Goal: Information Seeking & Learning: Learn about a topic

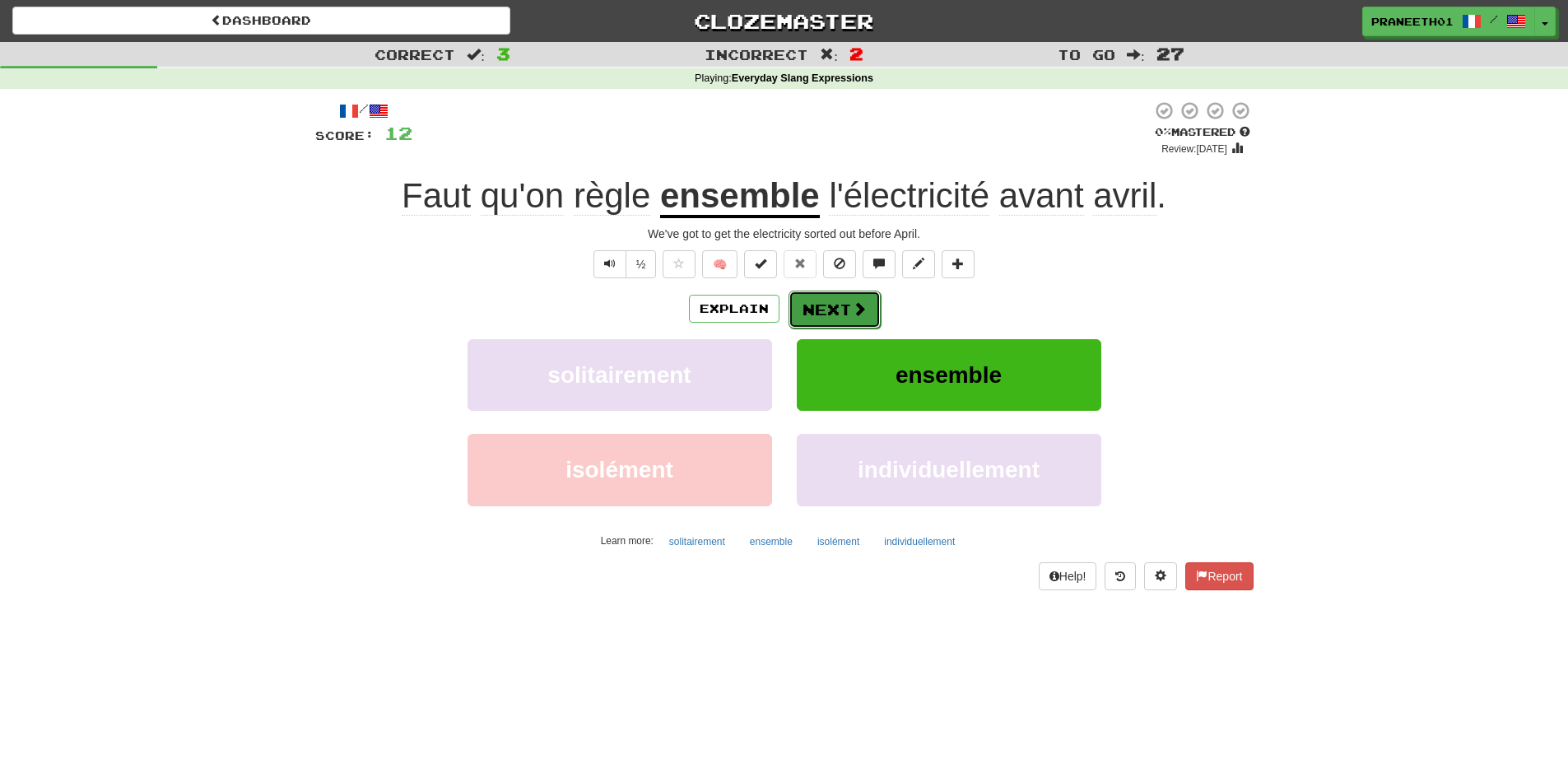
click at [804, 311] on button "Next" at bounding box center [834, 310] width 92 height 38
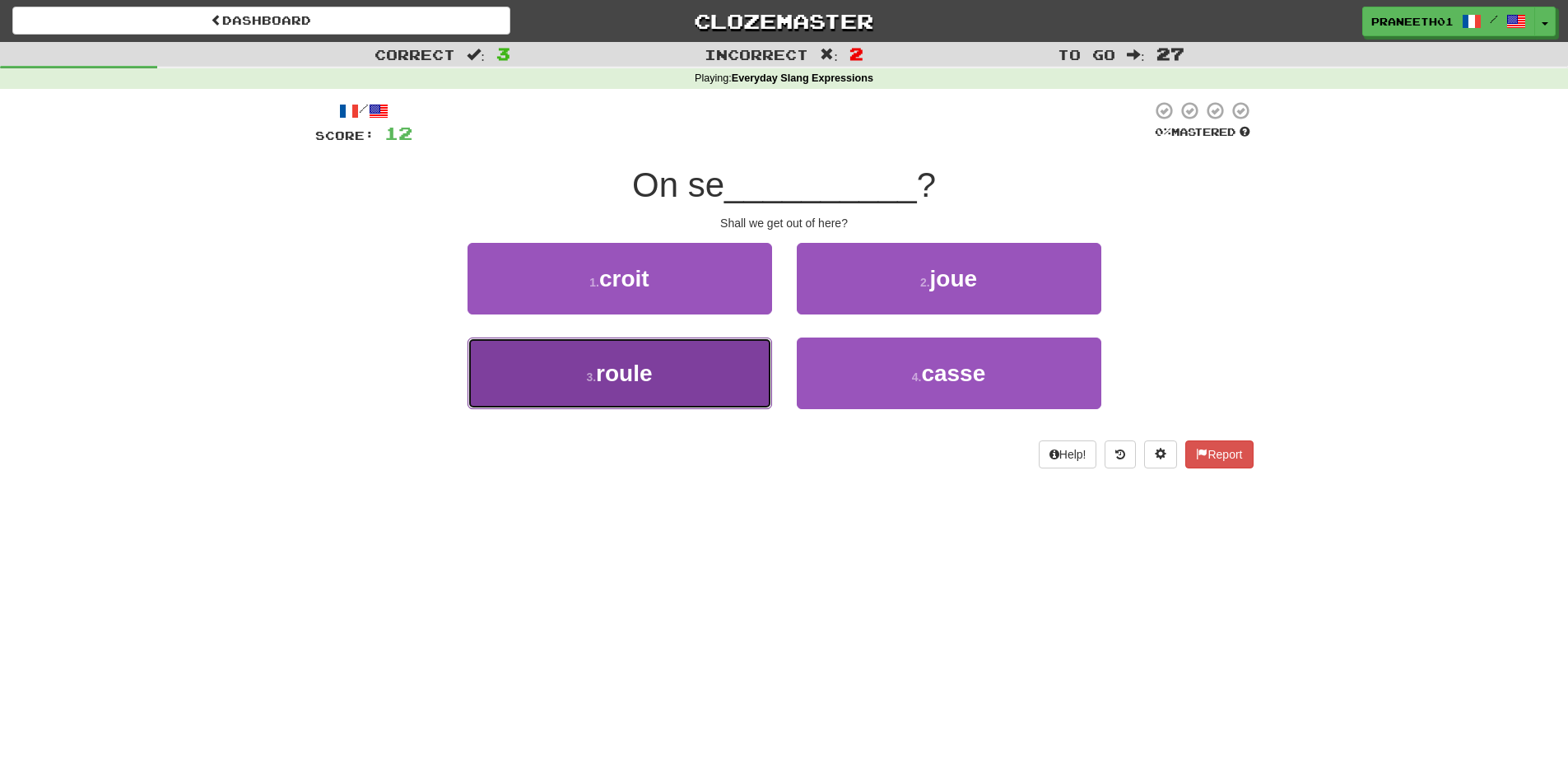
click at [654, 385] on button "3 . roule" at bounding box center [620, 373] width 305 height 72
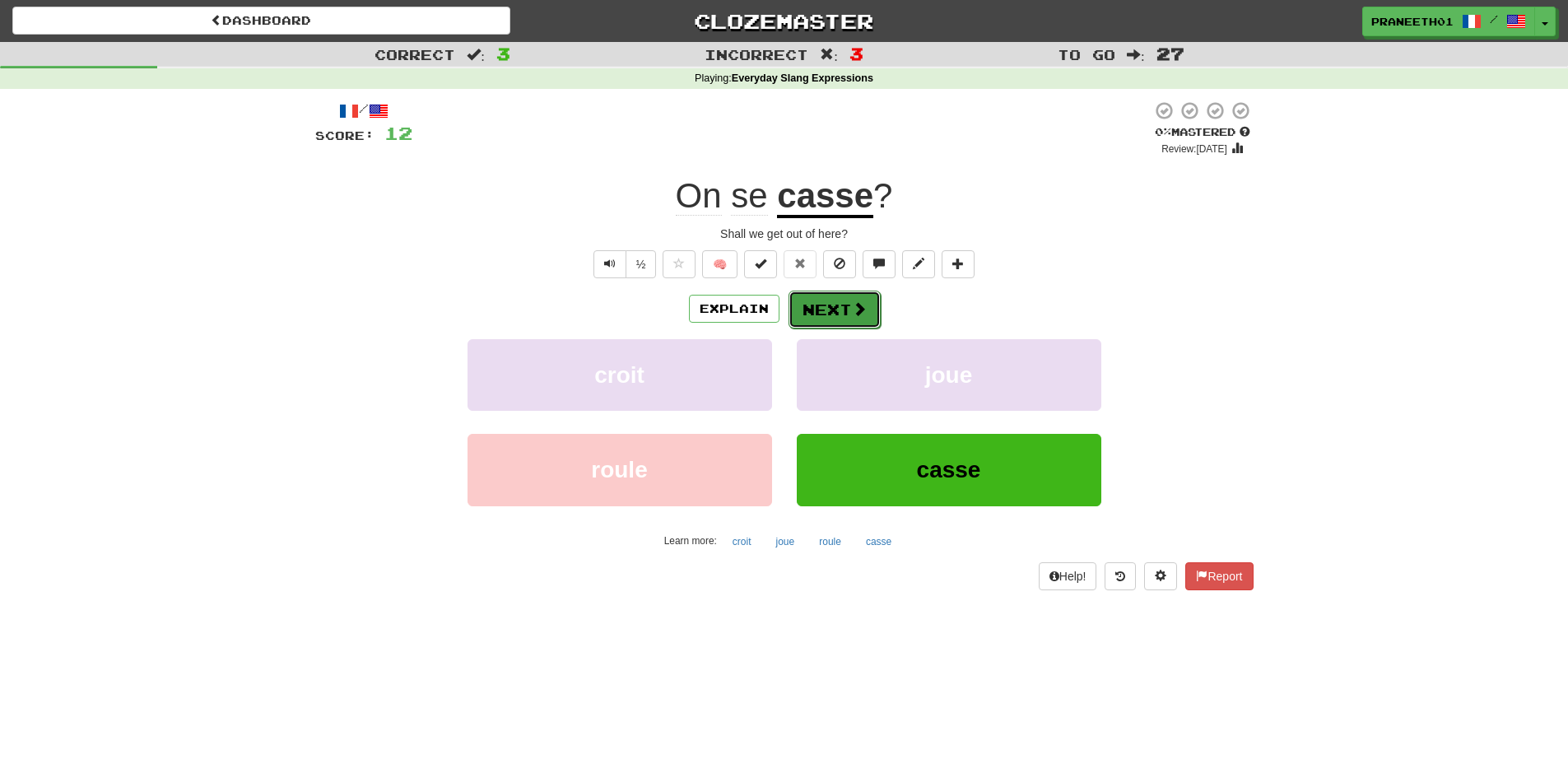
click at [843, 315] on button "Next" at bounding box center [834, 310] width 92 height 38
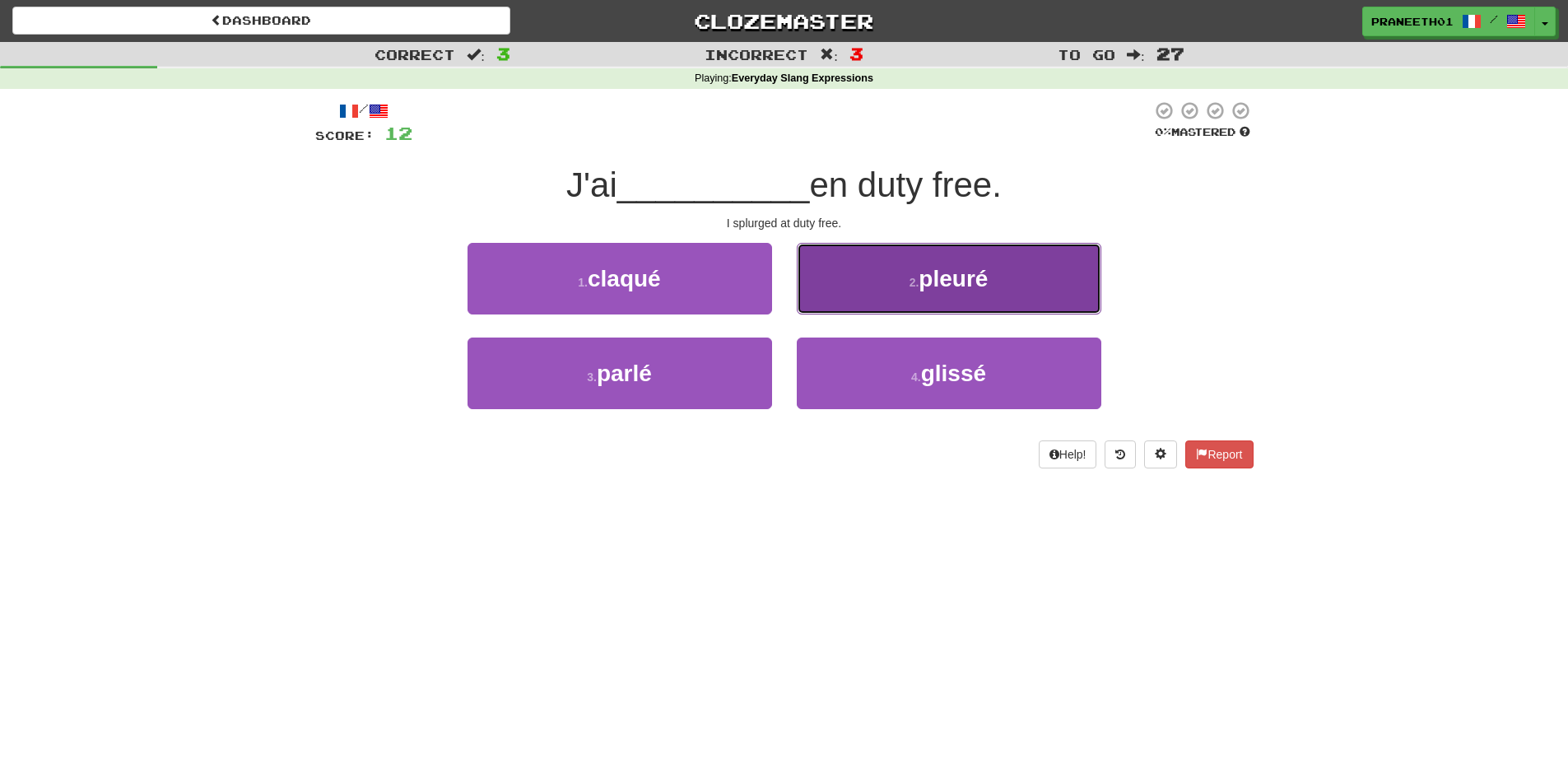
click at [1062, 272] on button "2 . pleuré" at bounding box center [949, 278] width 305 height 72
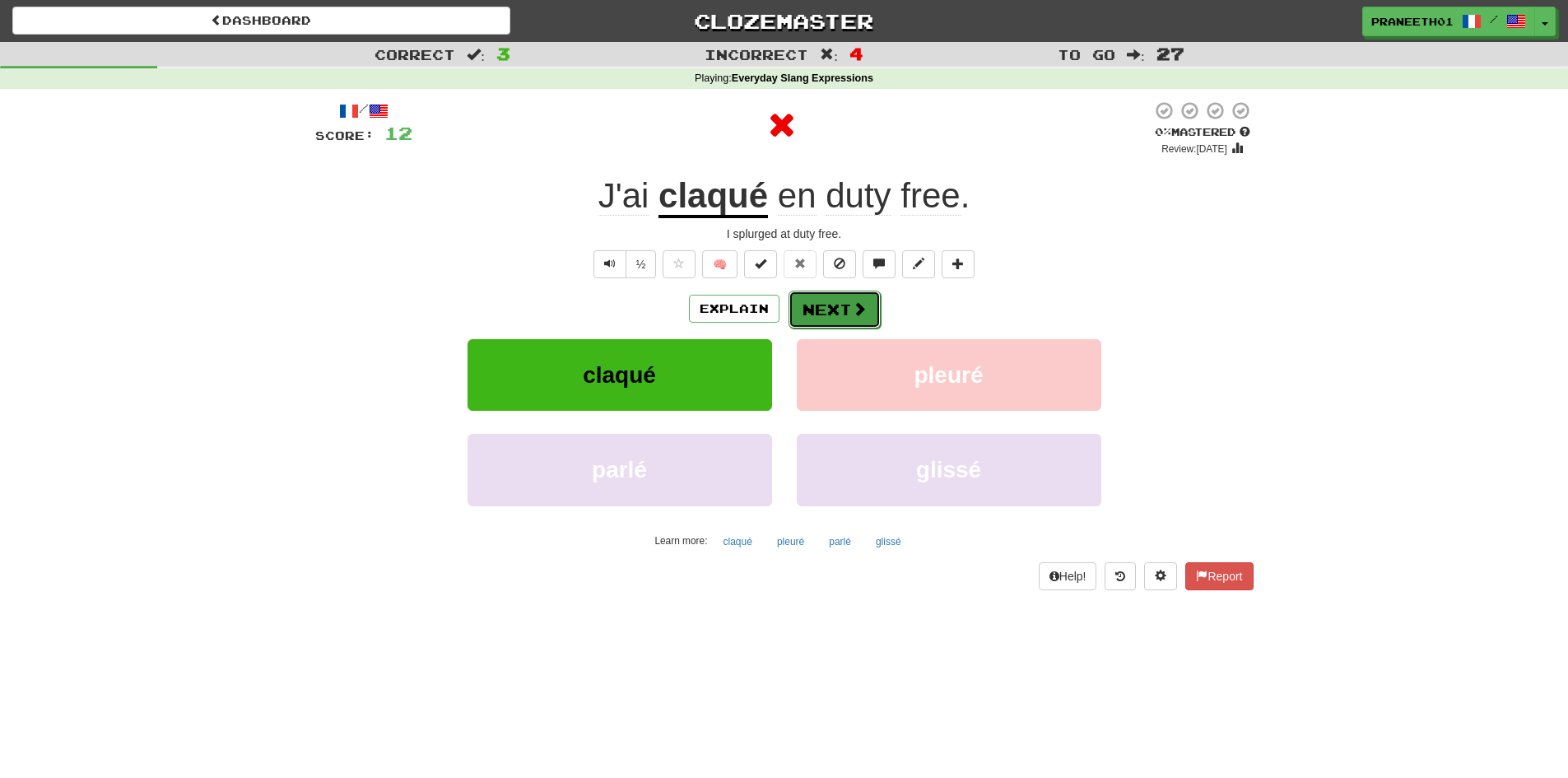
click at [822, 313] on button "Next" at bounding box center [834, 310] width 92 height 38
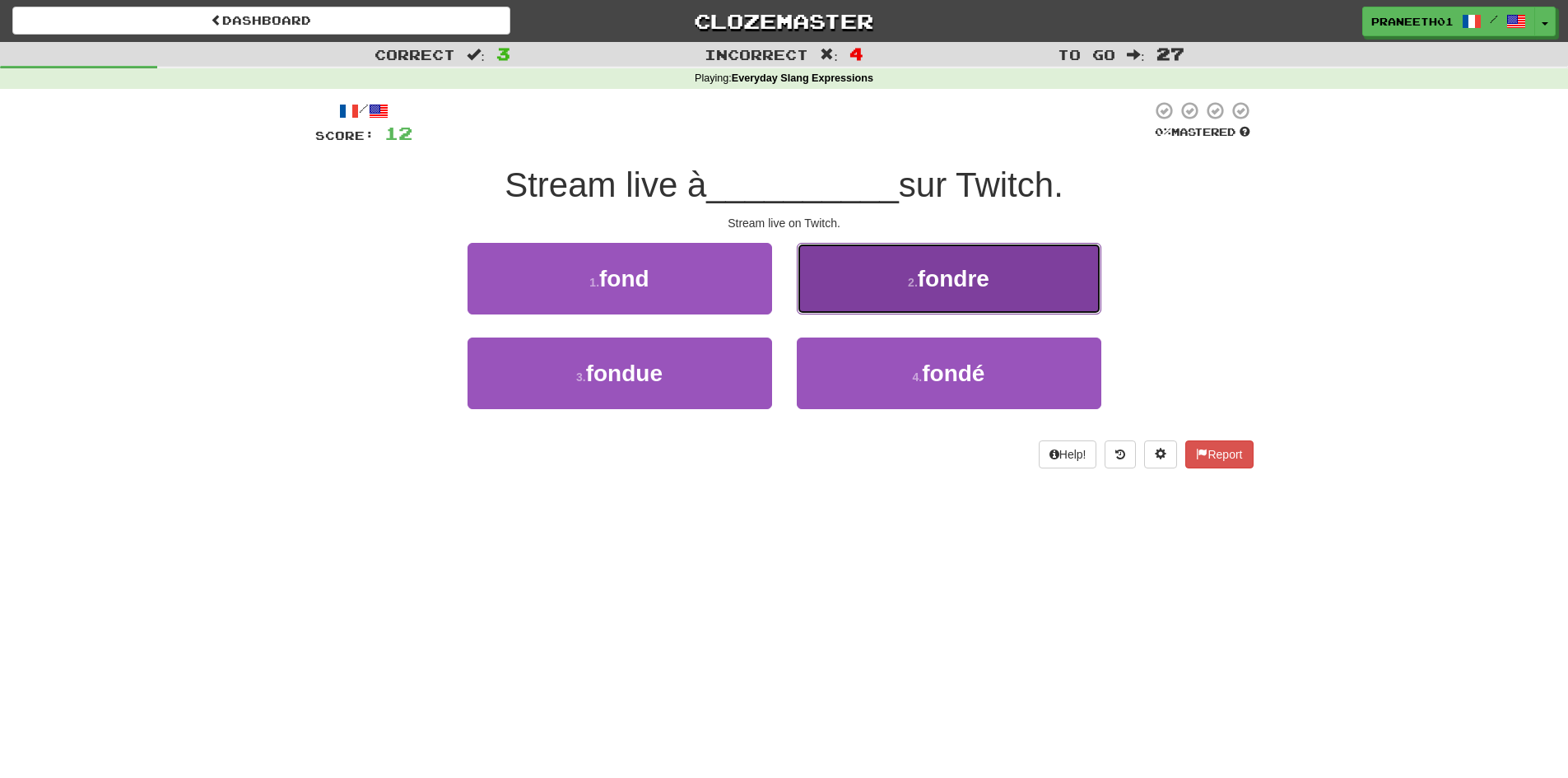
click at [1015, 274] on button "2 . fondre" at bounding box center [949, 278] width 305 height 72
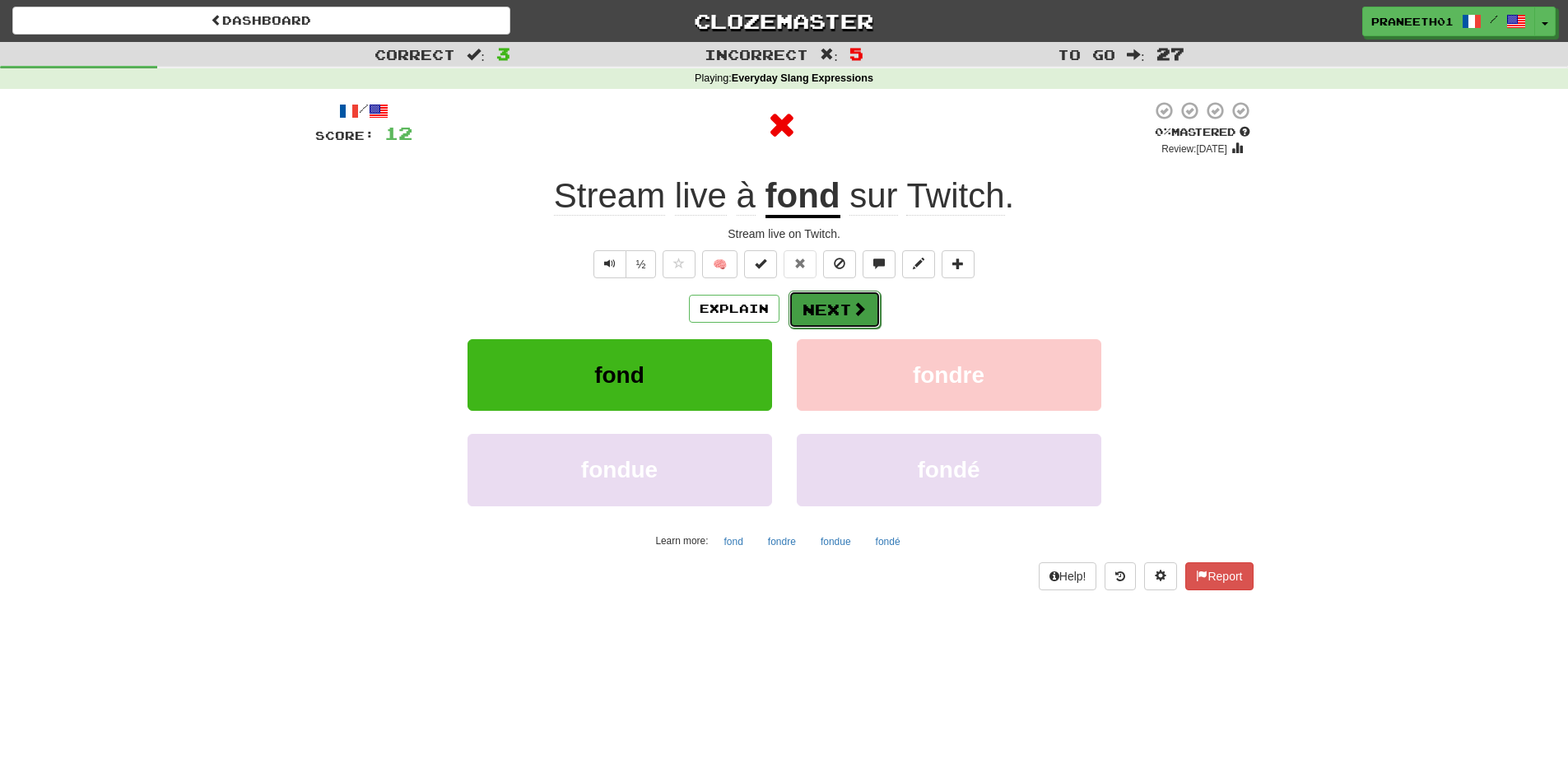
click at [863, 310] on span at bounding box center [859, 308] width 15 height 15
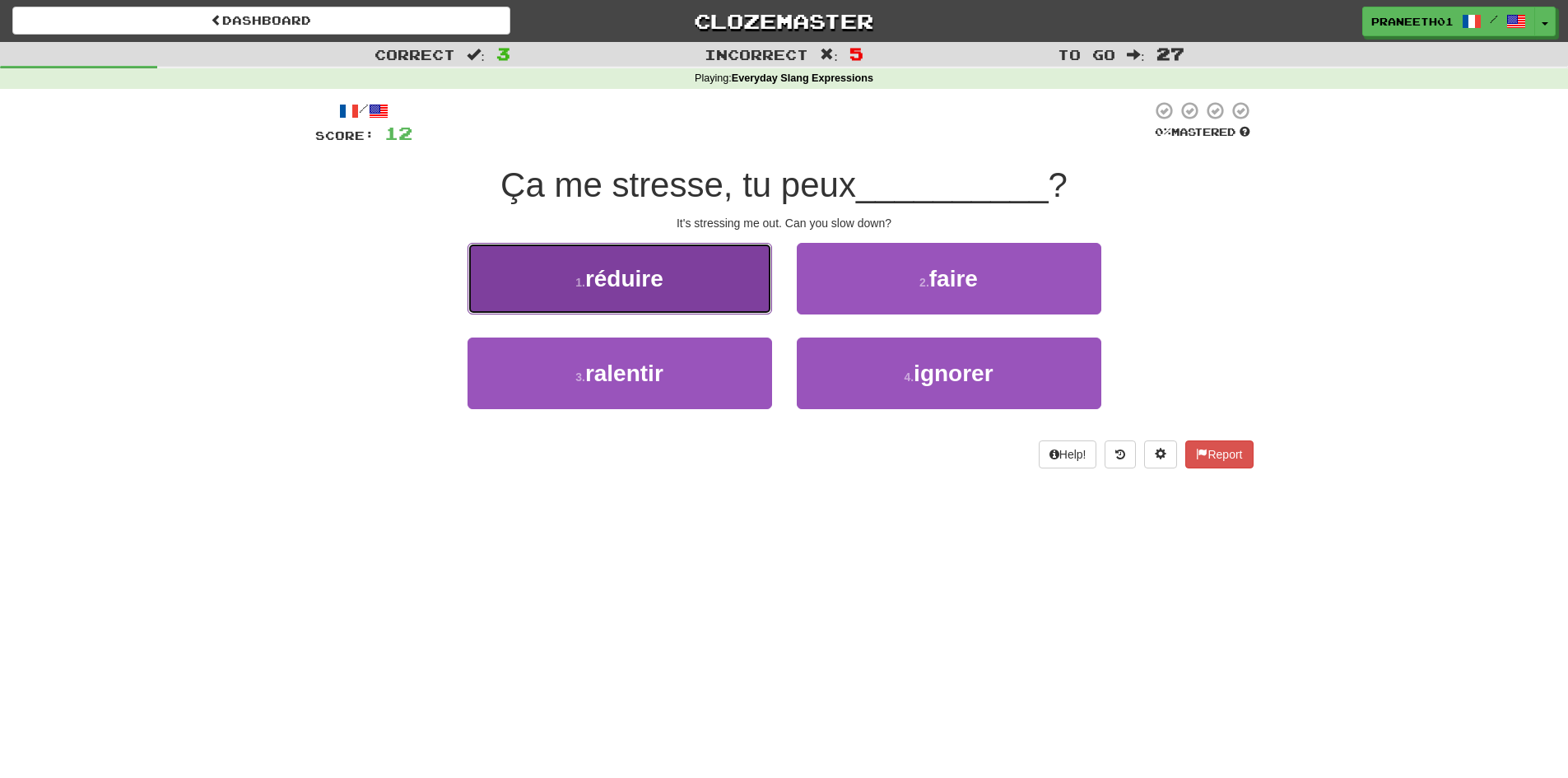
click at [645, 275] on span "réduire" at bounding box center [624, 279] width 79 height 26
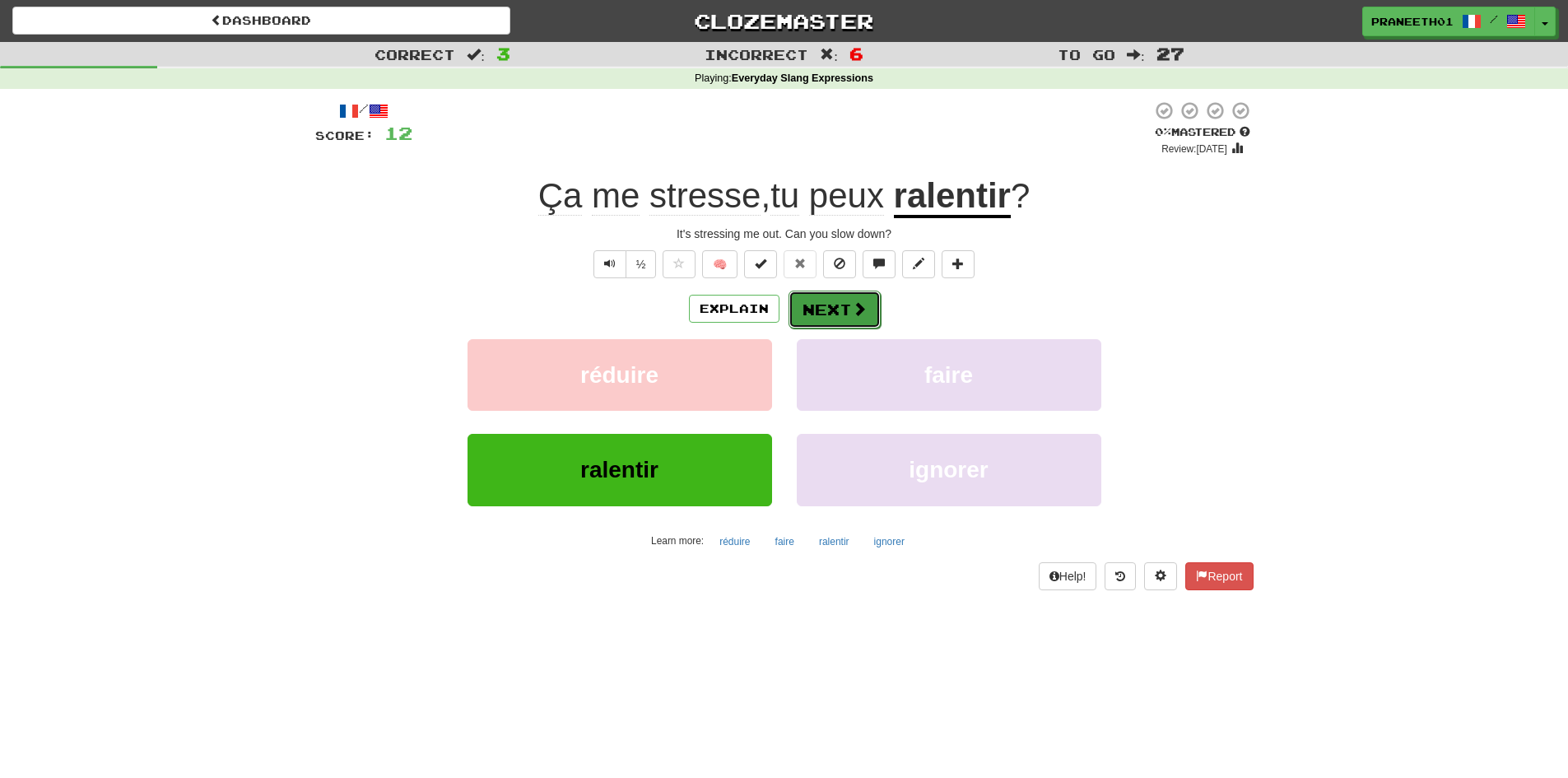
click at [852, 309] on span at bounding box center [859, 308] width 15 height 15
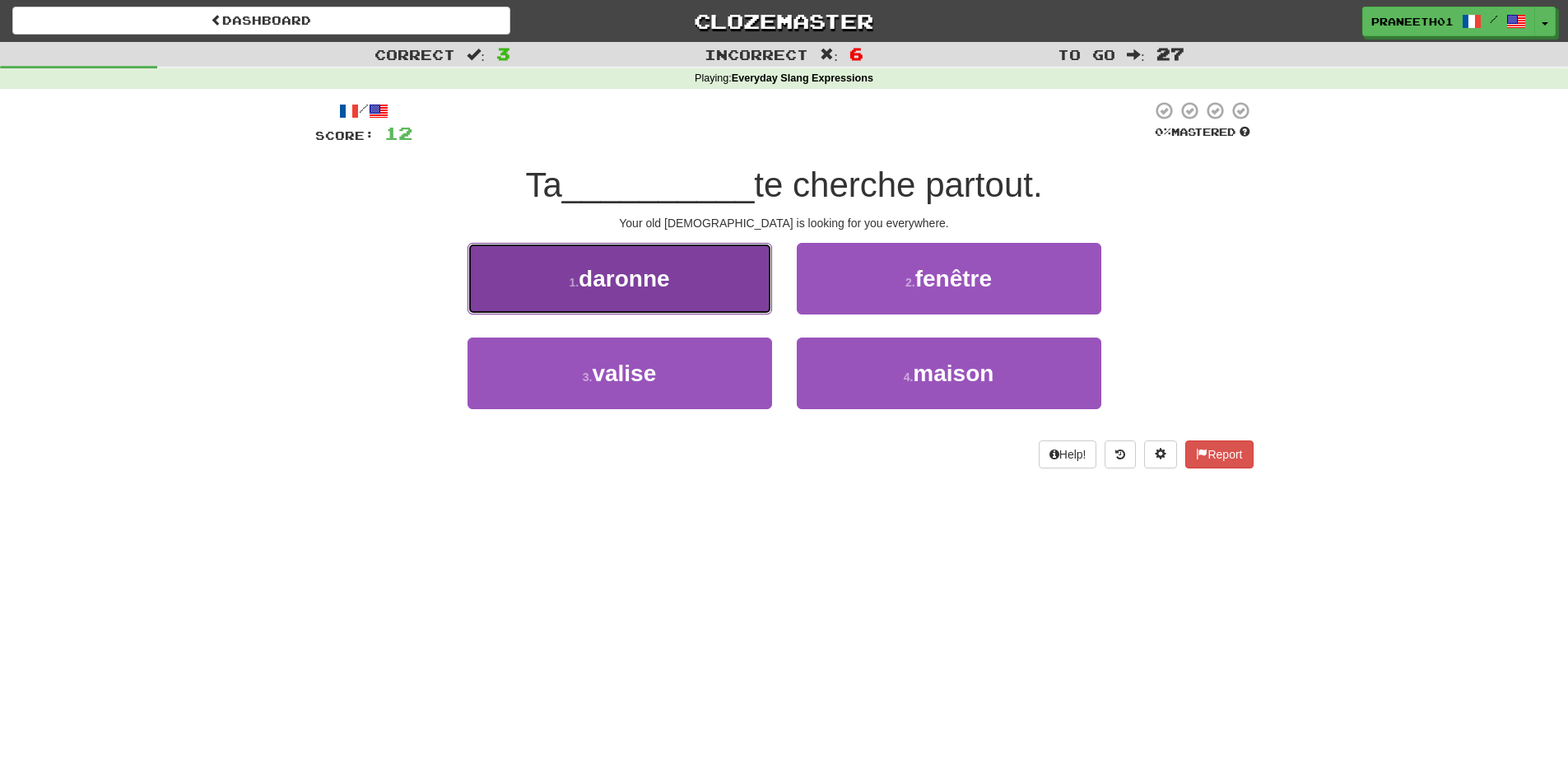
click at [686, 301] on button "1 . [GEOGRAPHIC_DATA]" at bounding box center [620, 278] width 305 height 72
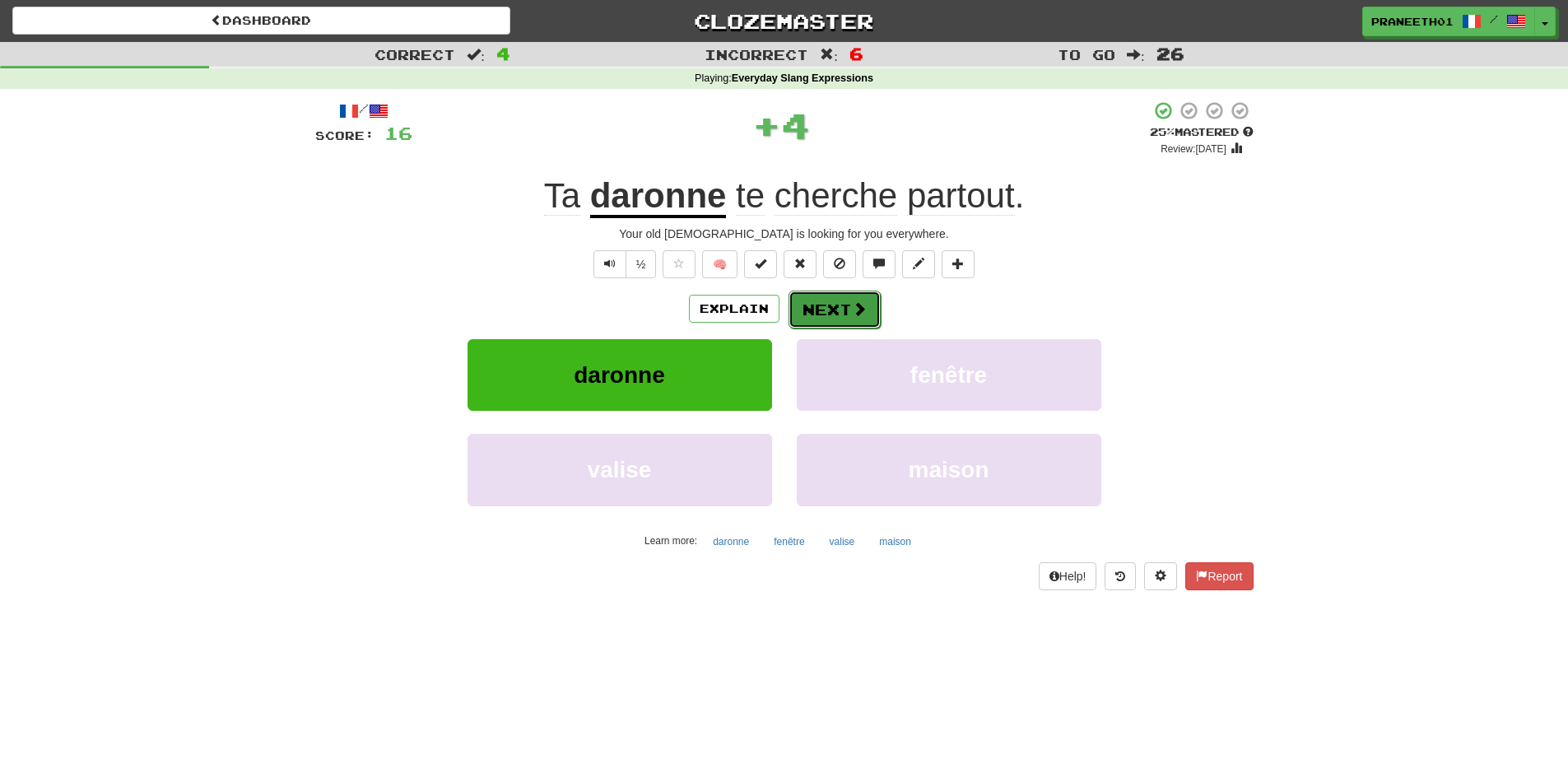
click at [845, 301] on button "Next" at bounding box center [834, 310] width 92 height 38
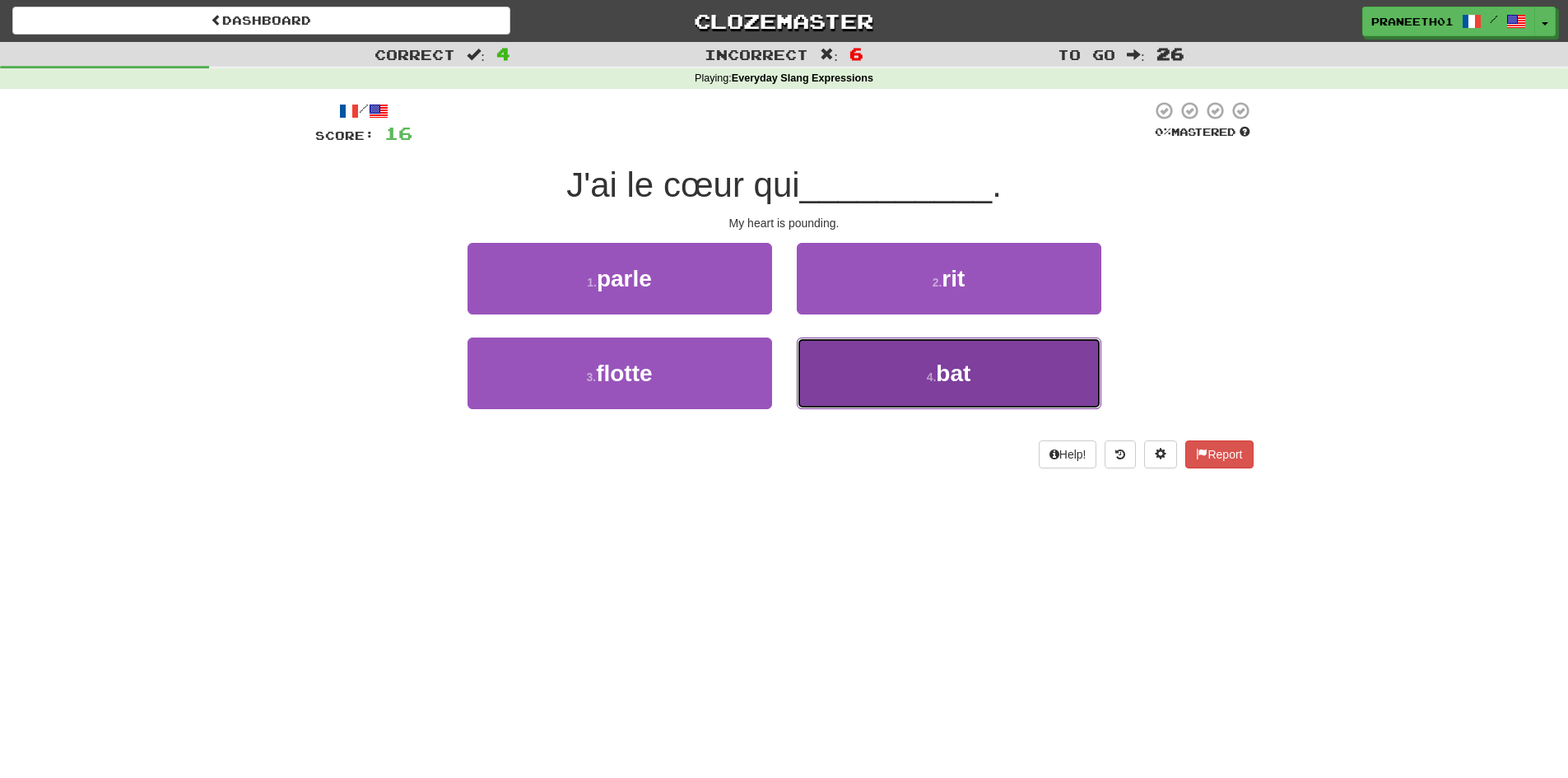
click at [920, 357] on button "4 . bat" at bounding box center [949, 373] width 305 height 72
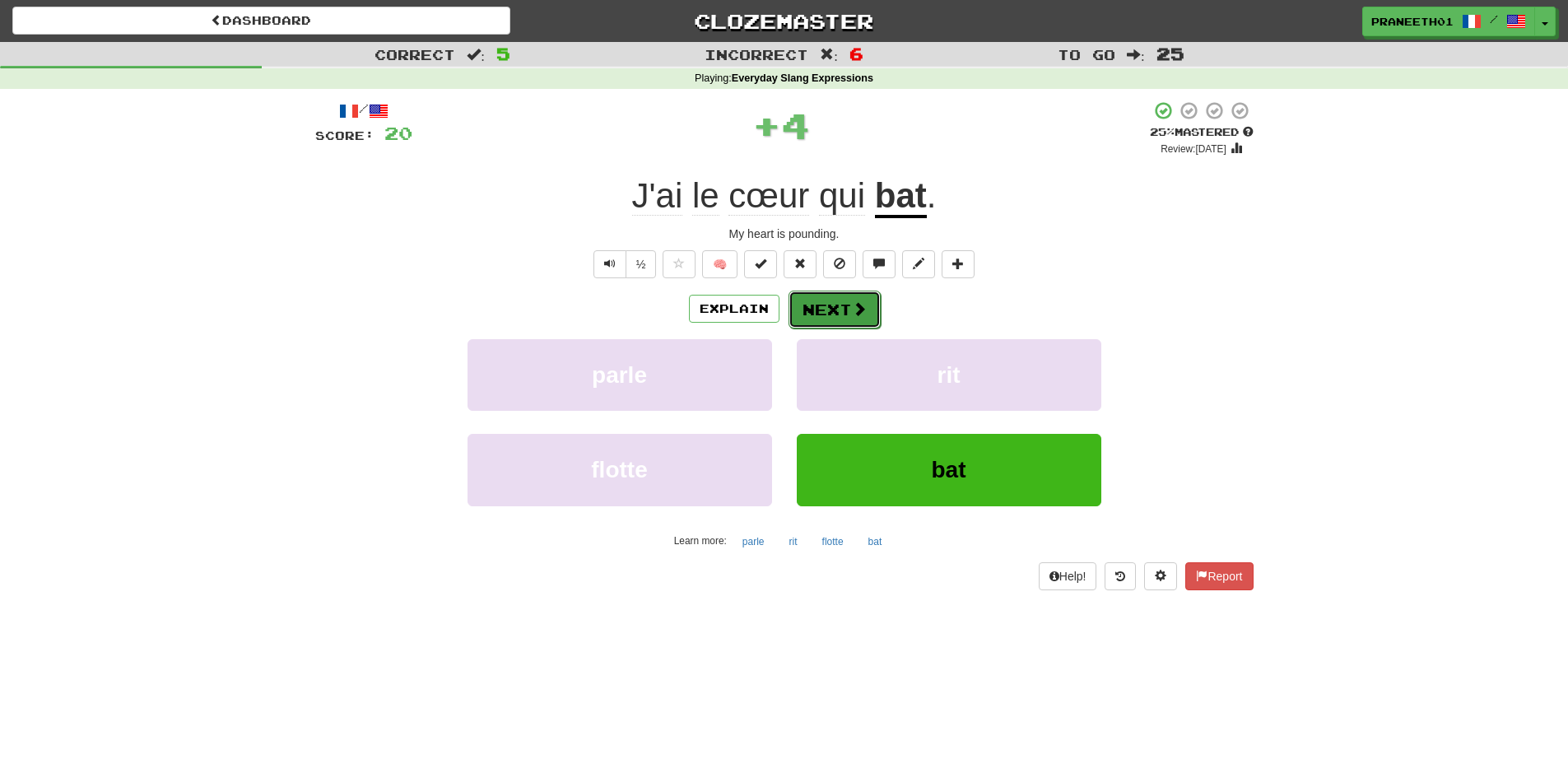
click at [852, 306] on span at bounding box center [859, 308] width 15 height 15
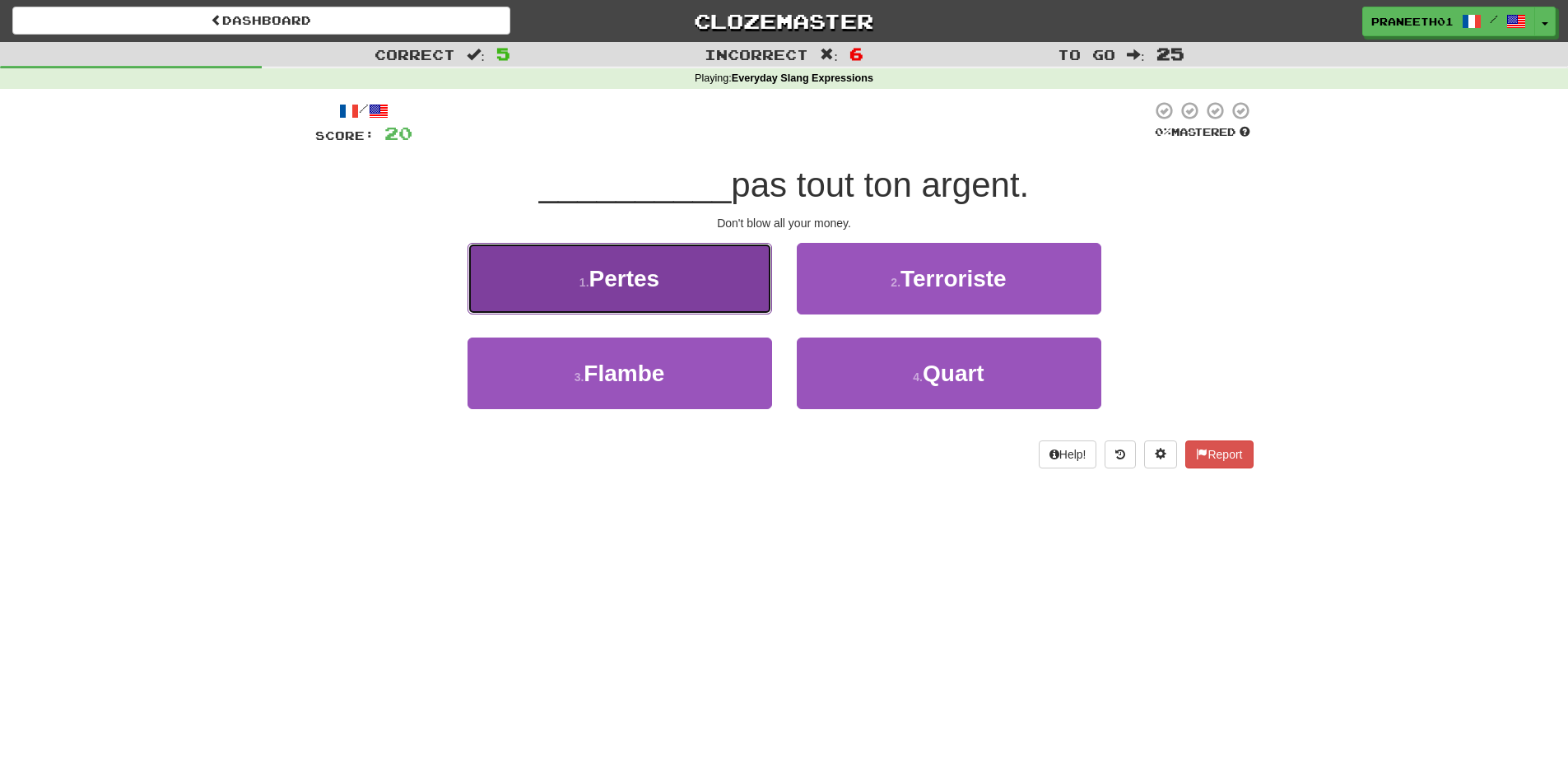
click at [701, 294] on button "1 . Pertes" at bounding box center [620, 278] width 305 height 72
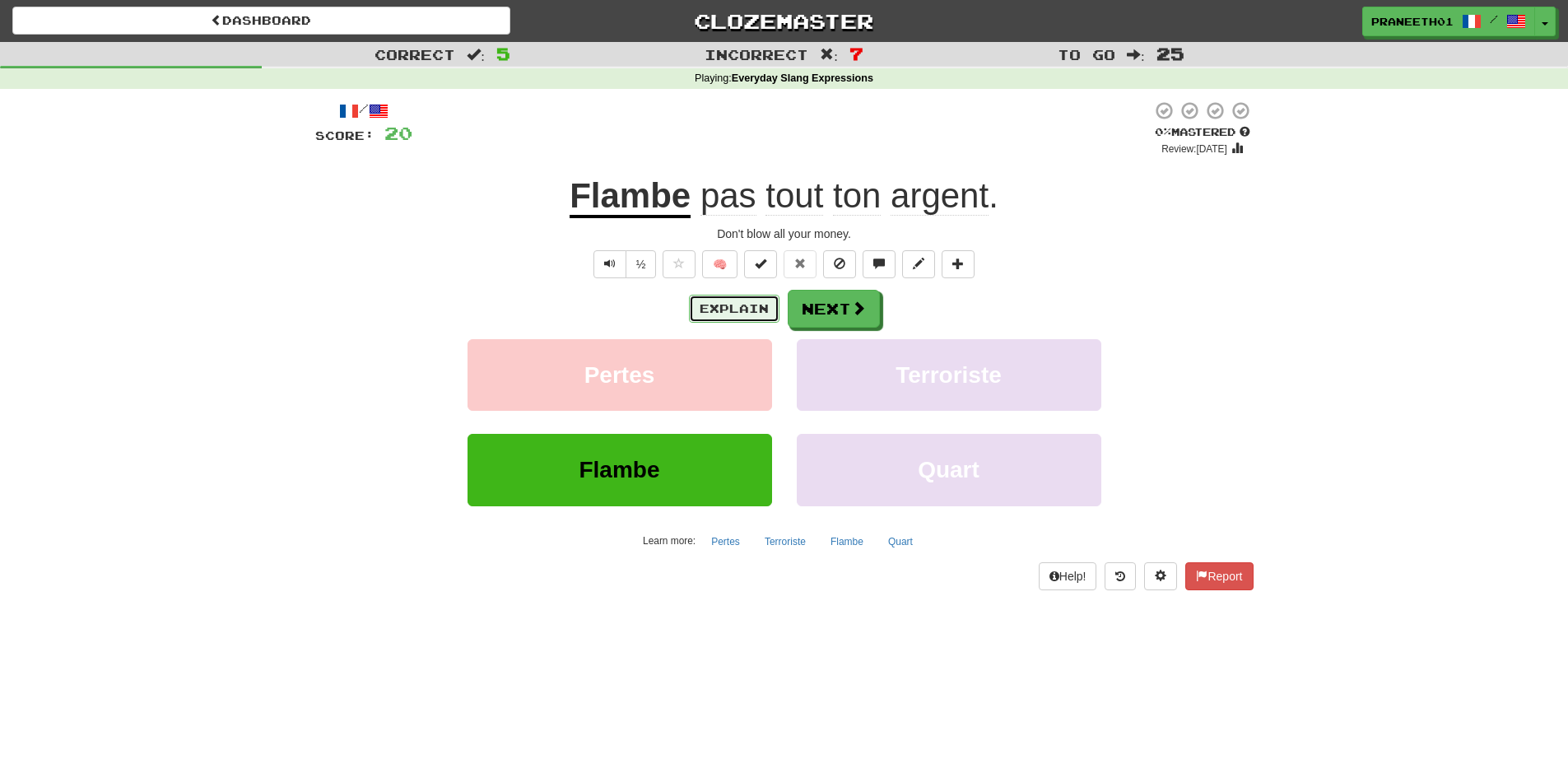
click at [727, 318] on button "Explain" at bounding box center [734, 308] width 91 height 28
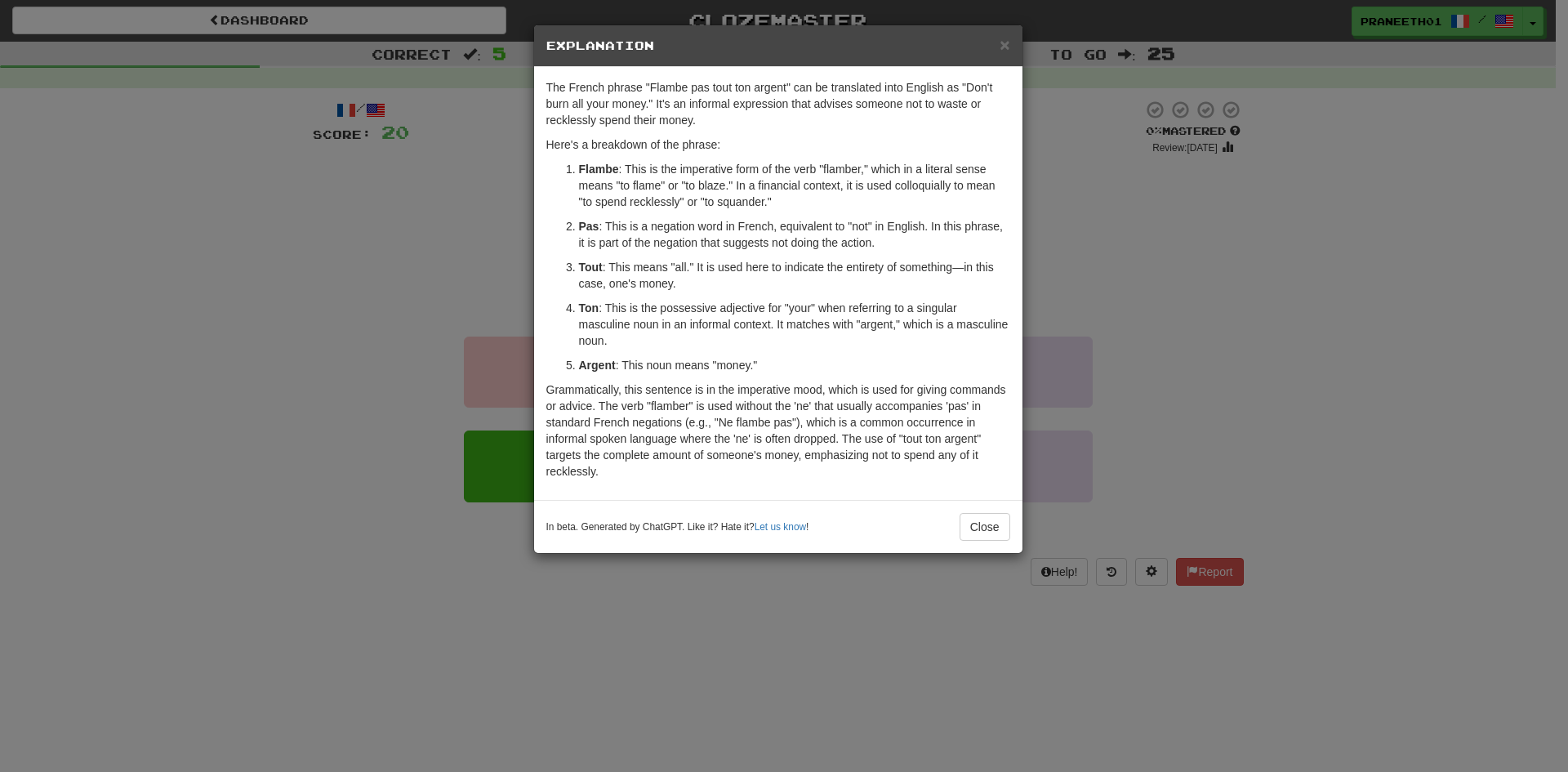
click at [817, 583] on div "× Explanation The French phrase "Flambe pas tout ton argent" can be translated …" at bounding box center [784, 386] width 1568 height 772
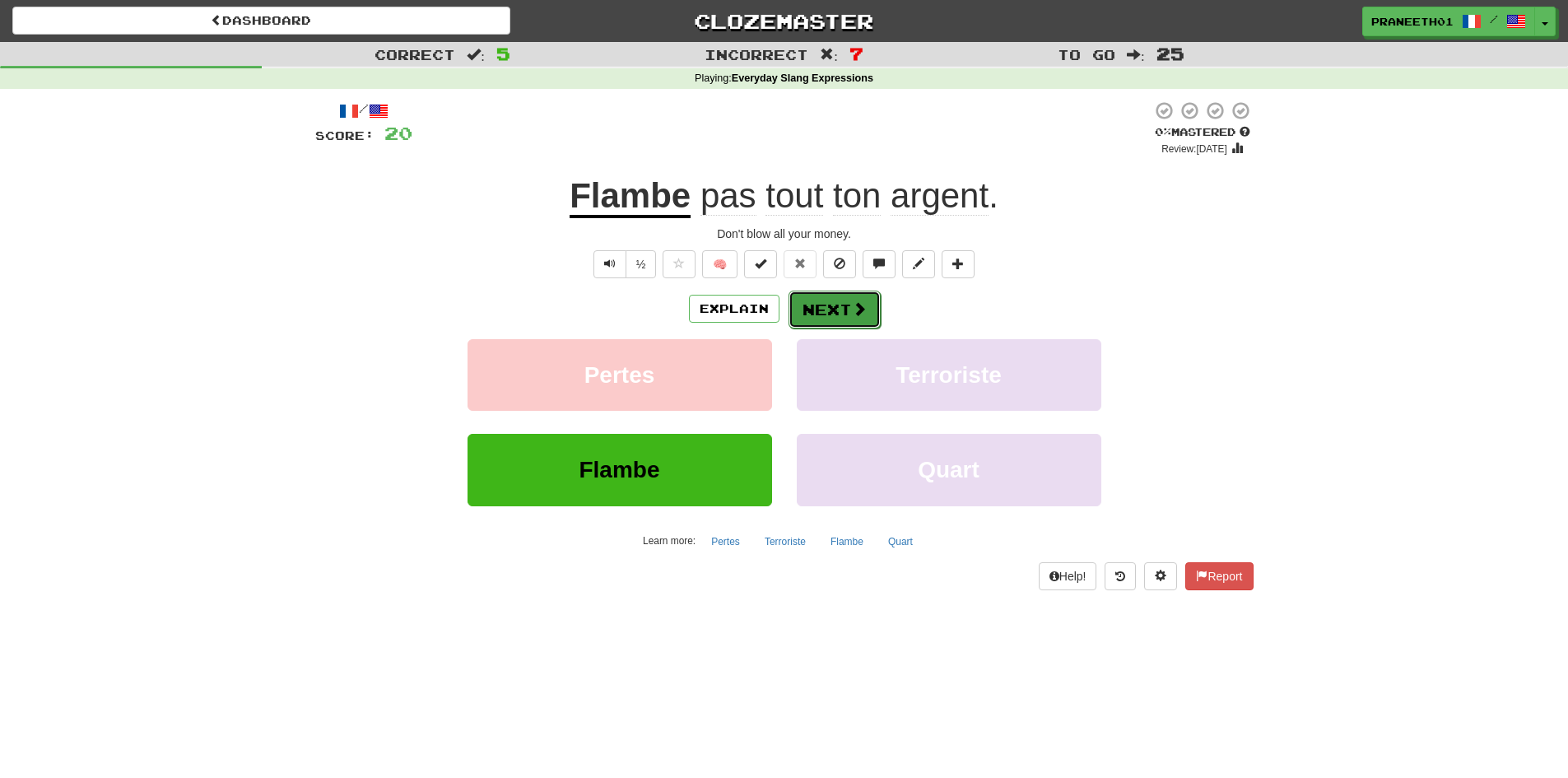
click at [859, 312] on span at bounding box center [859, 308] width 15 height 15
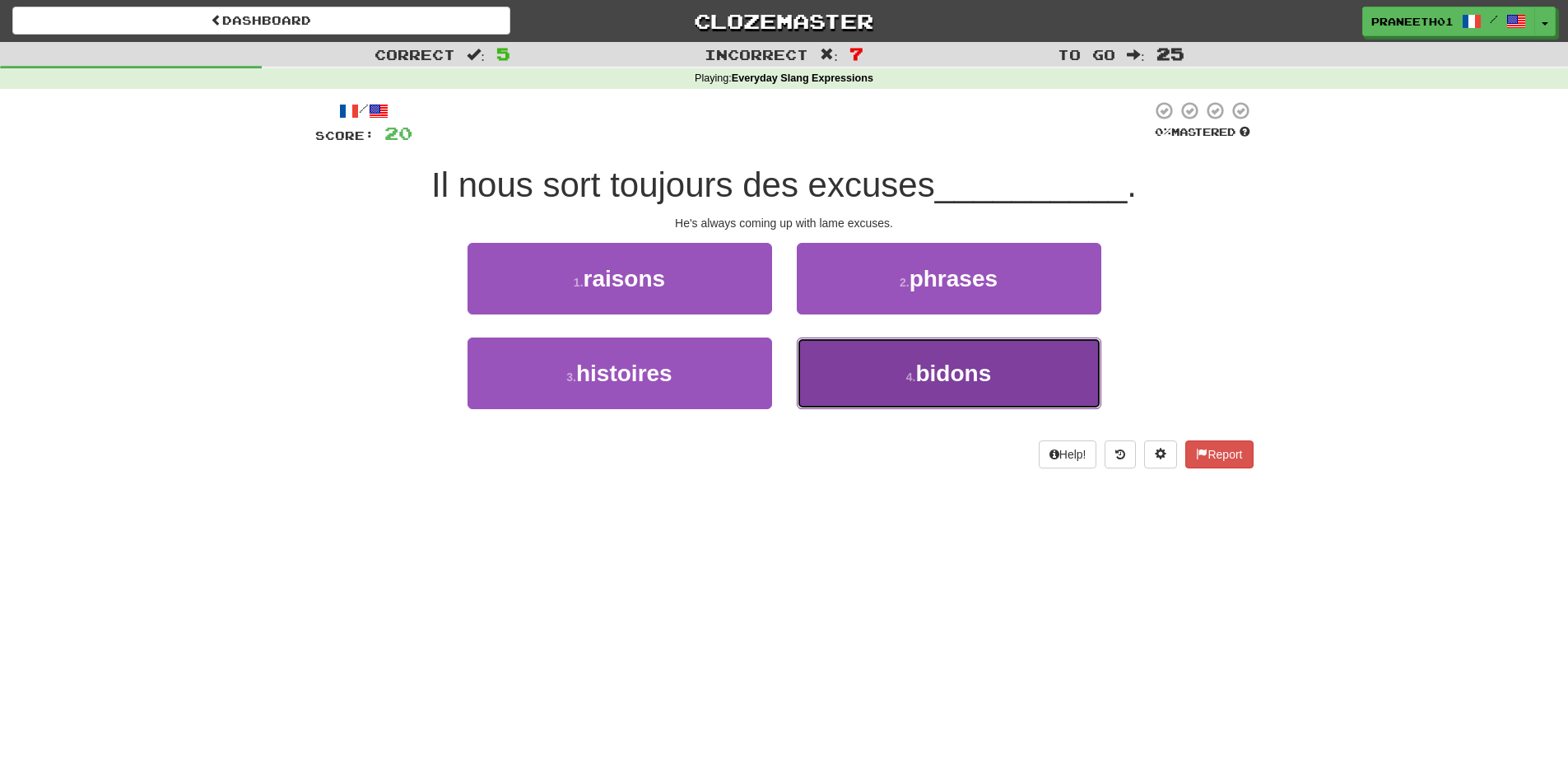
click at [904, 394] on button "4 . bidons" at bounding box center [949, 373] width 305 height 72
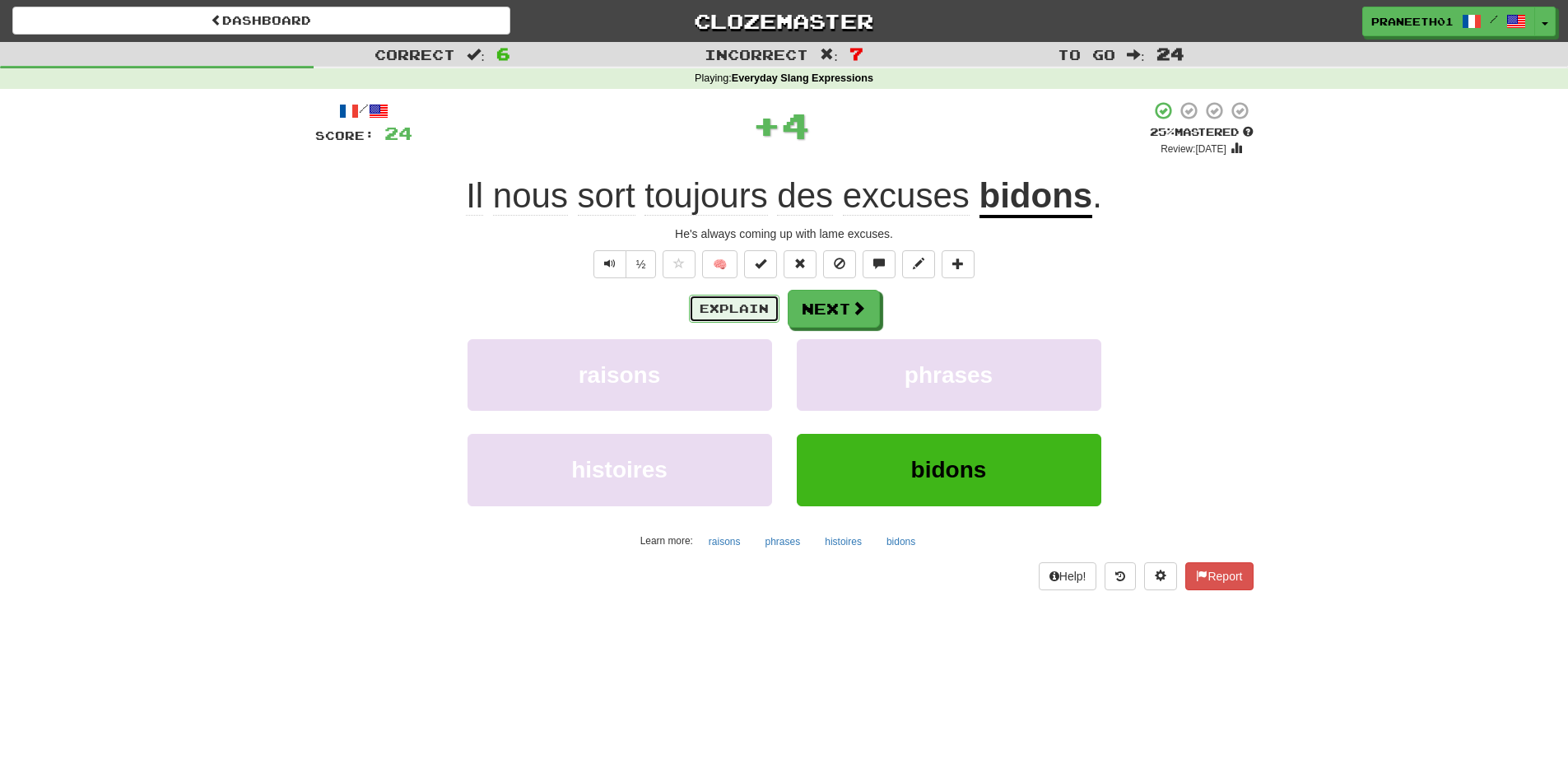
click at [733, 302] on button "Explain" at bounding box center [734, 308] width 91 height 28
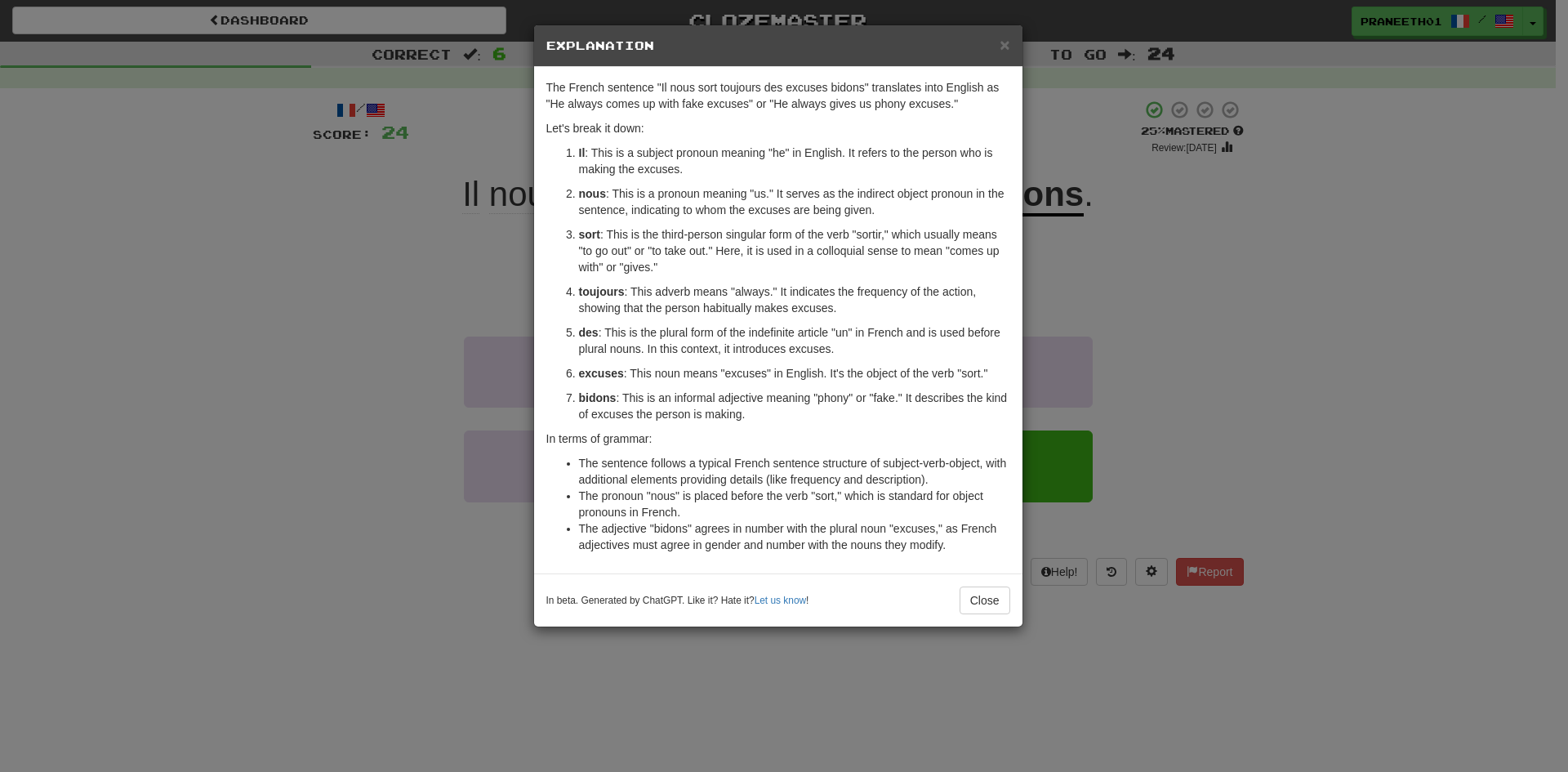
click at [1269, 559] on div "× Explanation The French sentence "Il nous sort toujours des excuses bidons" tr…" at bounding box center [784, 386] width 1568 height 772
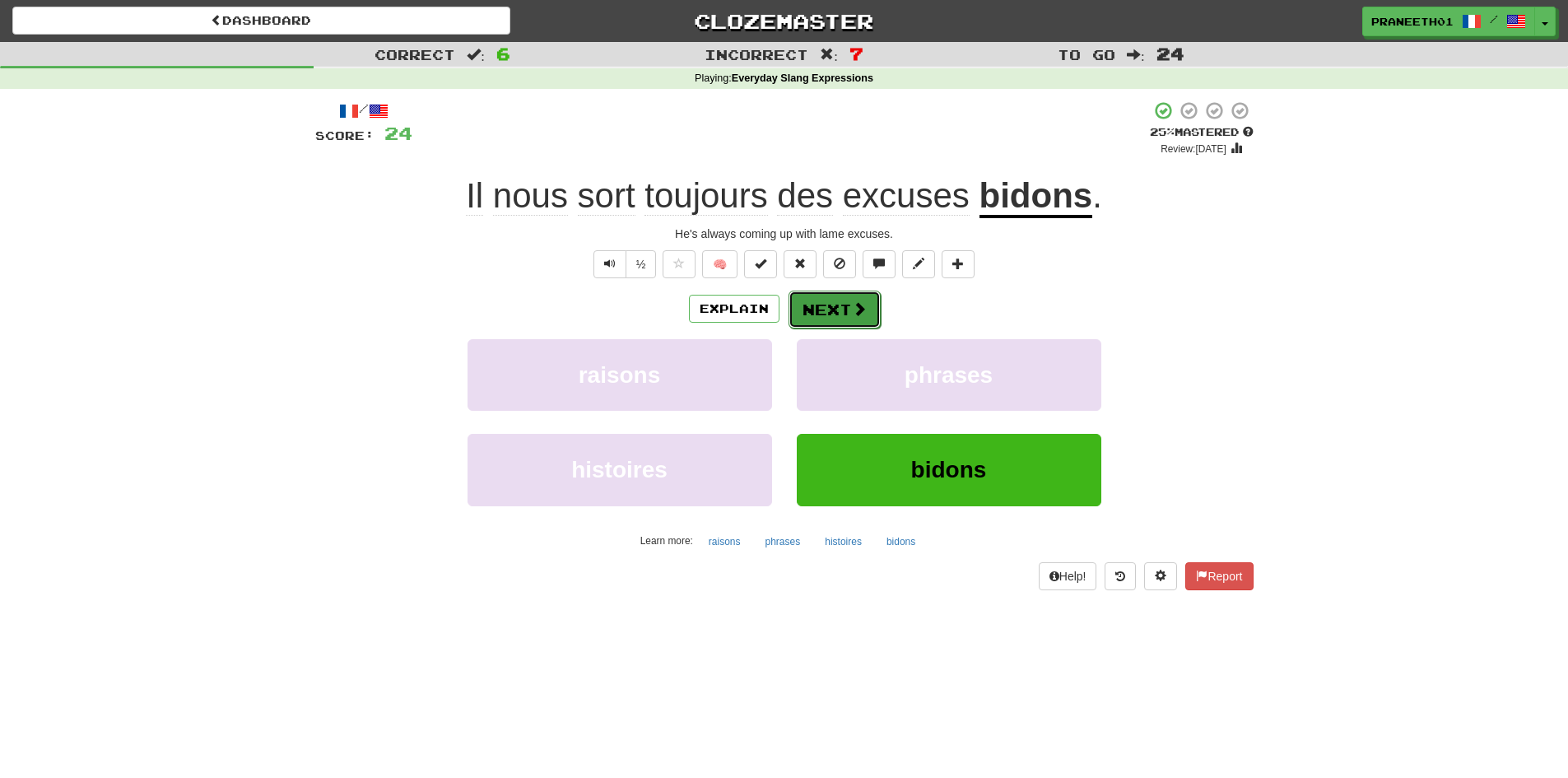
click at [840, 320] on button "Next" at bounding box center [834, 310] width 92 height 38
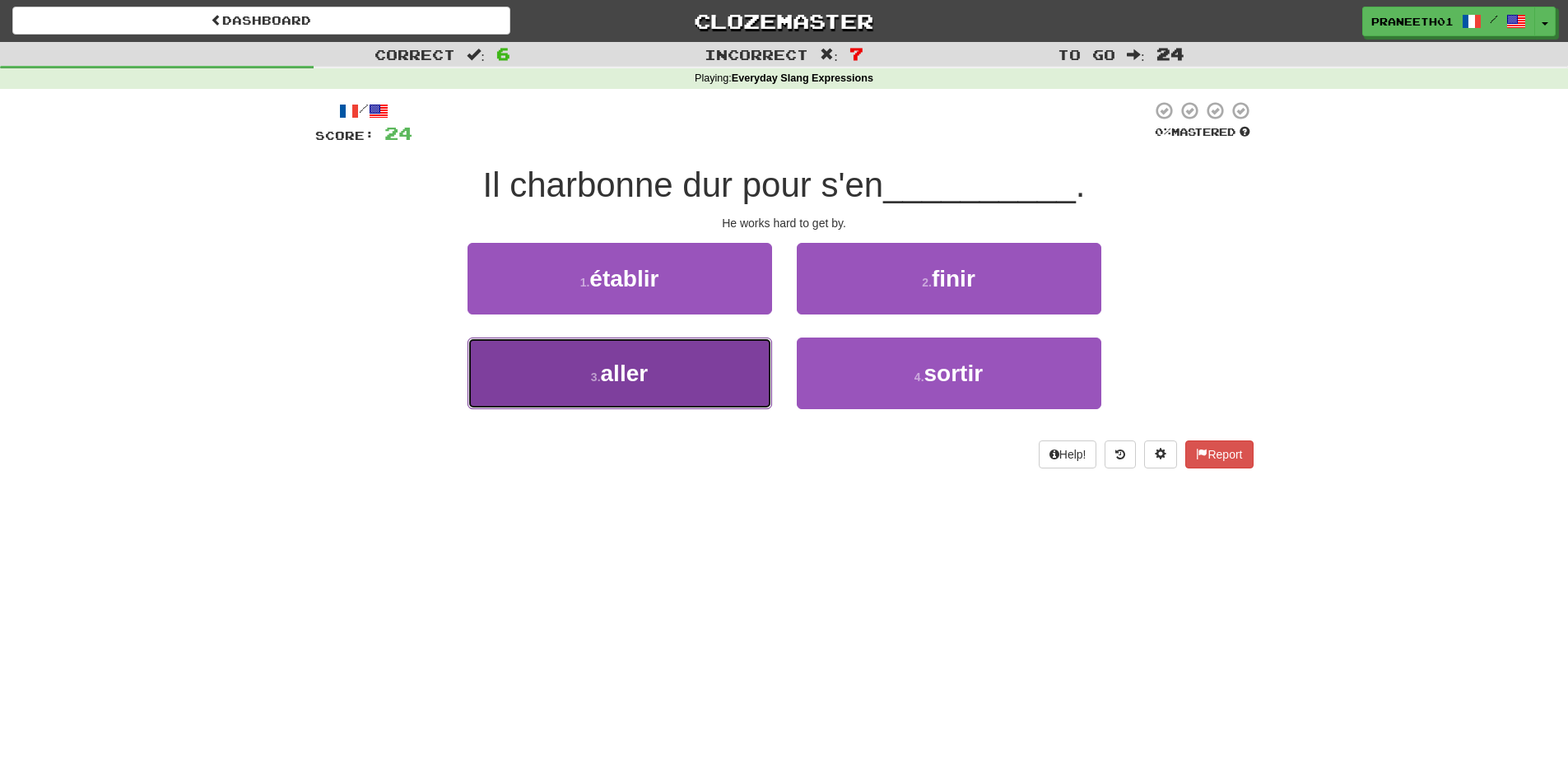
click at [697, 362] on button "3 . aller" at bounding box center [620, 373] width 305 height 72
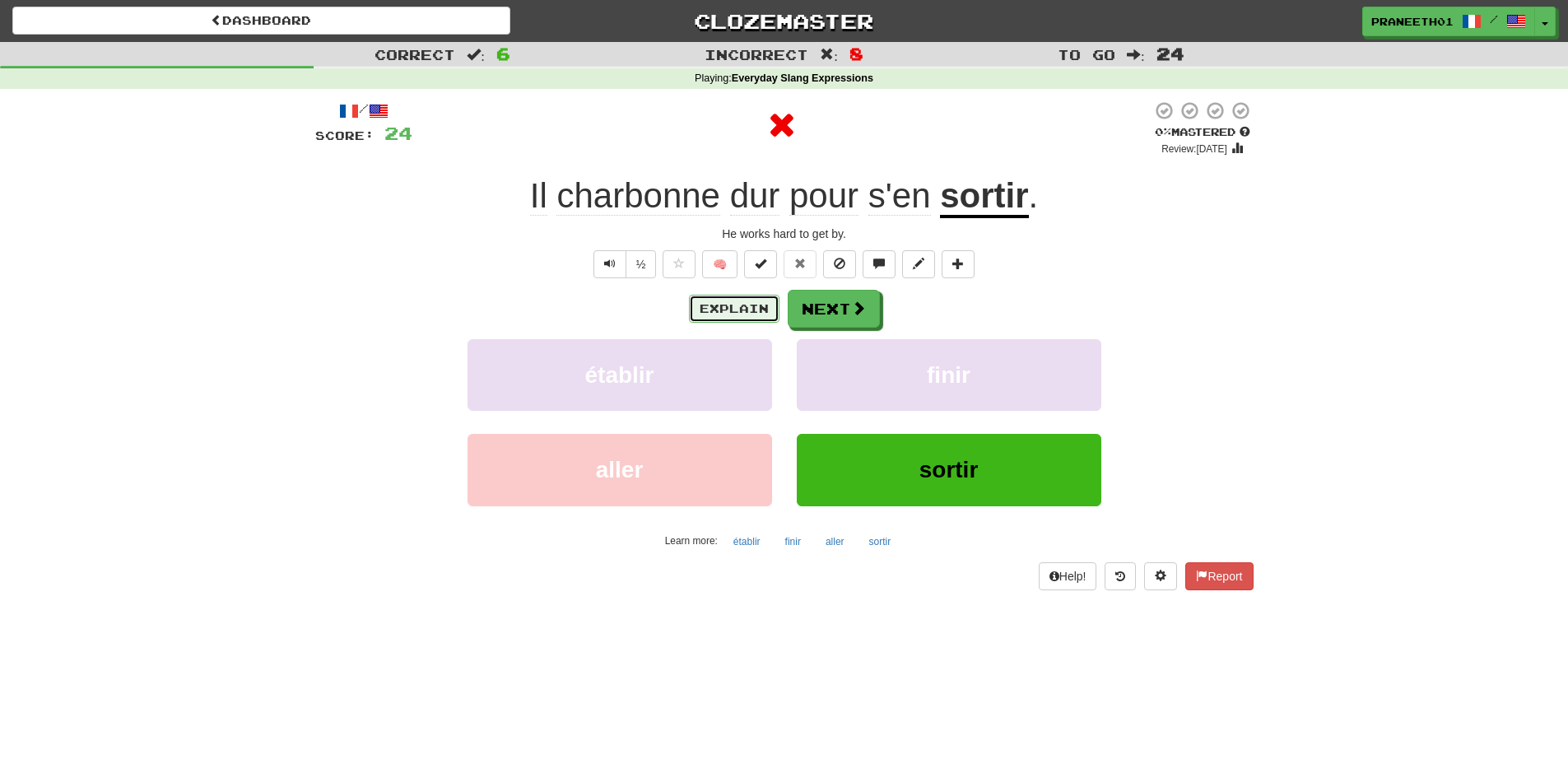
click at [756, 319] on button "Explain" at bounding box center [734, 308] width 91 height 28
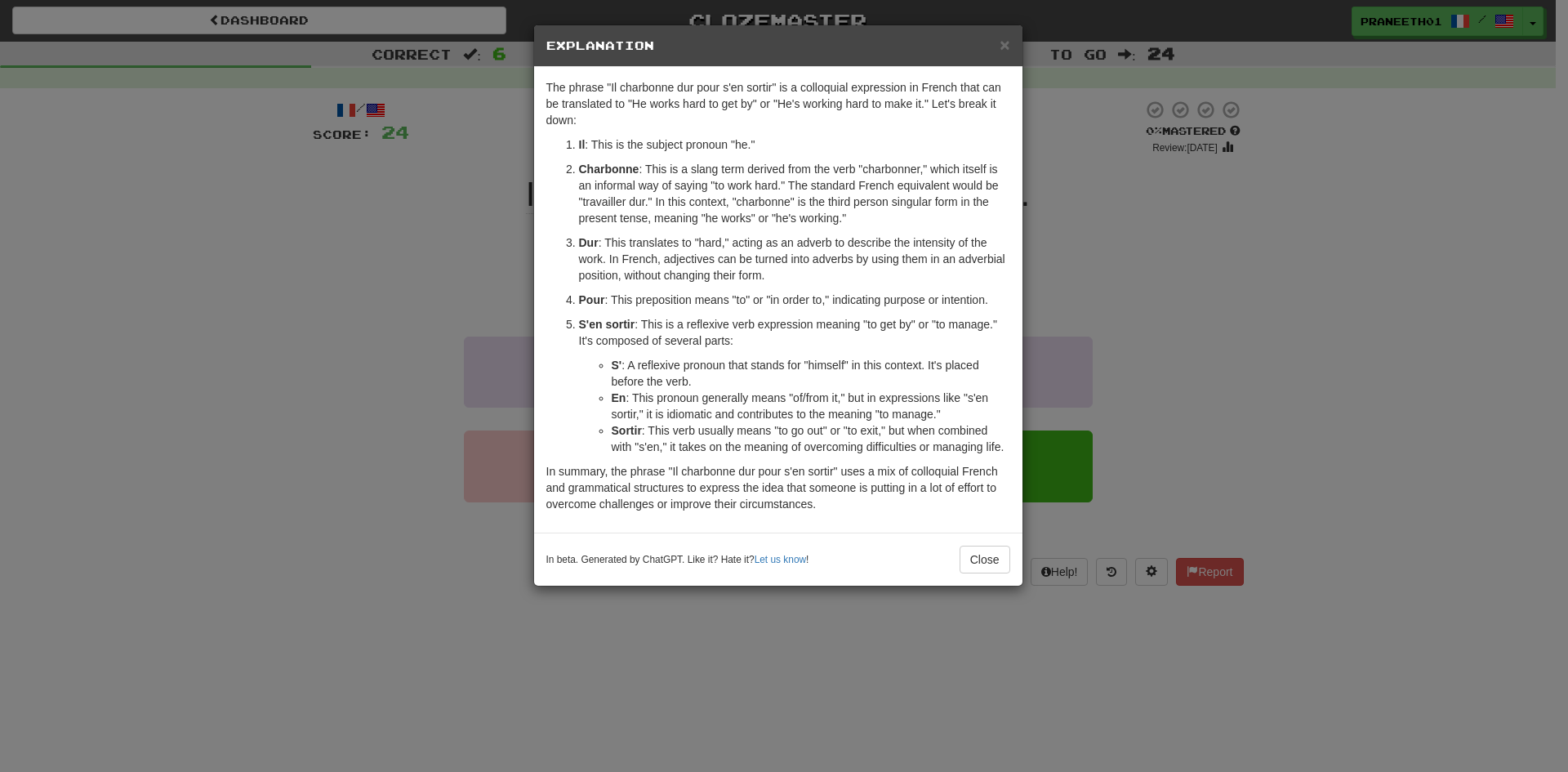
click at [738, 679] on div "× Explanation The phrase "Il charbonne dur pour s'en sortir" is a colloquial ex…" at bounding box center [784, 386] width 1568 height 772
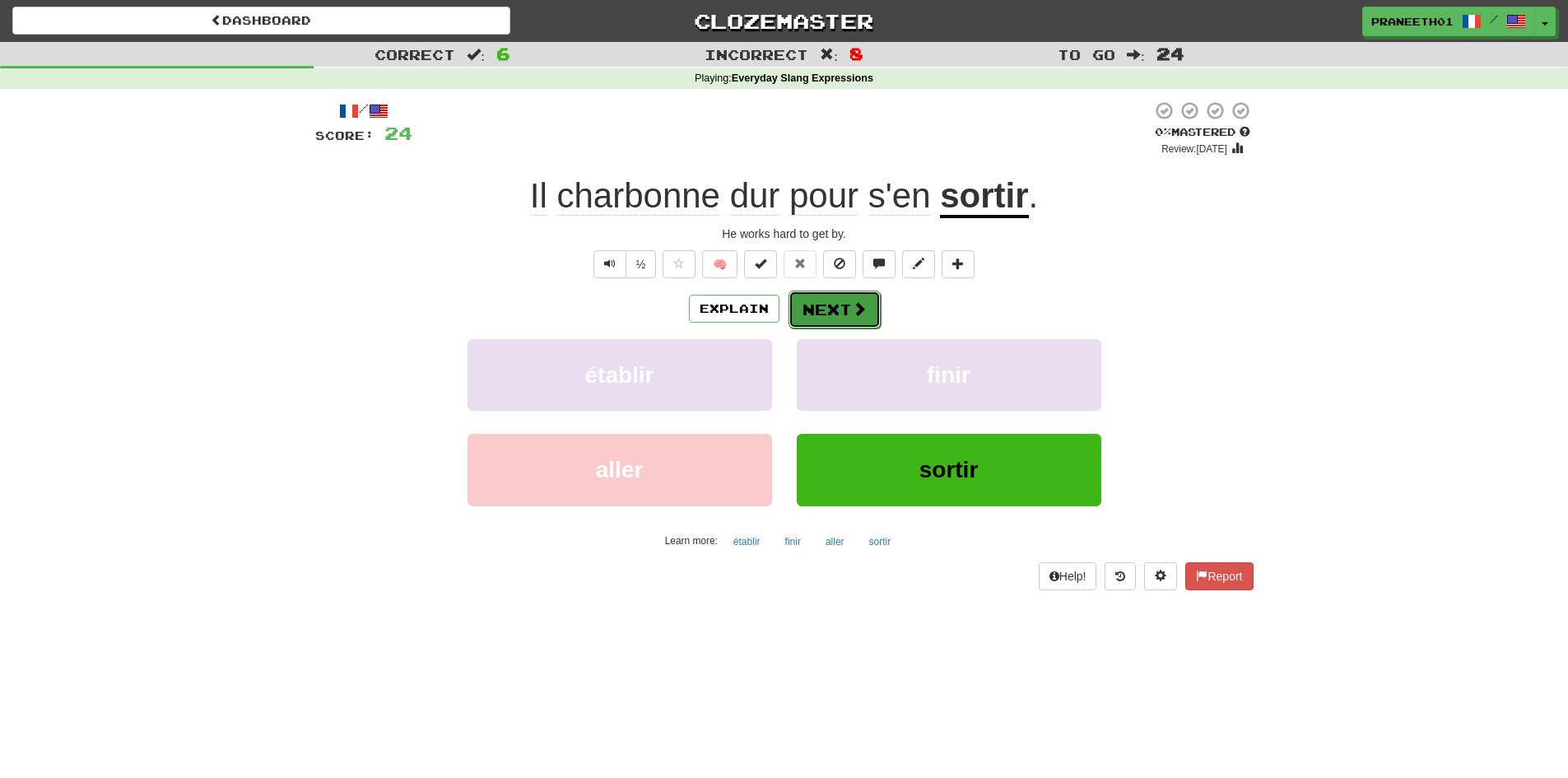
click at [861, 311] on span at bounding box center [859, 308] width 15 height 15
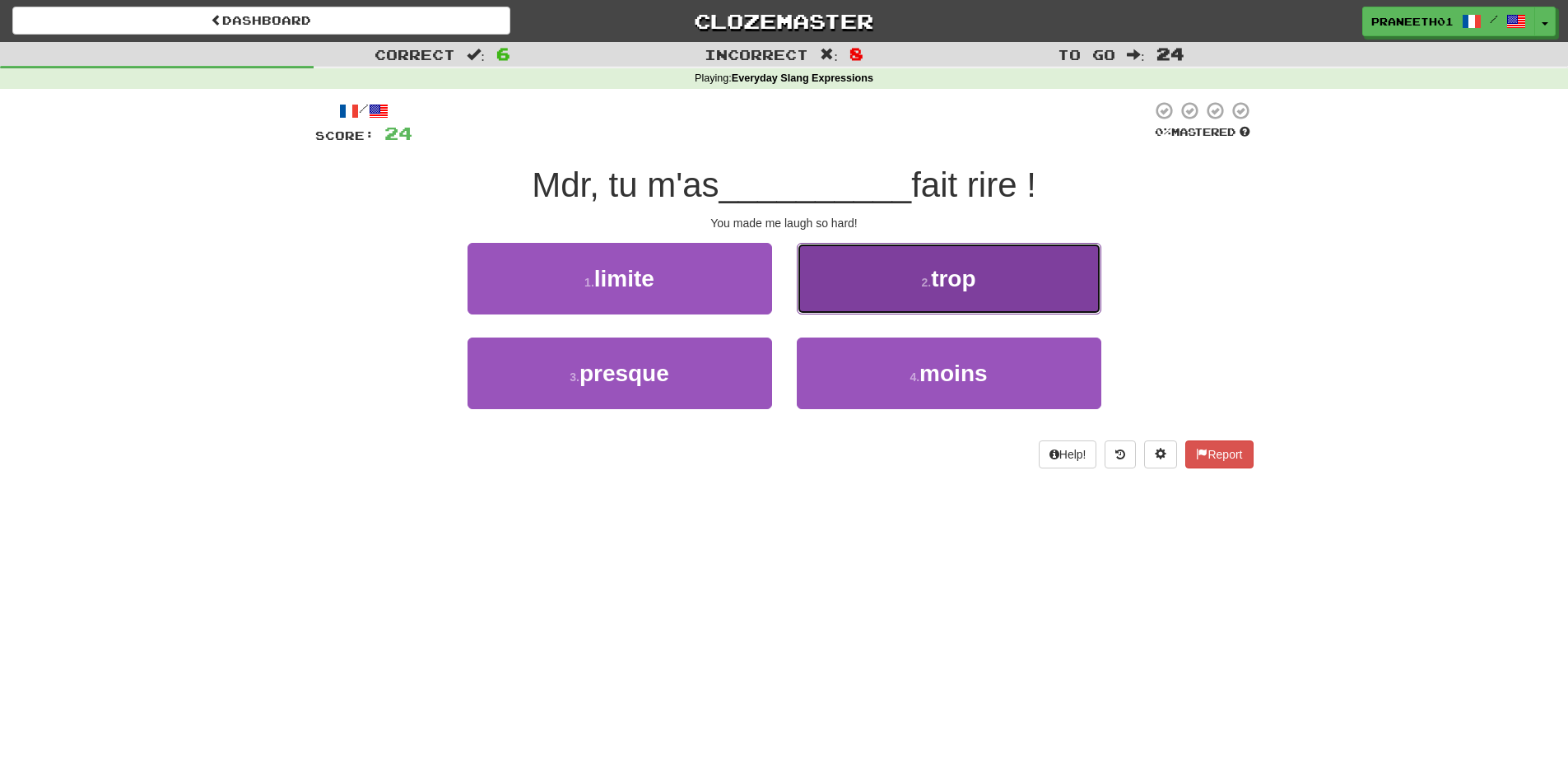
click at [960, 283] on span "trop" at bounding box center [952, 279] width 44 height 26
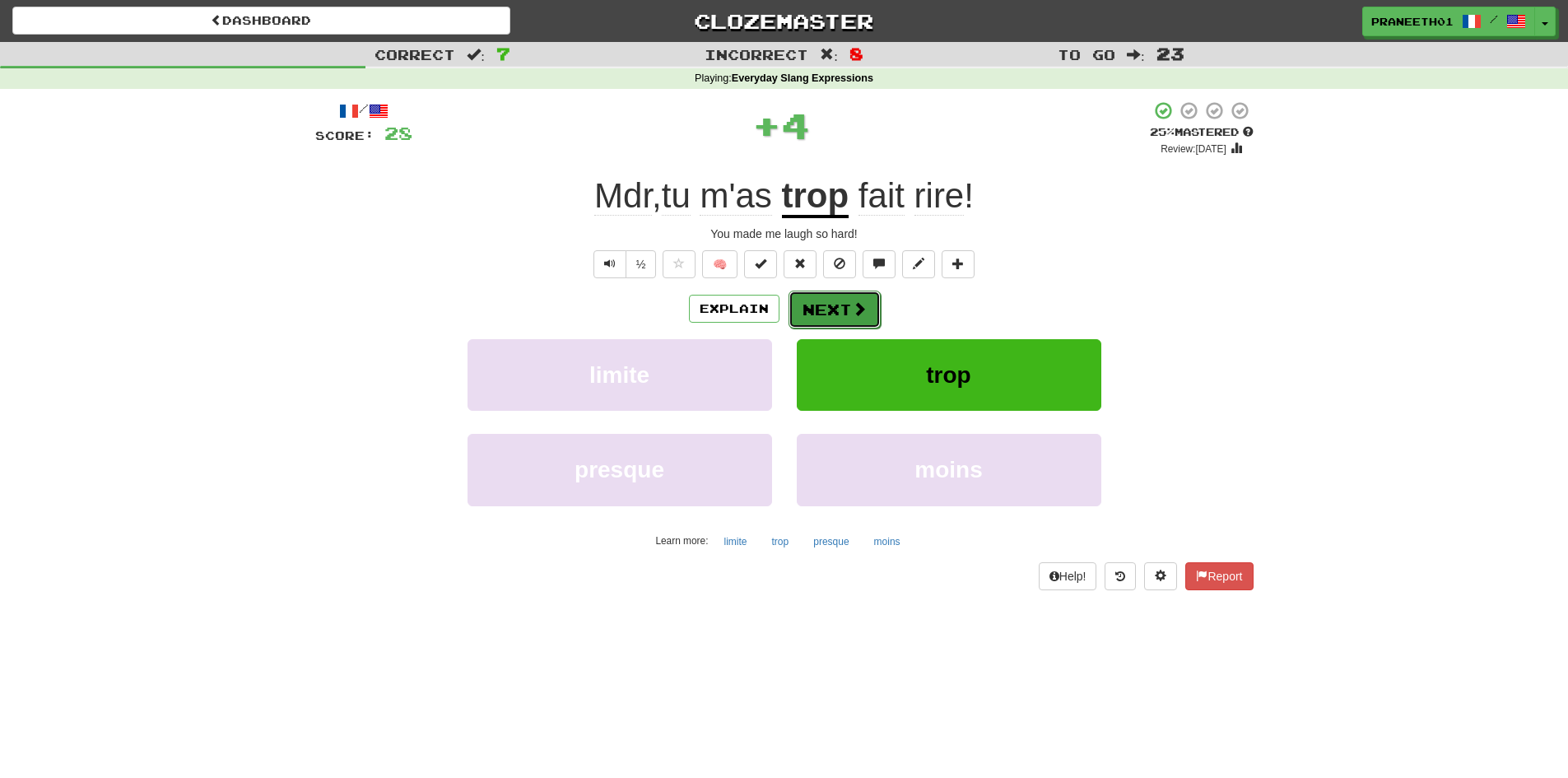
click at [837, 301] on button "Next" at bounding box center [834, 310] width 92 height 38
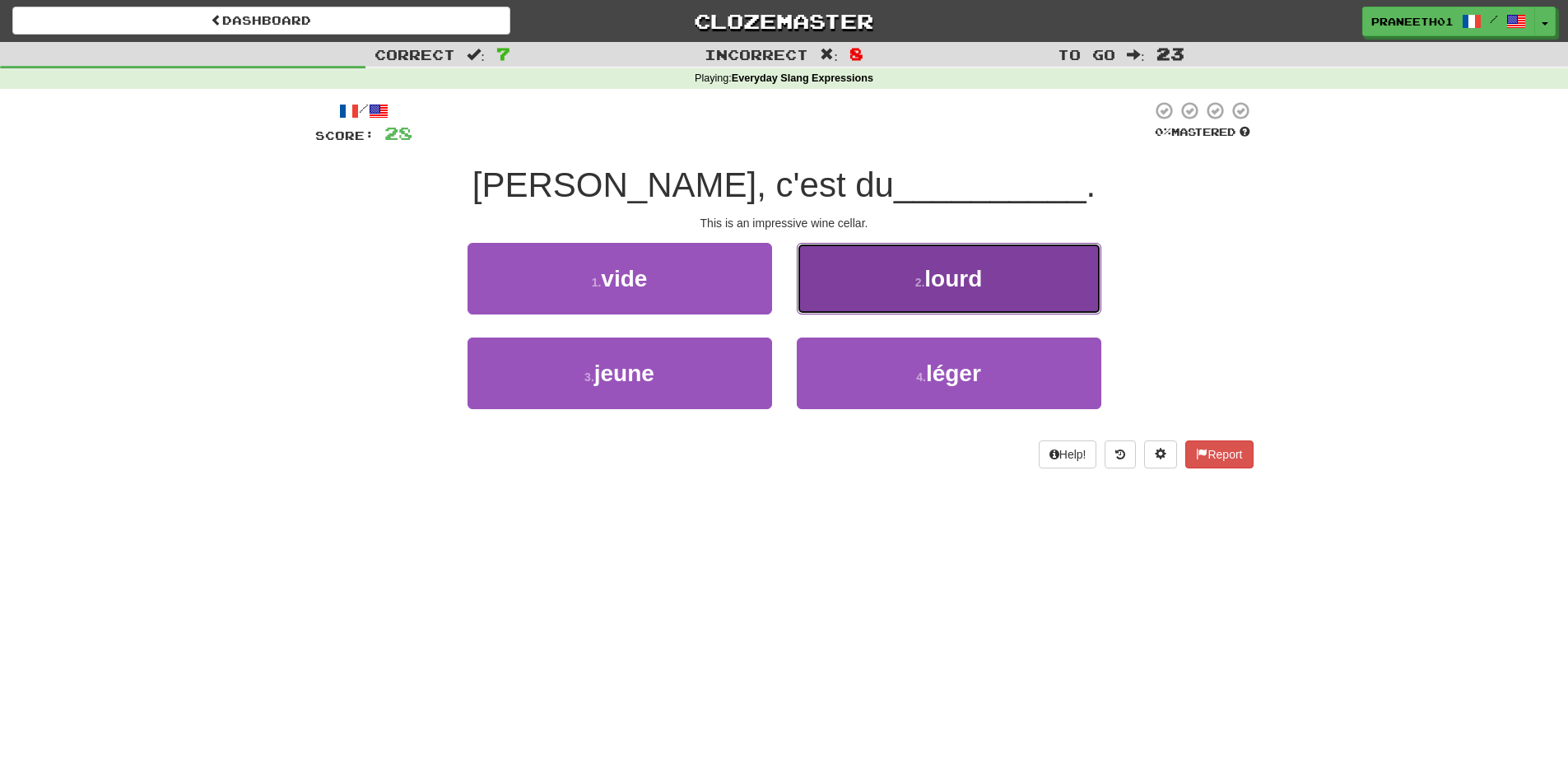
click at [1052, 298] on button "2 . [GEOGRAPHIC_DATA]" at bounding box center [949, 278] width 305 height 72
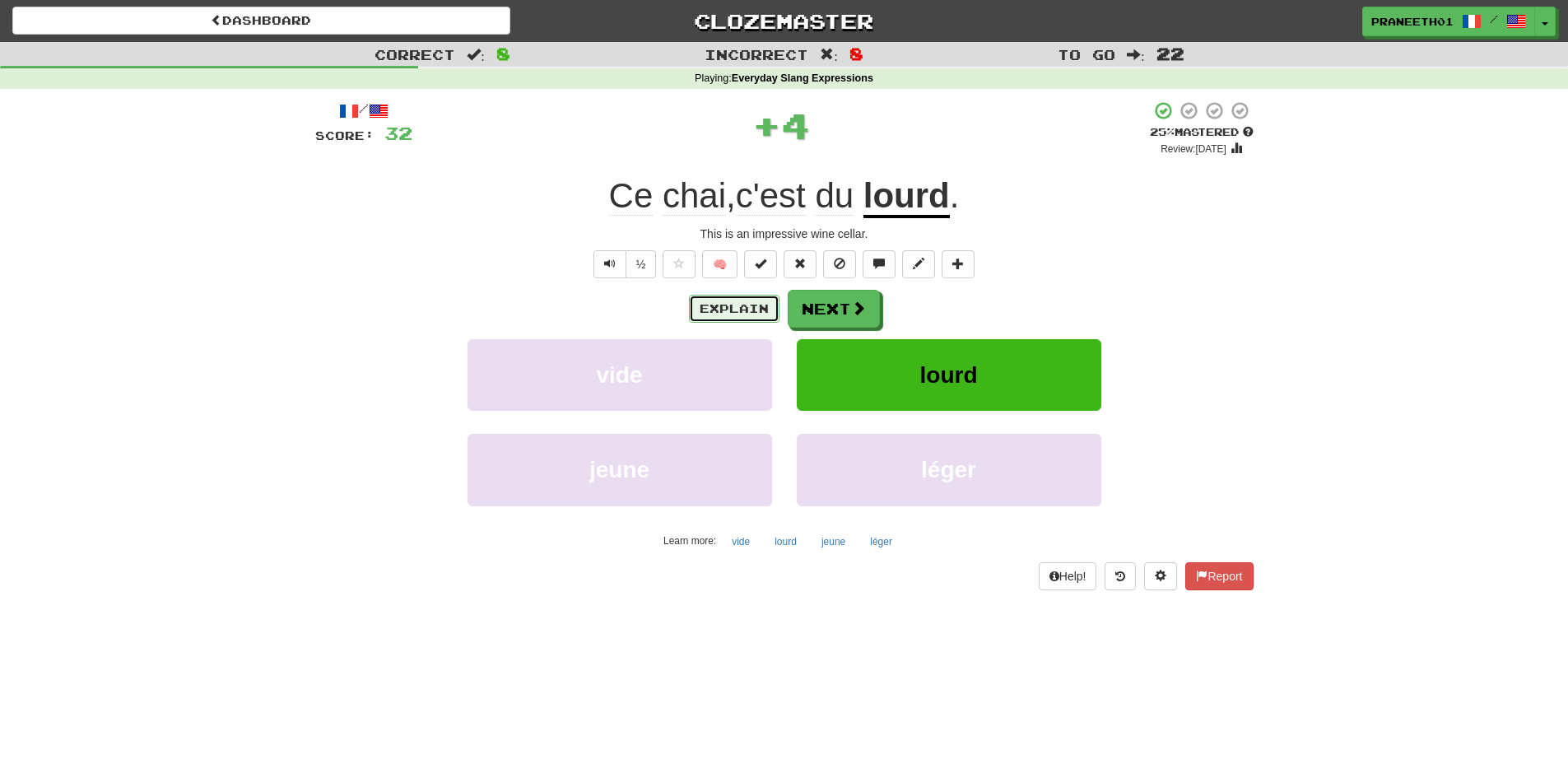
click at [754, 302] on button "Explain" at bounding box center [734, 308] width 91 height 28
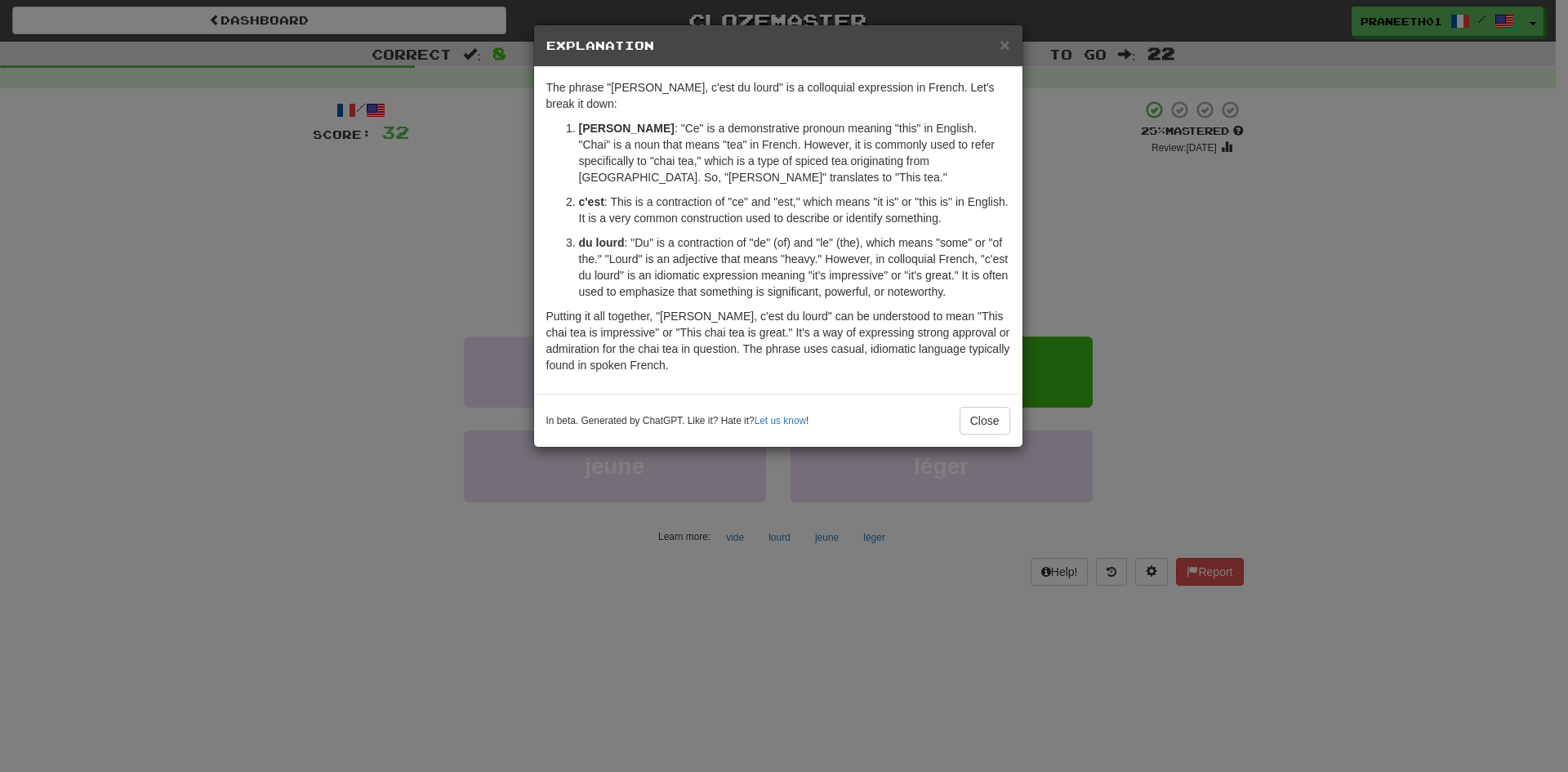
click at [232, 477] on div "× Explanation The phrase "[PERSON_NAME], c'est du lourd" is a colloquial expres…" at bounding box center [784, 386] width 1568 height 772
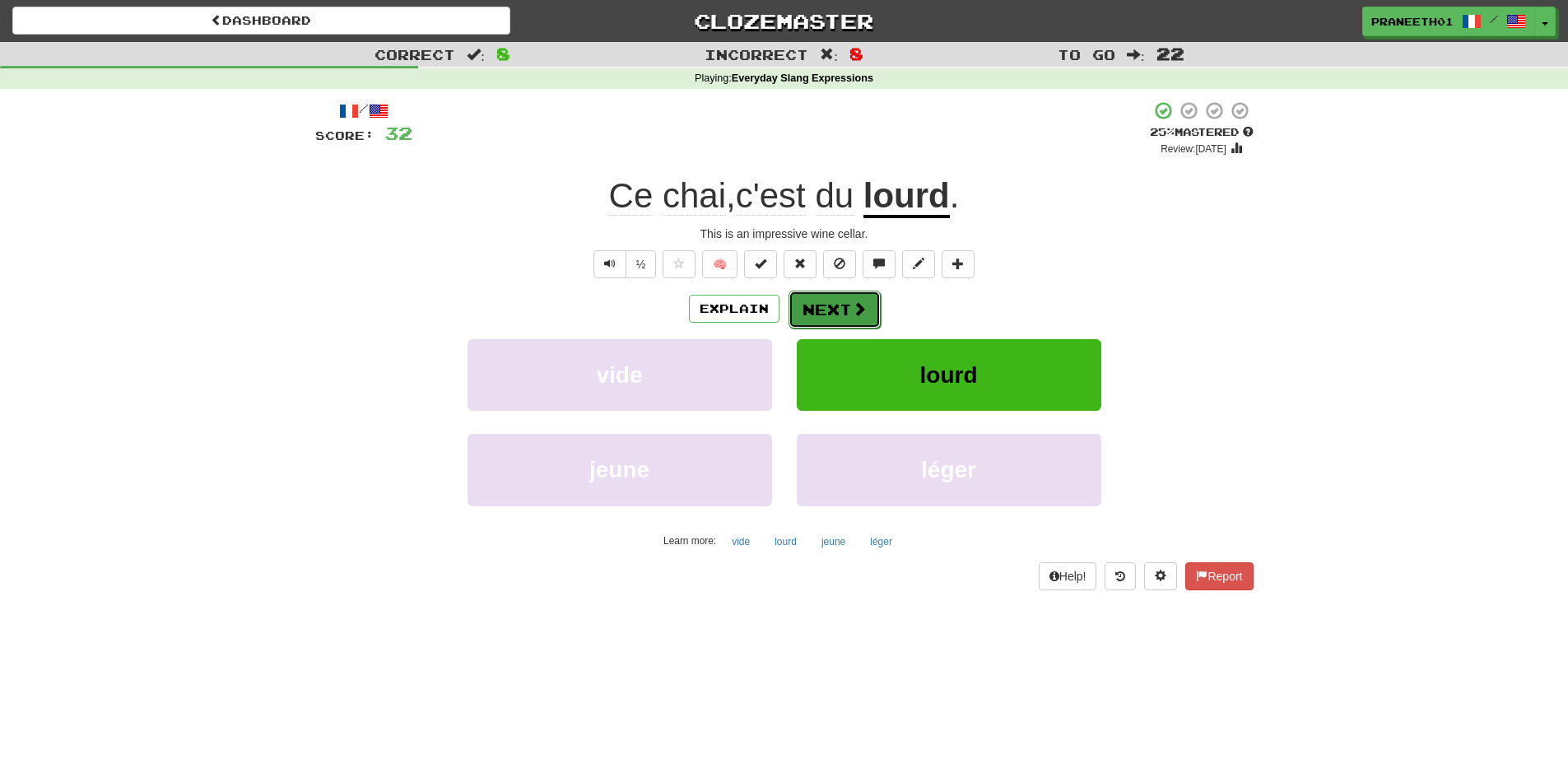
click at [859, 319] on button "Next" at bounding box center [834, 310] width 92 height 38
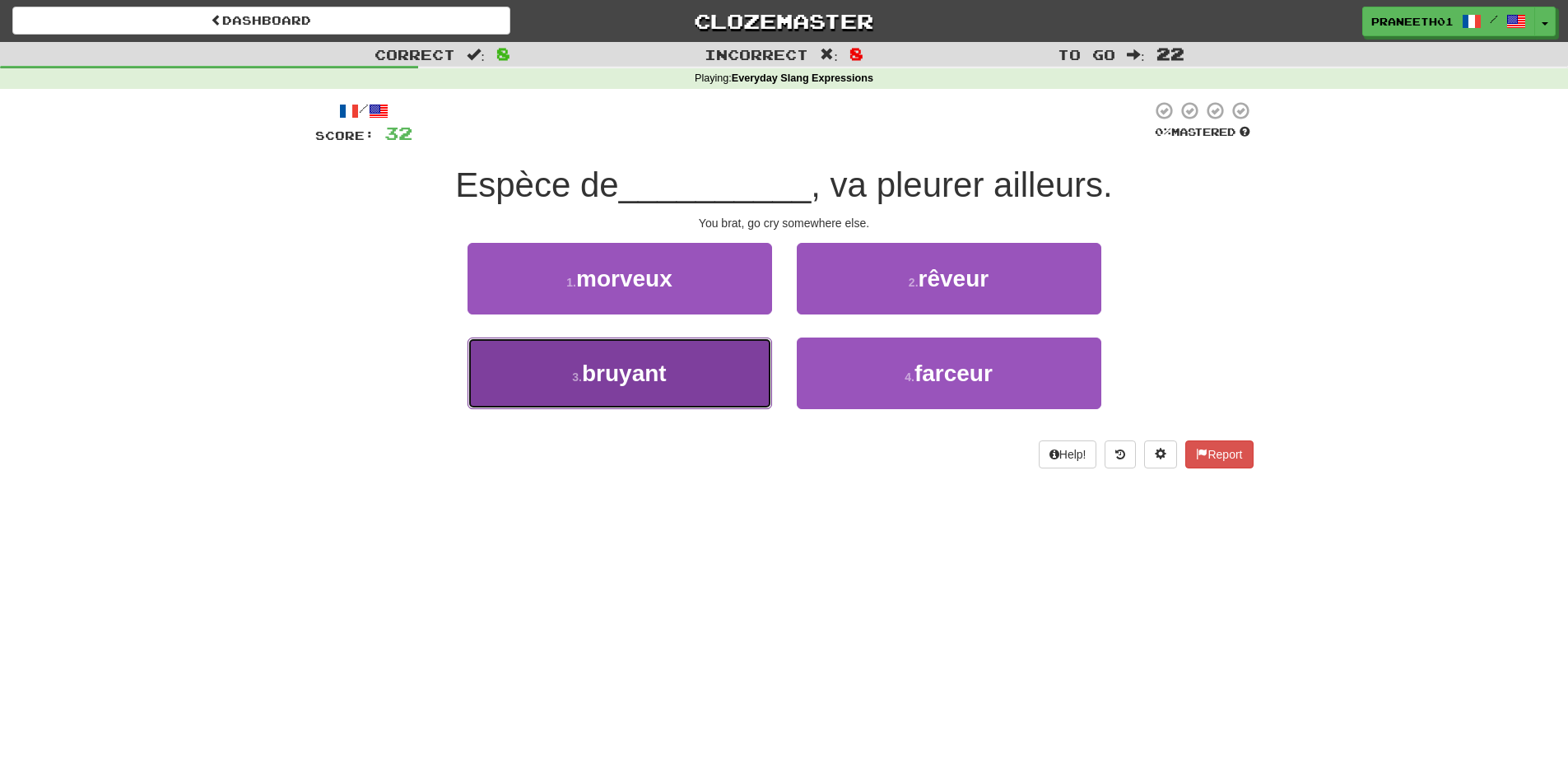
click at [653, 375] on span "bruyant" at bounding box center [624, 374] width 85 height 26
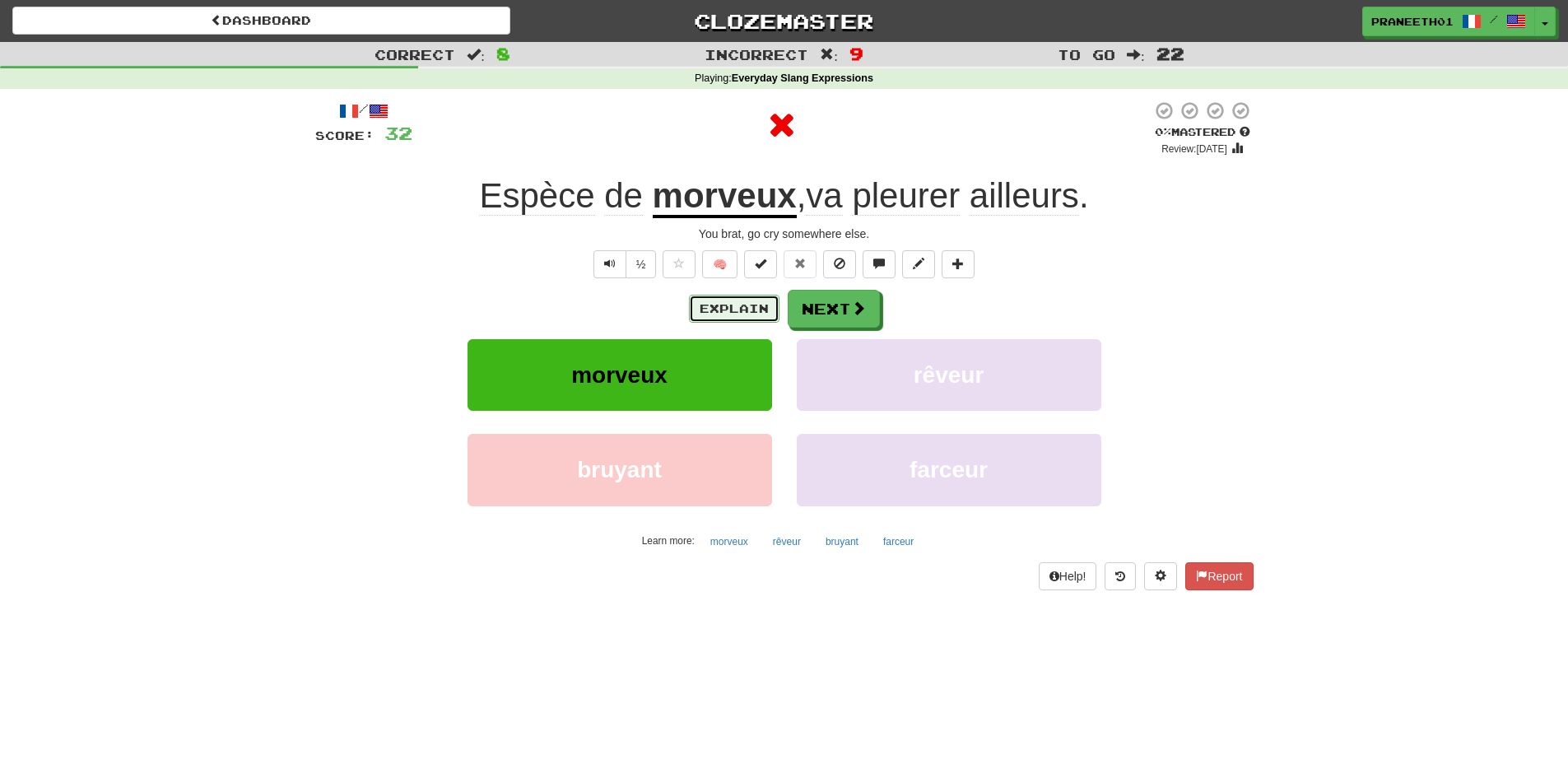
click at [710, 306] on button "Explain" at bounding box center [734, 308] width 91 height 28
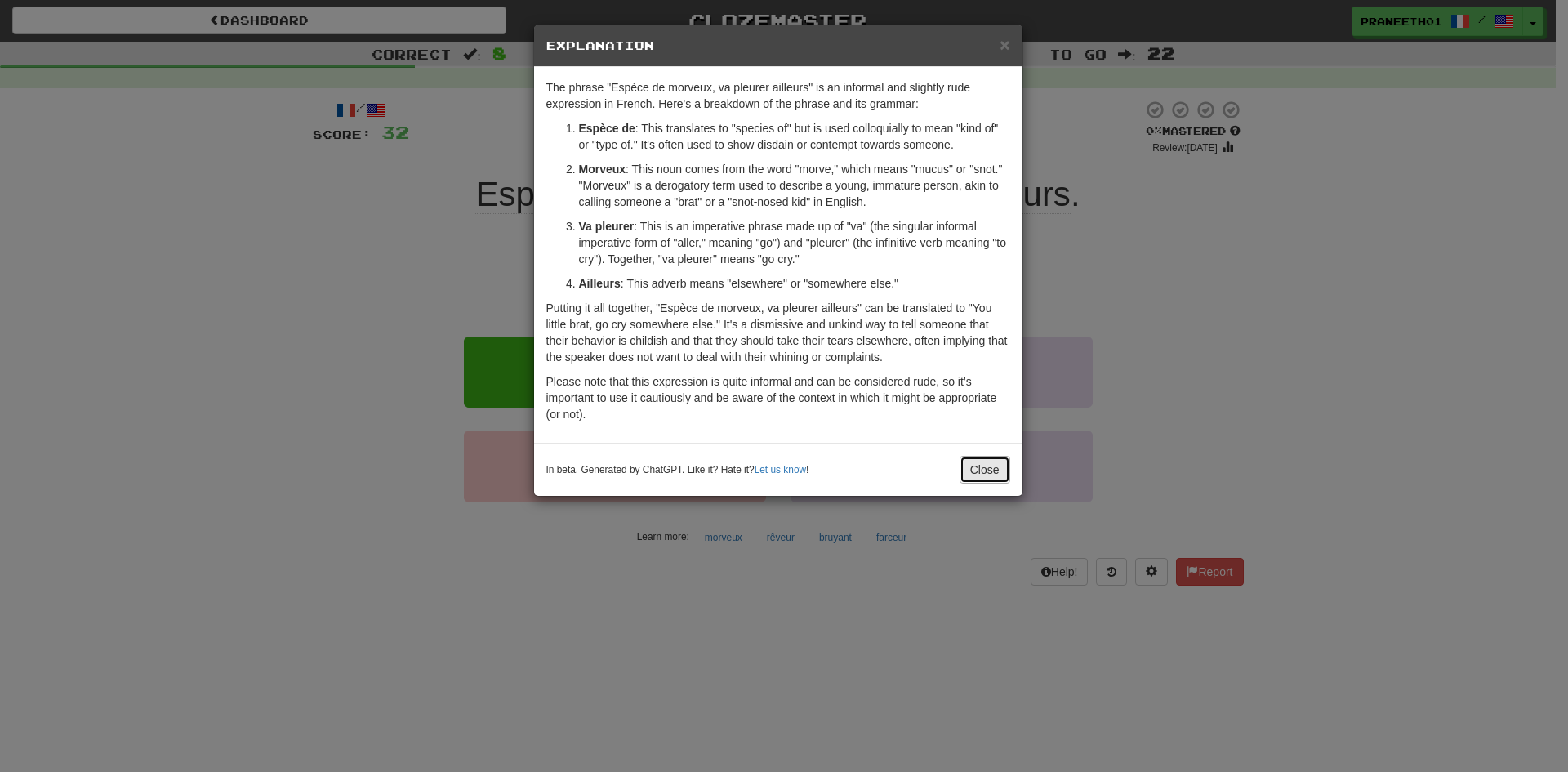
click at [998, 469] on button "Close" at bounding box center [984, 470] width 51 height 27
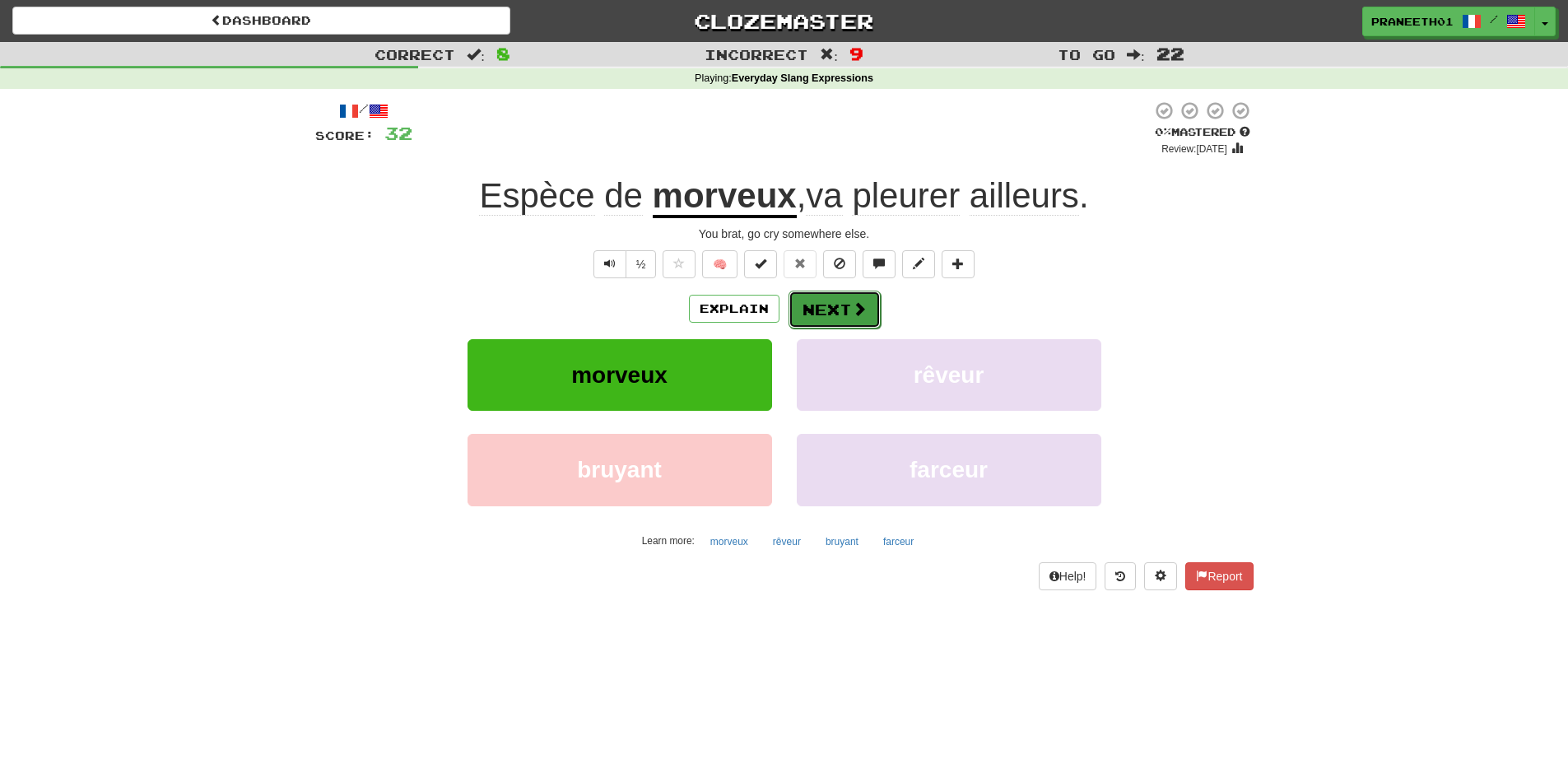
click at [850, 325] on button "Next" at bounding box center [834, 310] width 92 height 38
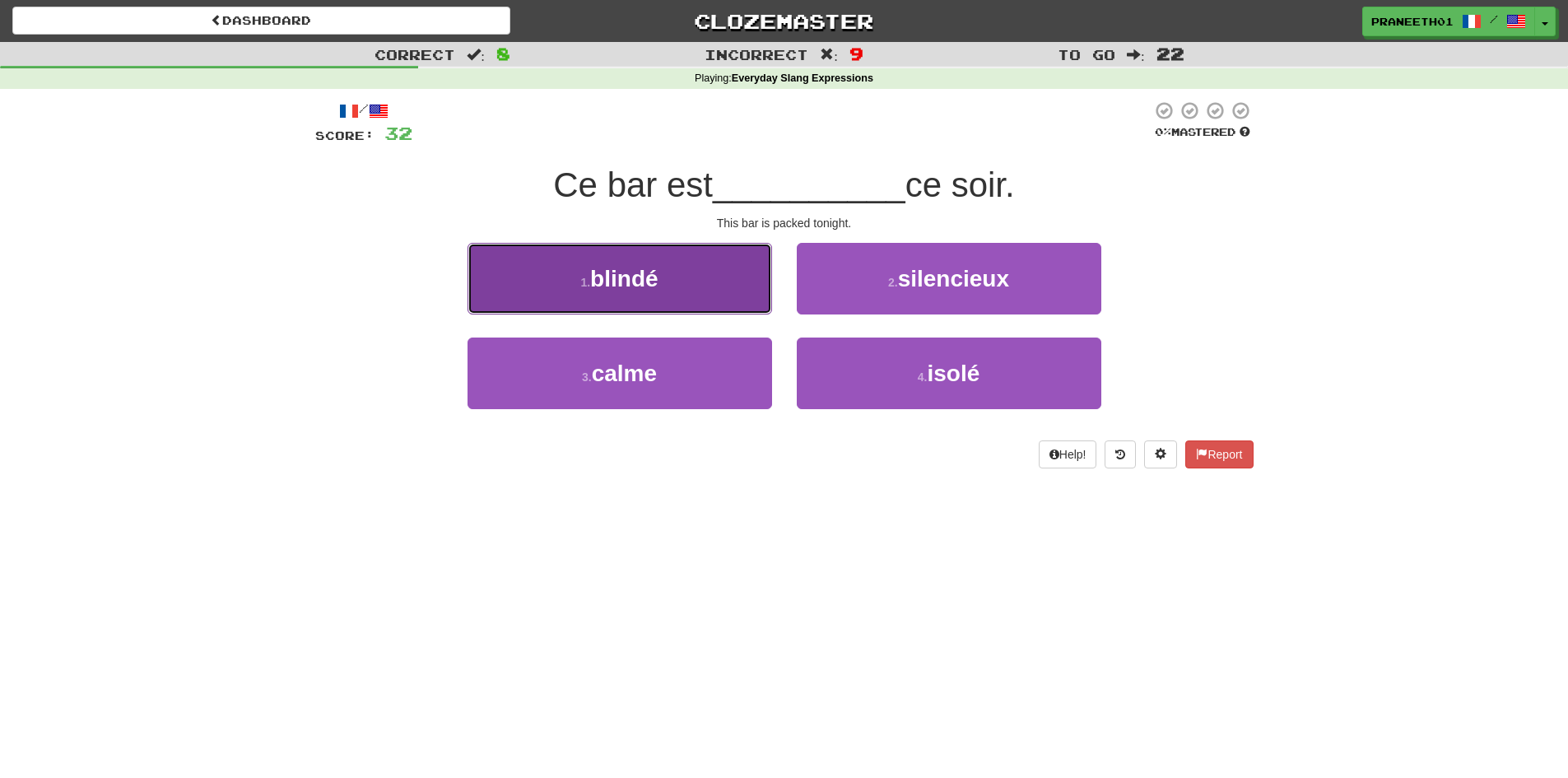
click at [734, 275] on button "1 . blindé" at bounding box center [620, 278] width 305 height 72
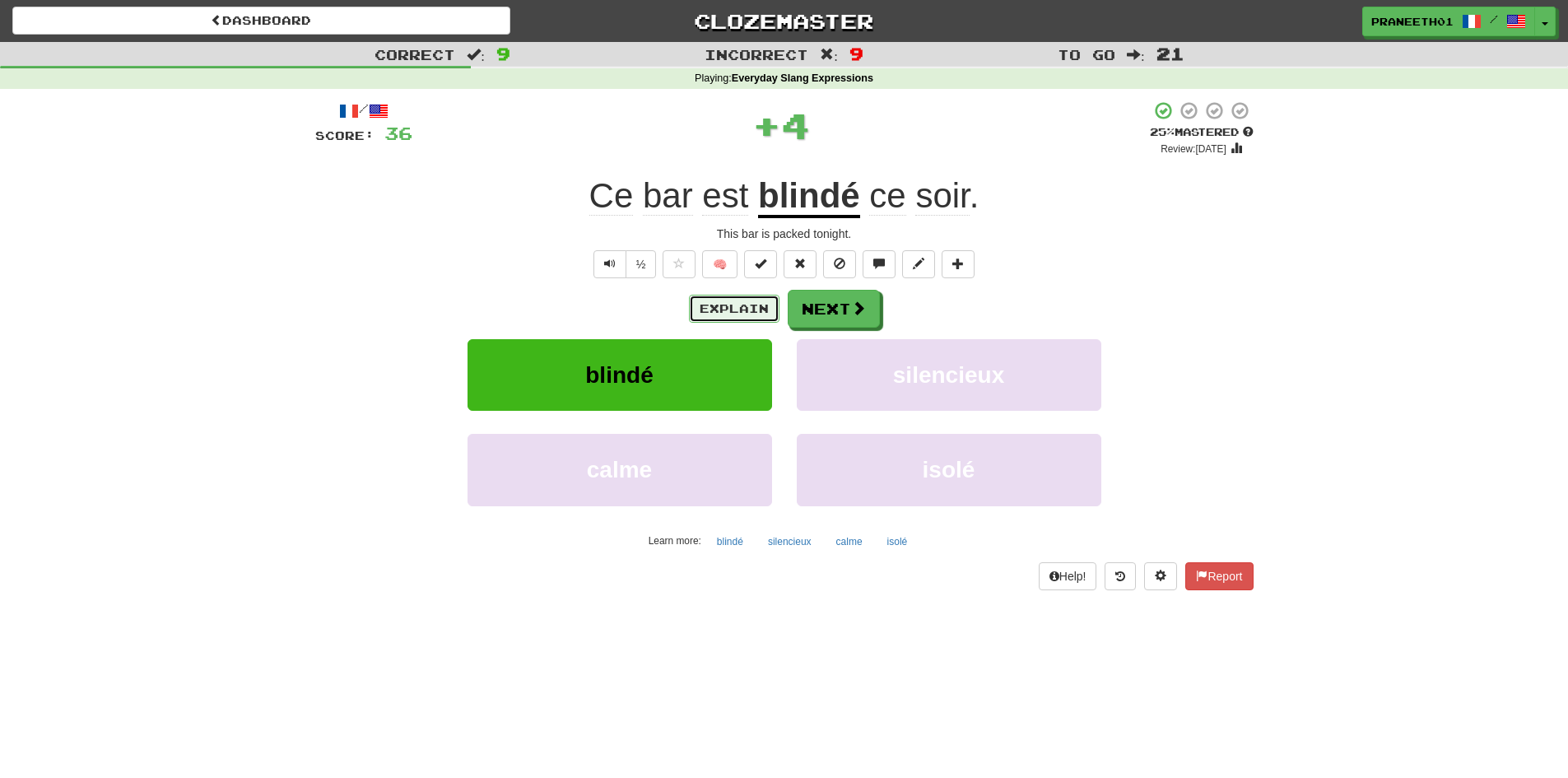
click at [730, 313] on button "Explain" at bounding box center [734, 308] width 91 height 28
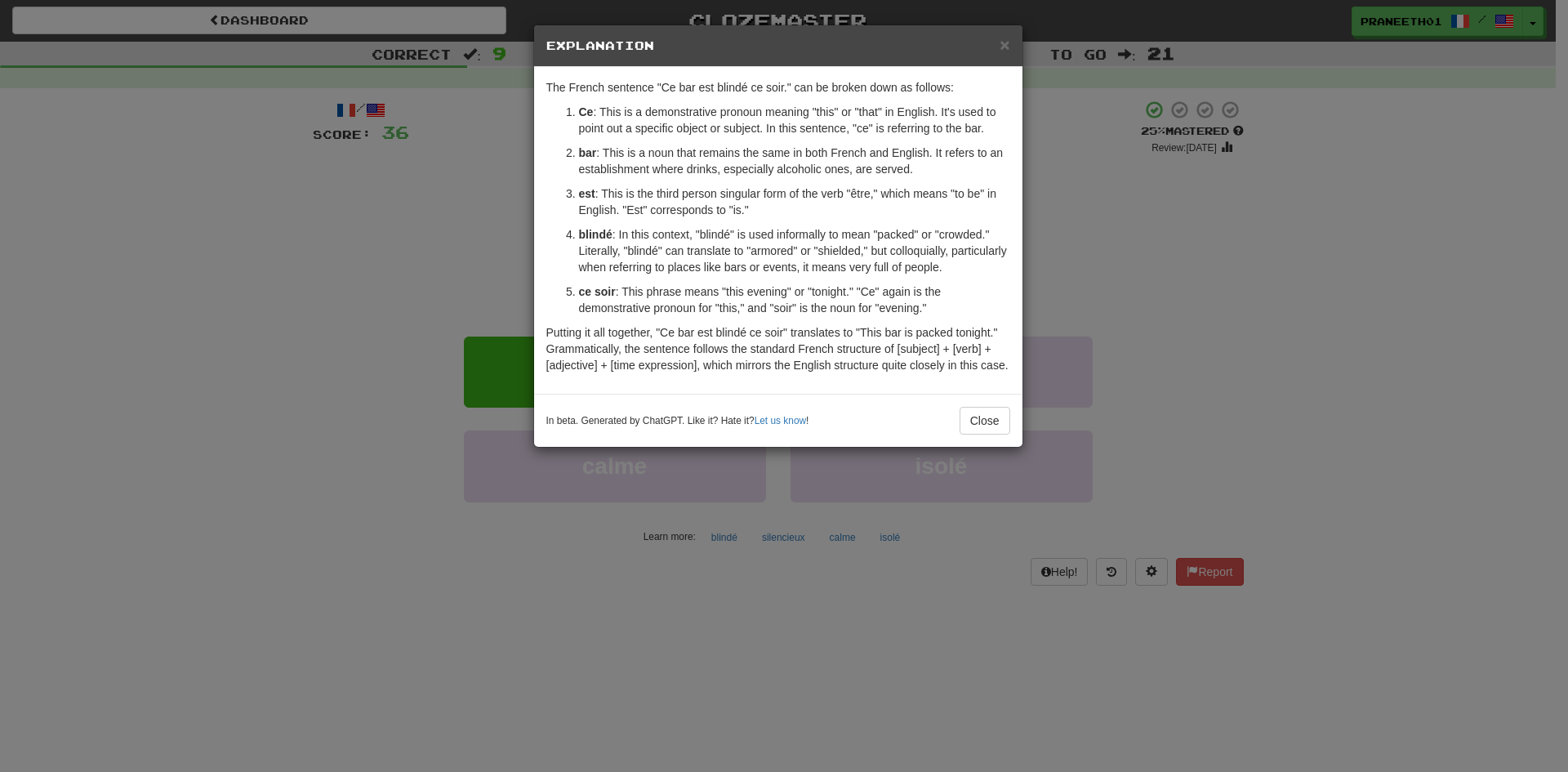
click at [543, 571] on div "× Explanation The French sentence "Ce bar est blindé ce soir." can be broken do…" at bounding box center [784, 386] width 1568 height 772
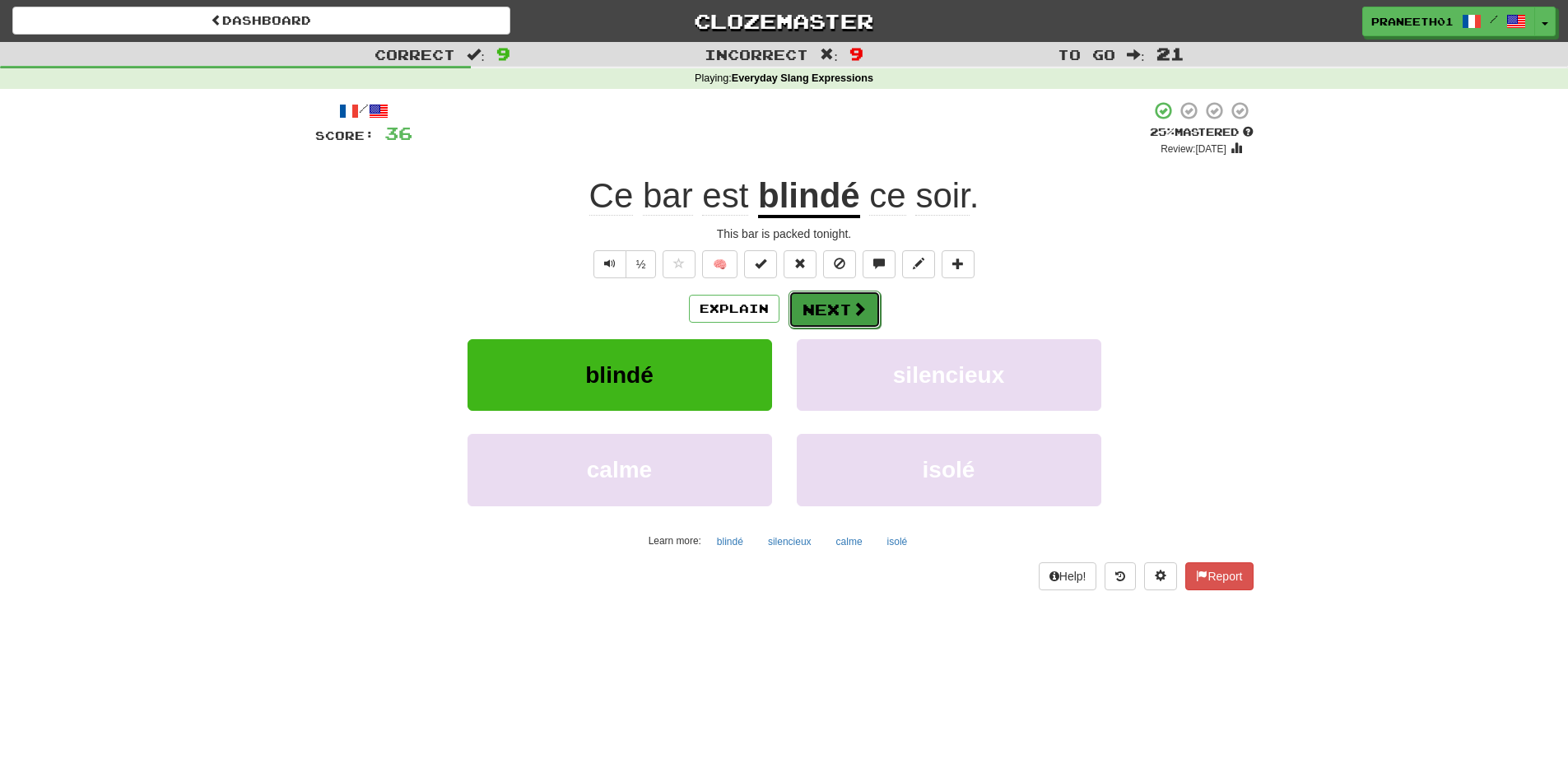
click at [838, 315] on button "Next" at bounding box center [834, 310] width 92 height 38
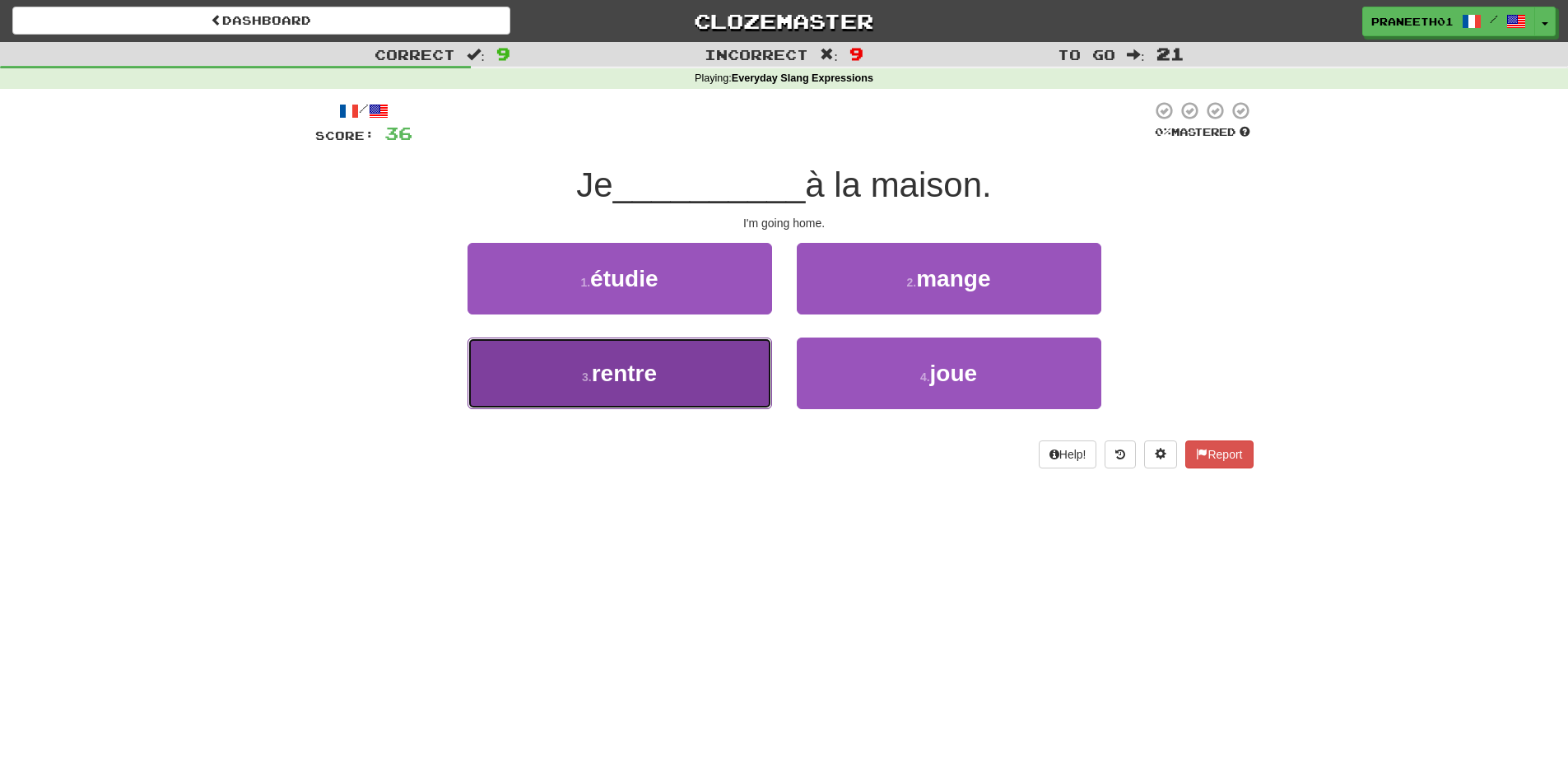
click at [737, 368] on button "3 . rentre" at bounding box center [620, 373] width 305 height 72
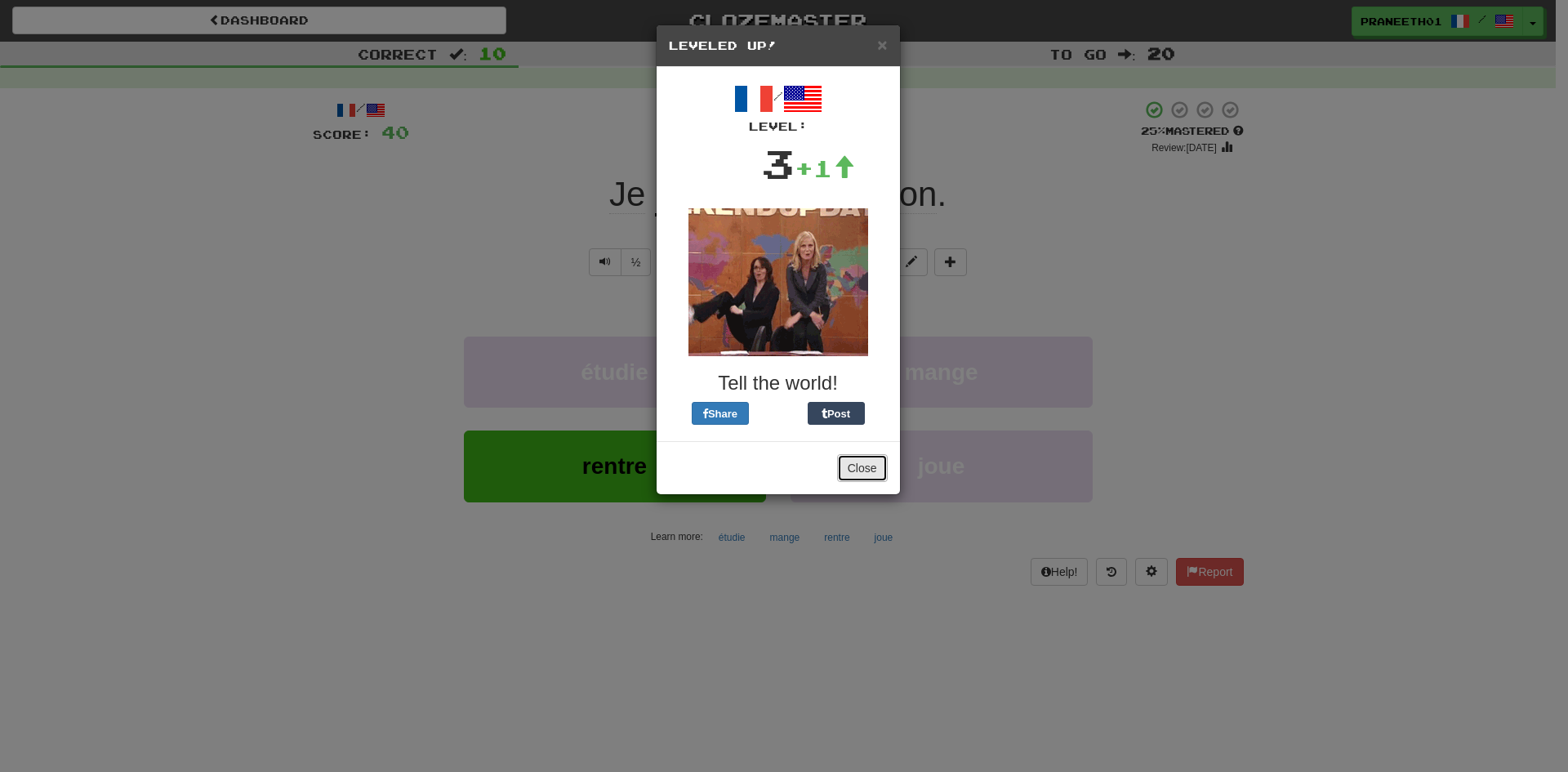
click at [866, 480] on button "Close" at bounding box center [862, 468] width 51 height 27
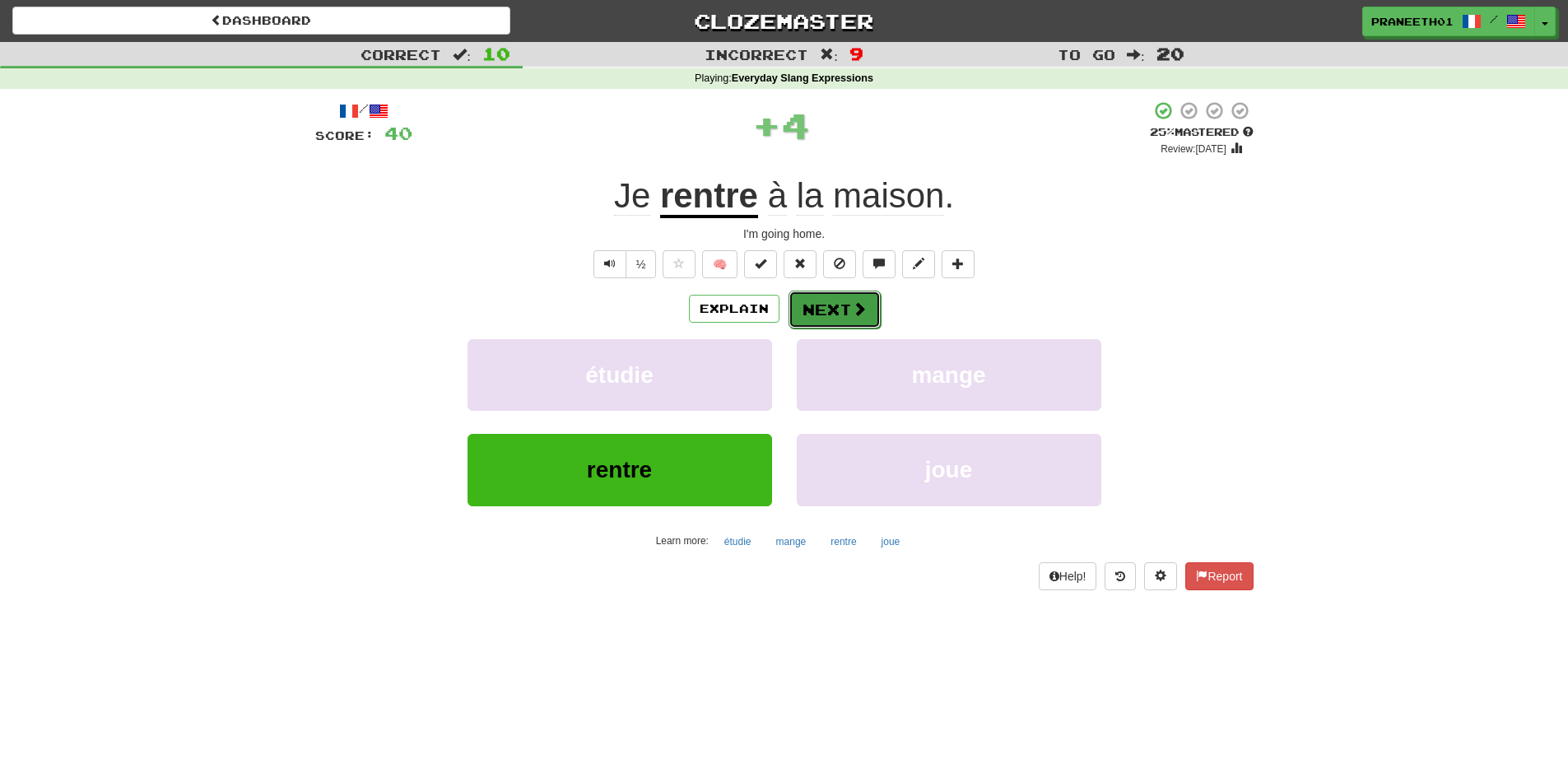
click at [835, 303] on button "Next" at bounding box center [834, 310] width 92 height 38
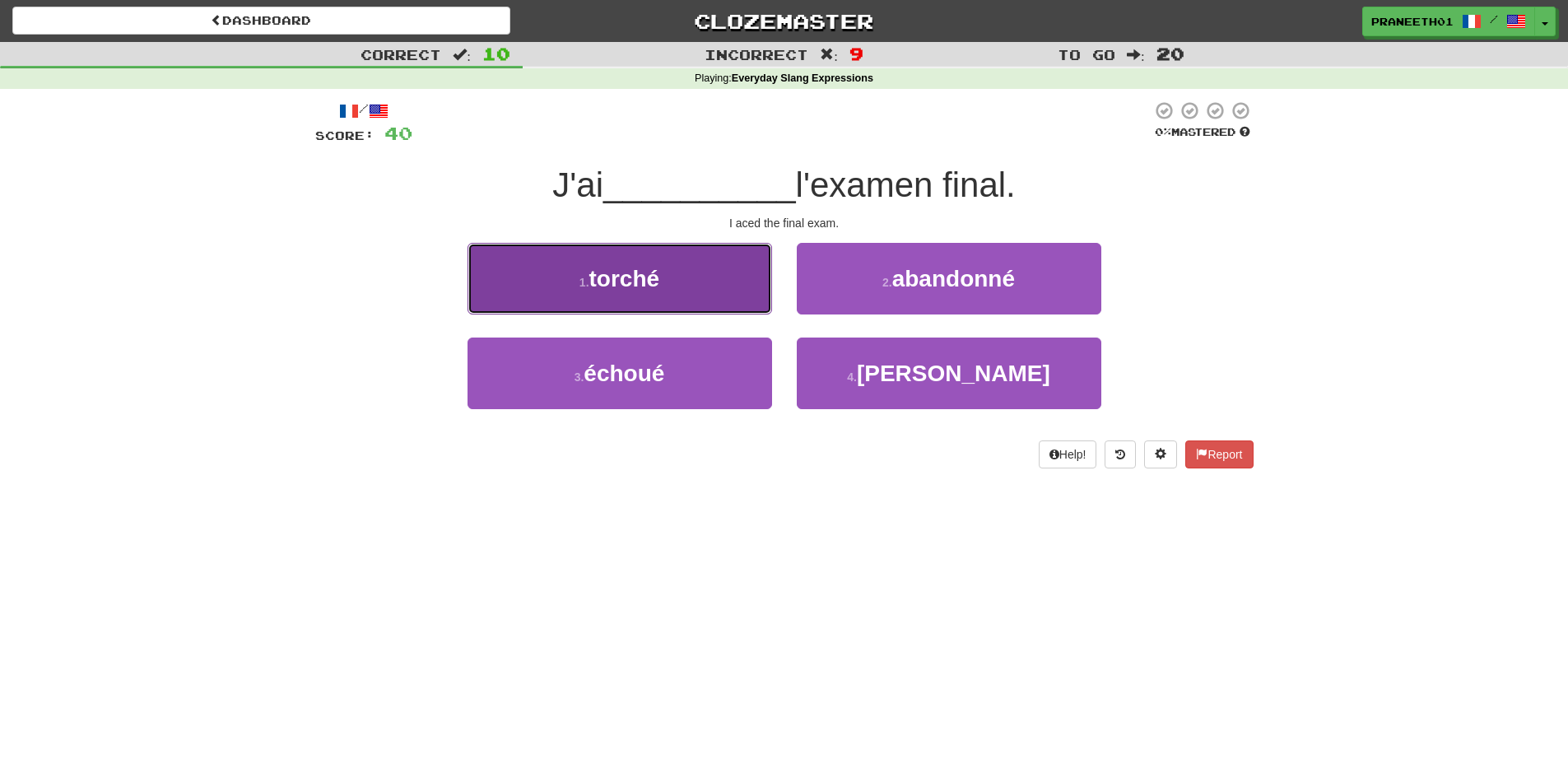
click at [710, 297] on button "1 . torché" at bounding box center [620, 278] width 305 height 72
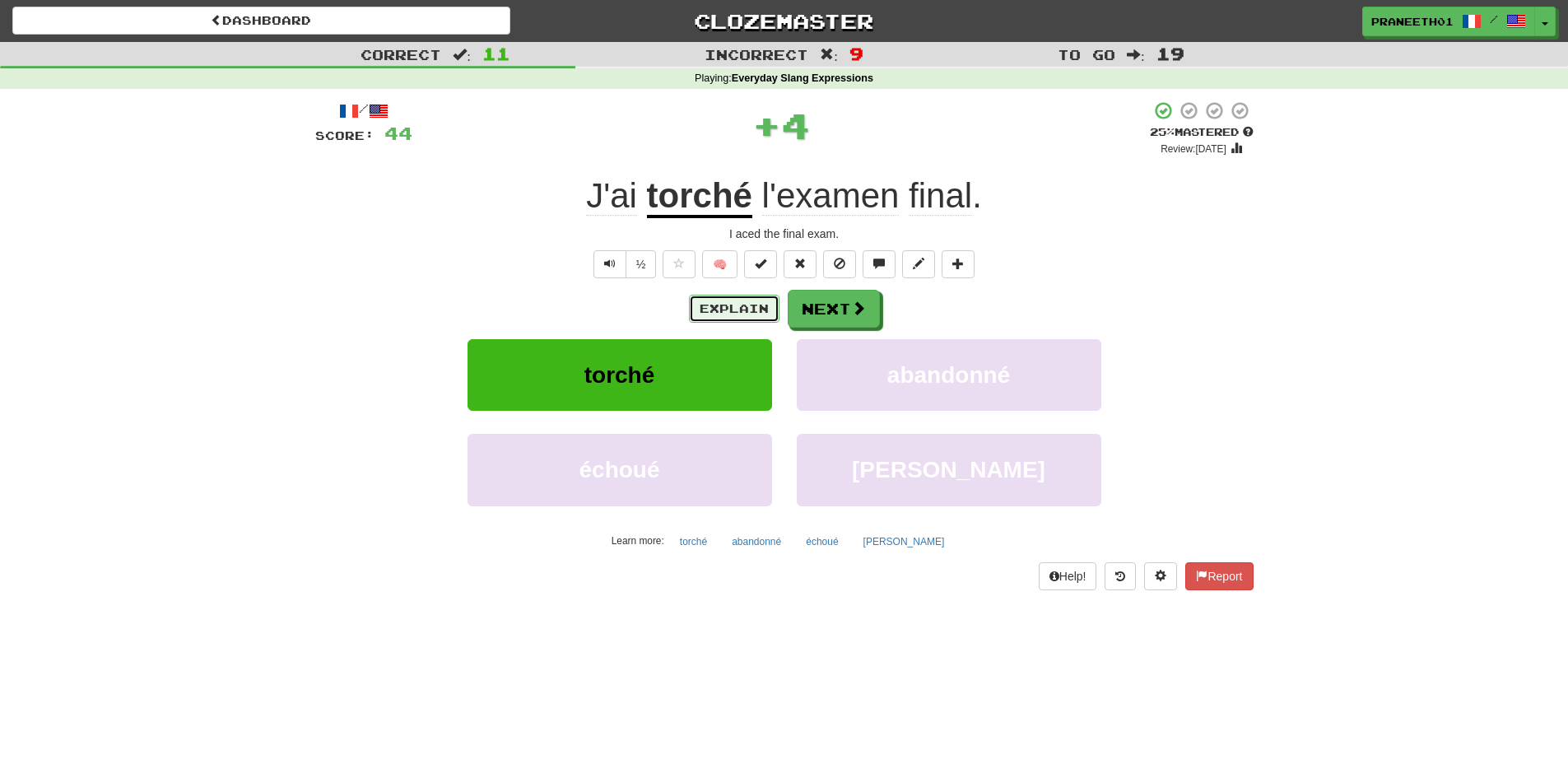
click at [724, 310] on button "Explain" at bounding box center [734, 308] width 91 height 28
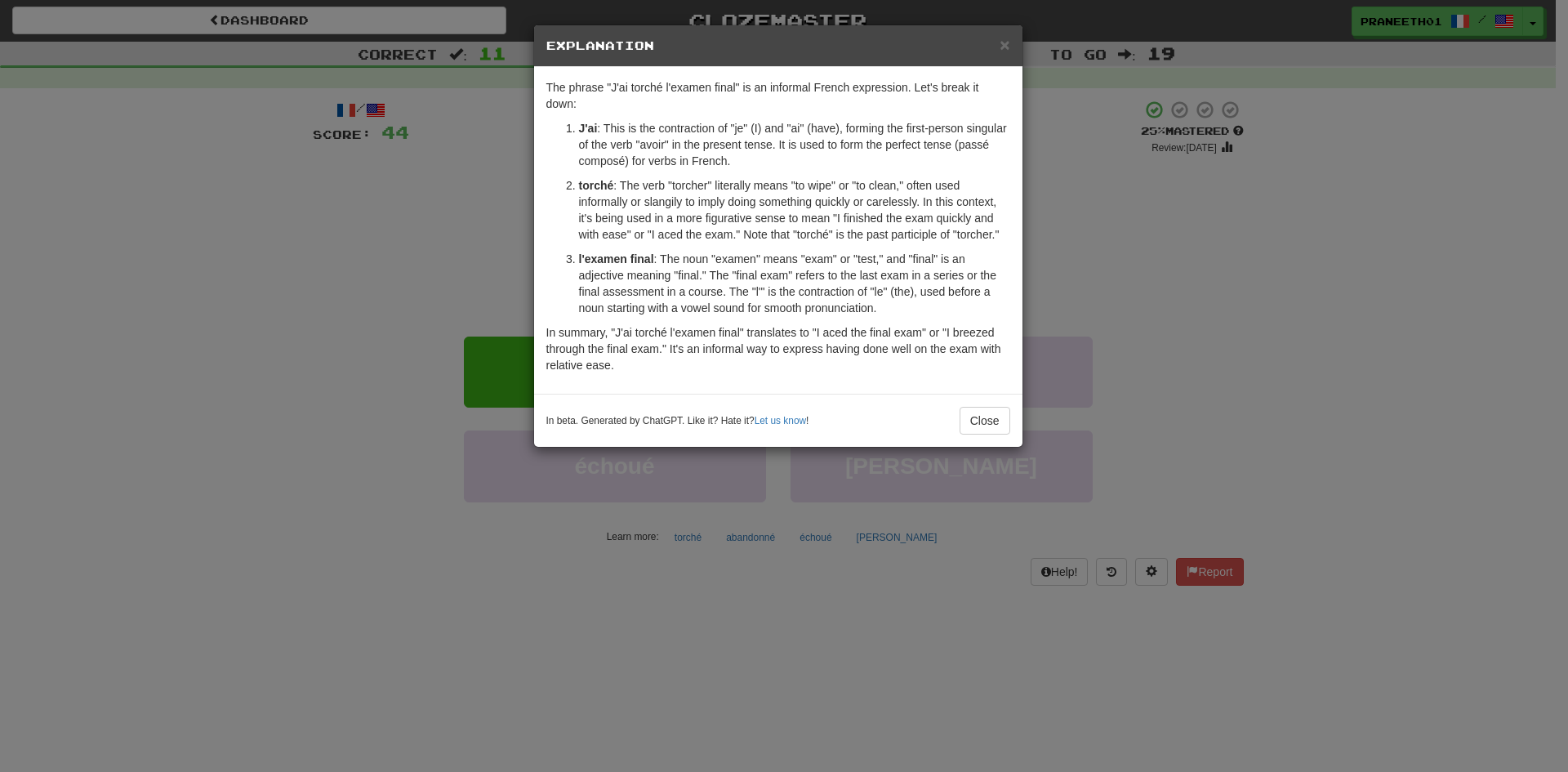
click at [615, 591] on div "× Explanation The phrase "J'ai torché l'examen final" is an informal French exp…" at bounding box center [784, 386] width 1568 height 772
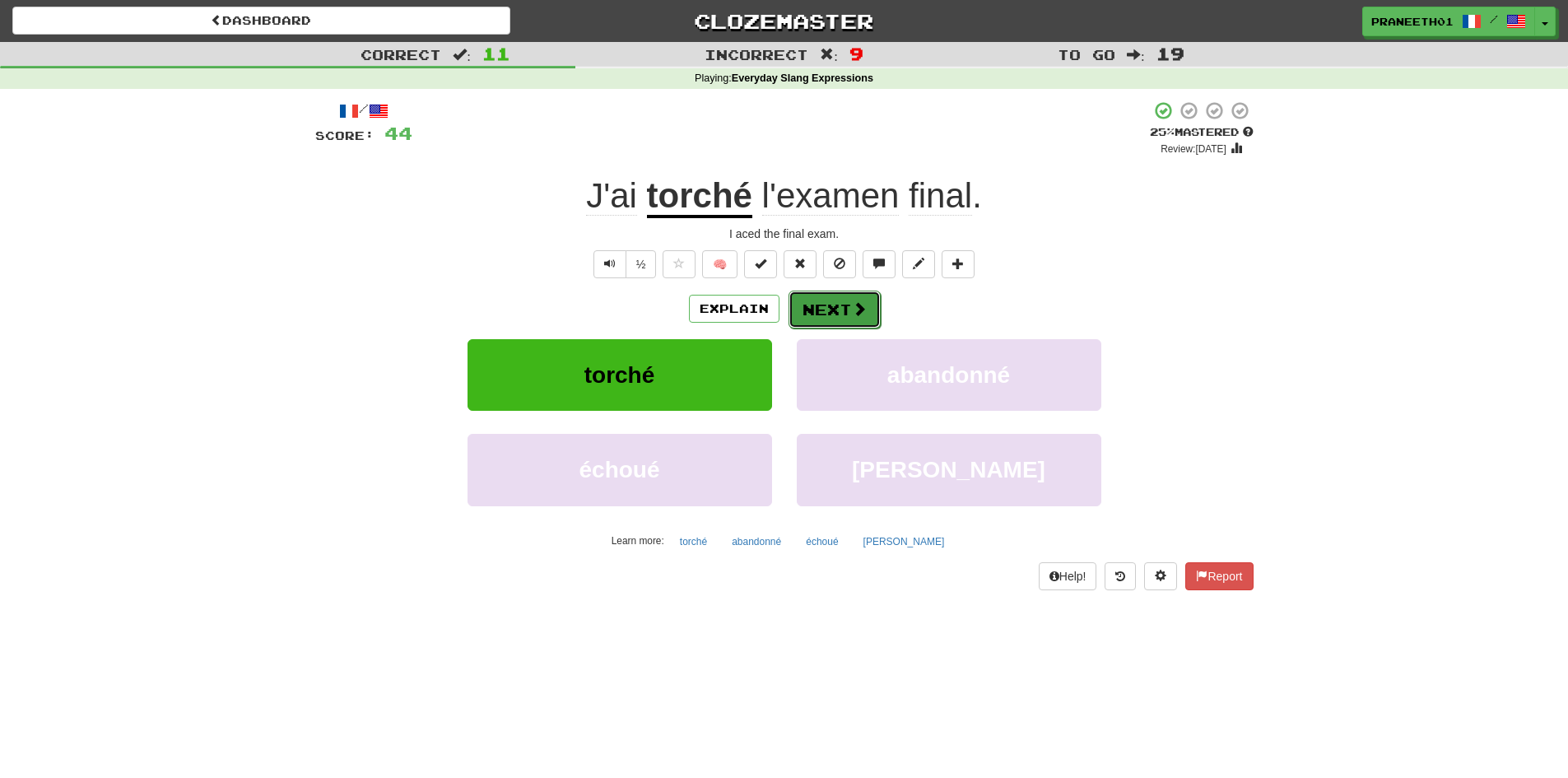
click at [842, 319] on button "Next" at bounding box center [834, 310] width 92 height 38
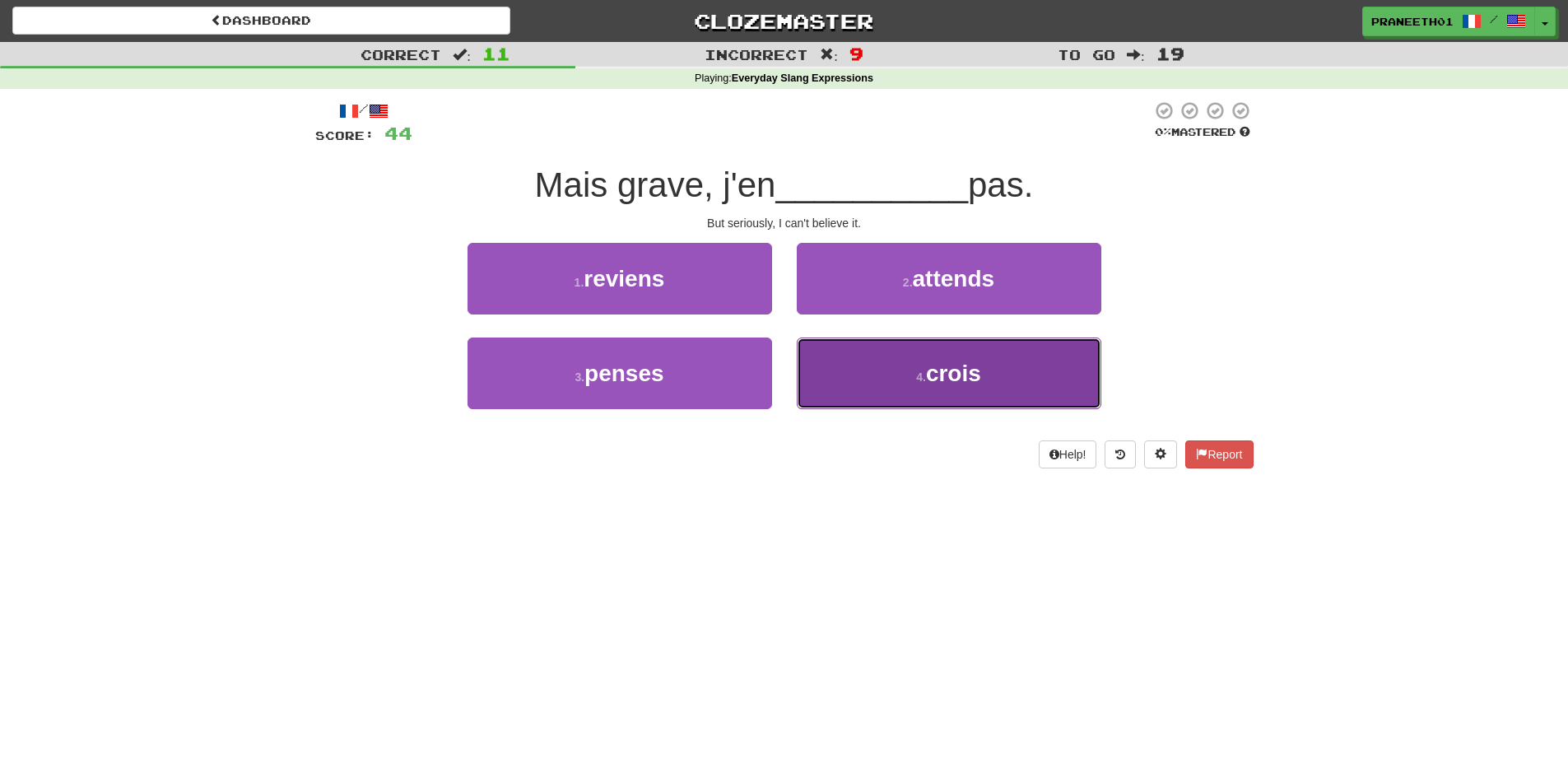
click at [925, 379] on small "4 ." at bounding box center [920, 376] width 9 height 13
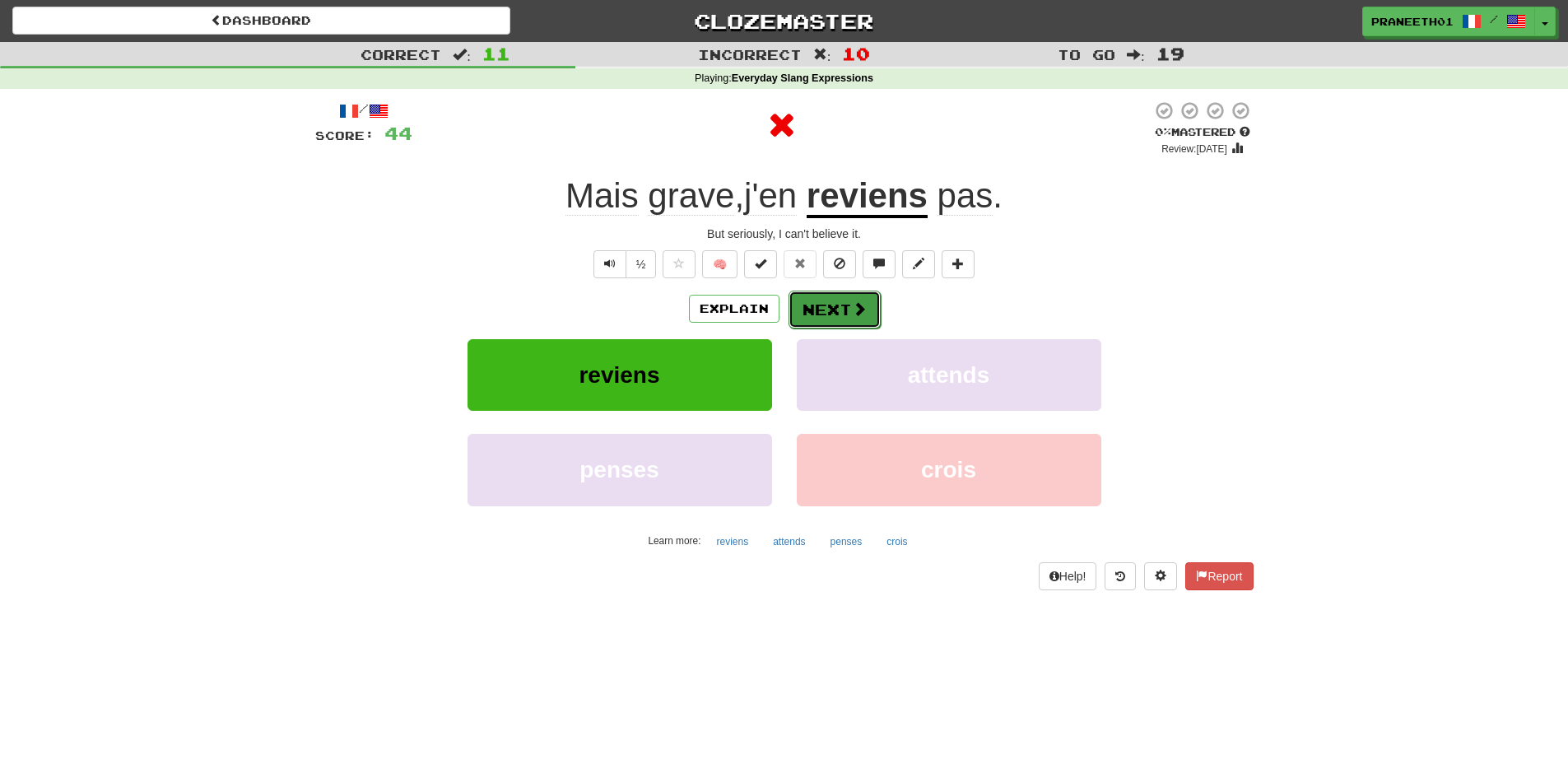
click at [820, 314] on button "Next" at bounding box center [834, 310] width 92 height 38
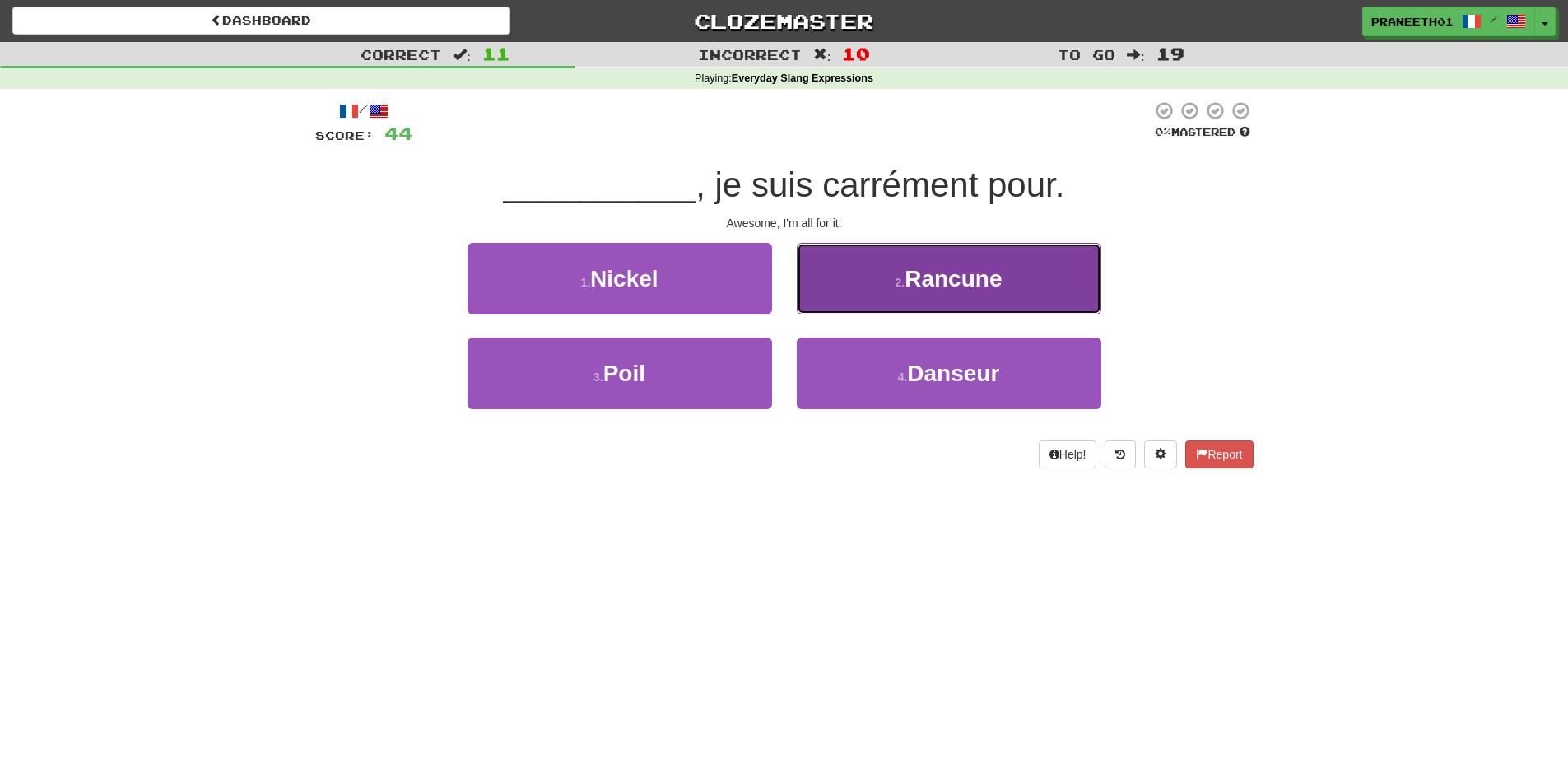
click at [962, 270] on span "Rancune" at bounding box center [953, 279] width 98 height 26
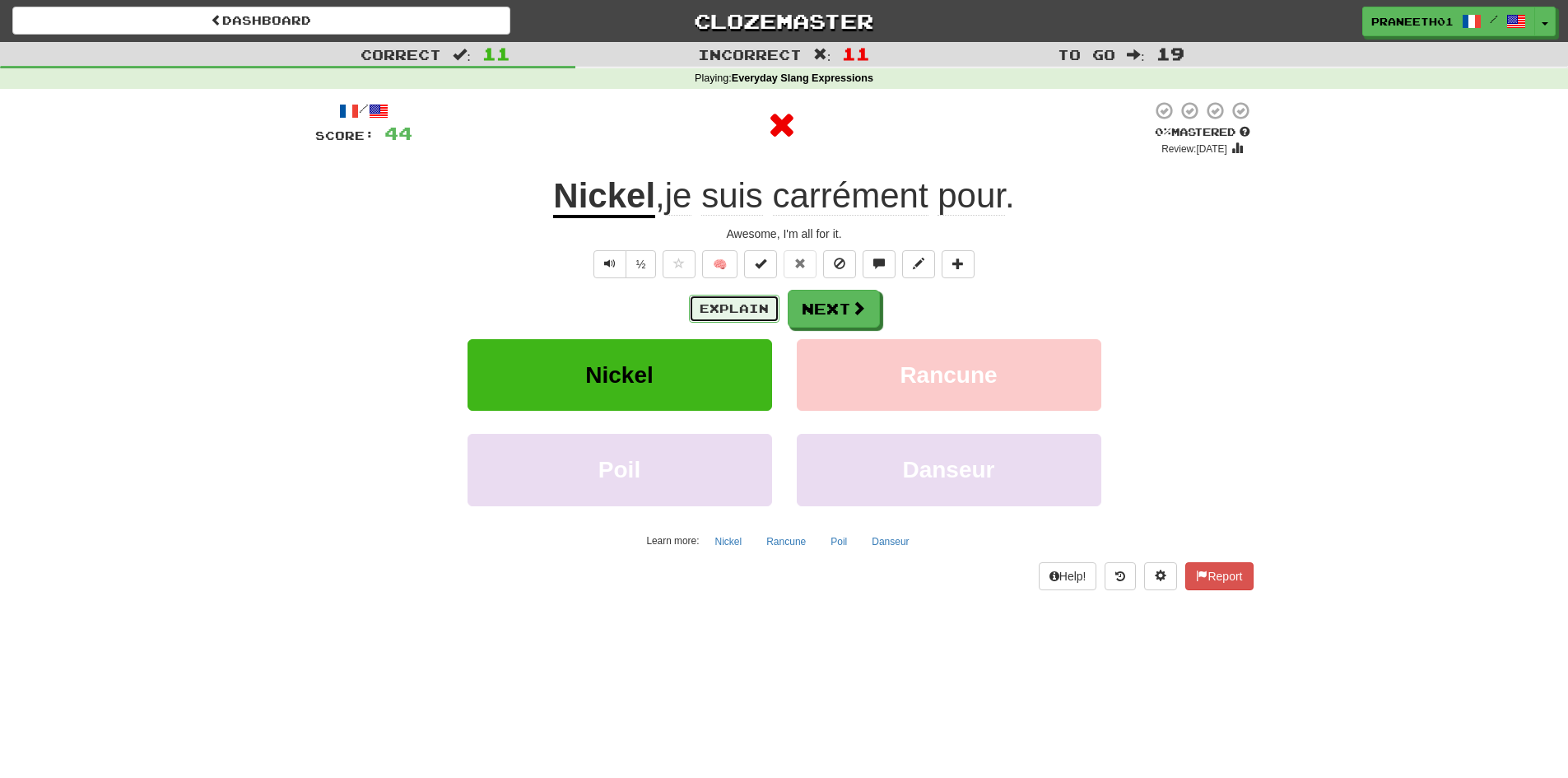
click at [740, 317] on button "Explain" at bounding box center [734, 308] width 91 height 28
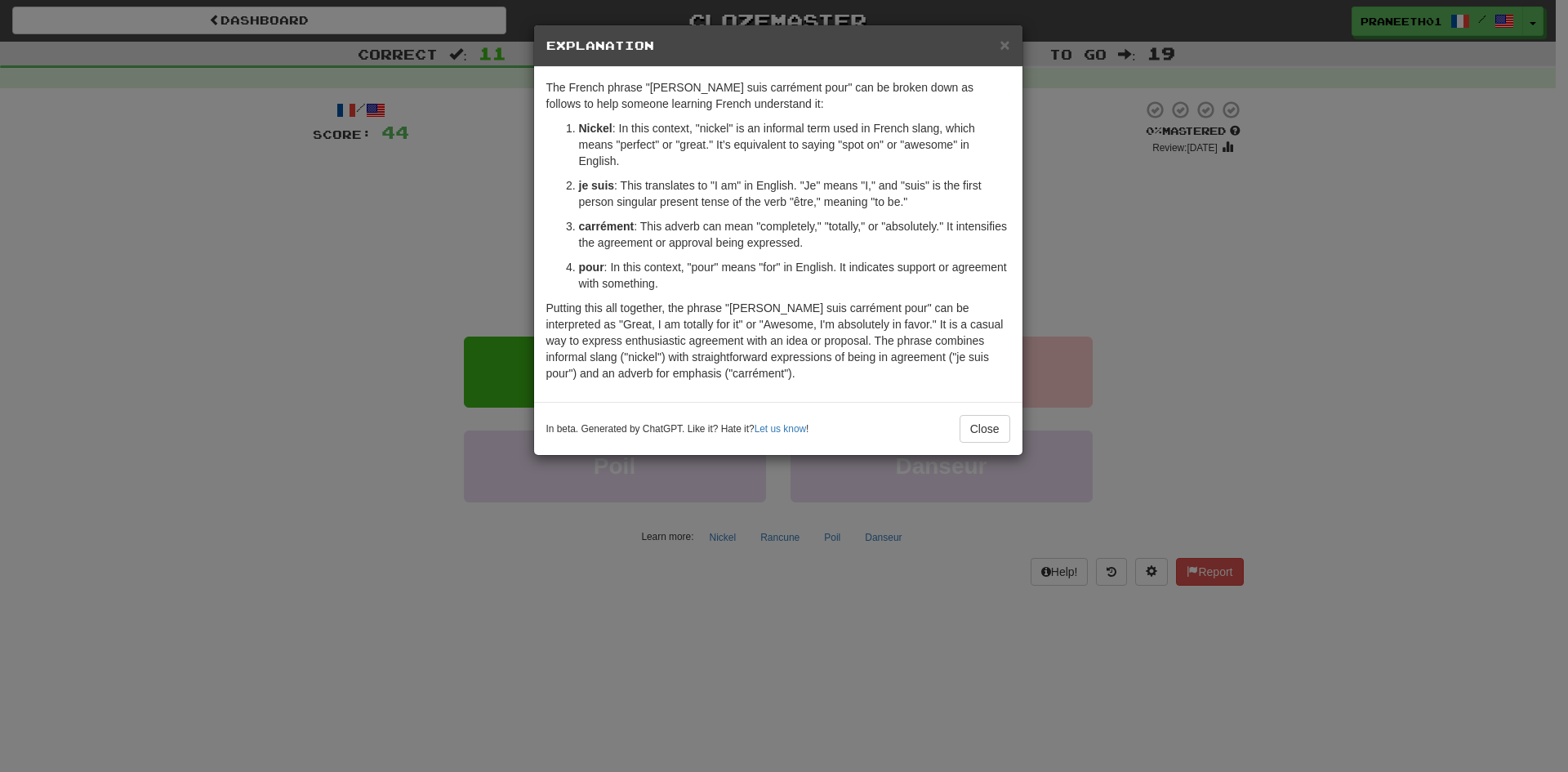
click at [701, 633] on div "× Explanation The French phrase "[PERSON_NAME] suis carrément pour" can be brok…" at bounding box center [784, 386] width 1568 height 772
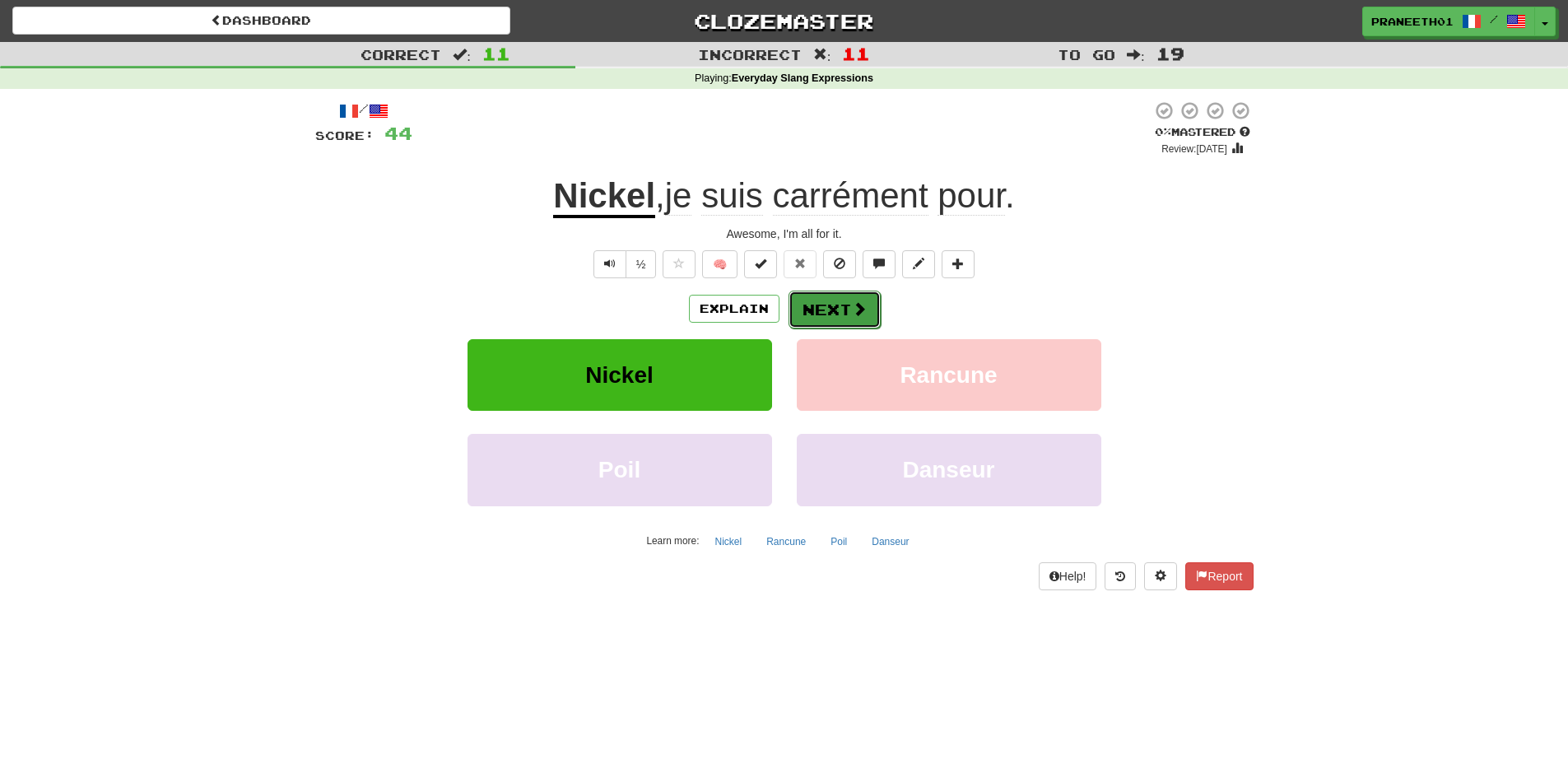
click at [838, 316] on button "Next" at bounding box center [834, 310] width 92 height 38
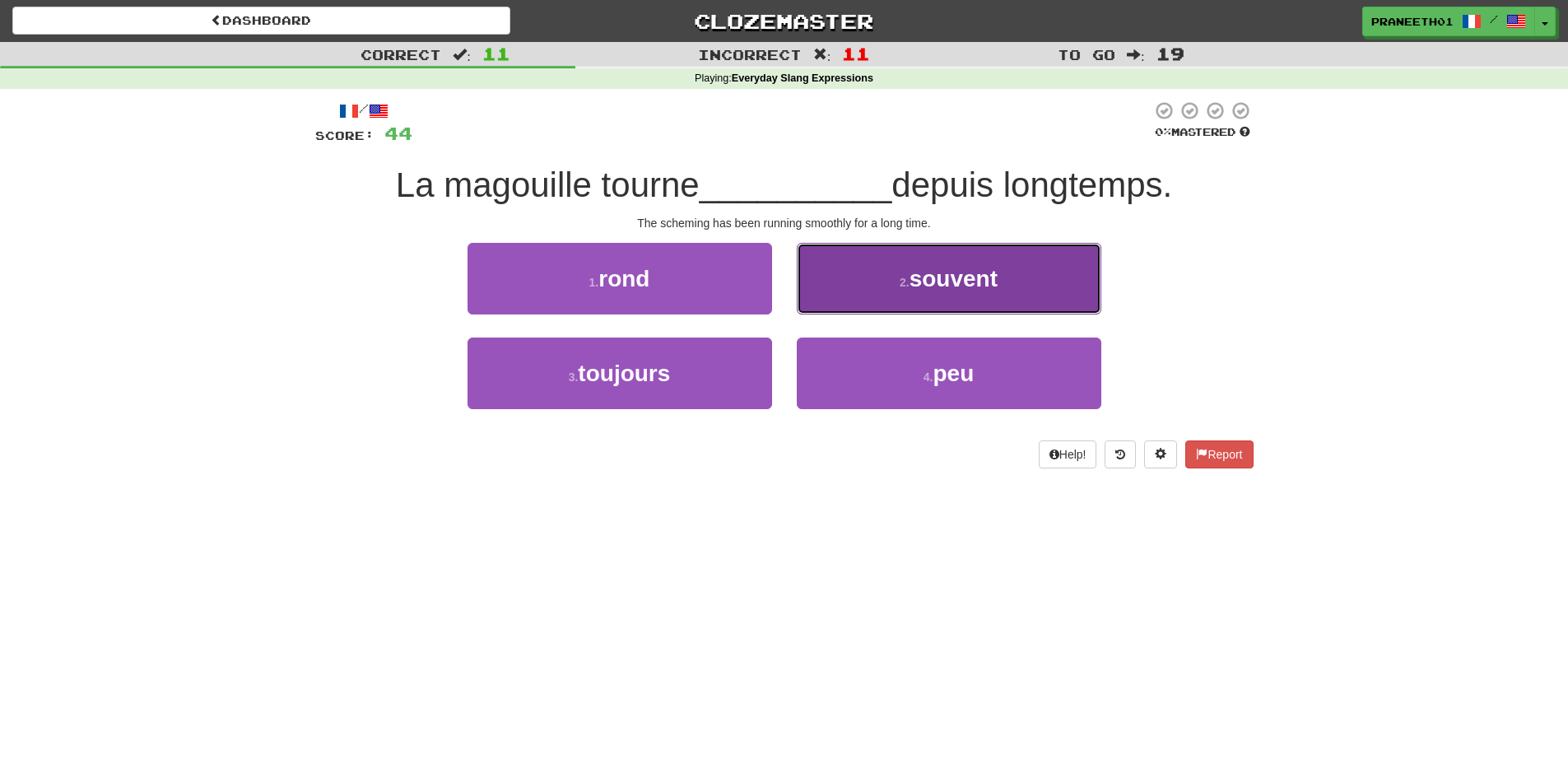
click at [1029, 263] on button "2 . souvent" at bounding box center [949, 278] width 305 height 72
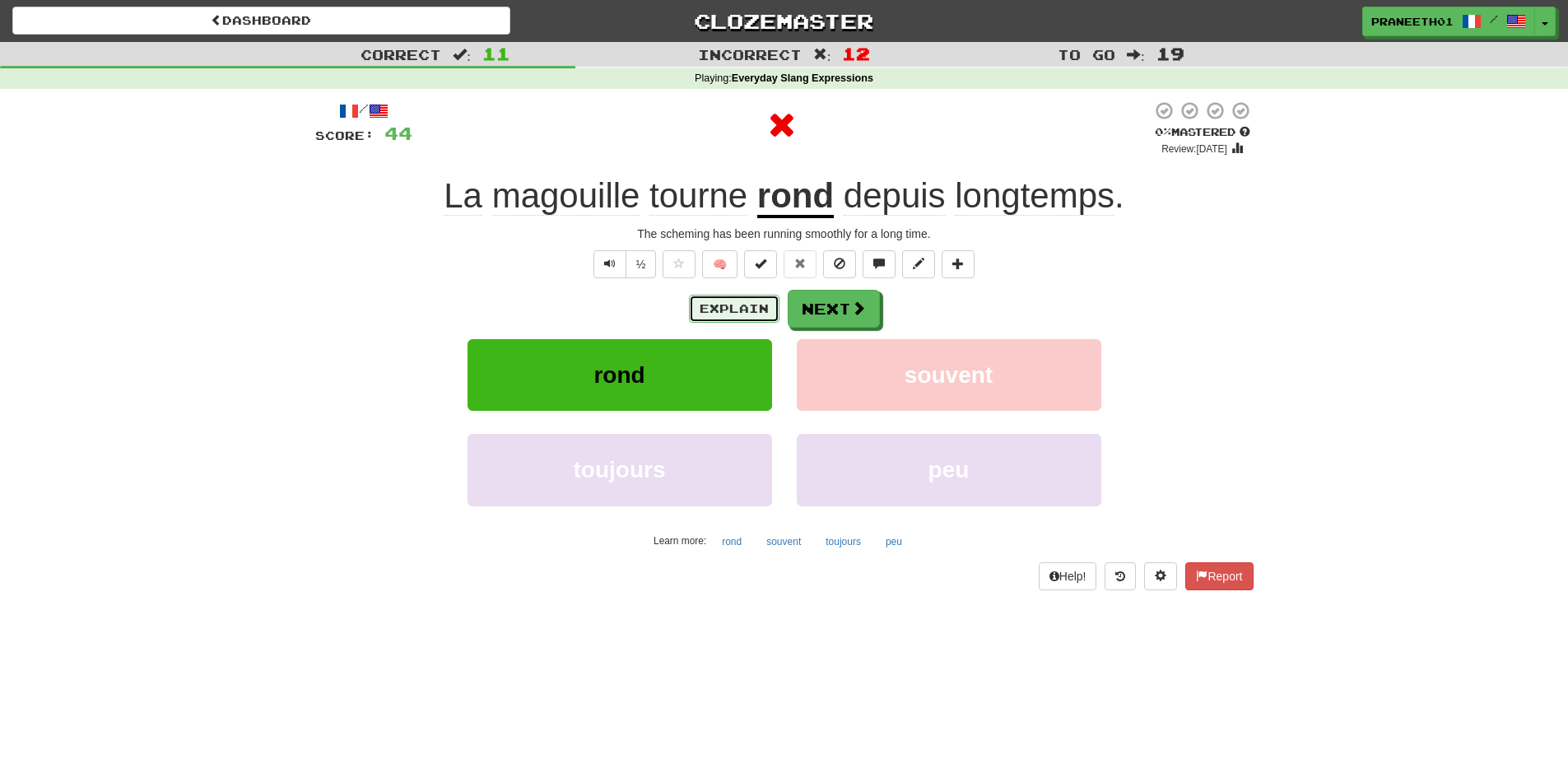
click at [701, 306] on button "Explain" at bounding box center [734, 308] width 91 height 28
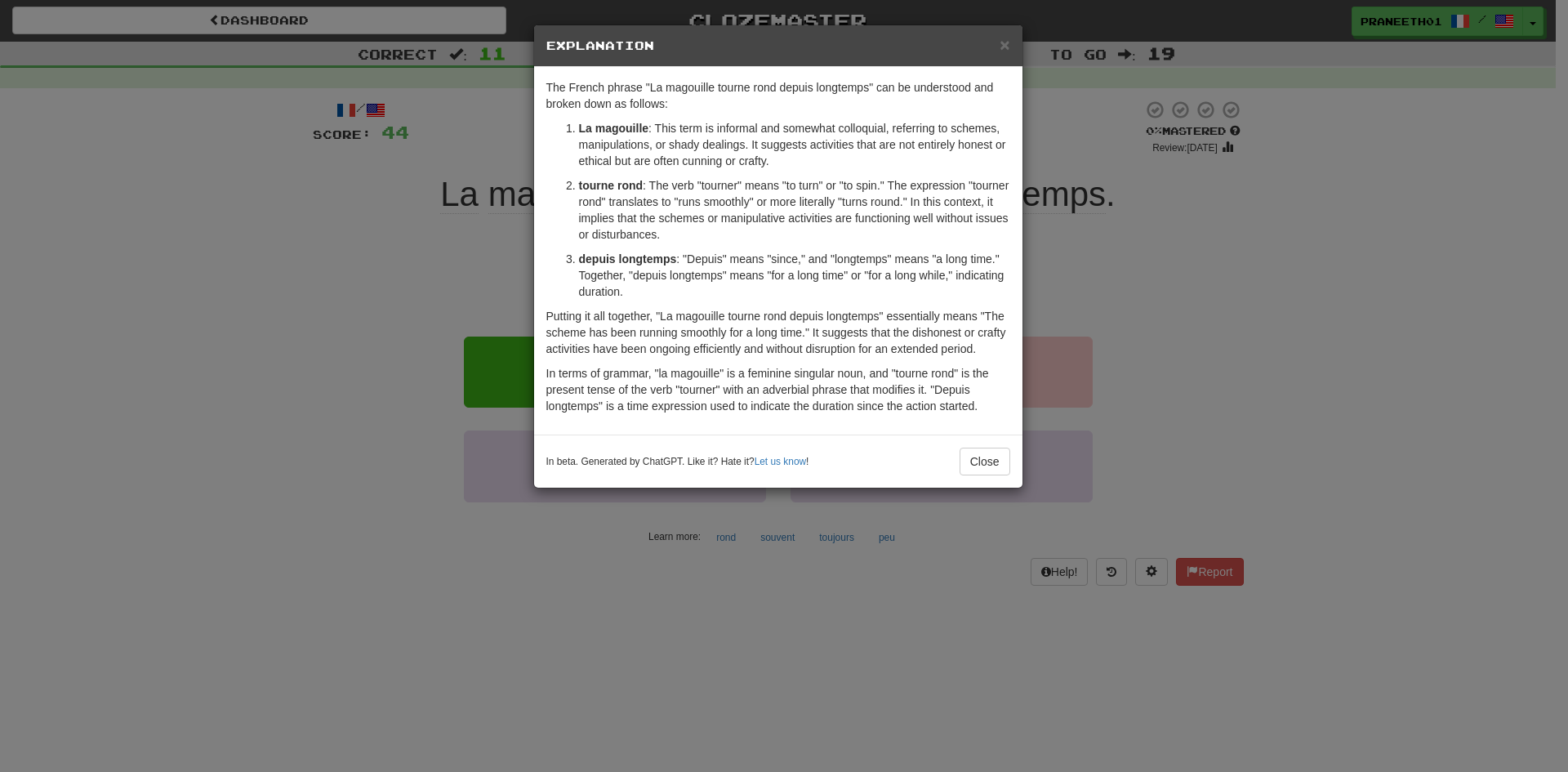
click at [708, 605] on div "× Explanation The French phrase "La magouille tourne rond depuis longtemps" can…" at bounding box center [784, 386] width 1568 height 772
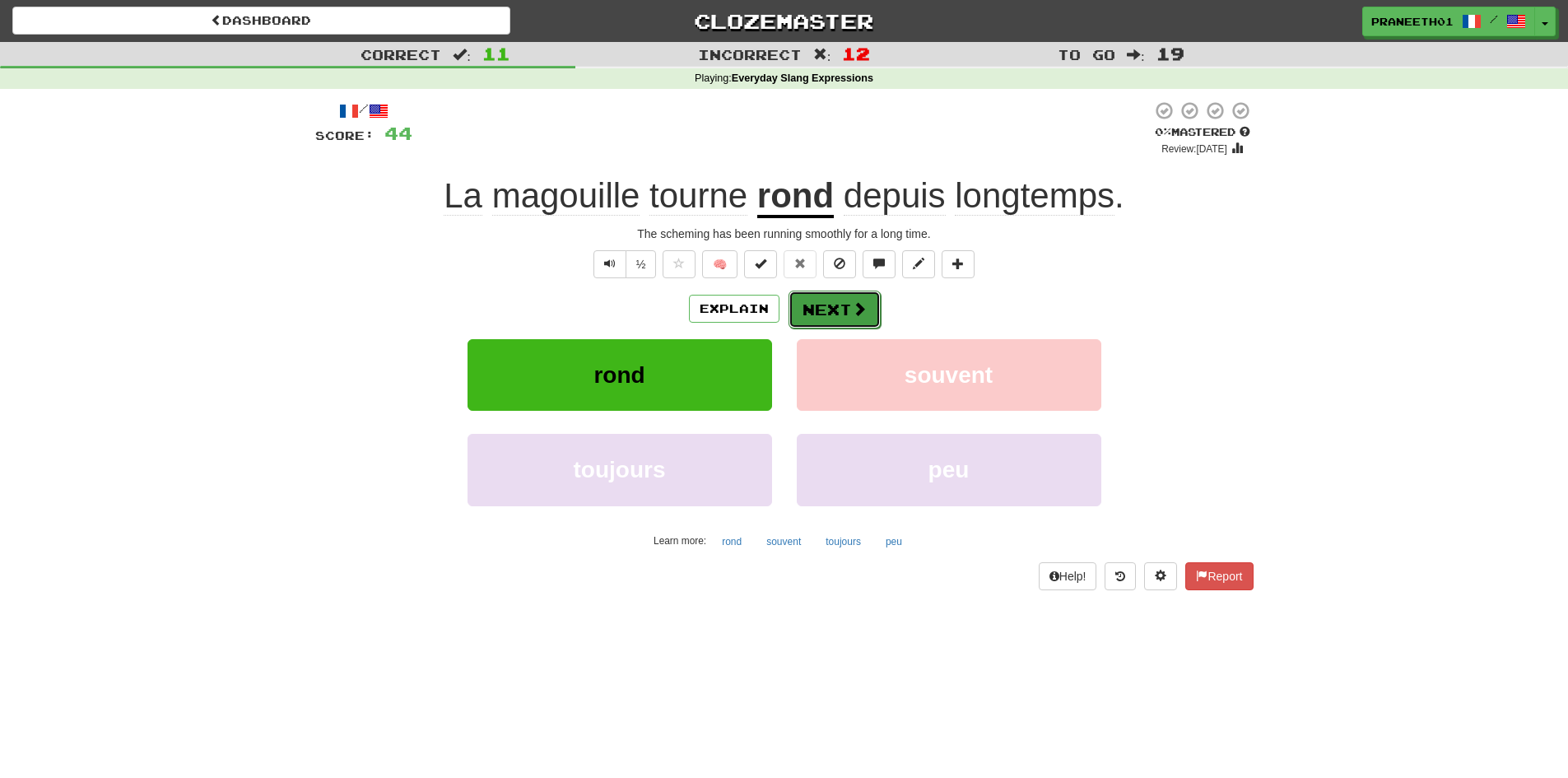
click at [838, 313] on button "Next" at bounding box center [834, 310] width 92 height 38
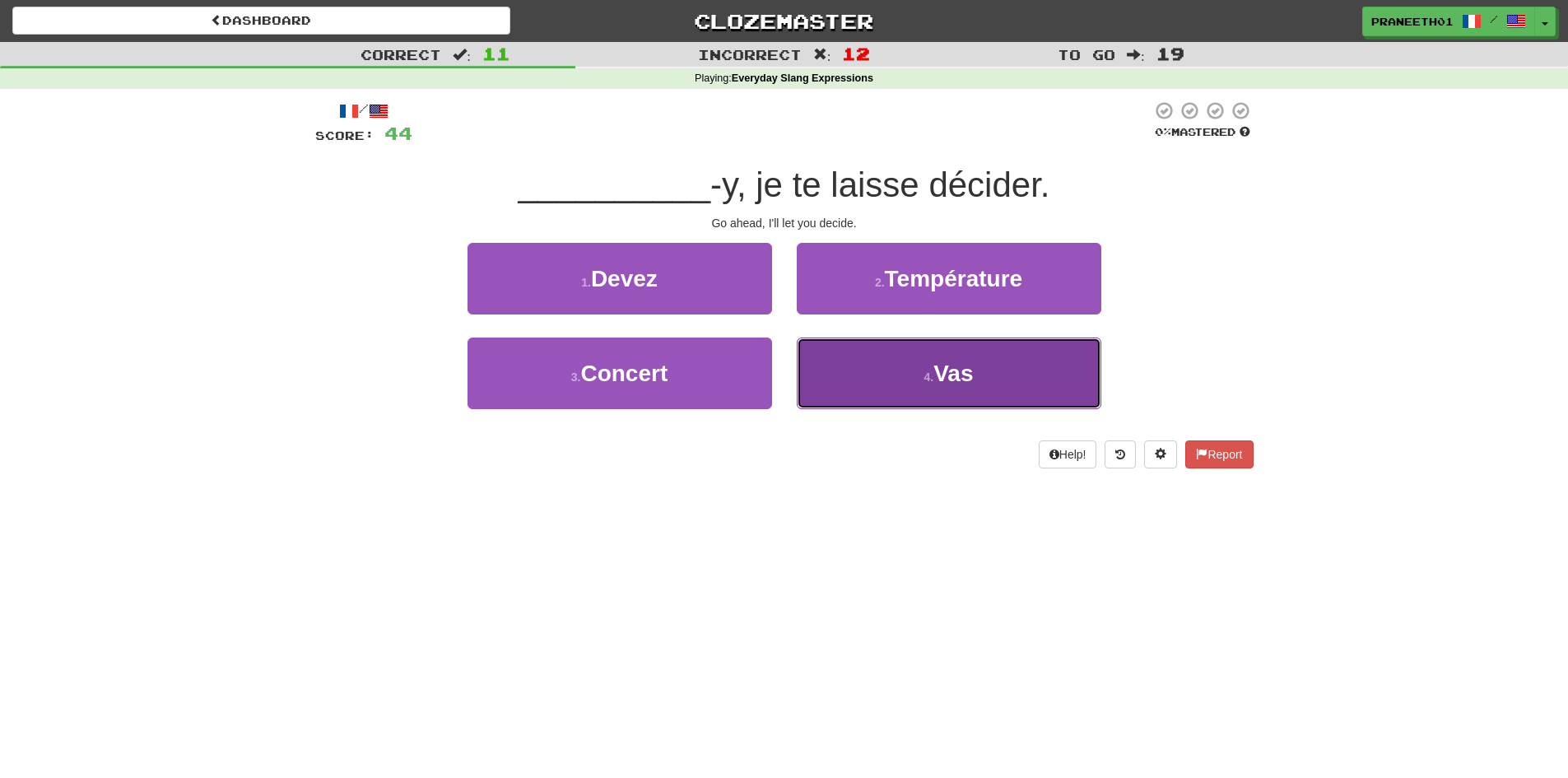
click at [939, 386] on button "4 . Vas" at bounding box center [949, 373] width 305 height 72
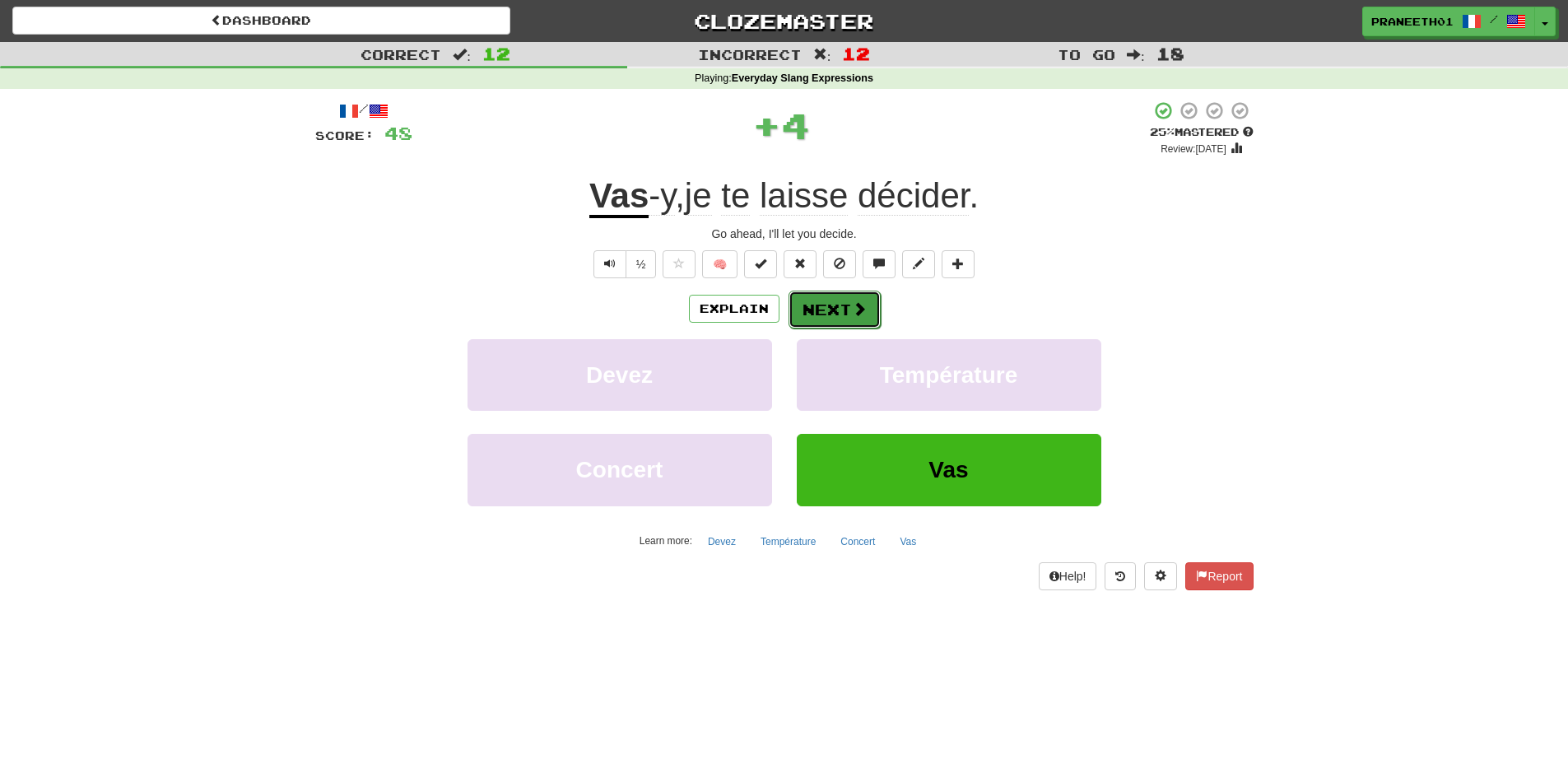
click at [852, 303] on span at bounding box center [859, 308] width 15 height 15
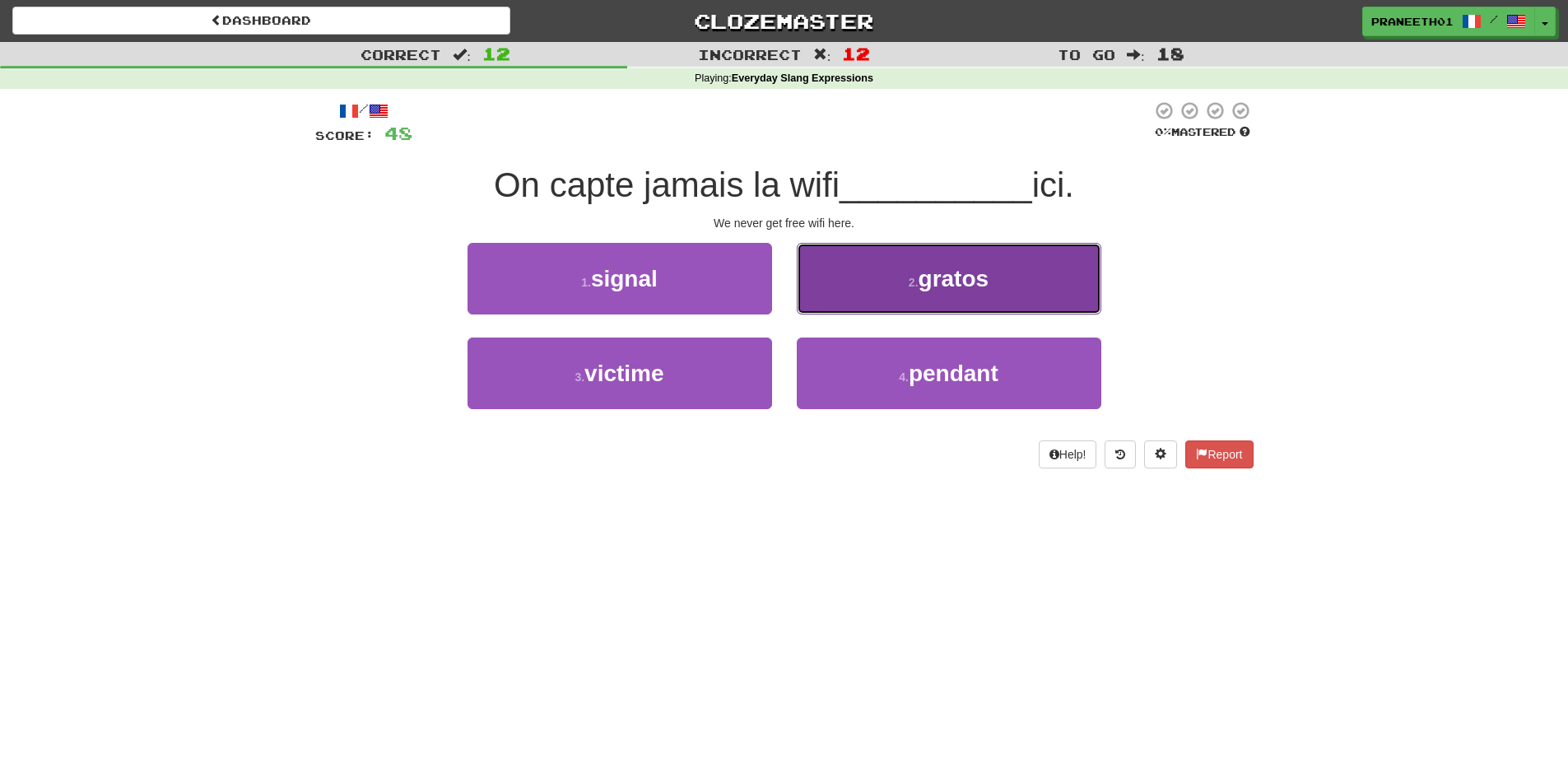
click at [1044, 302] on button "2 . gratos" at bounding box center [949, 278] width 305 height 72
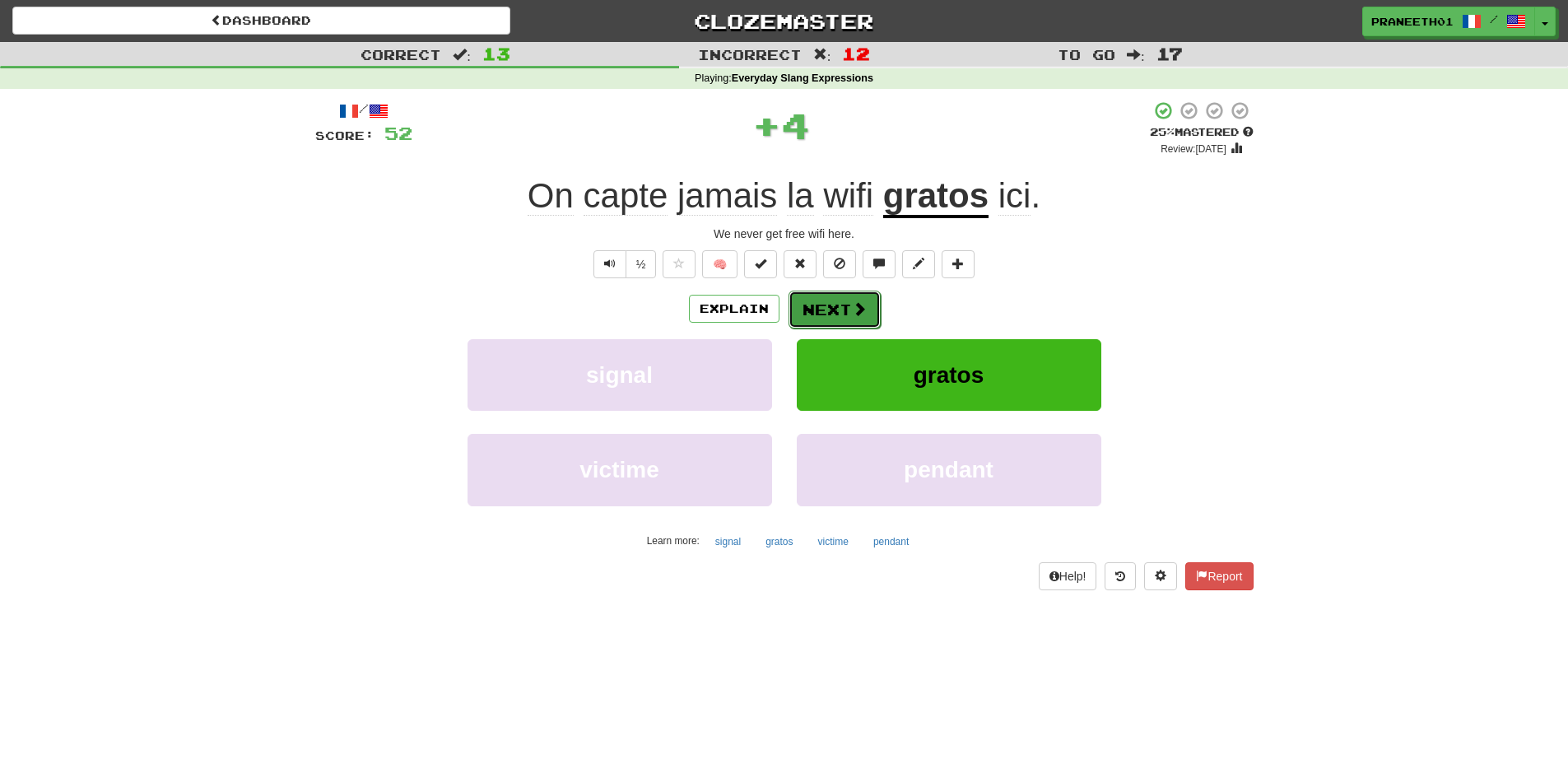
click at [870, 306] on button "Next" at bounding box center [834, 310] width 92 height 38
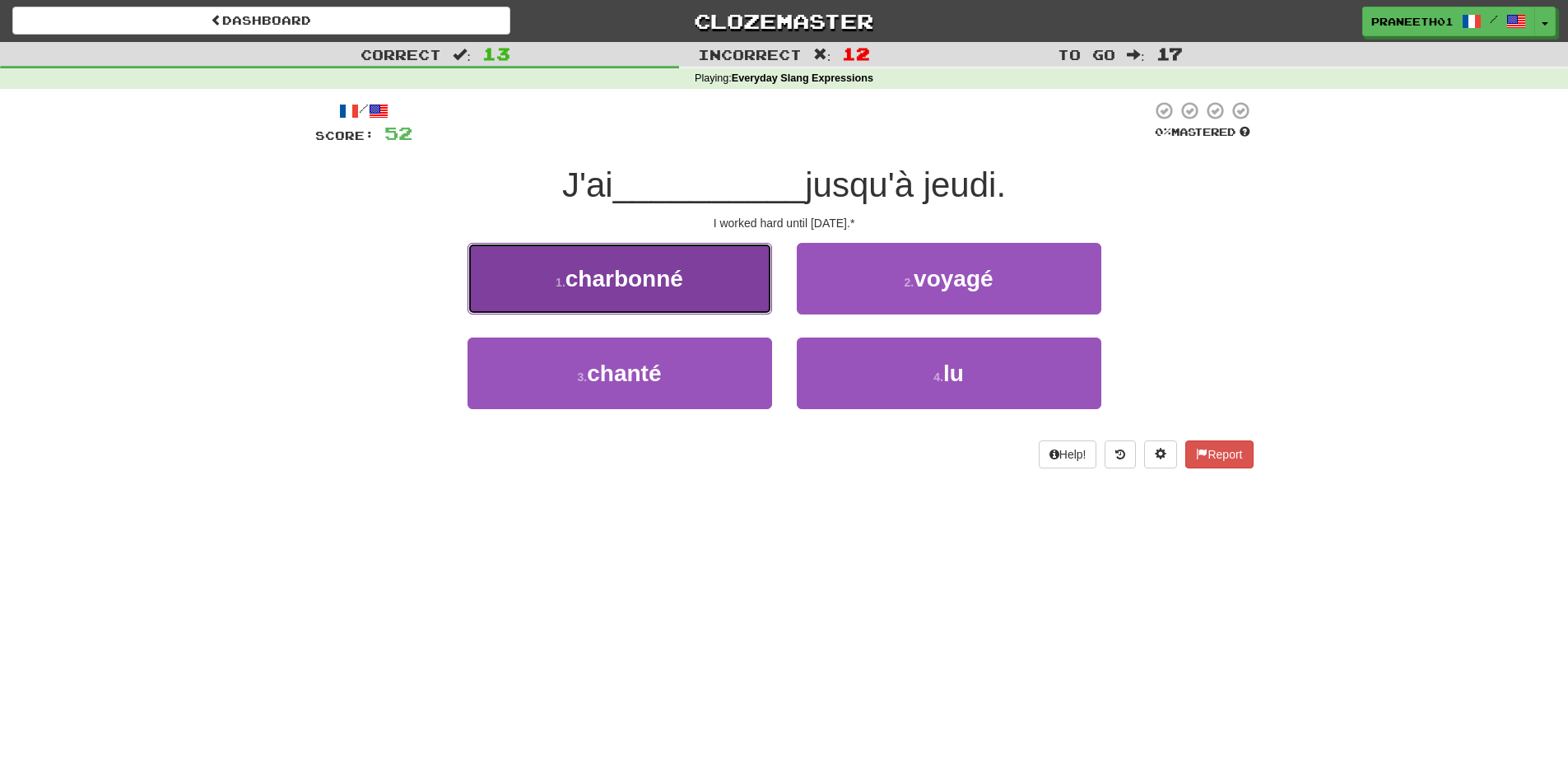
click at [671, 269] on span "charbonné" at bounding box center [624, 279] width 117 height 26
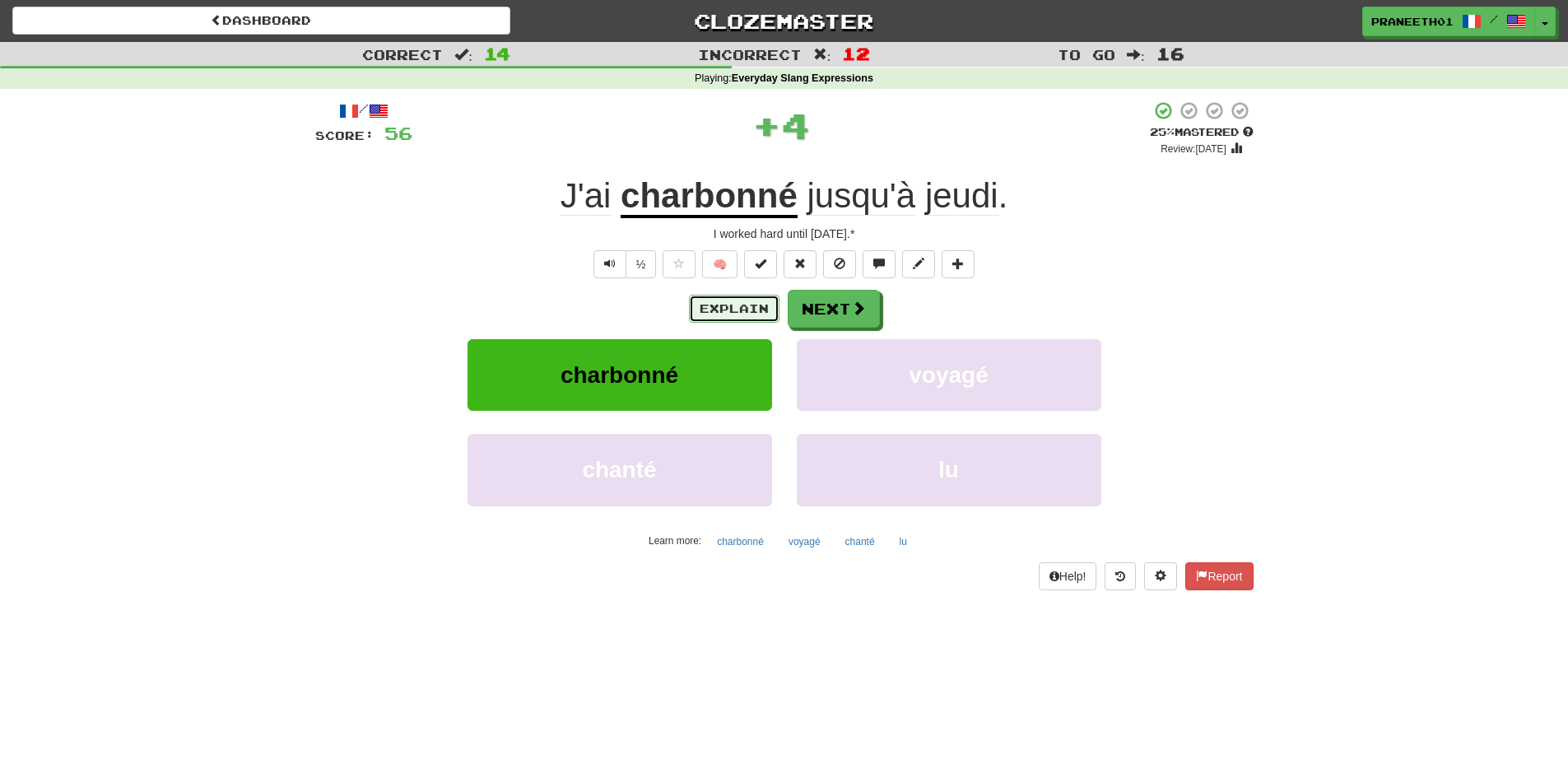
click at [726, 304] on button "Explain" at bounding box center [734, 308] width 91 height 28
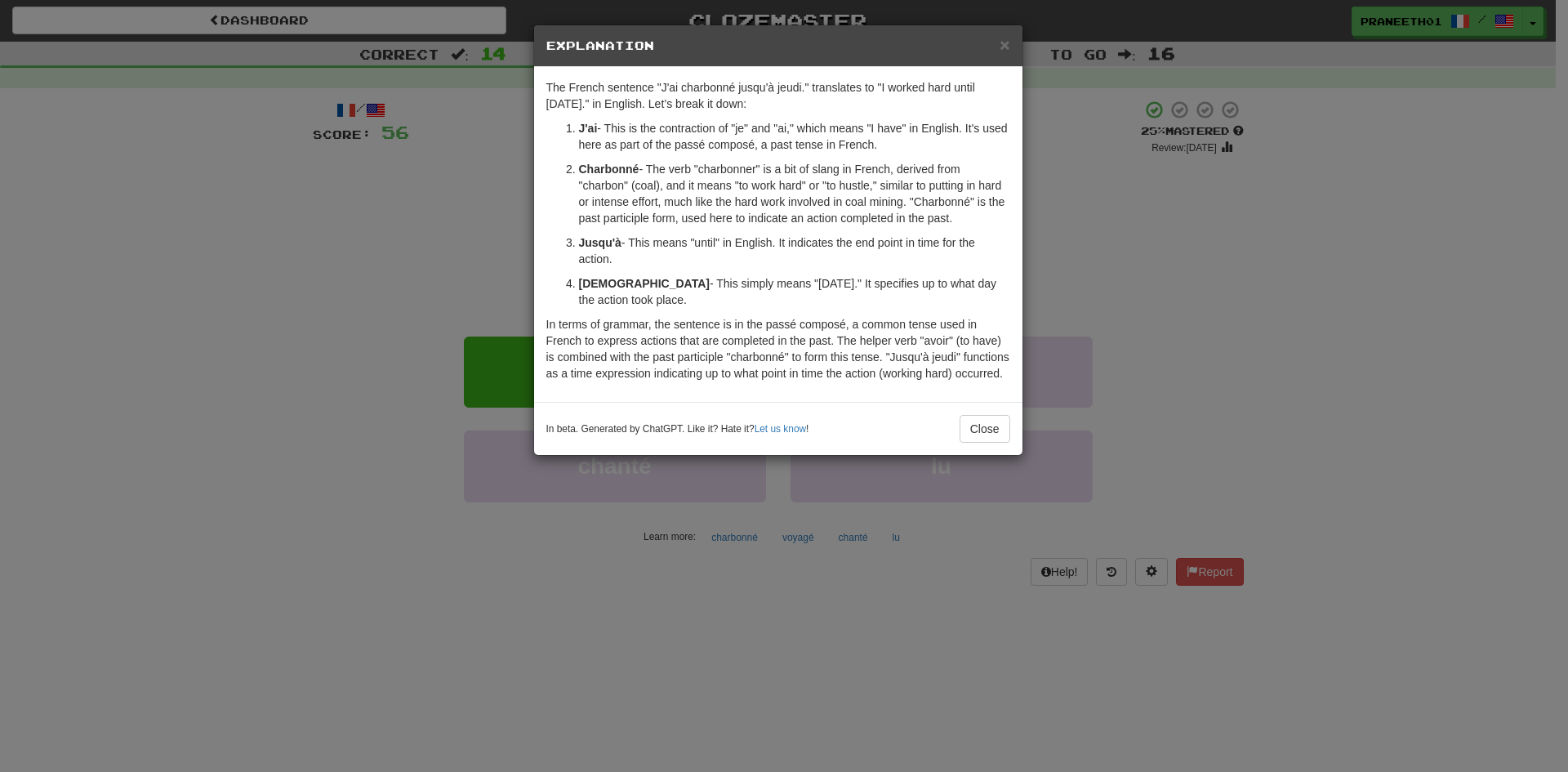
click at [494, 536] on div "× Explanation The French sentence "J'ai charbonné jusqu'à jeudi." translates to…" at bounding box center [784, 386] width 1568 height 772
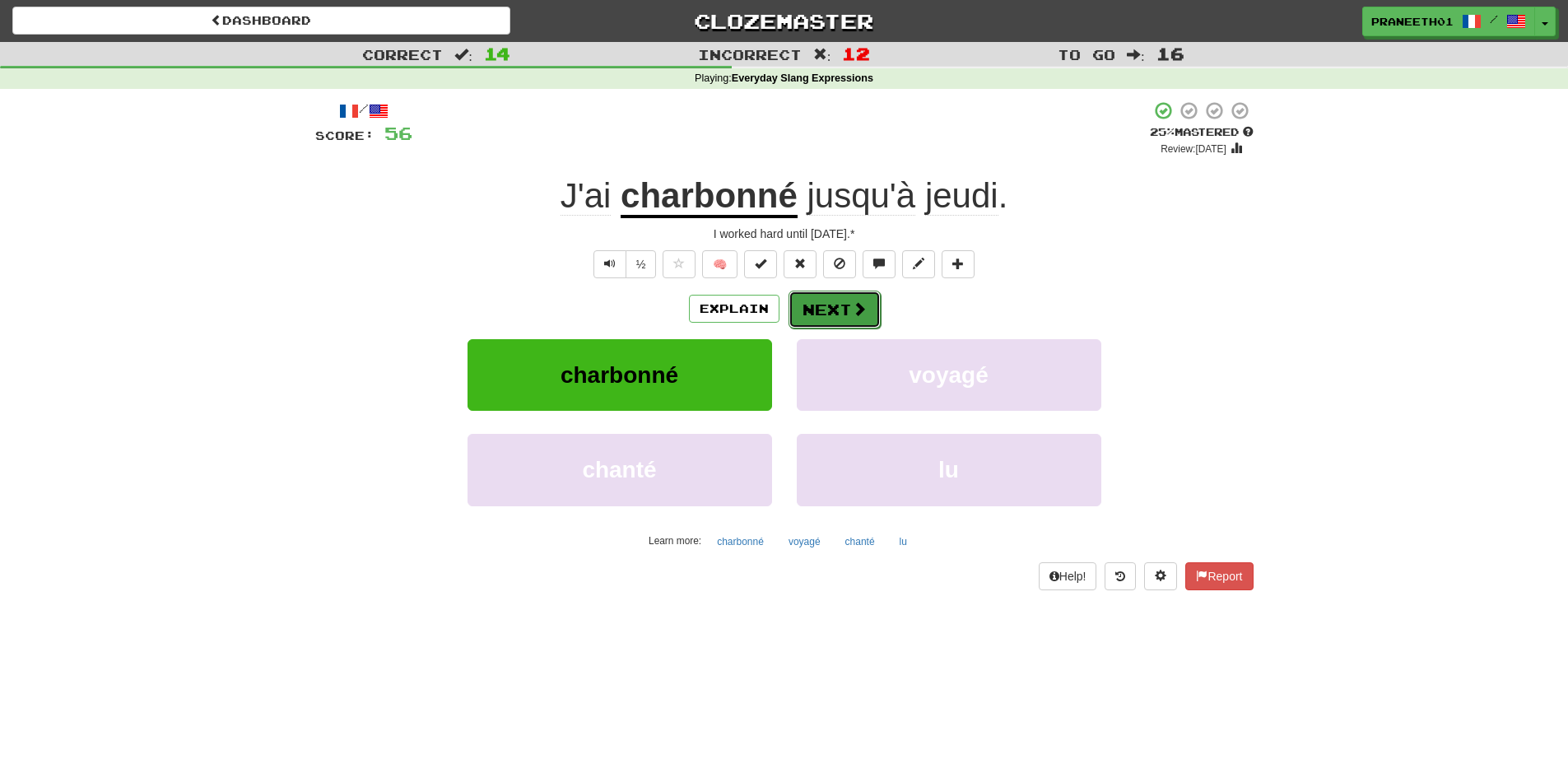
click at [824, 308] on button "Next" at bounding box center [834, 310] width 92 height 38
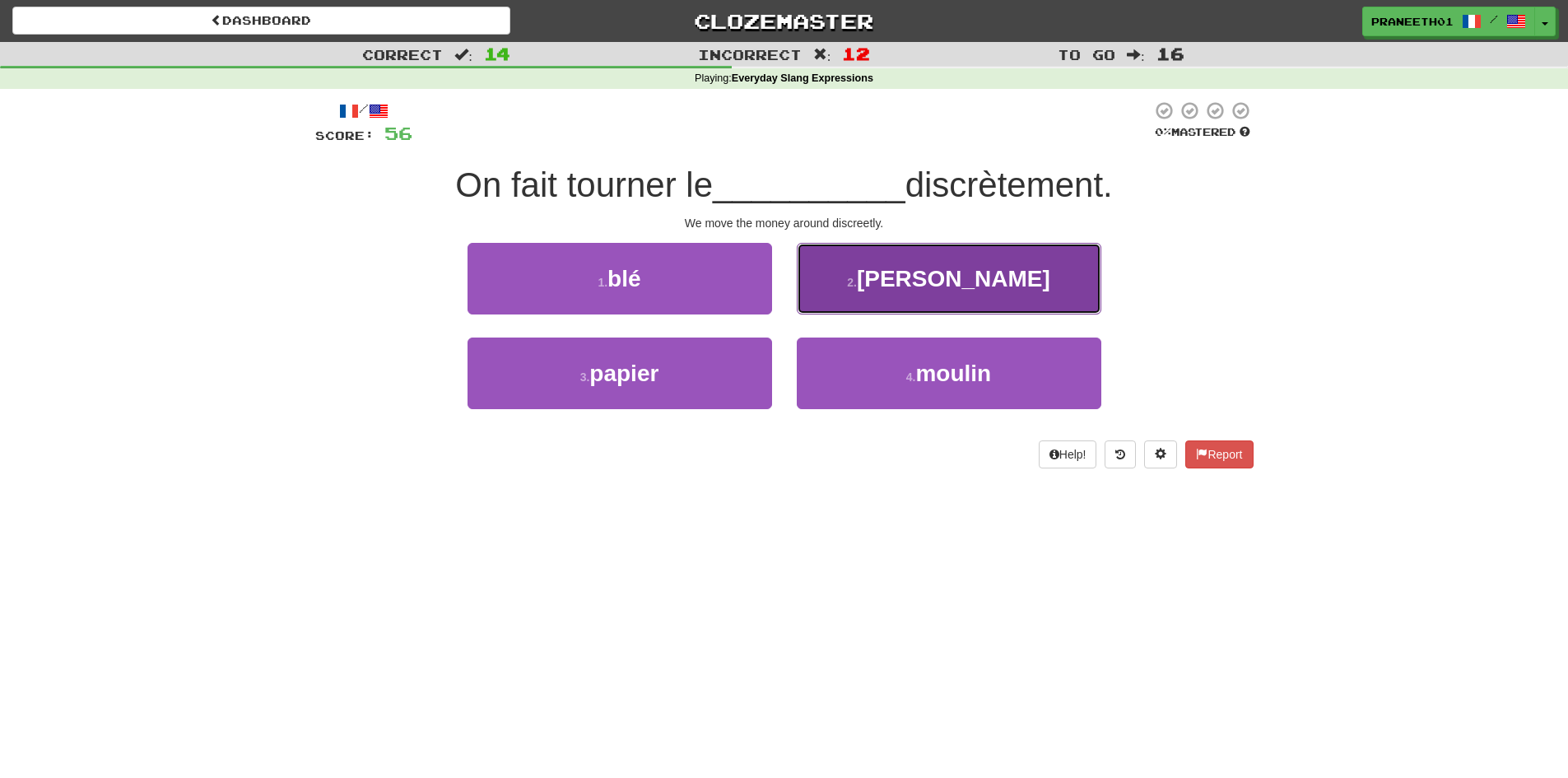
click at [917, 290] on span "[PERSON_NAME]" at bounding box center [954, 279] width 193 height 26
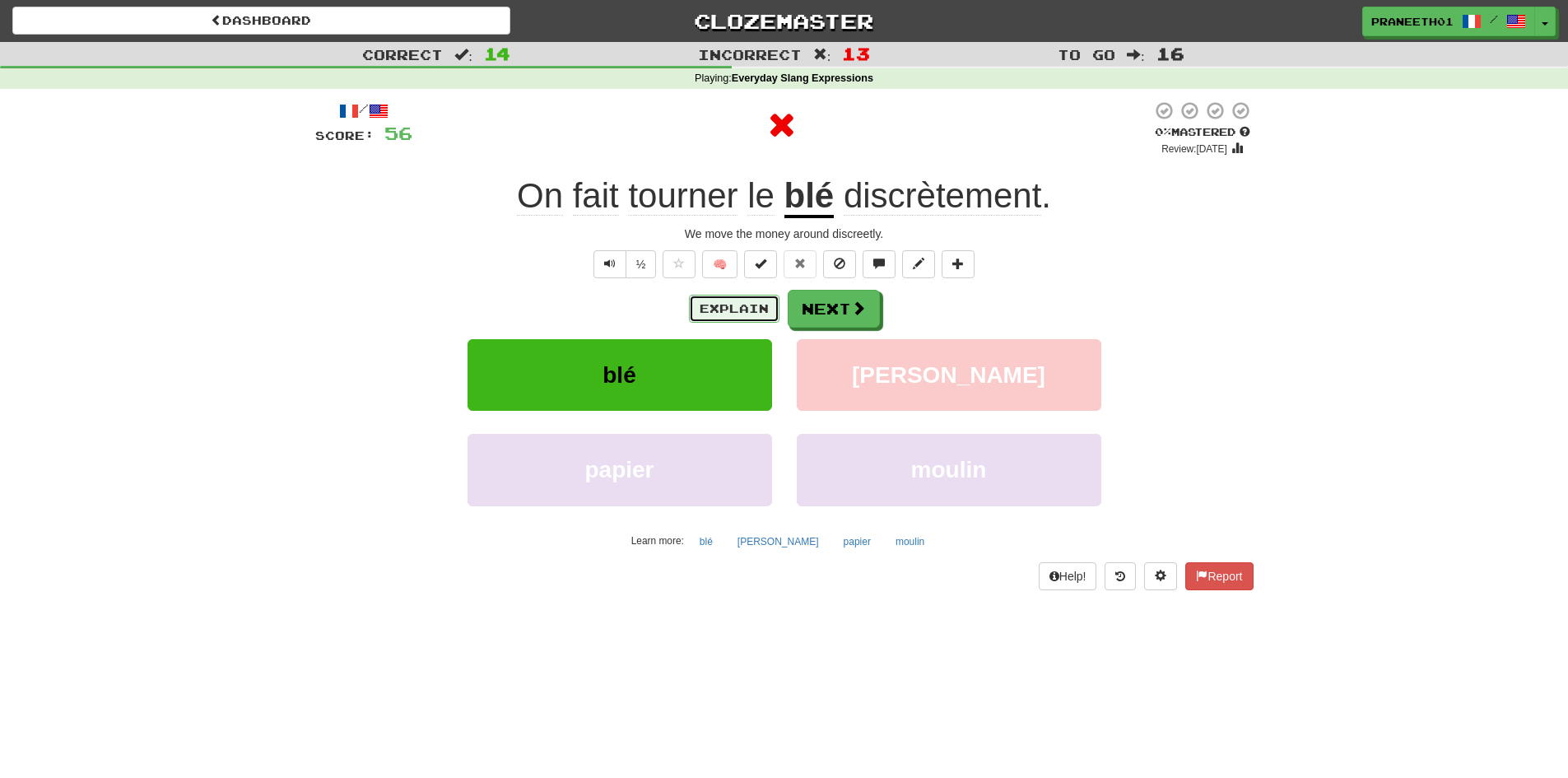
click at [740, 307] on button "Explain" at bounding box center [734, 308] width 91 height 28
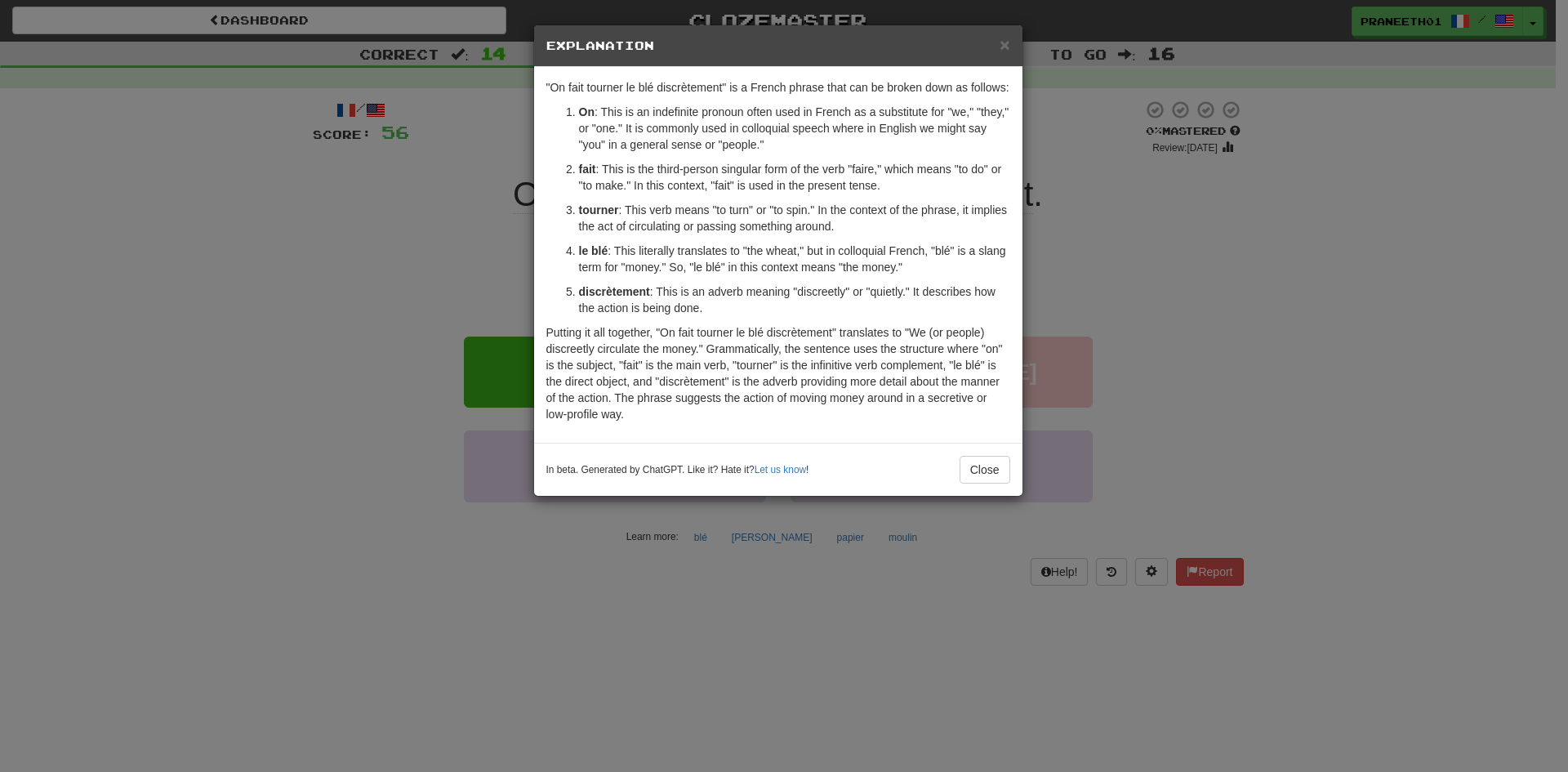
click at [498, 550] on div "× Explanation "On fait tourner le blé discrètement" is a French phrase that can…" at bounding box center [784, 386] width 1568 height 772
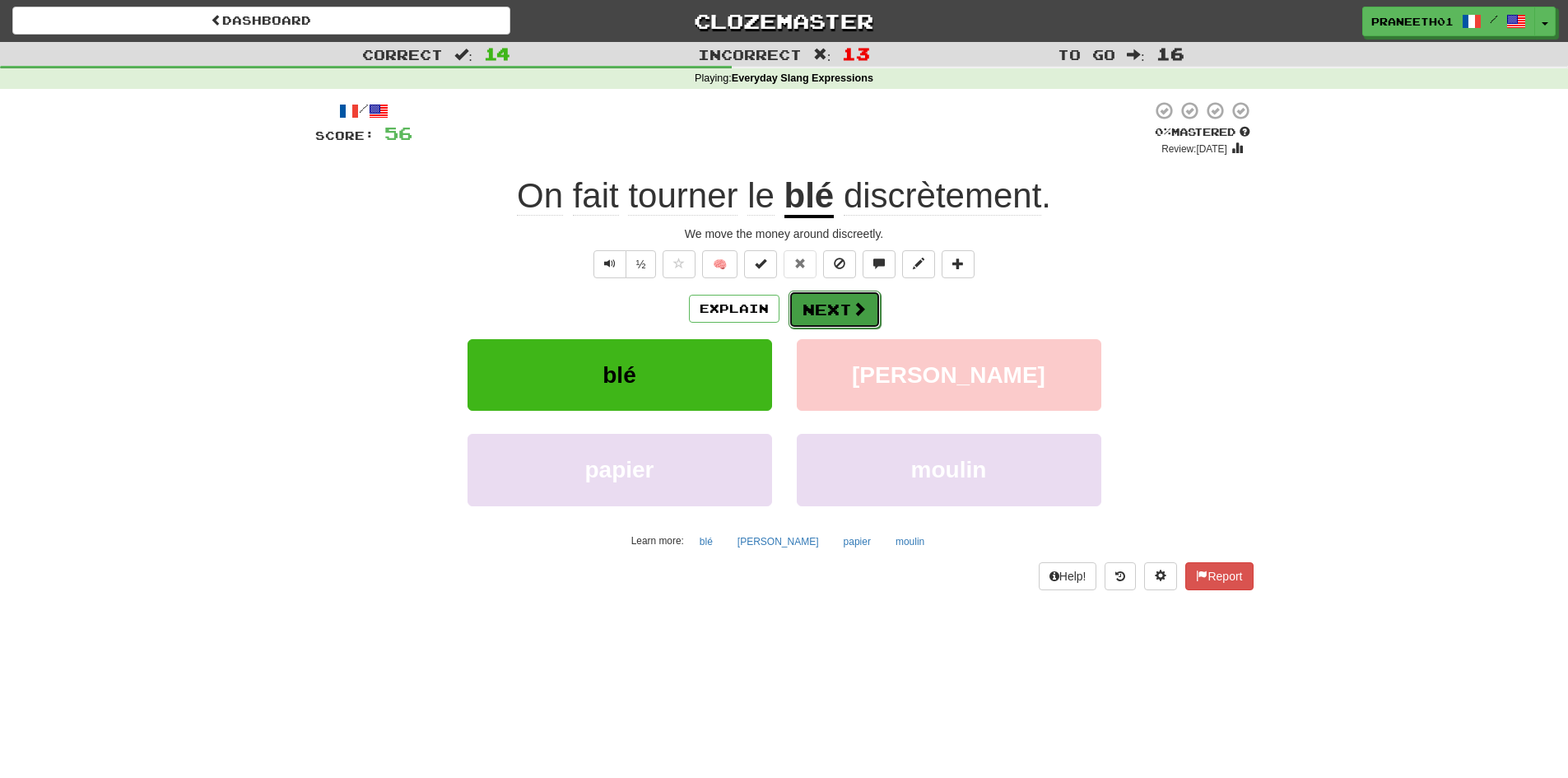
click at [841, 311] on button "Next" at bounding box center [834, 310] width 92 height 38
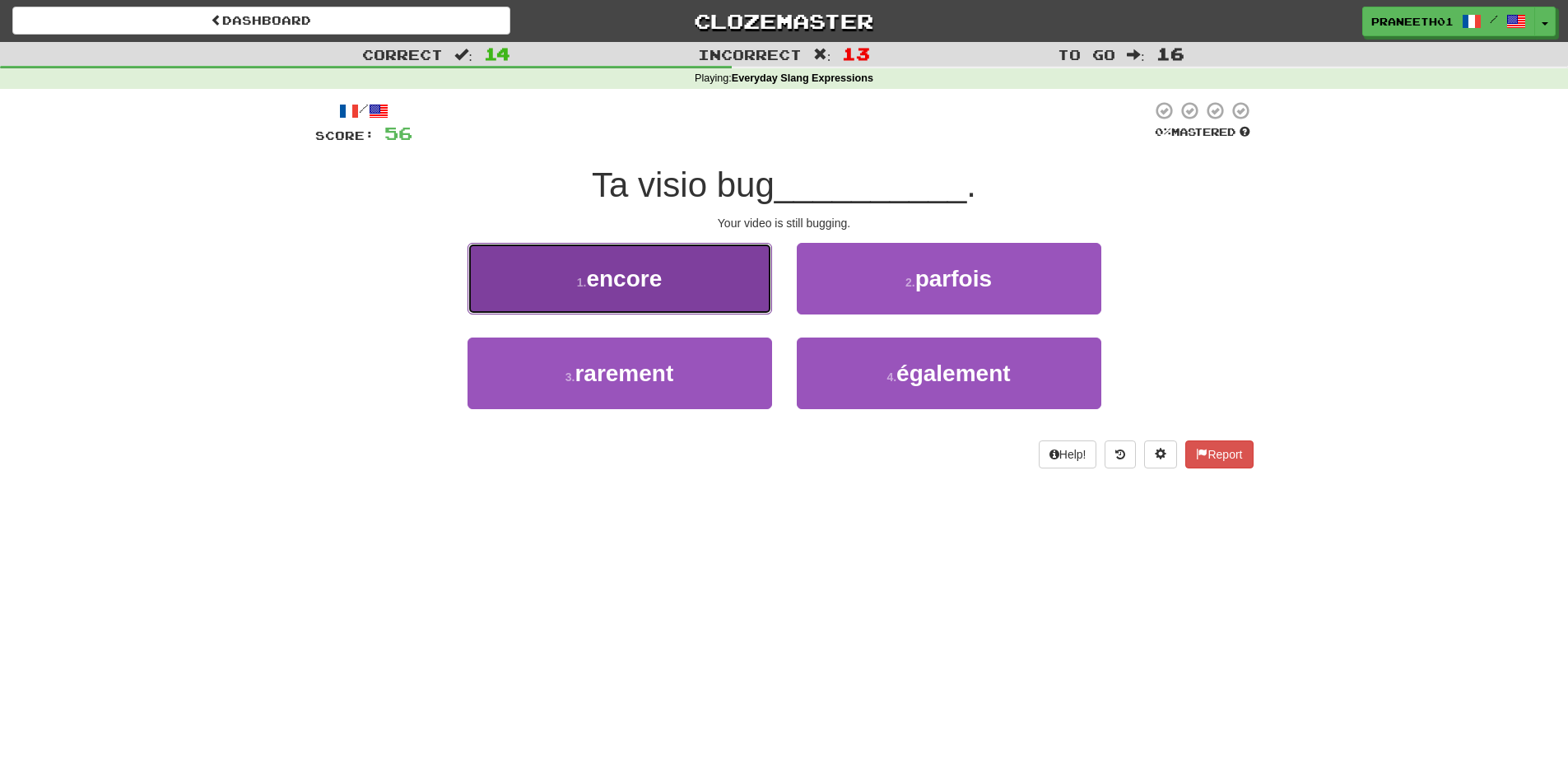
click at [761, 295] on button "1 . encore" at bounding box center [620, 278] width 305 height 72
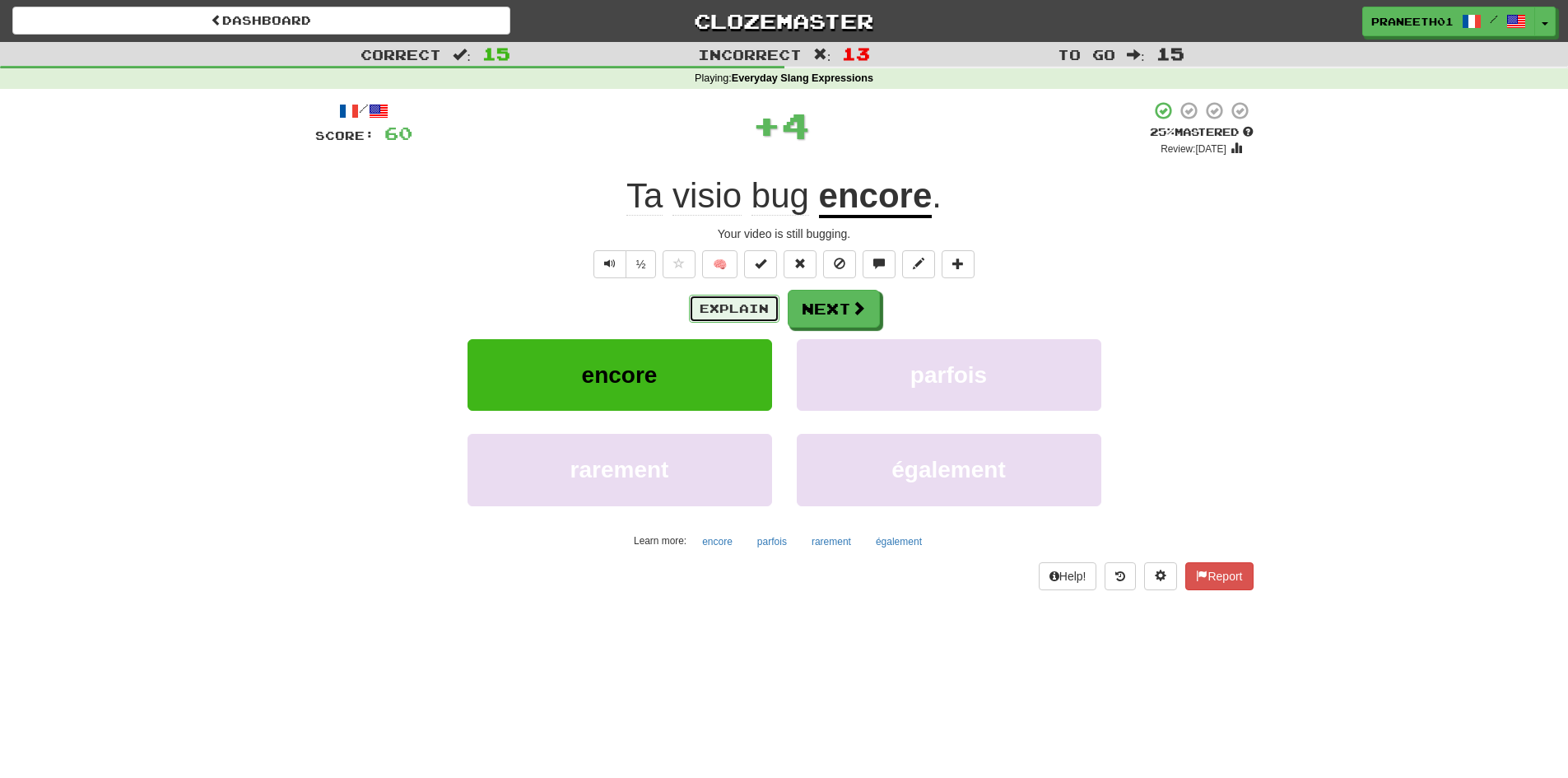
click at [753, 305] on button "Explain" at bounding box center [734, 308] width 91 height 28
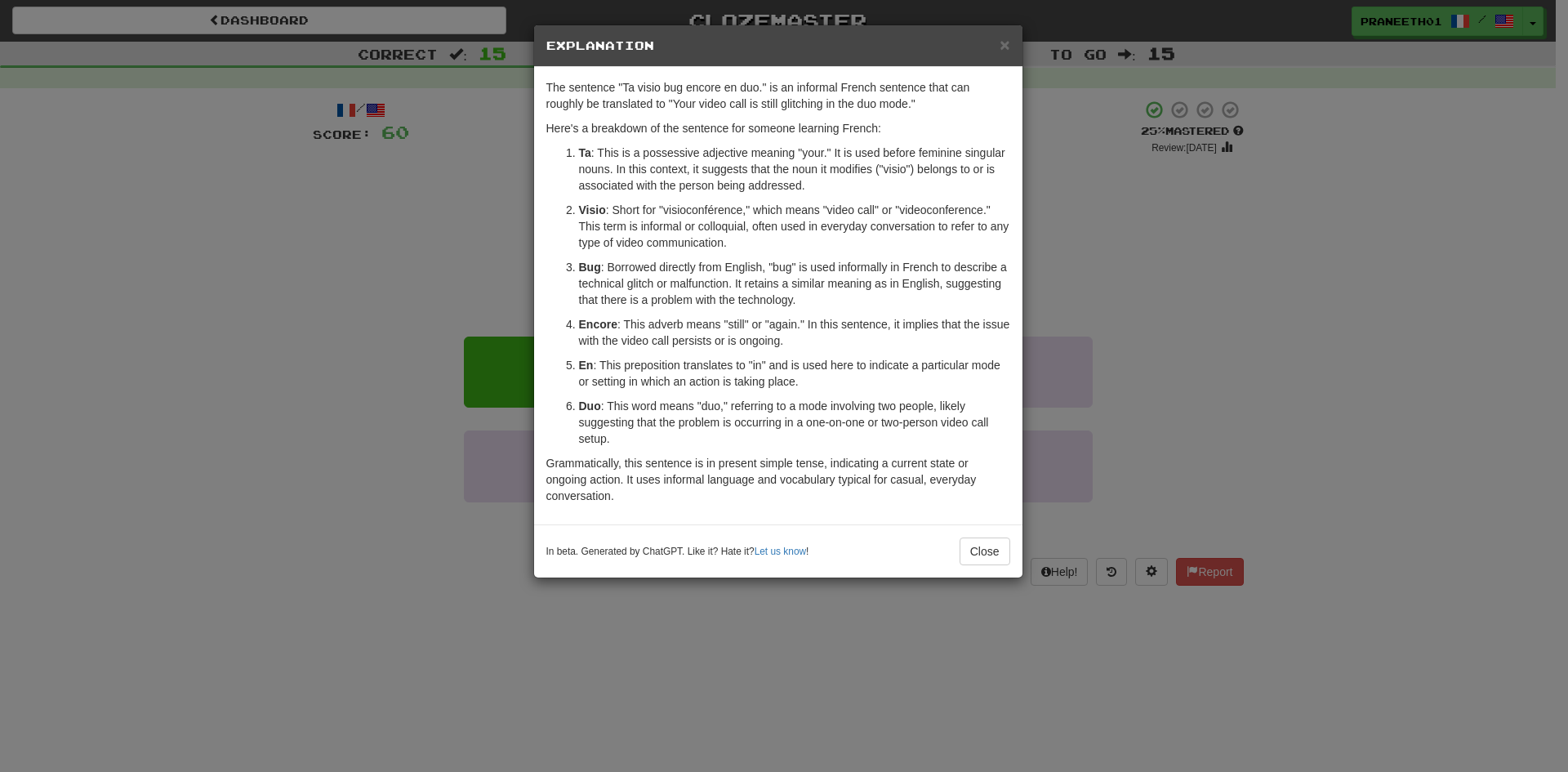
click at [98, 651] on div "× Explanation The sentence "Ta visio bug encore en duo." is an informal French …" at bounding box center [784, 386] width 1568 height 772
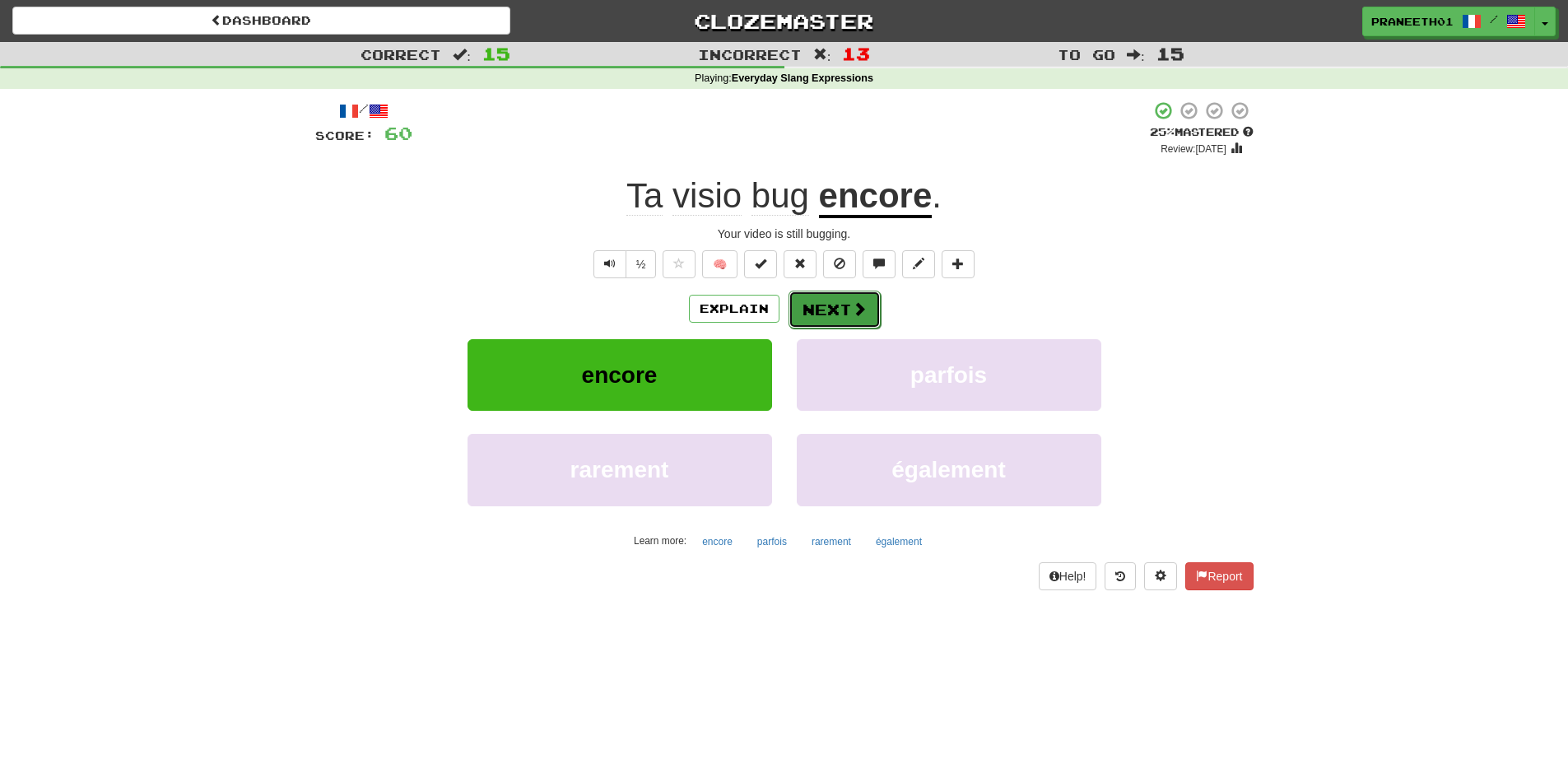
click at [820, 317] on button "Next" at bounding box center [834, 310] width 92 height 38
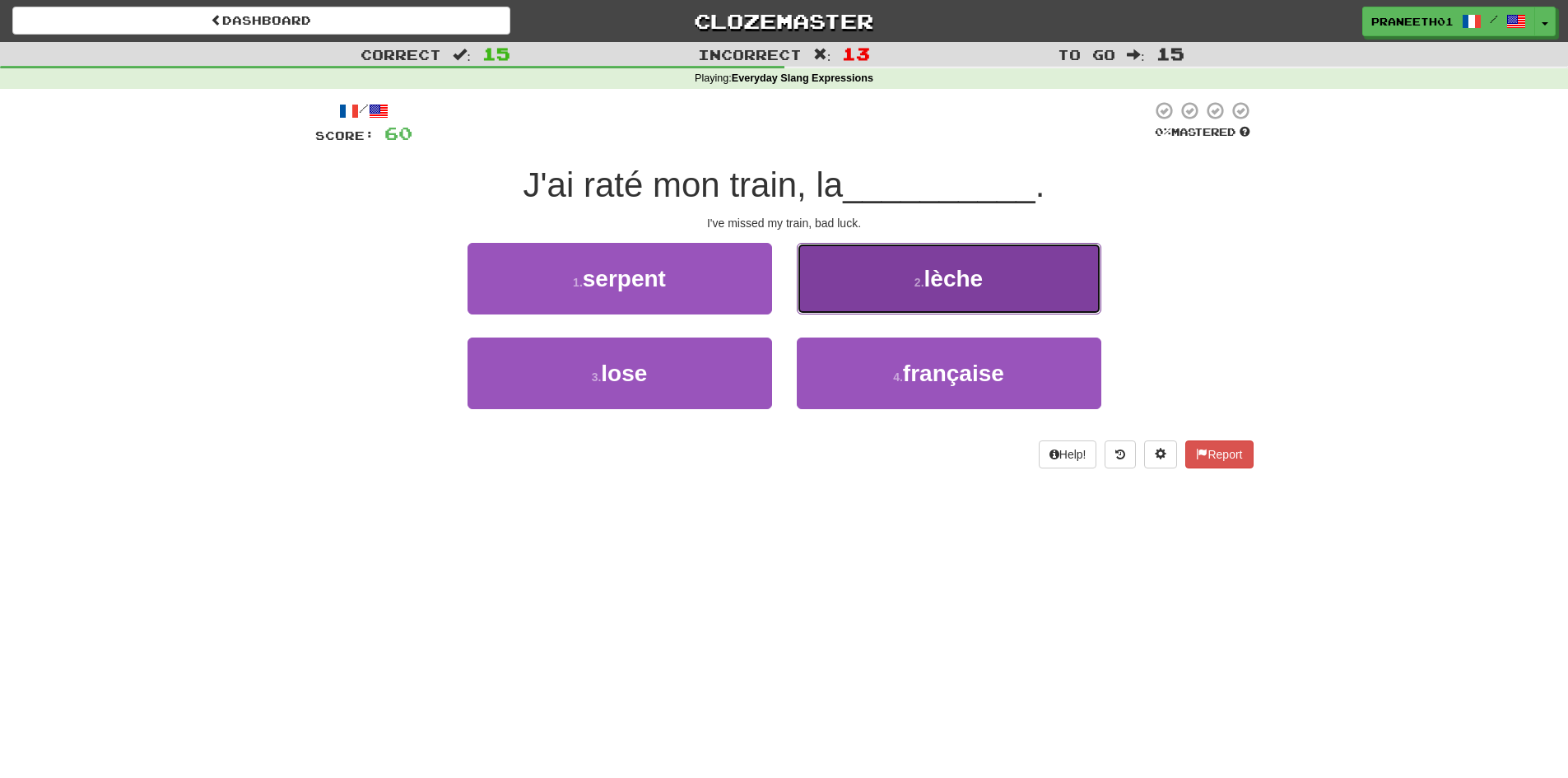
click at [960, 307] on button "2 . lèche" at bounding box center [949, 278] width 305 height 72
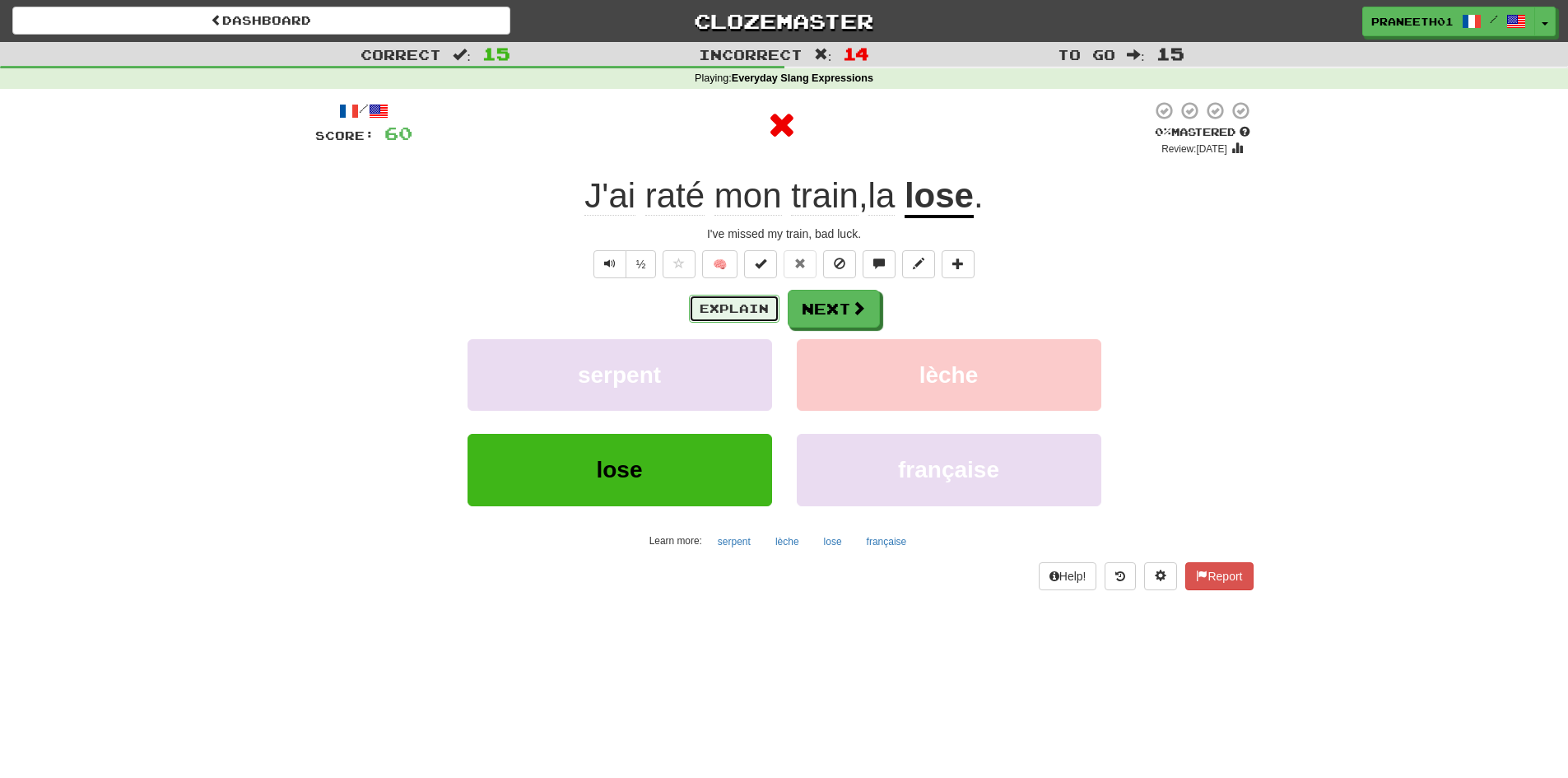
click at [741, 305] on button "Explain" at bounding box center [734, 308] width 91 height 28
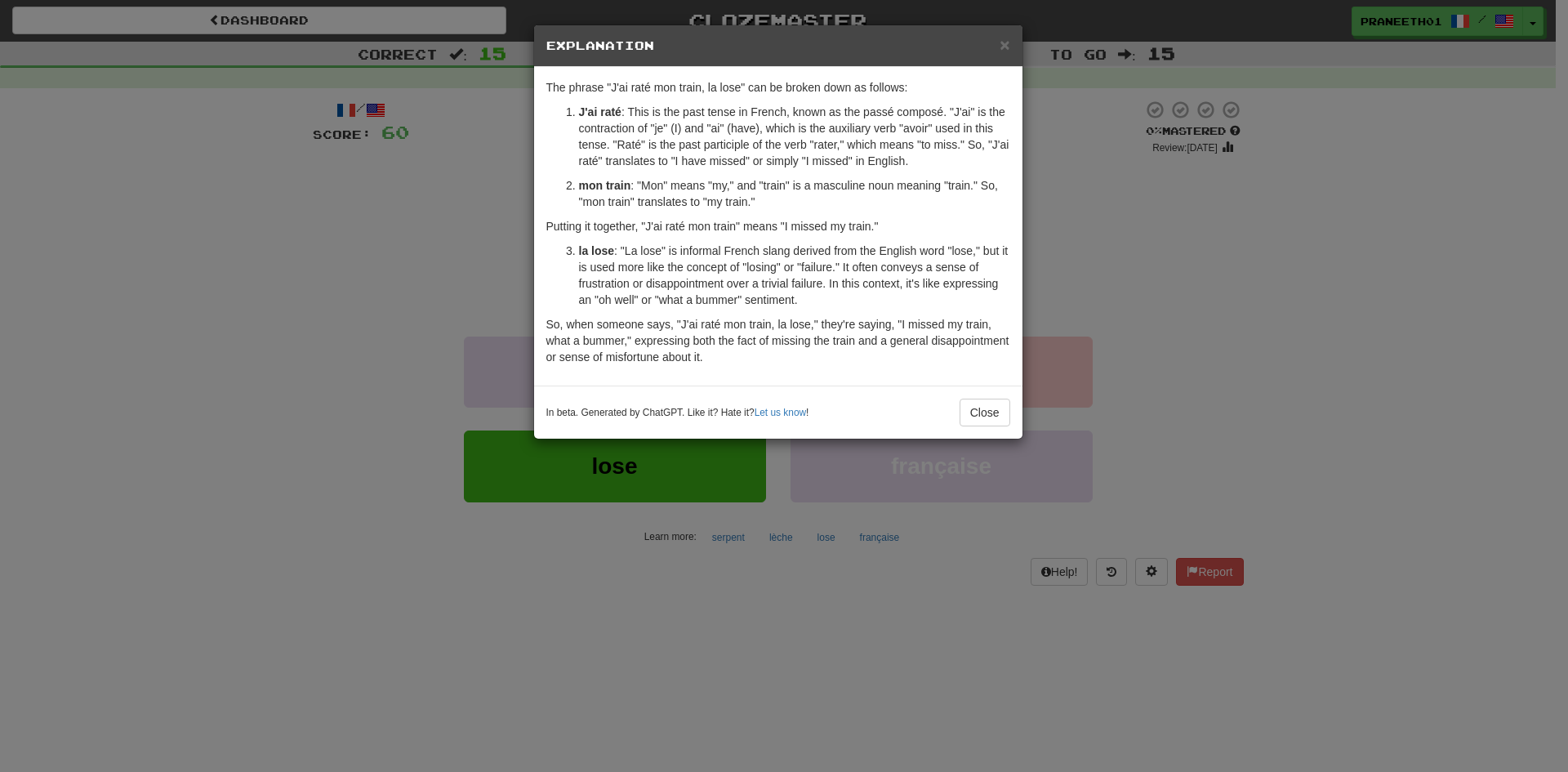
click at [569, 500] on div "× Explanation The phrase "J'ai raté mon train, la lose" can be broken down as f…" at bounding box center [784, 386] width 1568 height 772
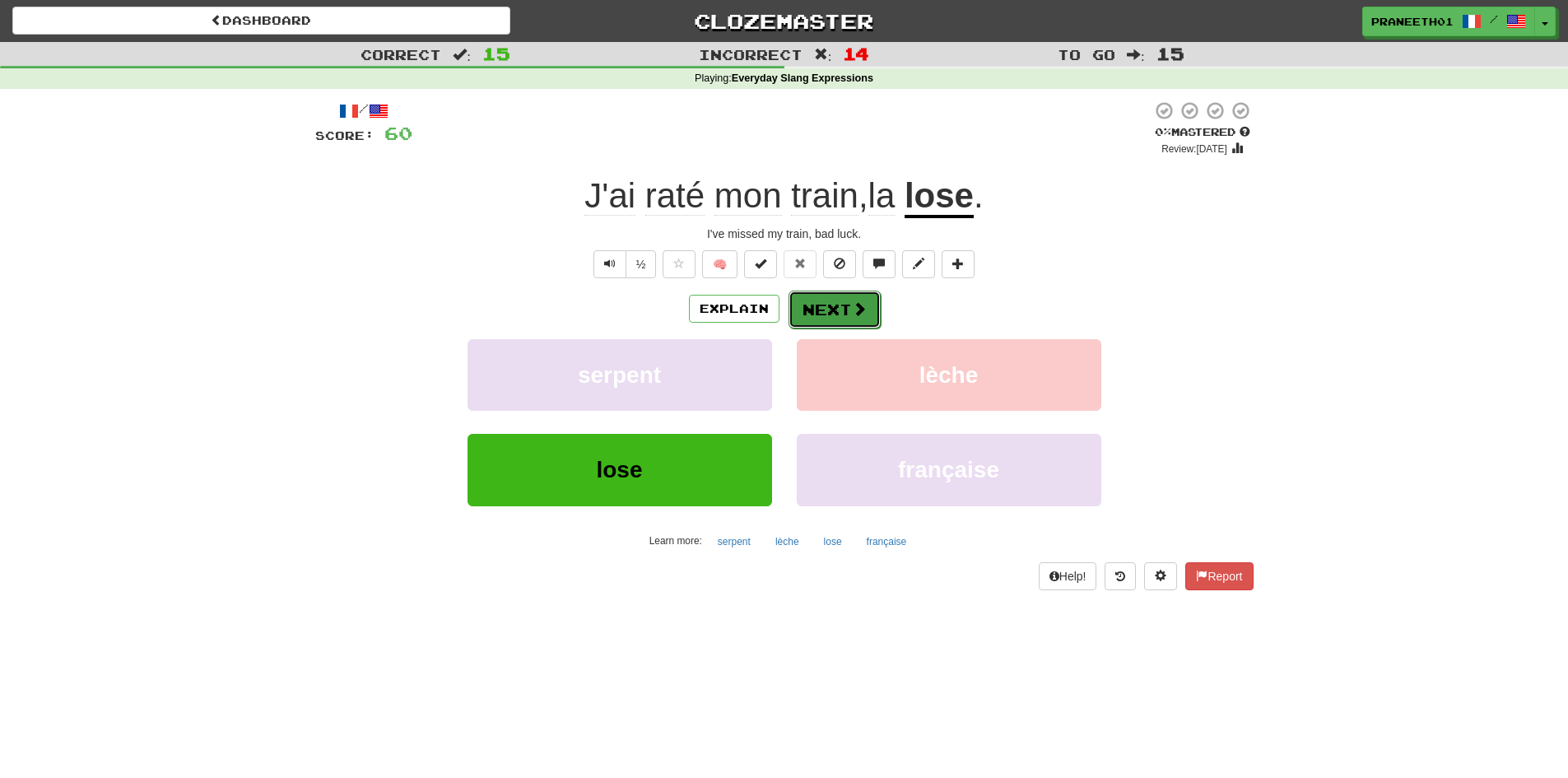
click at [845, 307] on button "Next" at bounding box center [834, 310] width 92 height 38
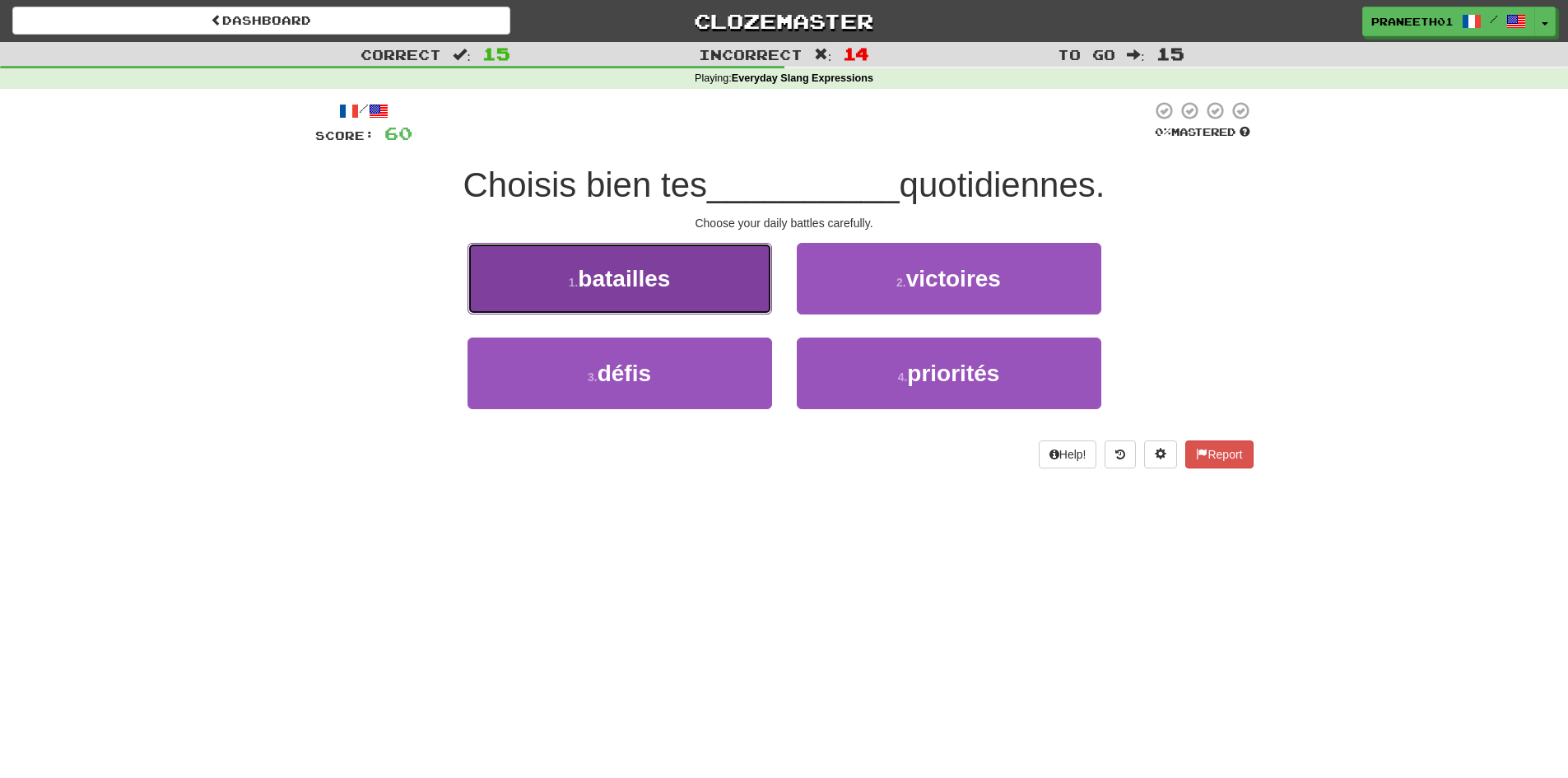
click at [606, 282] on span "batailles" at bounding box center [623, 279] width 92 height 26
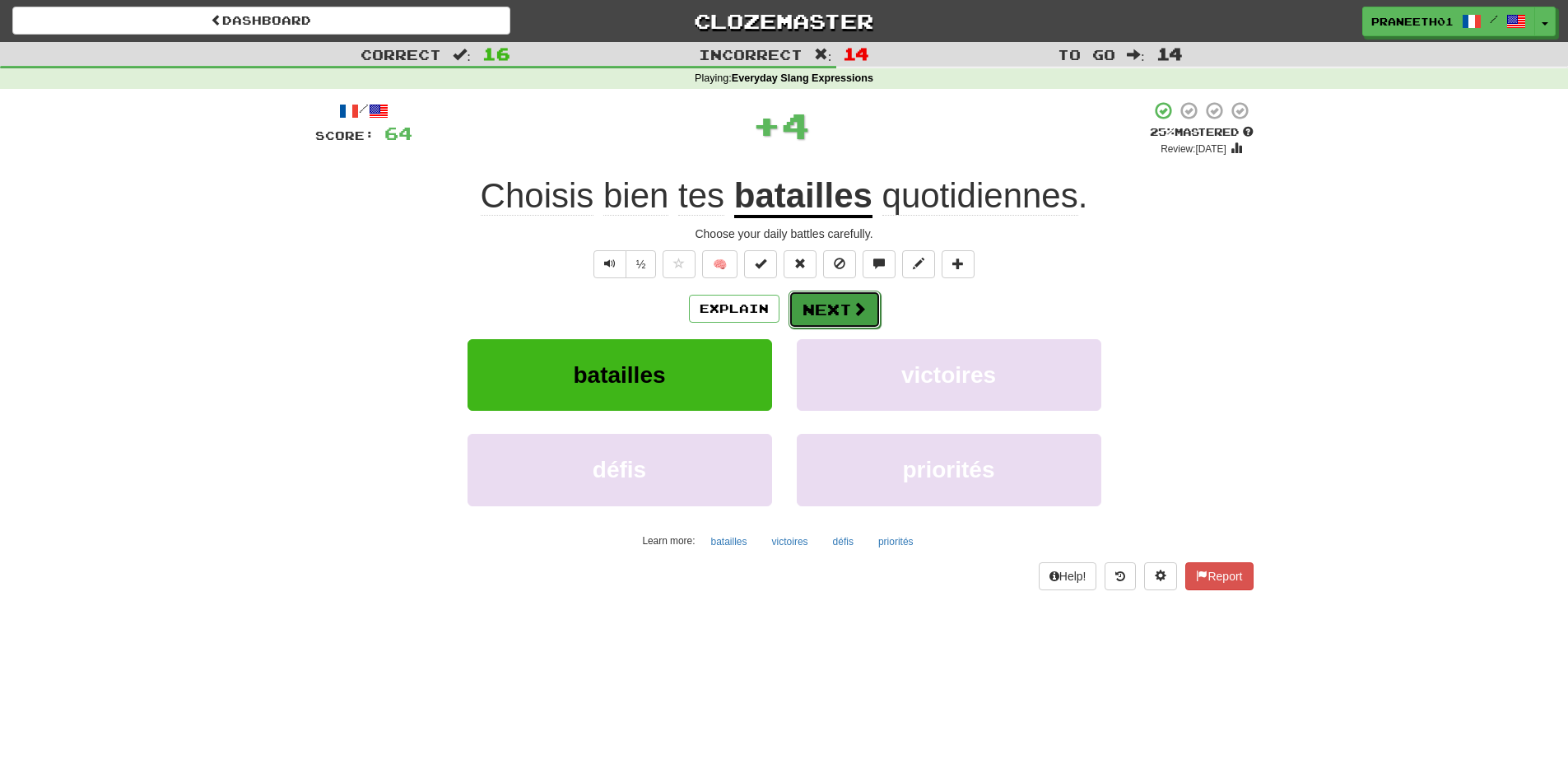
click at [860, 321] on button "Next" at bounding box center [834, 310] width 92 height 38
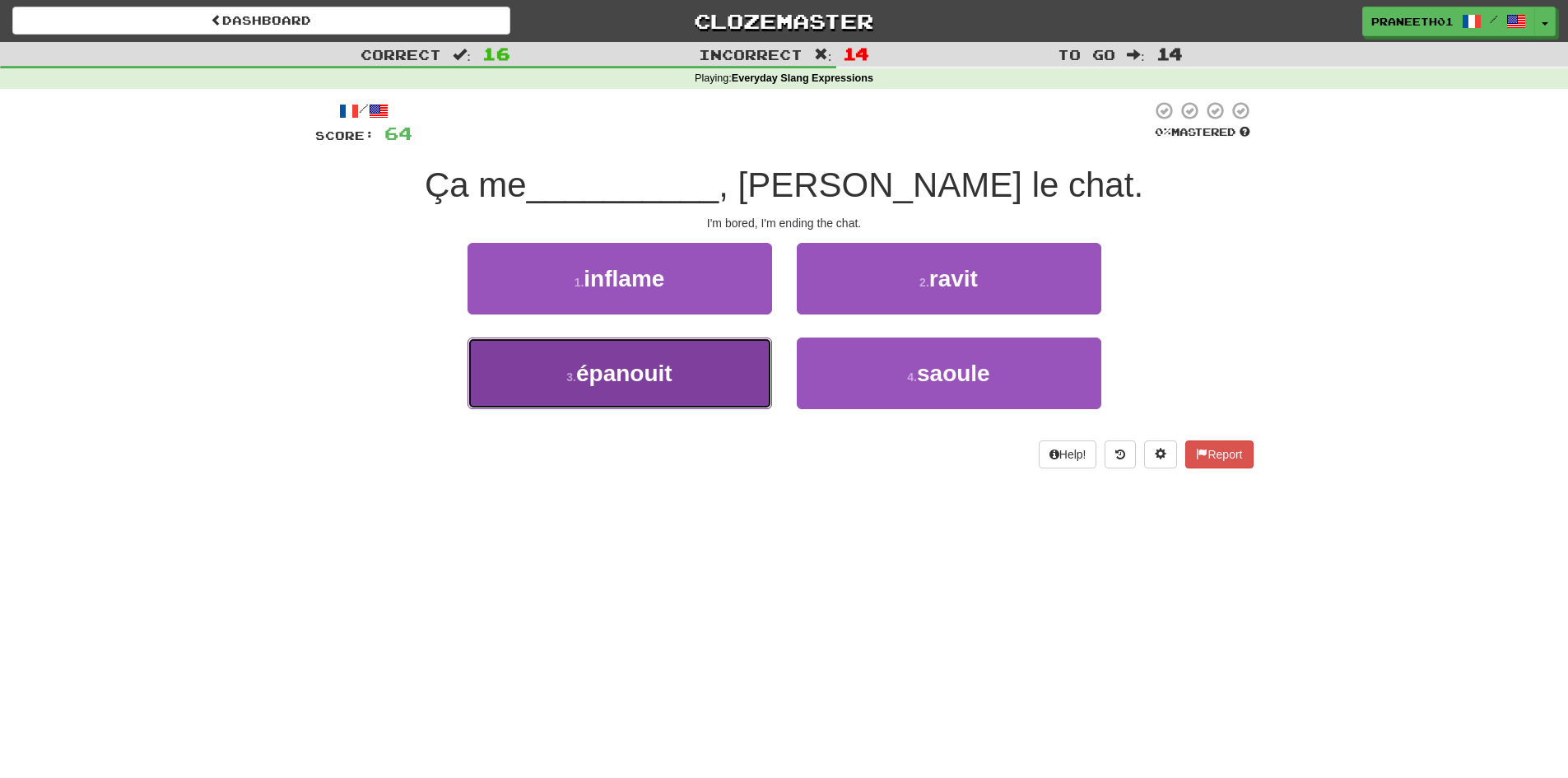
click at [690, 390] on button "3 . épanouit" at bounding box center [620, 373] width 305 height 72
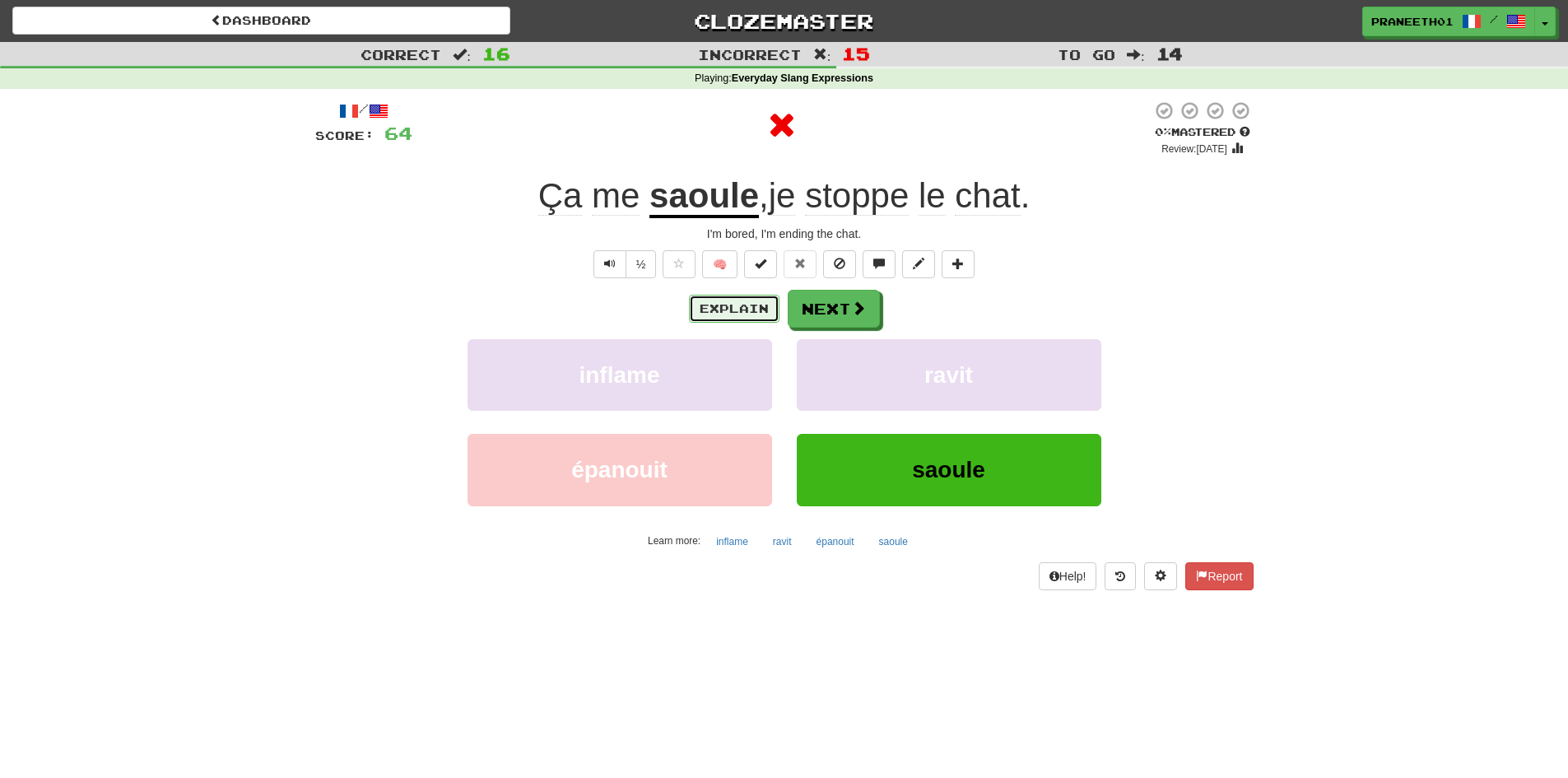
click at [756, 309] on button "Explain" at bounding box center [734, 308] width 91 height 28
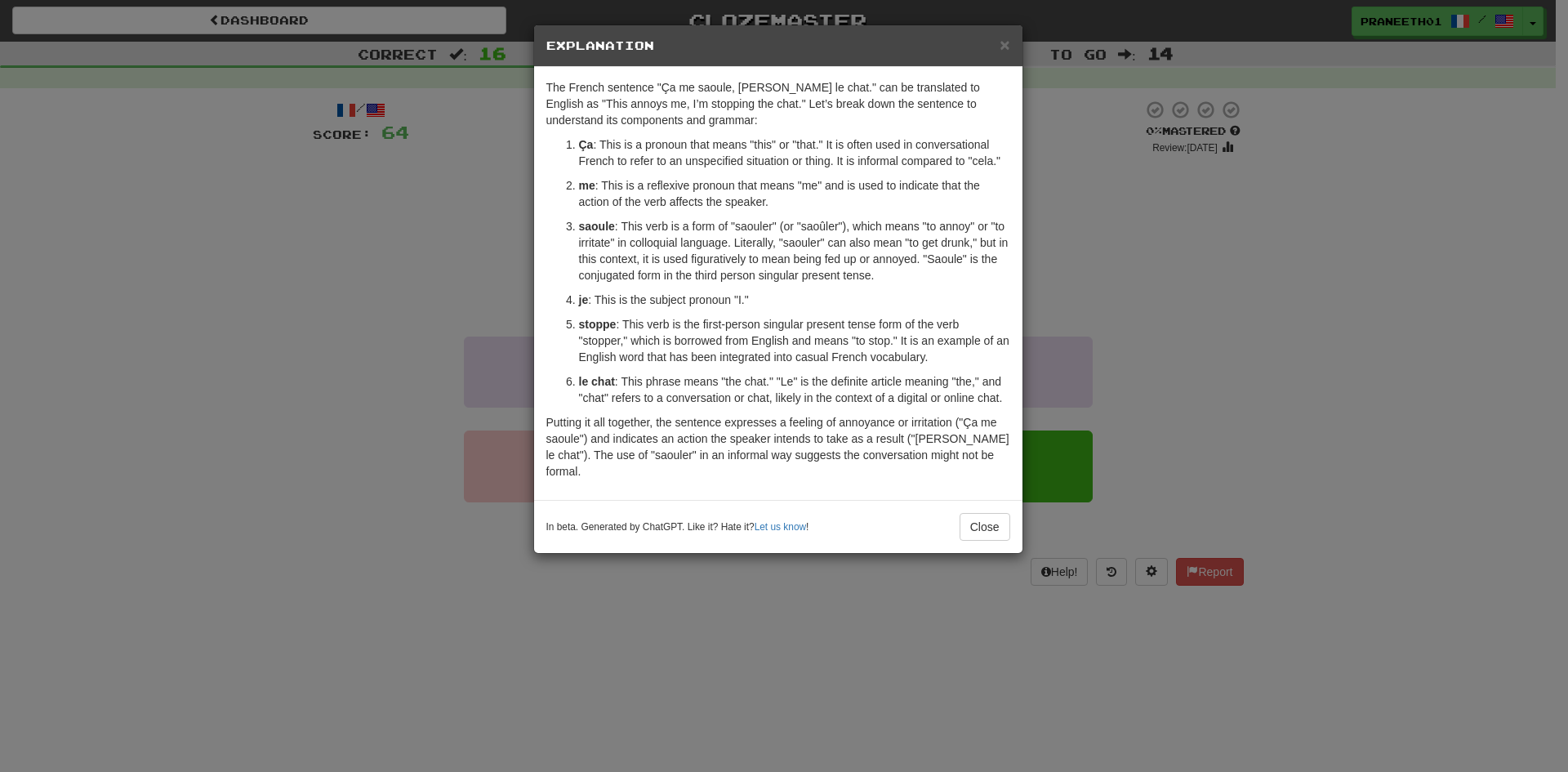
click at [730, 588] on div "× Explanation The French sentence "Ça me saoule, [PERSON_NAME] le chat." can be…" at bounding box center [784, 386] width 1568 height 772
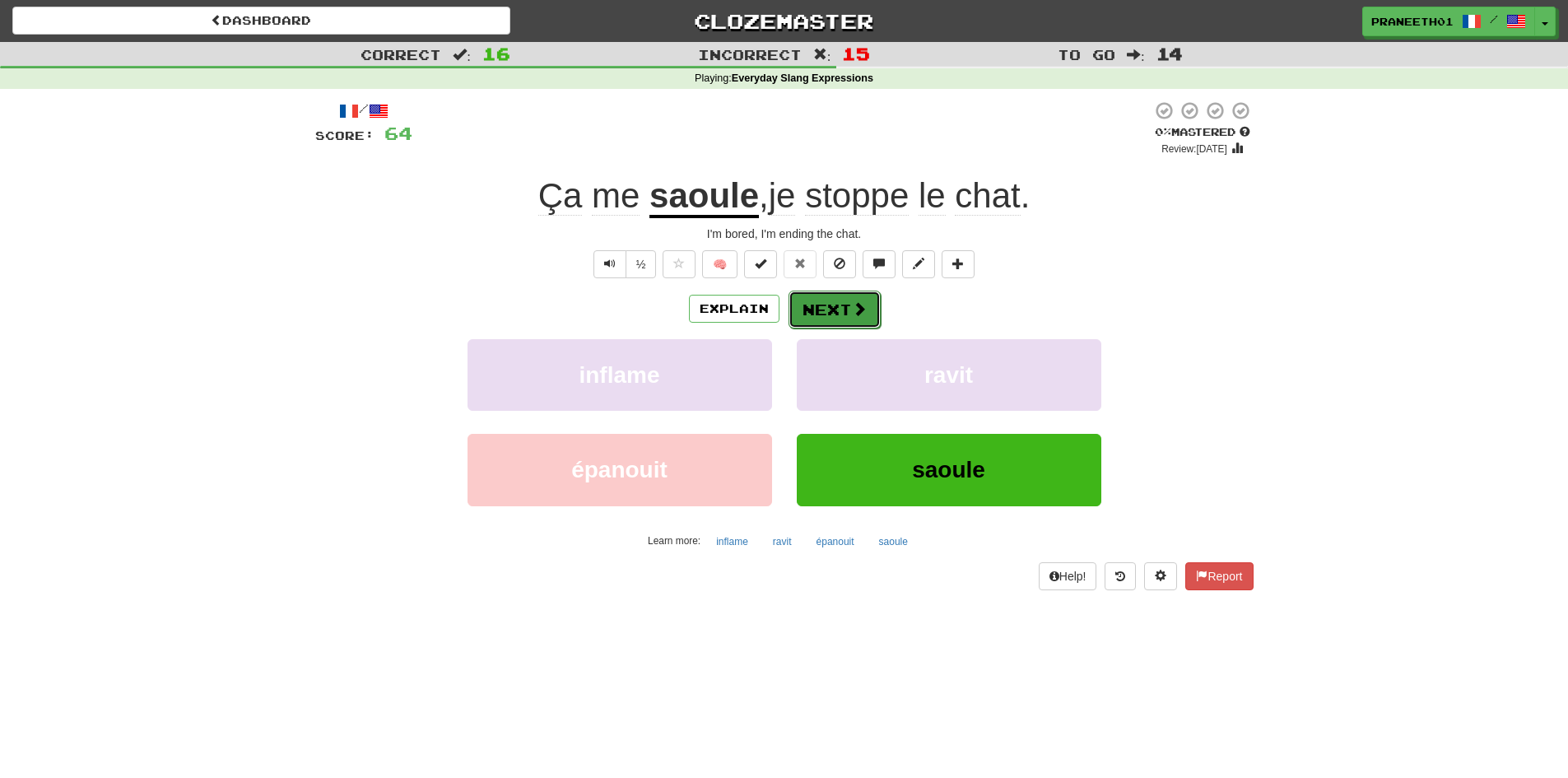
click at [846, 307] on button "Next" at bounding box center [834, 310] width 92 height 38
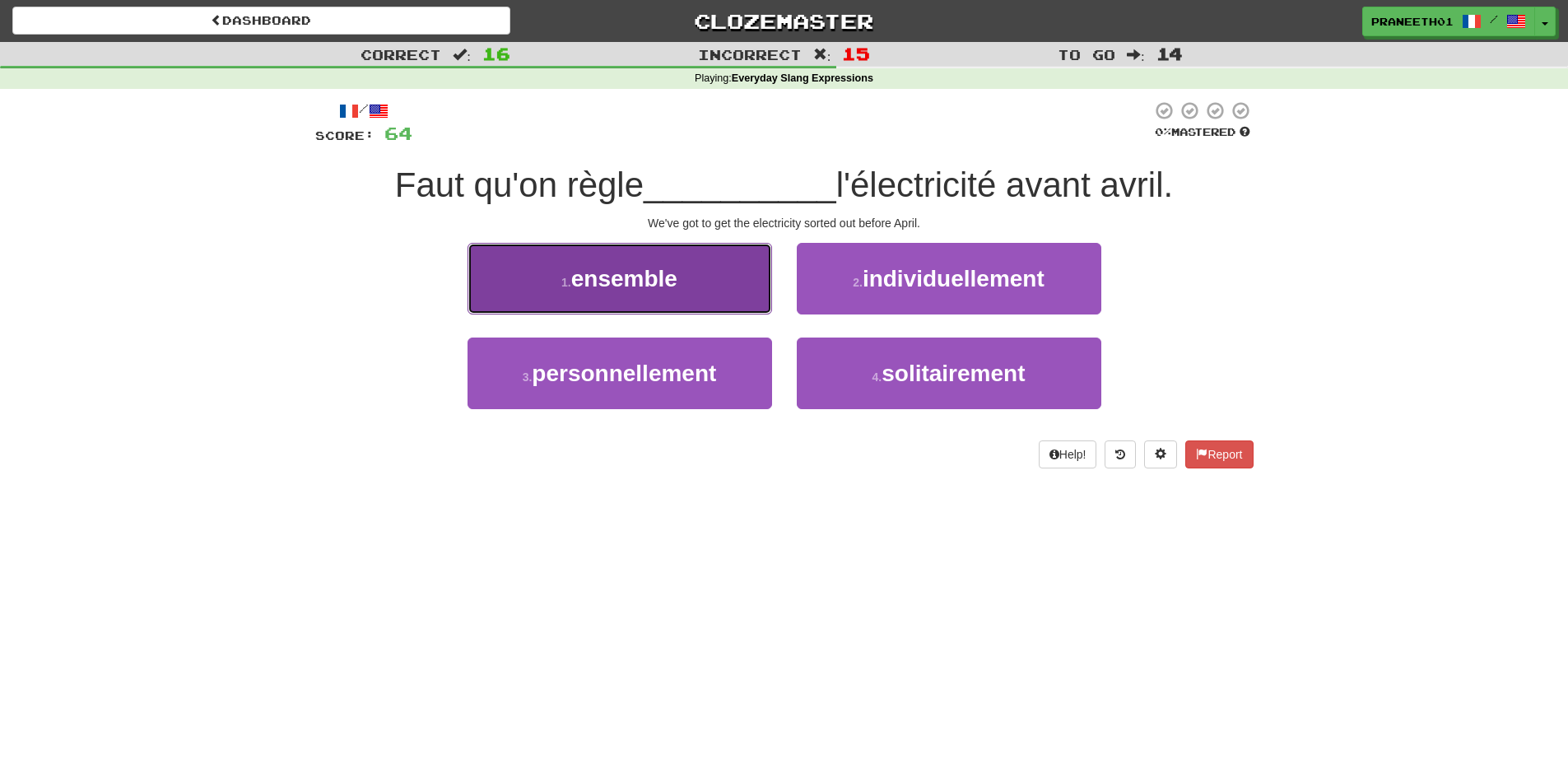
click at [634, 291] on span "ensemble" at bounding box center [624, 279] width 106 height 26
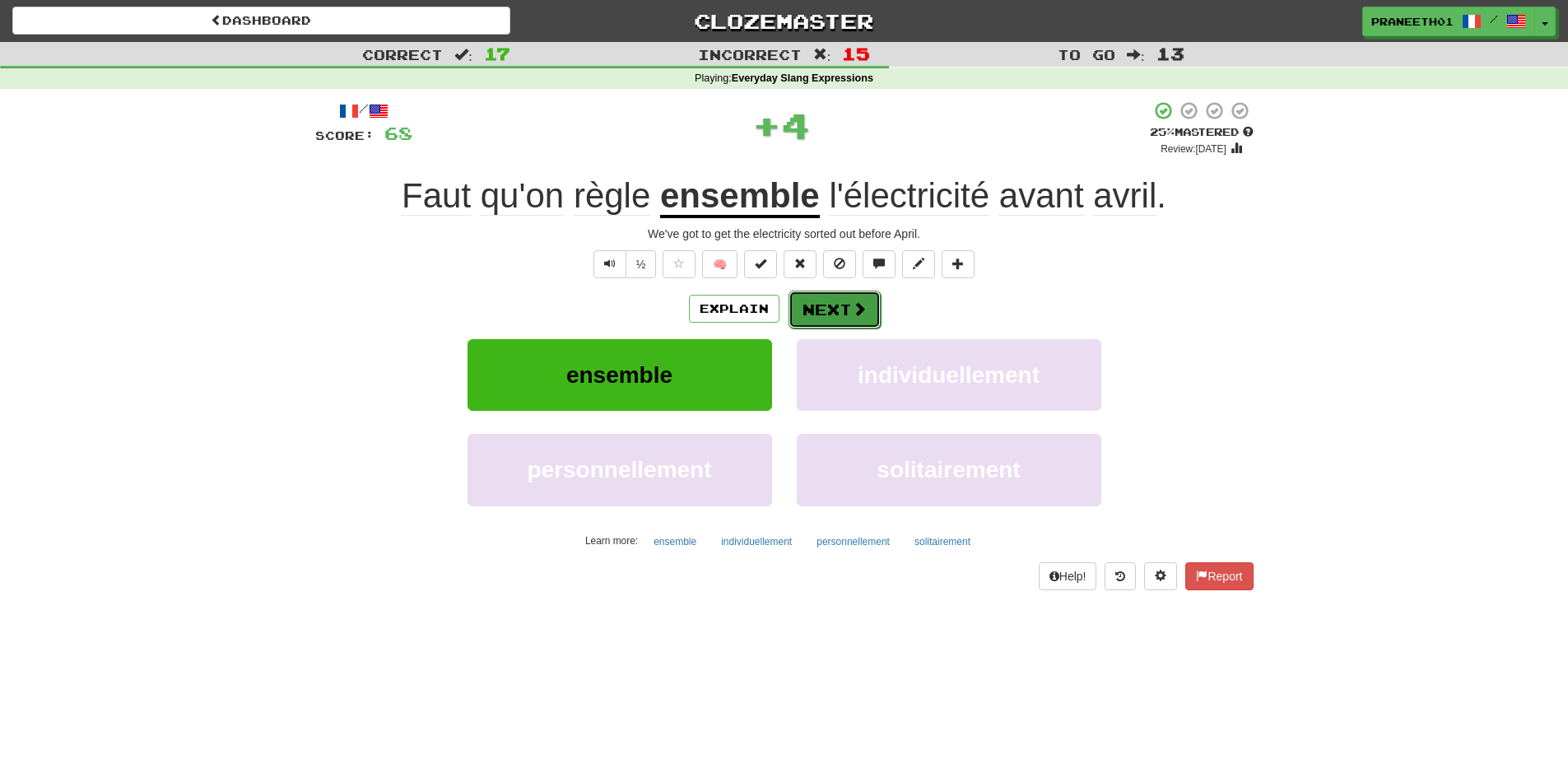
click at [857, 315] on span at bounding box center [859, 308] width 15 height 15
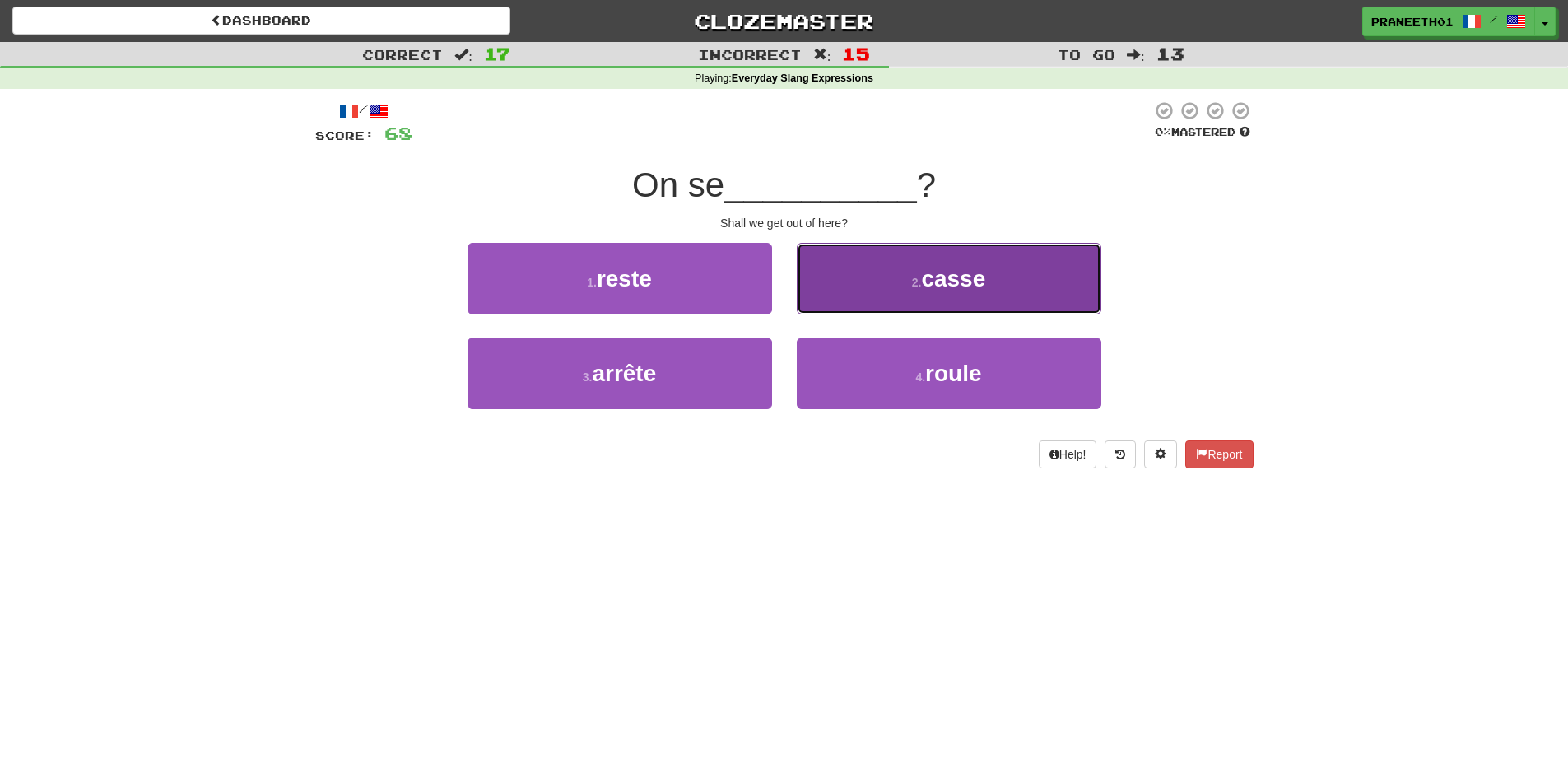
click at [959, 291] on span "casse" at bounding box center [953, 279] width 64 height 26
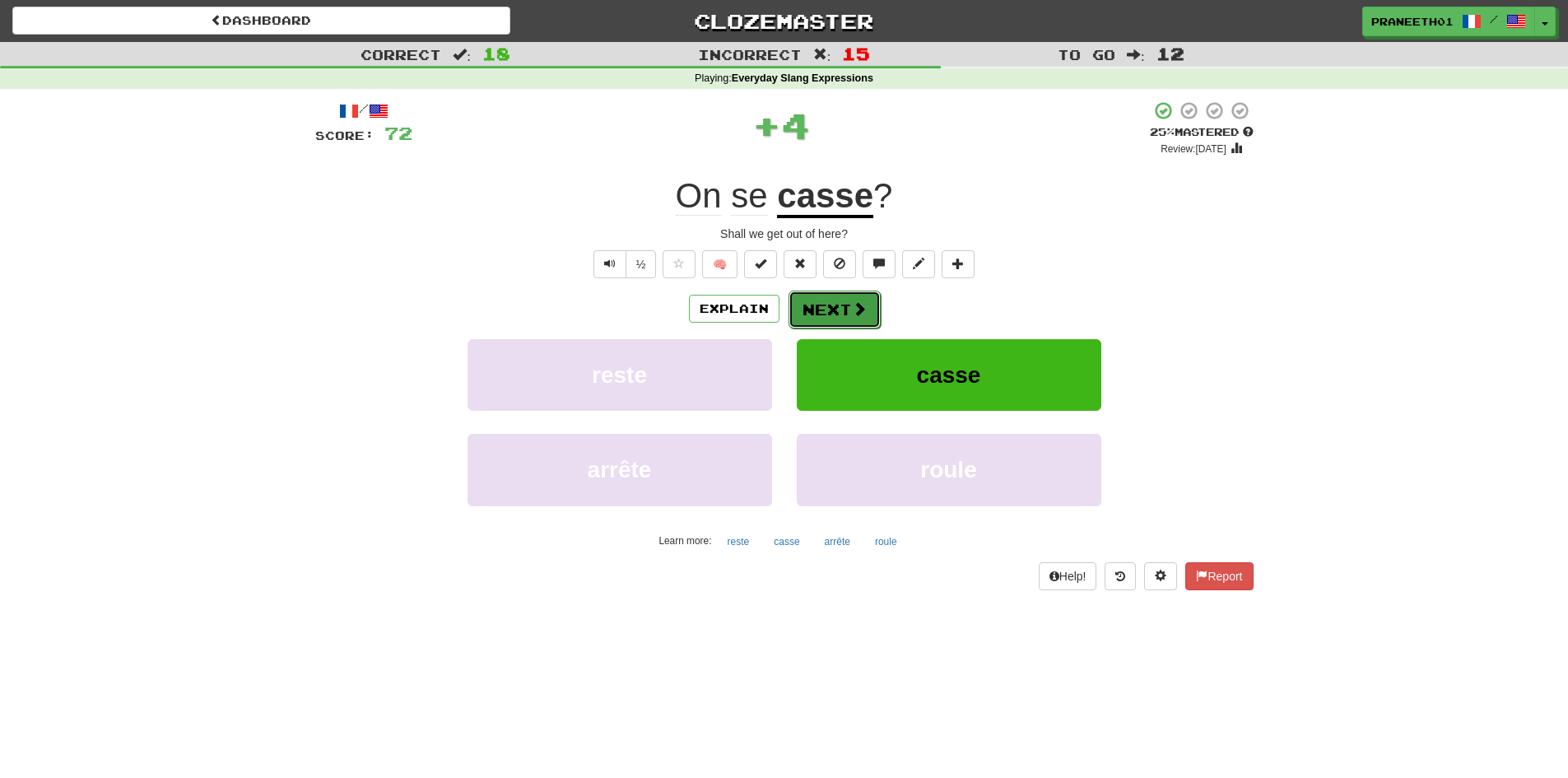
click at [812, 300] on button "Next" at bounding box center [834, 310] width 92 height 38
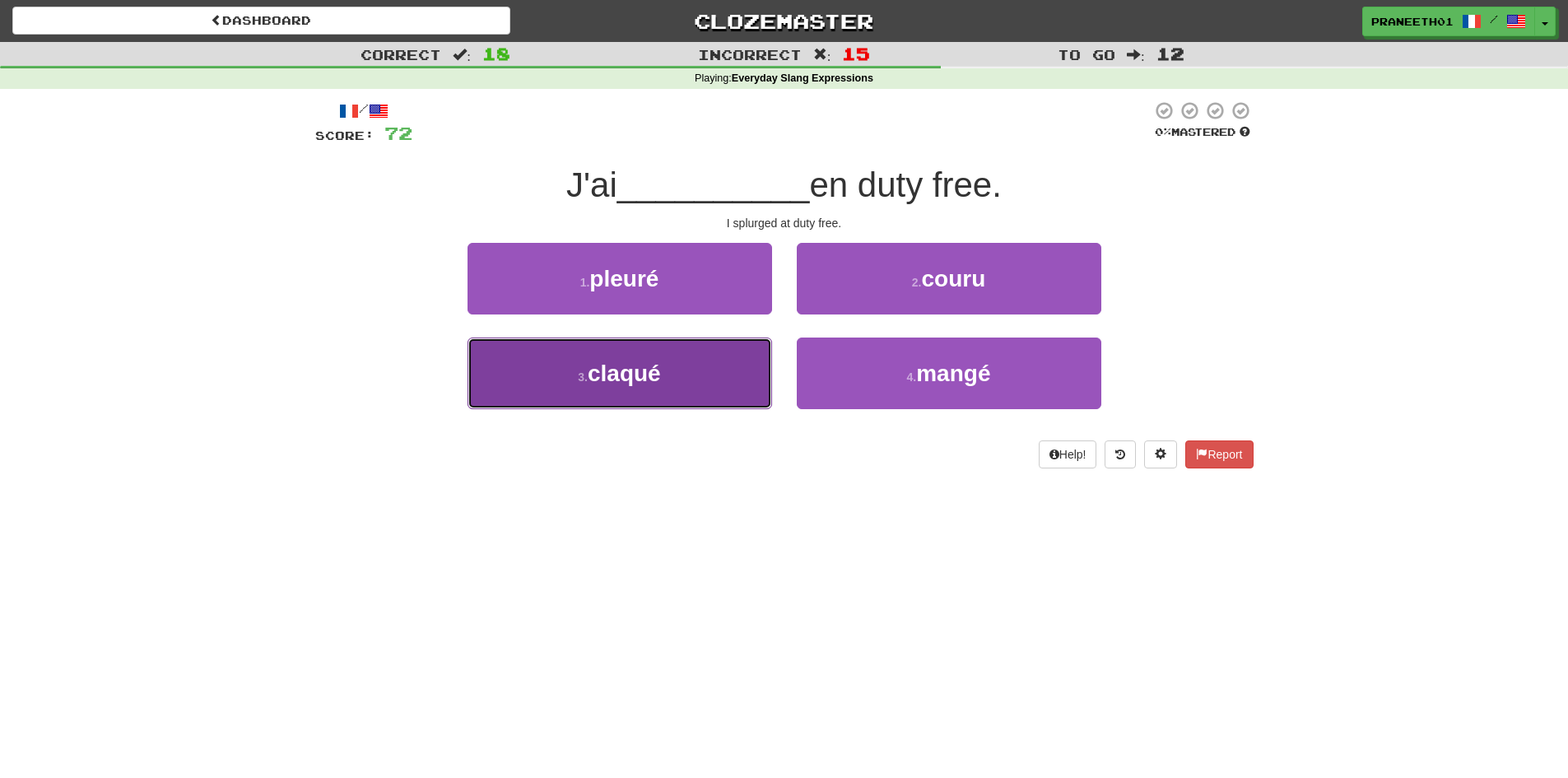
click at [705, 381] on button "3 . [GEOGRAPHIC_DATA]" at bounding box center [620, 373] width 305 height 72
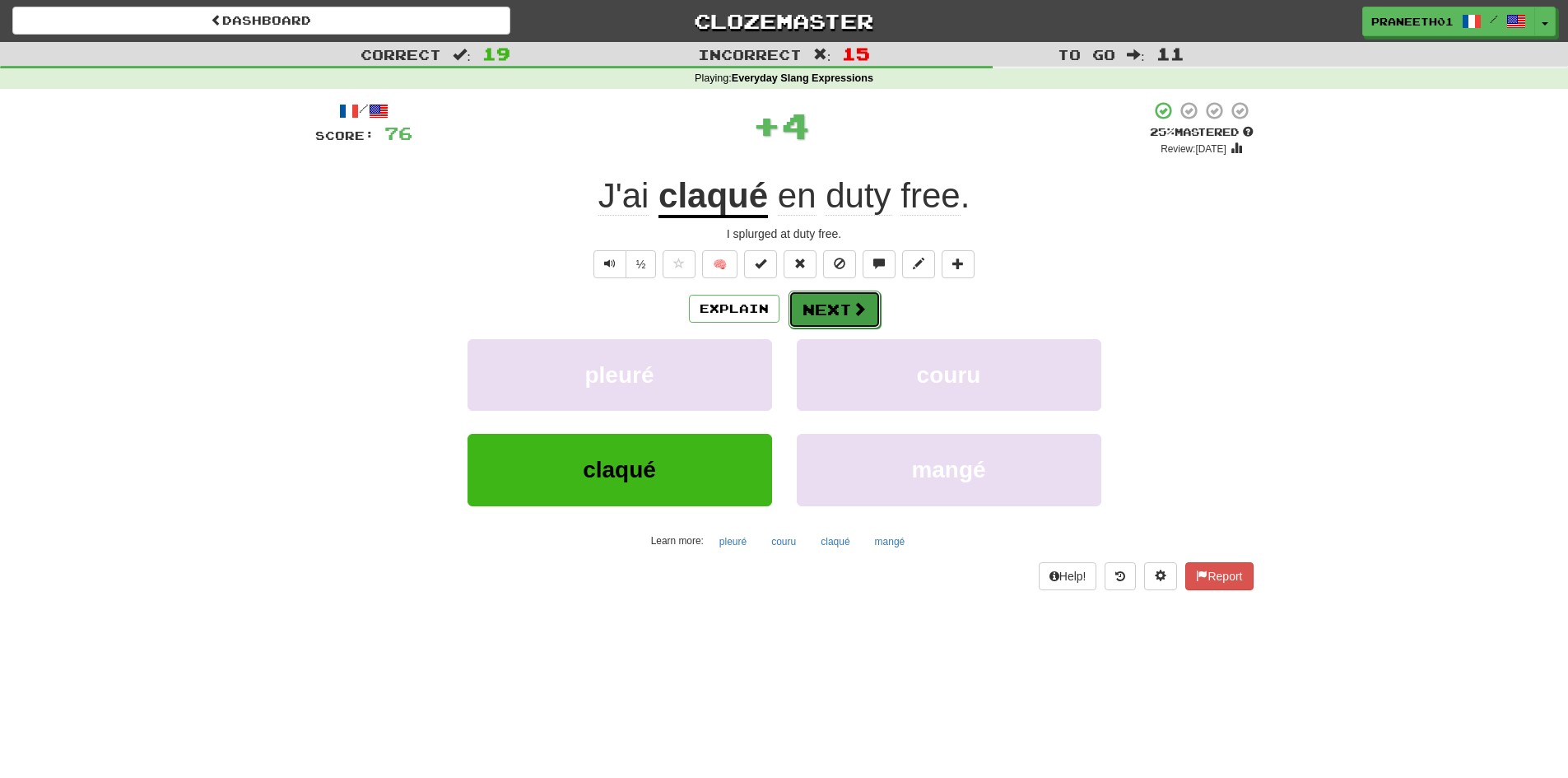
click at [830, 309] on button "Next" at bounding box center [834, 310] width 92 height 38
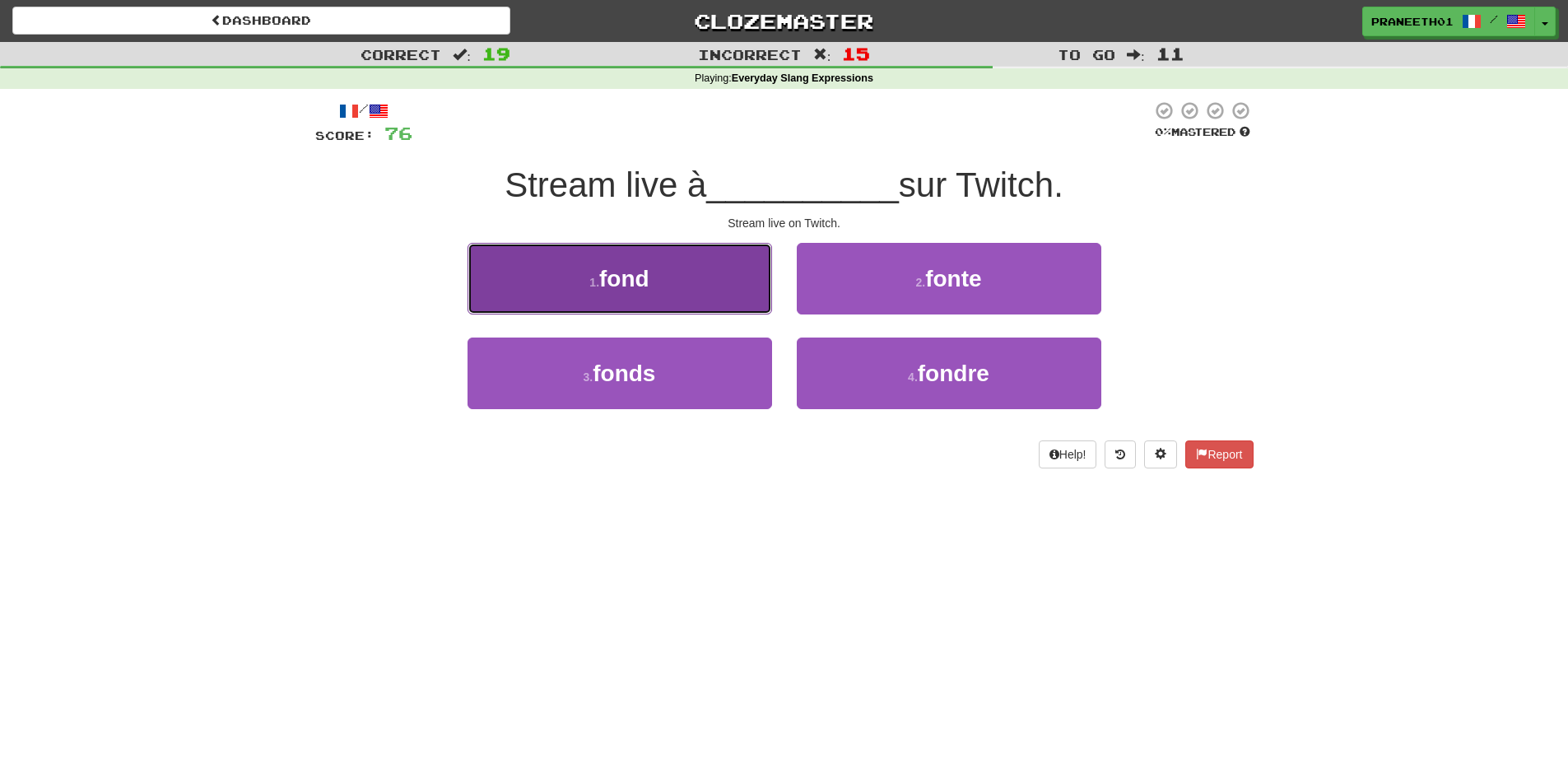
click at [663, 297] on button "1 . fond" at bounding box center [620, 278] width 305 height 72
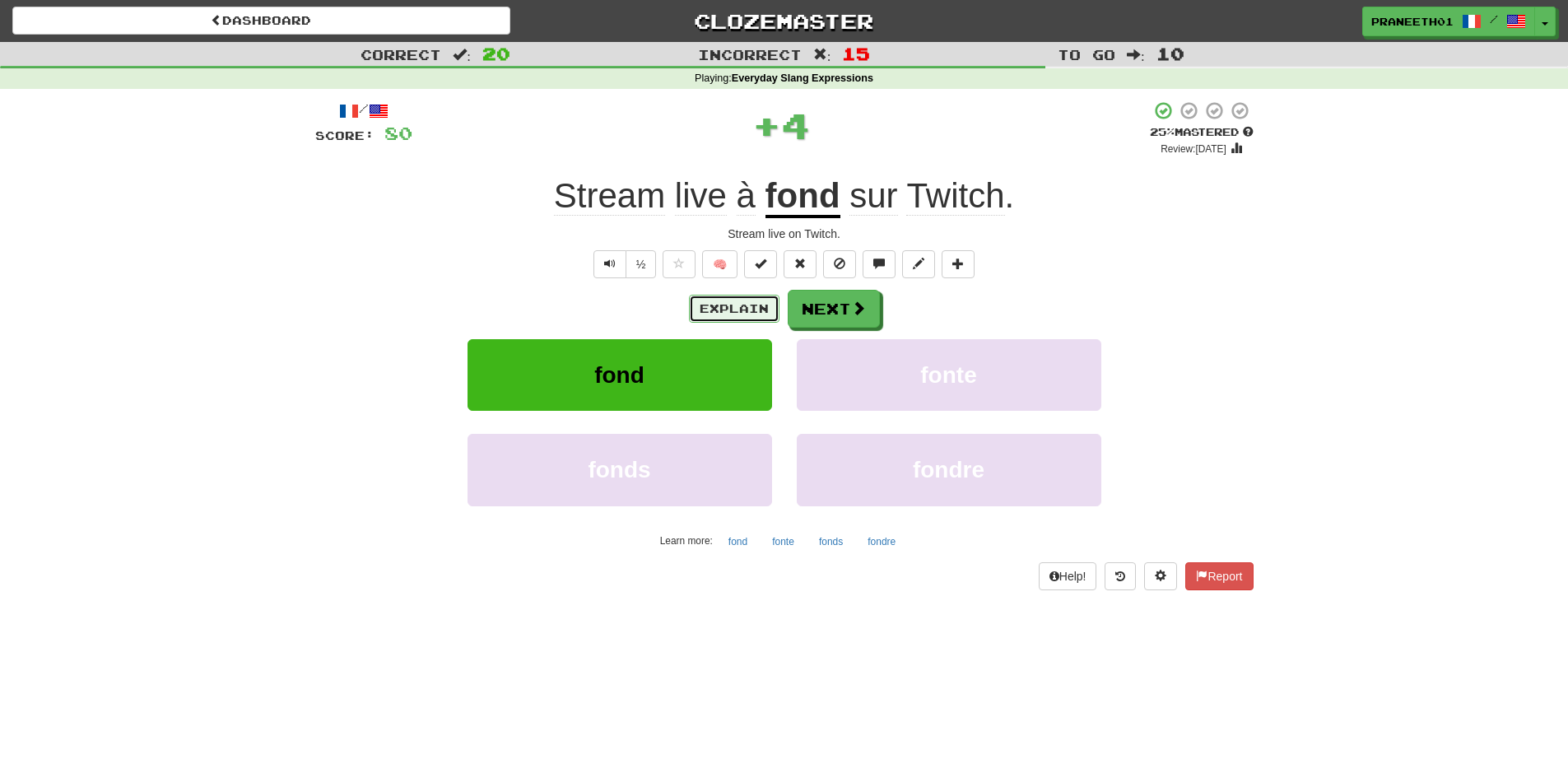
click at [738, 300] on button "Explain" at bounding box center [734, 308] width 91 height 28
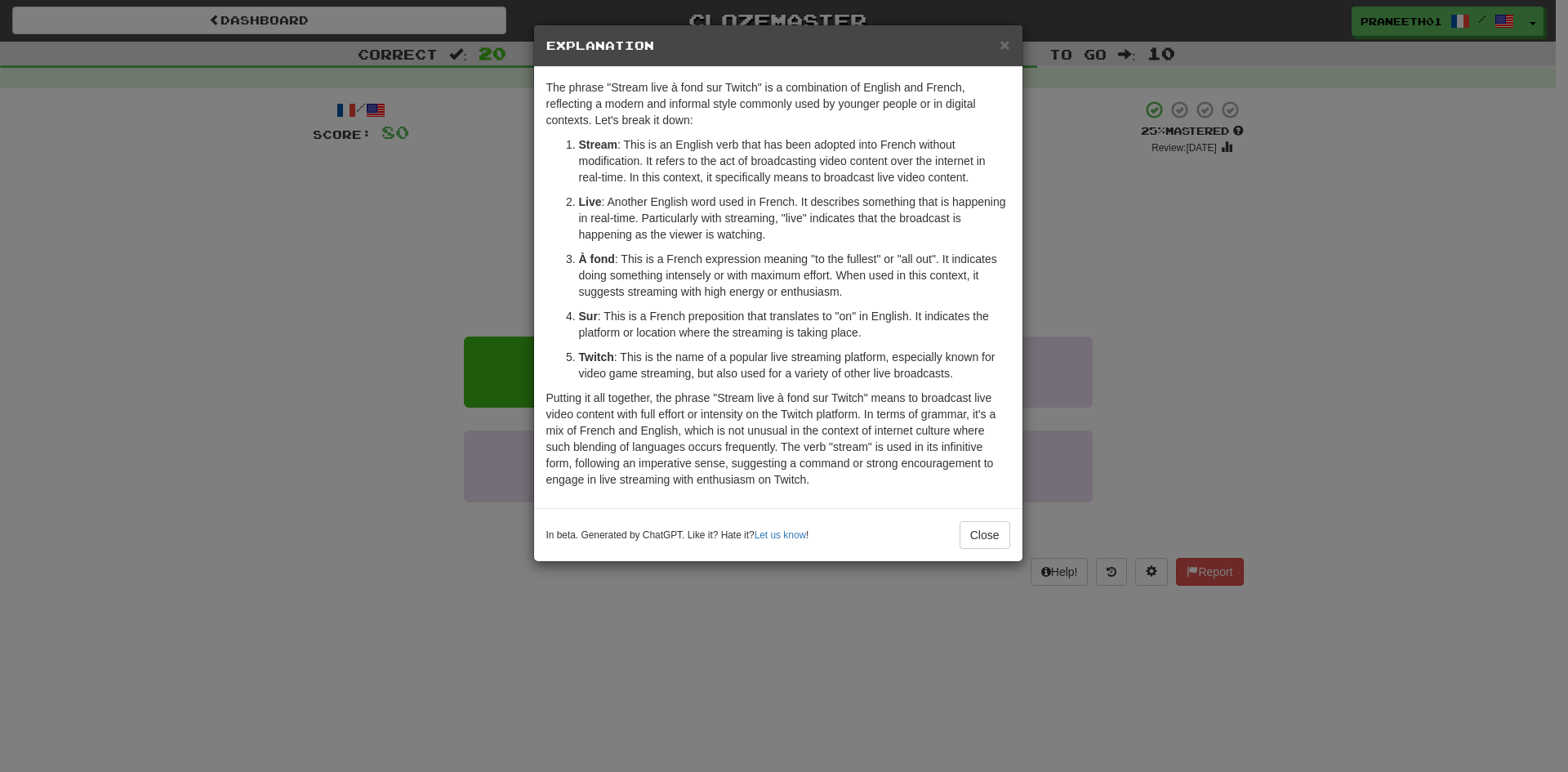
click at [484, 507] on div "× Explanation The phrase "Stream live à fond sur Twitch" is a combination of En…" at bounding box center [784, 386] width 1568 height 772
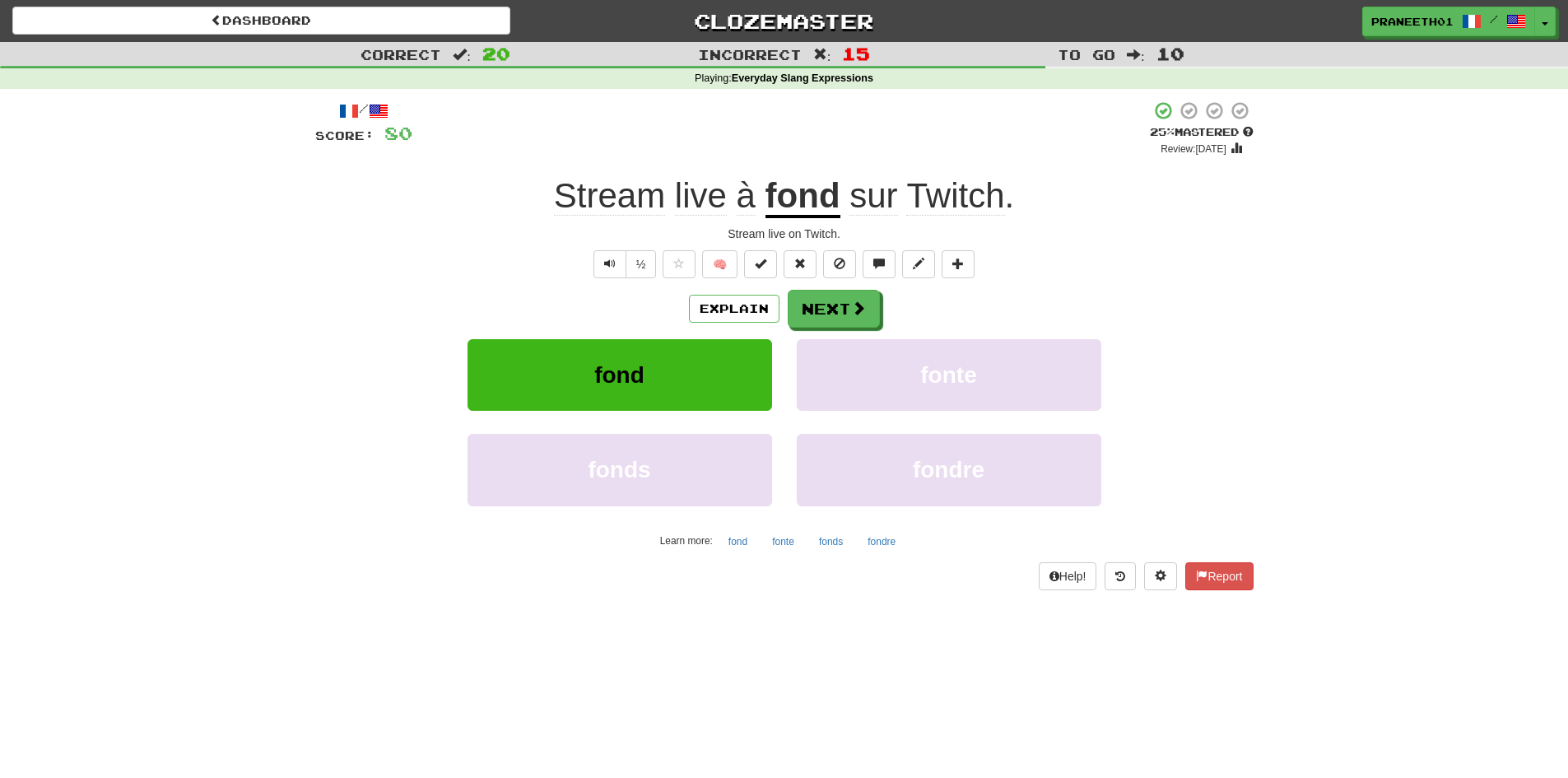
click at [829, 333] on div "Explain Next fond fonte fonds fondre Learn more: fond fonte fonds fondre" at bounding box center [784, 422] width 939 height 264
click at [832, 324] on button "Next" at bounding box center [834, 310] width 92 height 38
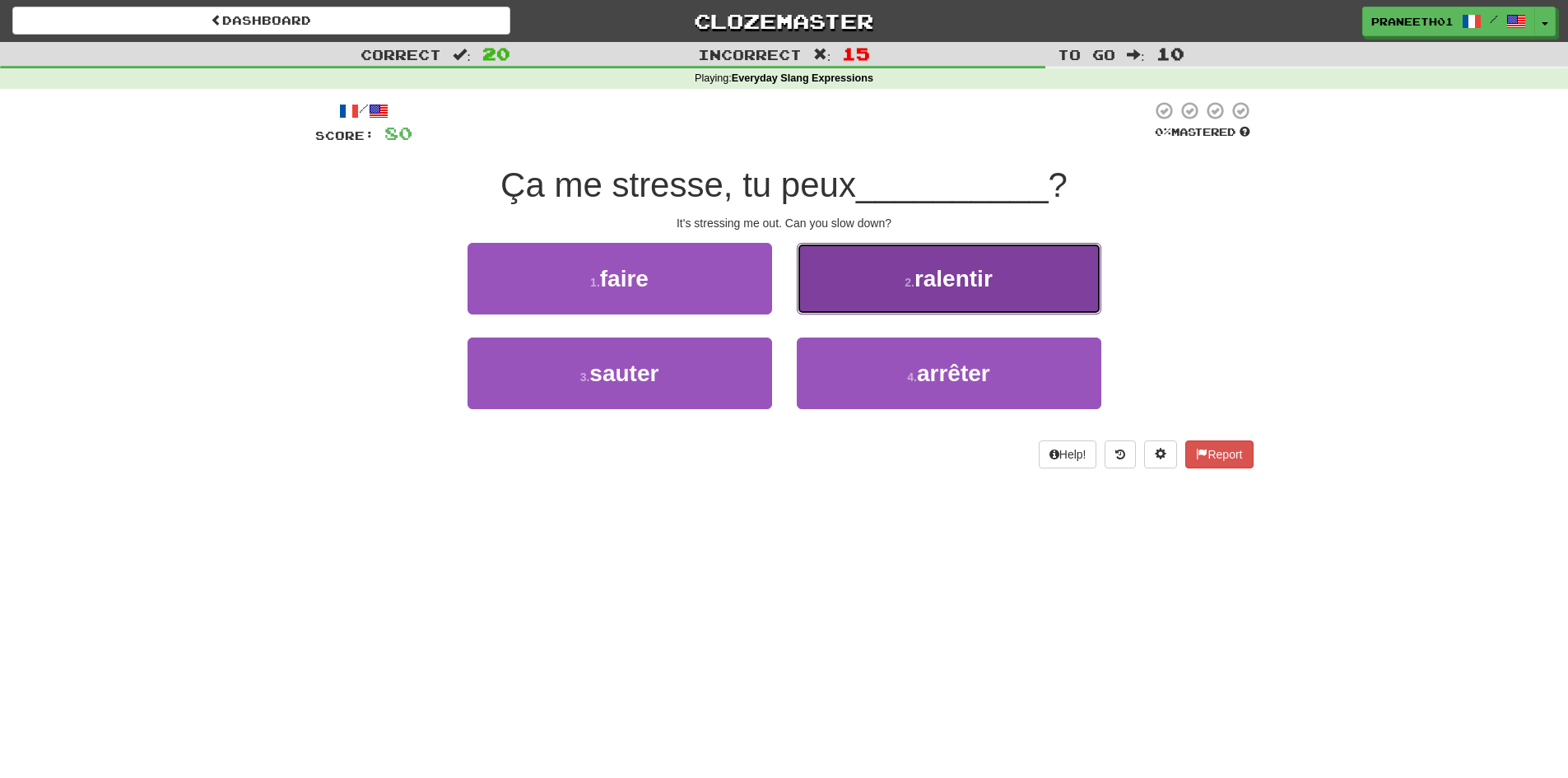
click at [909, 282] on small "2 ." at bounding box center [909, 281] width 9 height 13
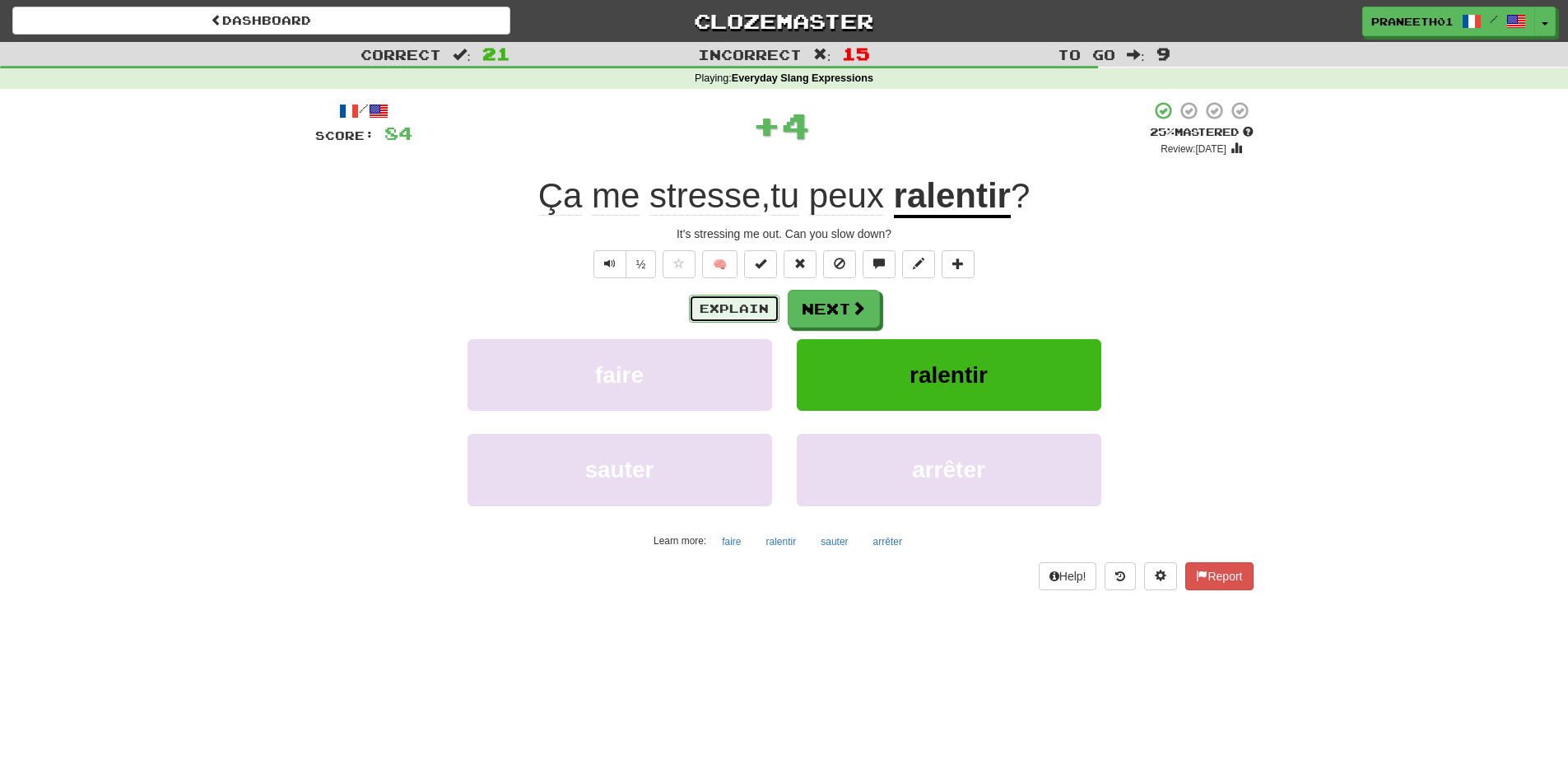
click at [729, 299] on button "Explain" at bounding box center [734, 308] width 91 height 28
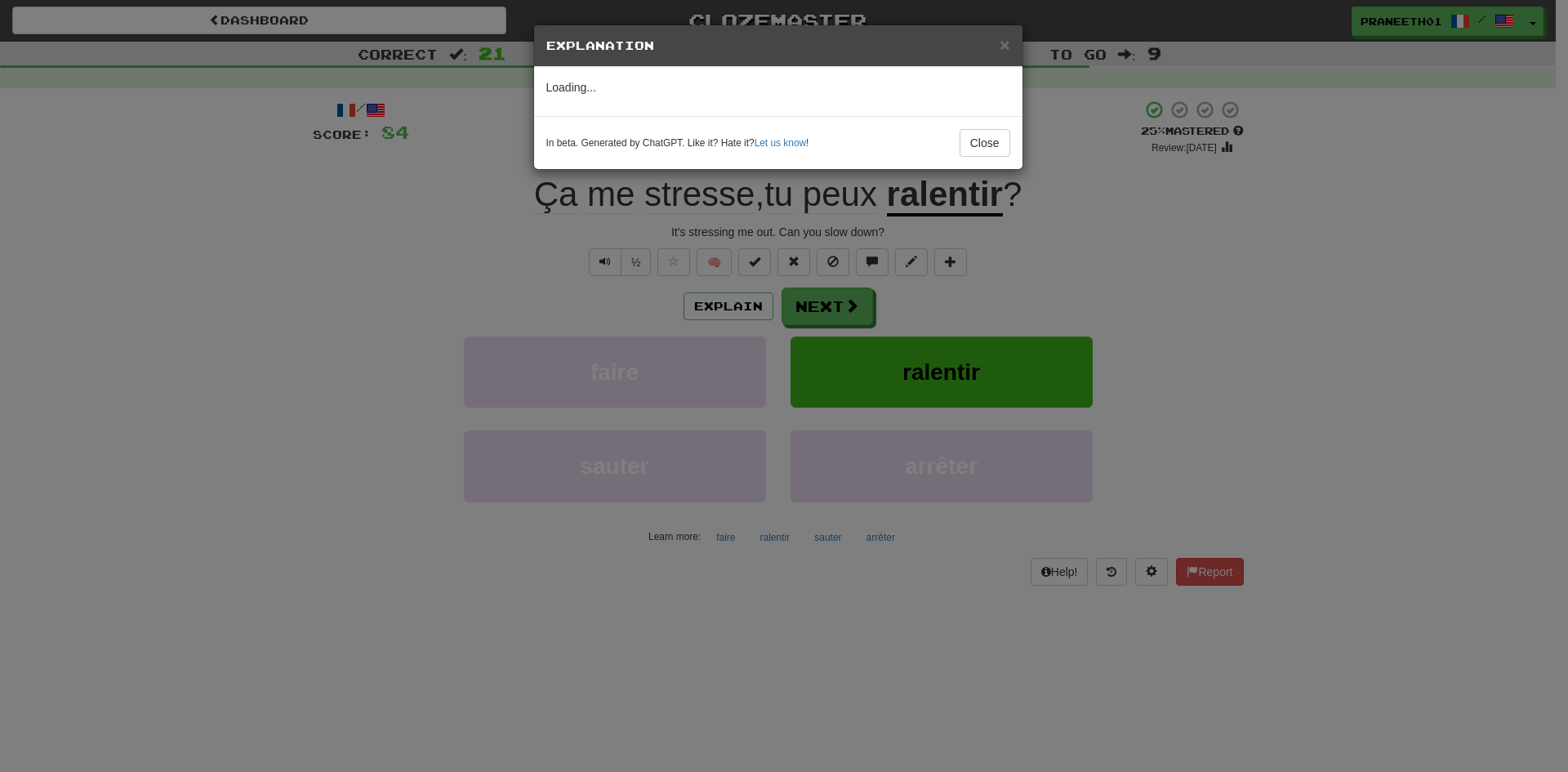
click at [718, 313] on div "× Explanation Loading... In beta. Generated by ChatGPT. Like it? Hate it? Let u…" at bounding box center [784, 386] width 1568 height 772
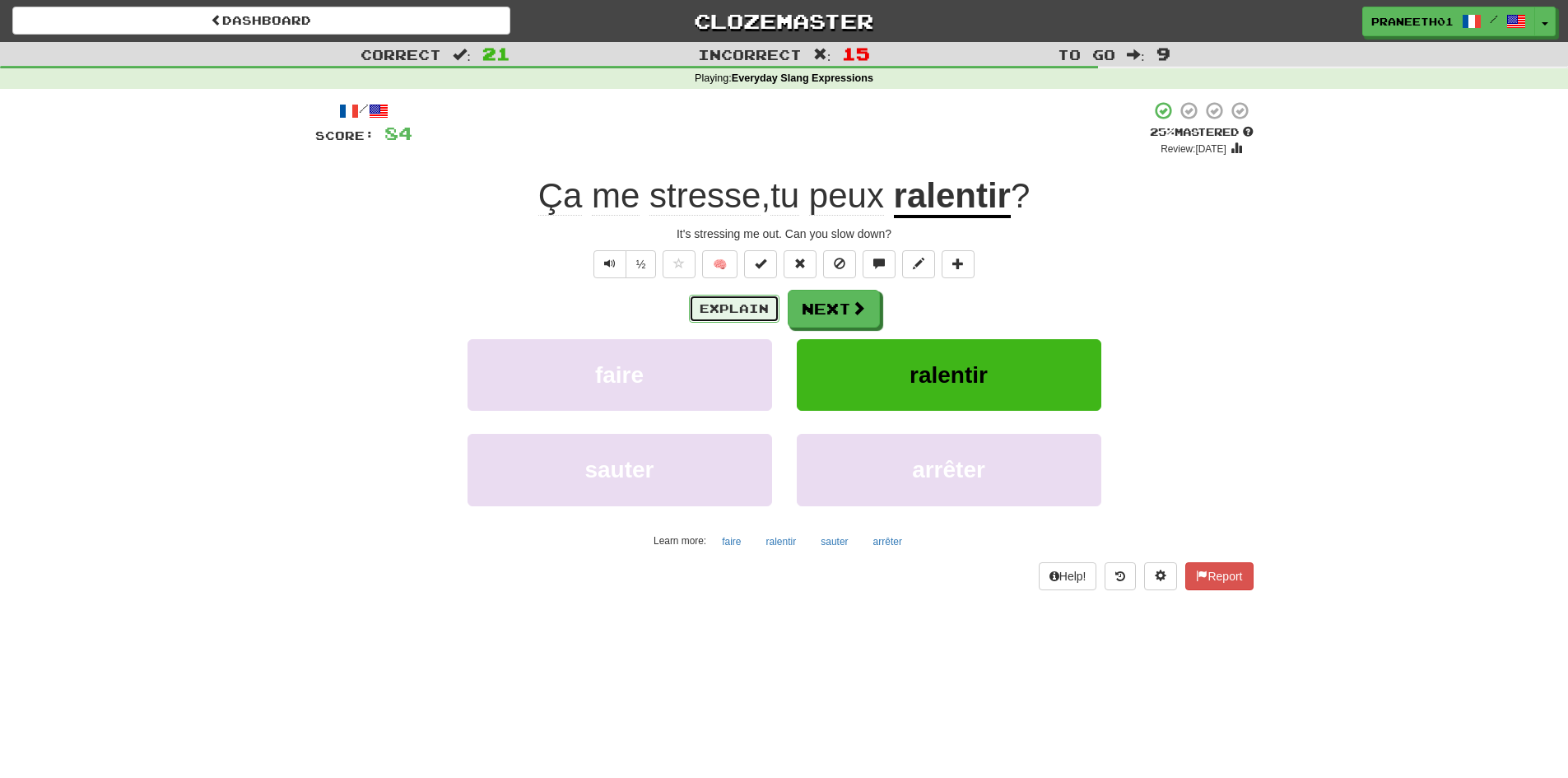
click at [756, 313] on button "Explain" at bounding box center [734, 308] width 91 height 28
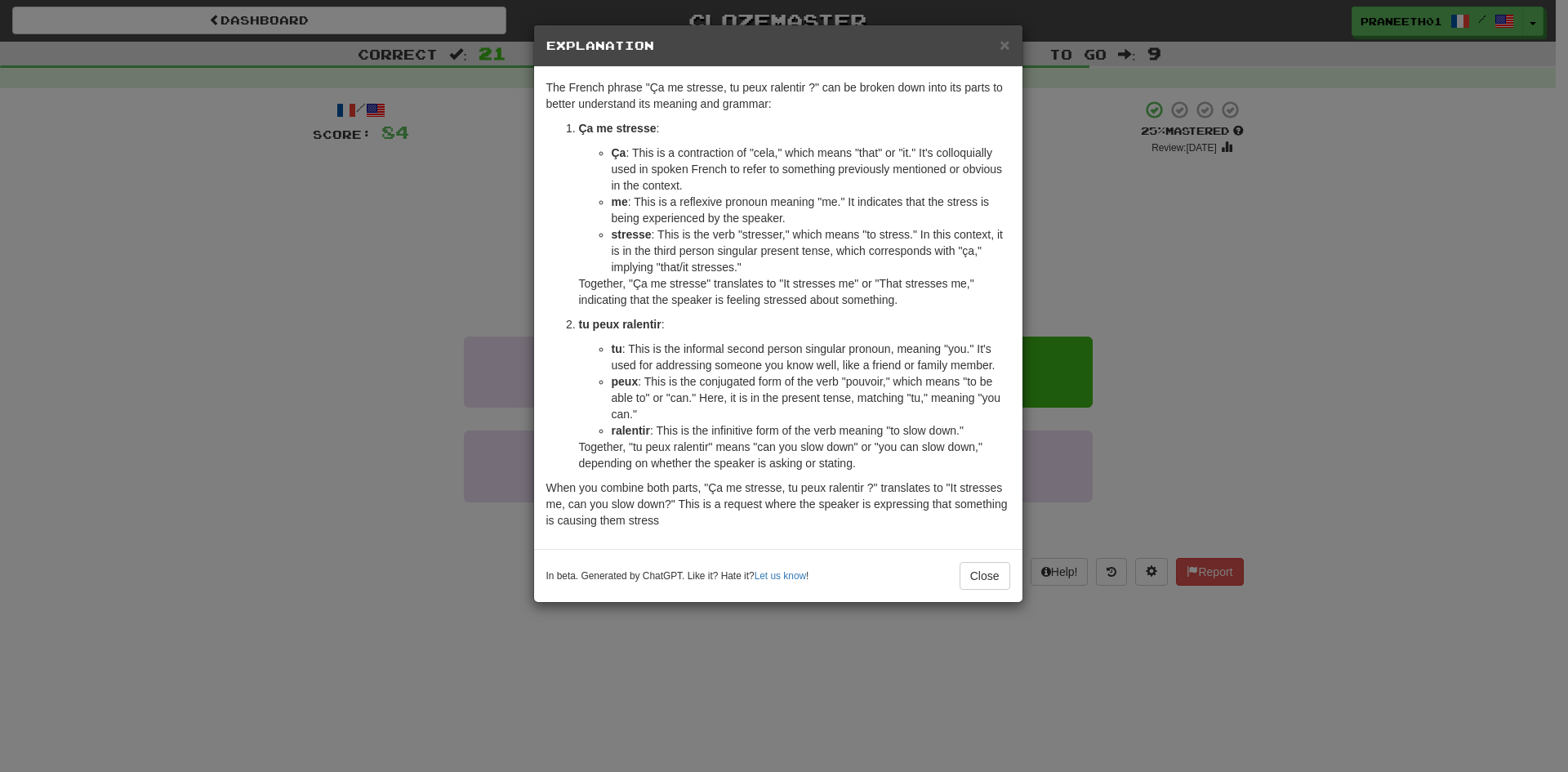
click at [986, 558] on div "In beta. Generated by ChatGPT. Like it? Hate it? Let us know ! Close" at bounding box center [778, 576] width 488 height 53
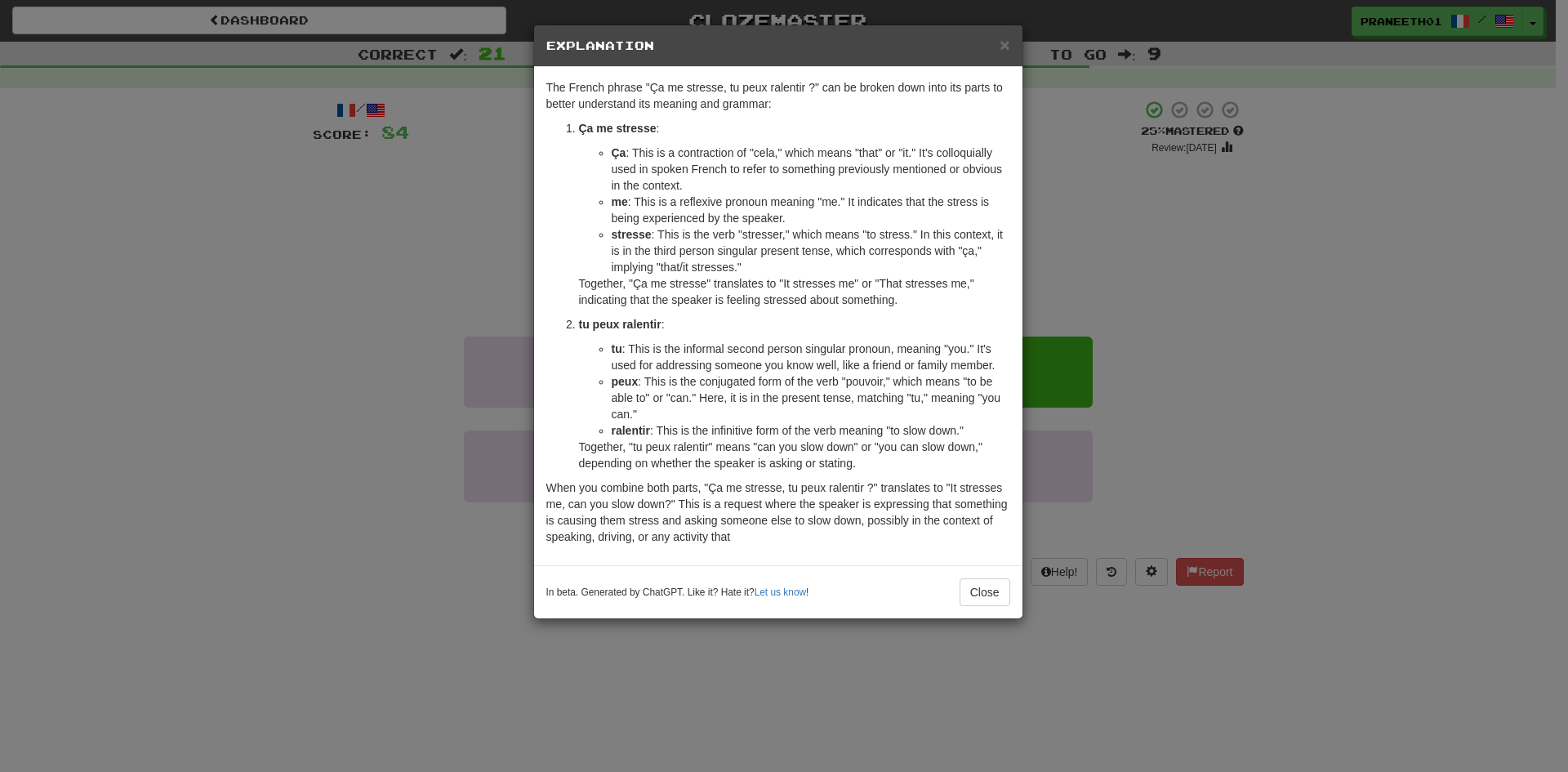
click at [982, 575] on div "In beta. Generated by ChatGPT. Like it? Hate it? Let us know ! Close" at bounding box center [778, 592] width 488 height 53
click at [989, 596] on button "Close" at bounding box center [984, 592] width 51 height 27
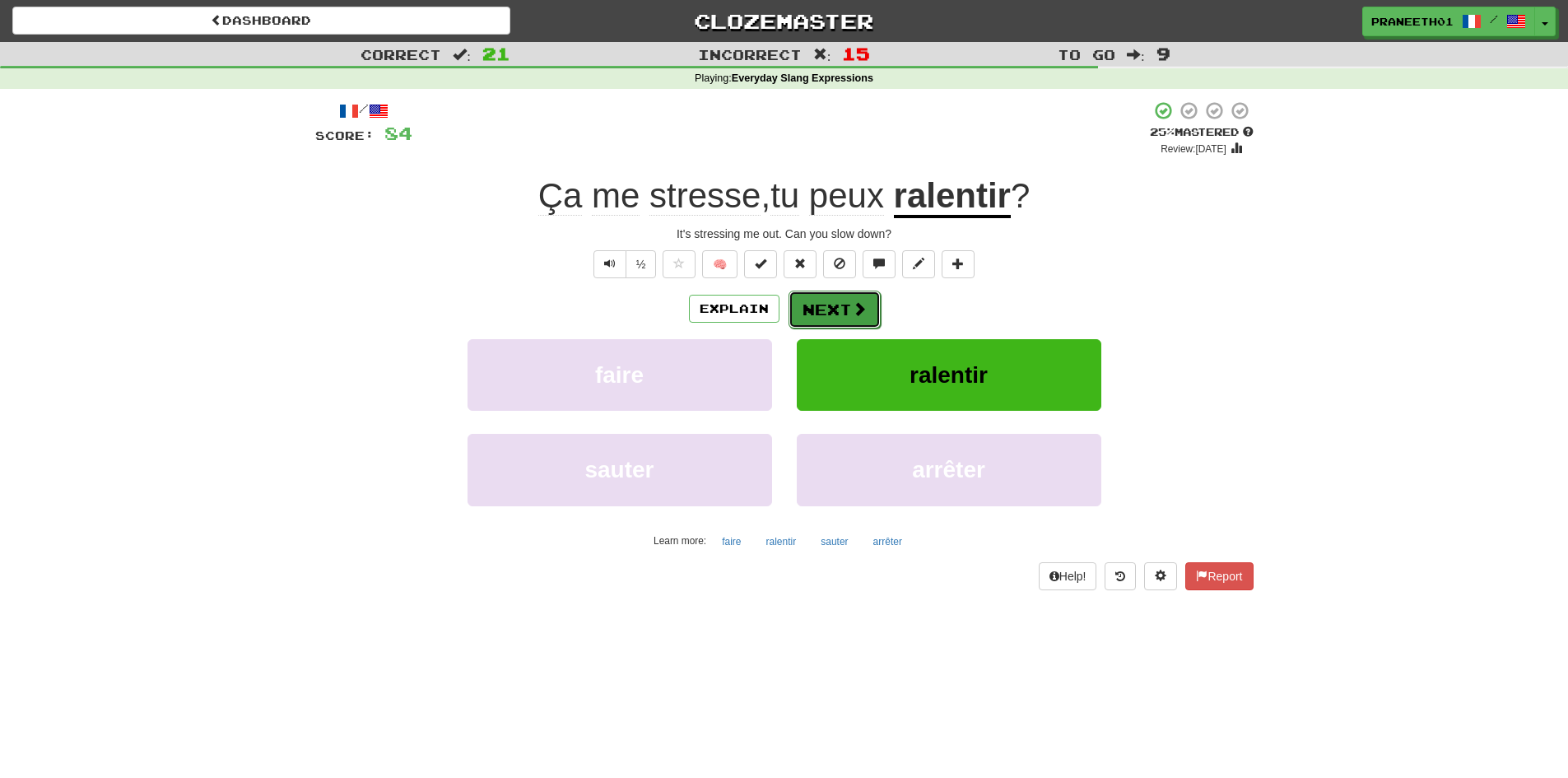
click at [838, 310] on button "Next" at bounding box center [834, 310] width 92 height 38
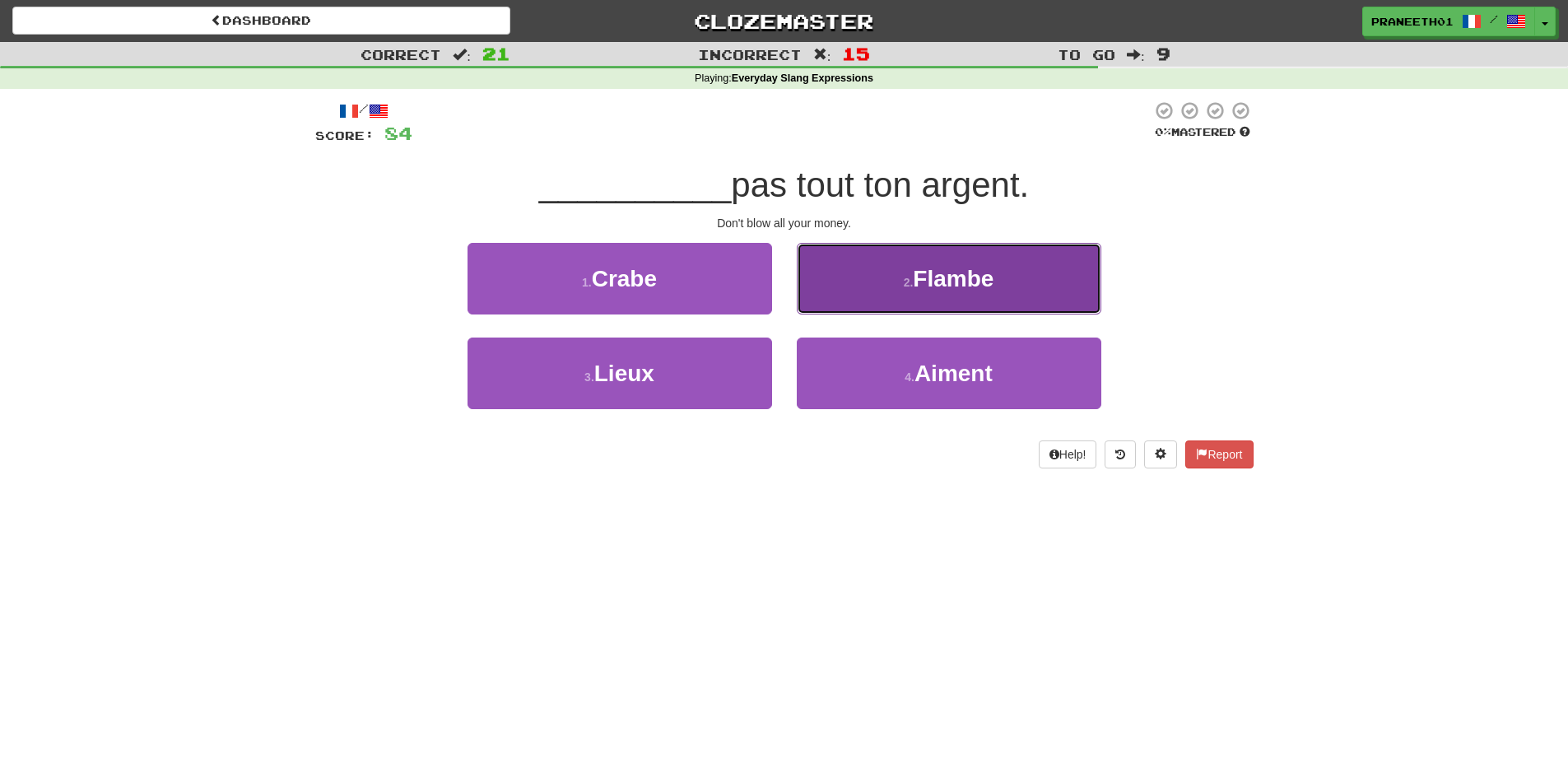
click at [982, 284] on span "Flambe" at bounding box center [952, 279] width 80 height 26
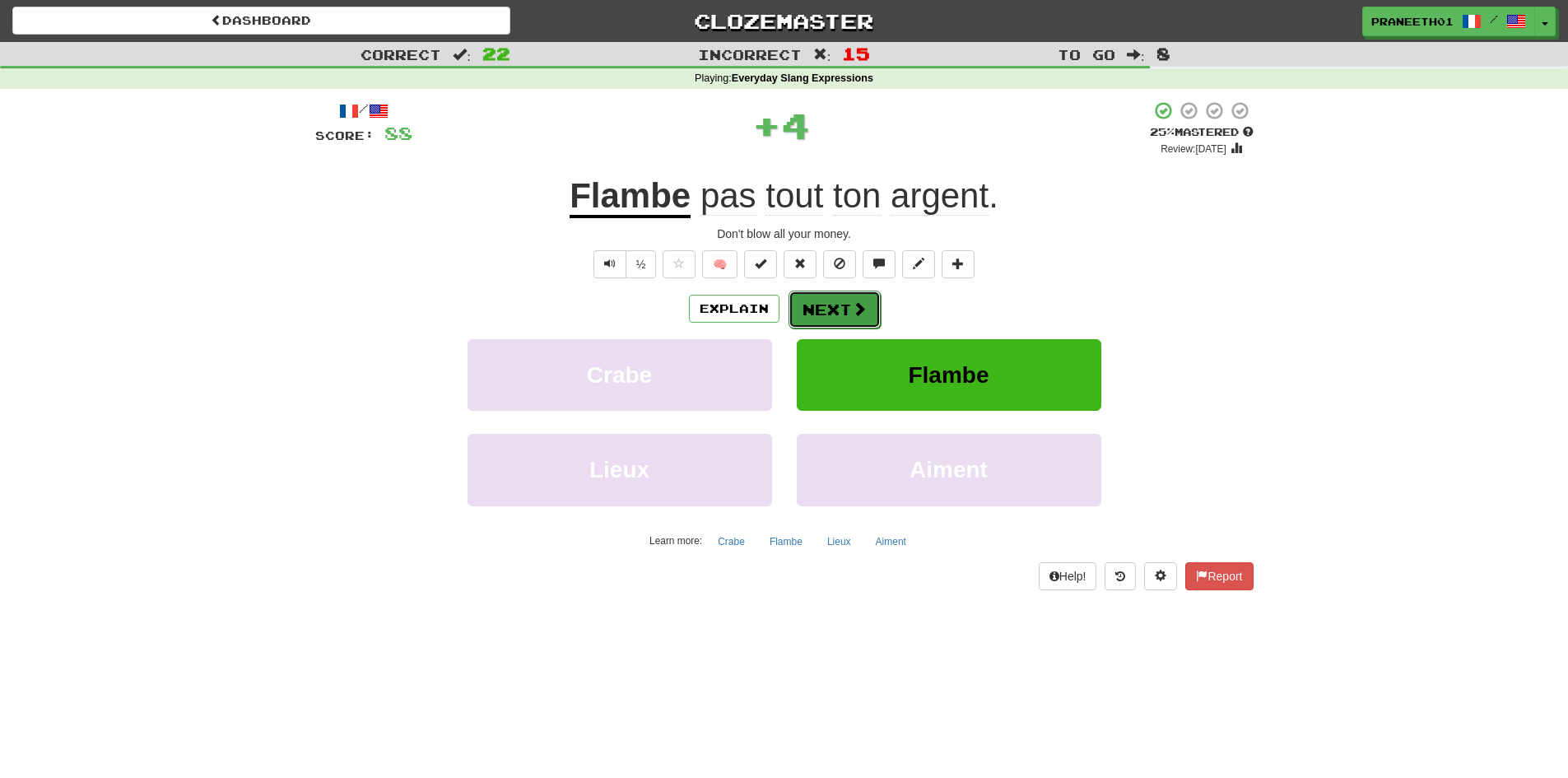
click at [839, 312] on button "Next" at bounding box center [834, 310] width 92 height 38
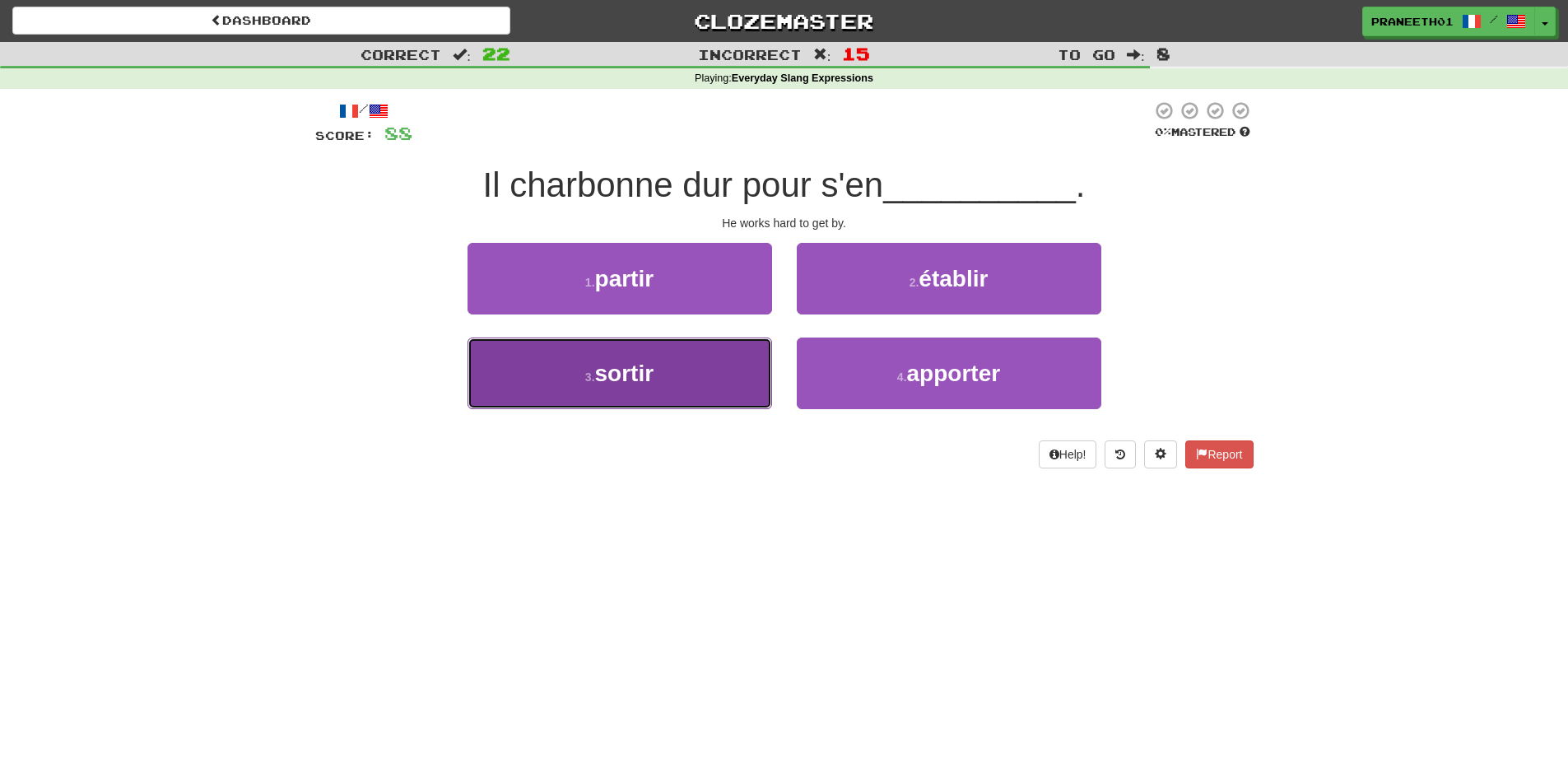
click at [625, 389] on button "3 . sortir" at bounding box center [620, 373] width 305 height 72
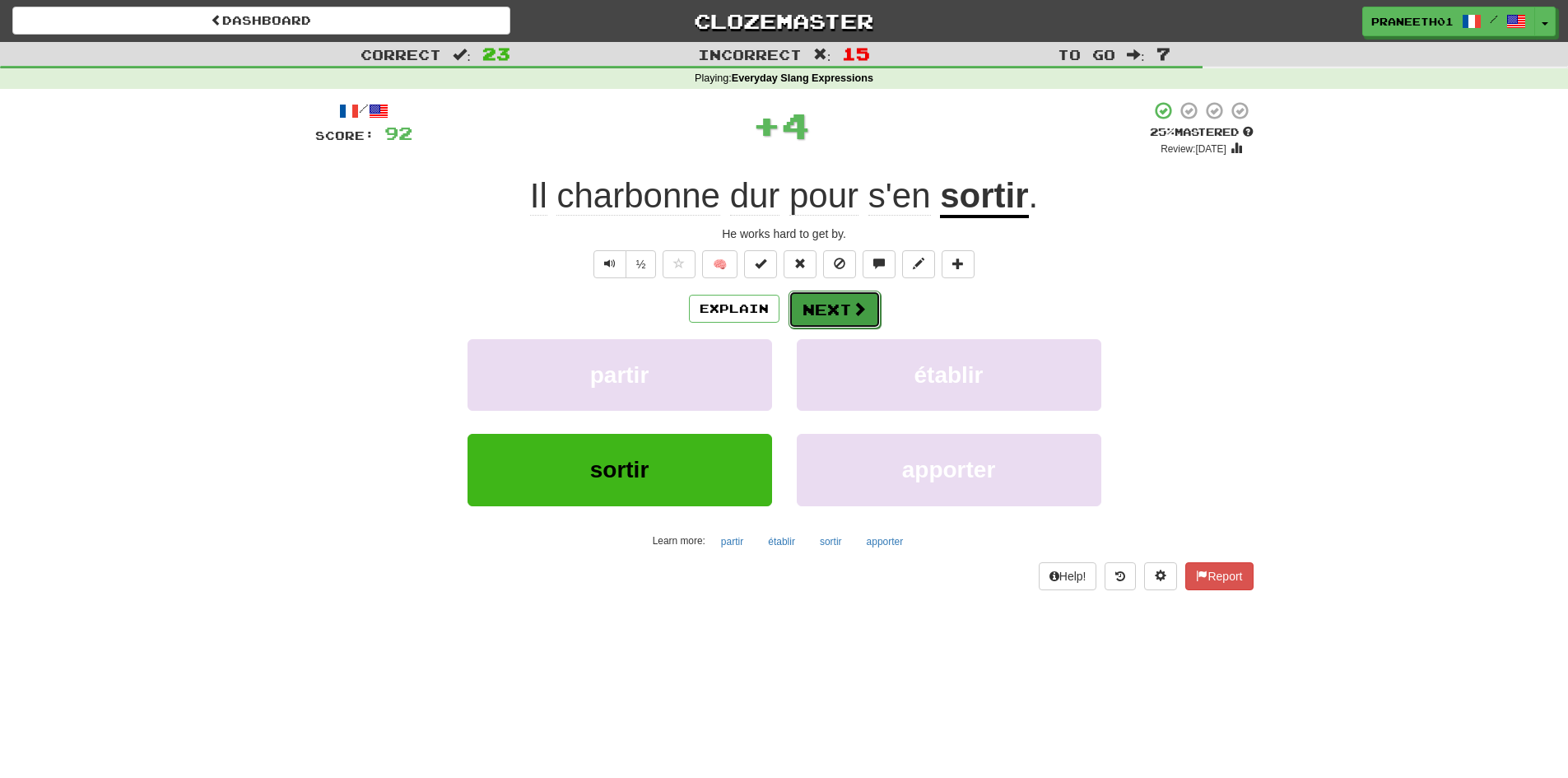
click at [868, 304] on button "Next" at bounding box center [834, 310] width 92 height 38
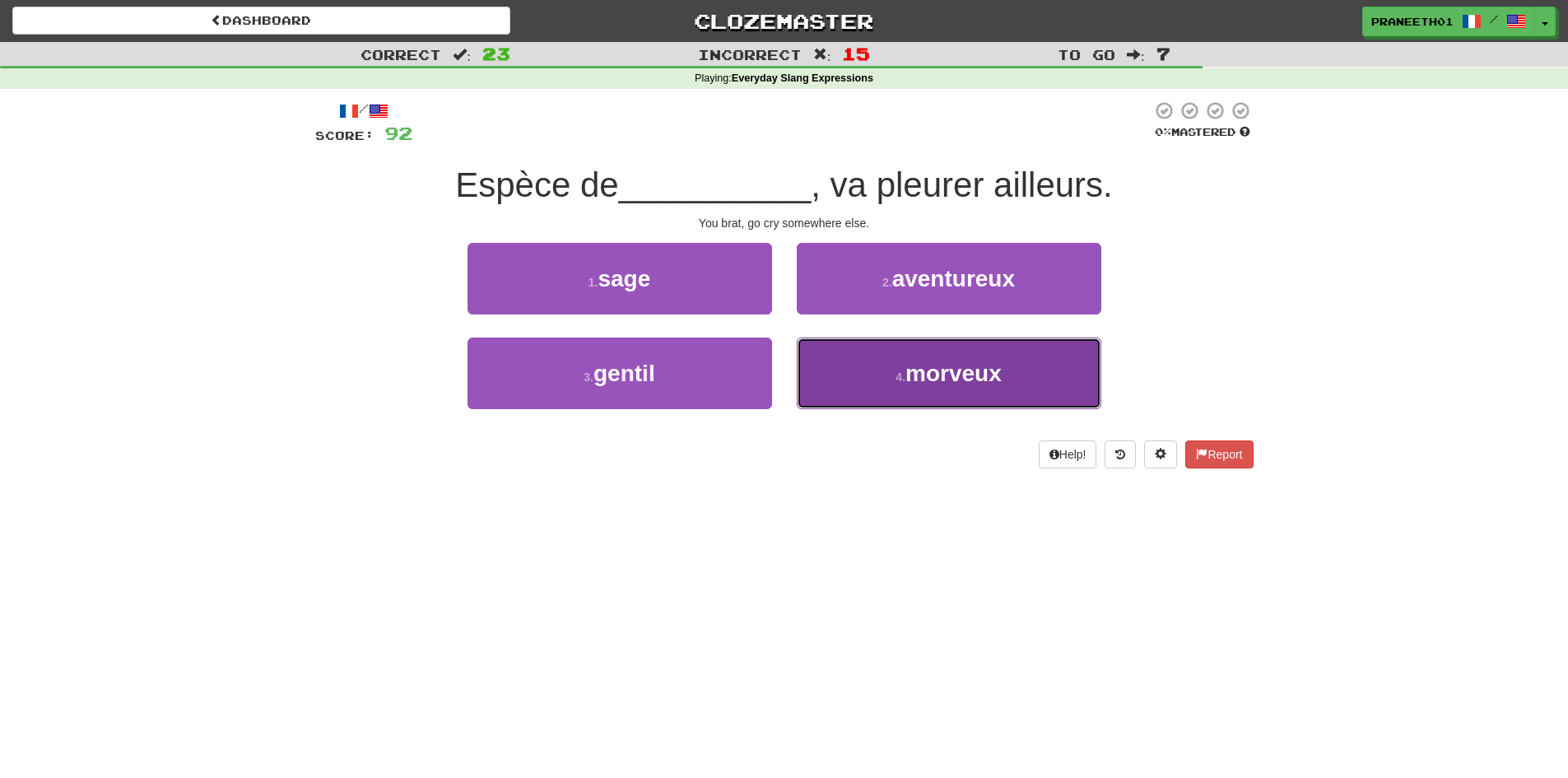
click at [921, 383] on span "morveux" at bounding box center [954, 374] width 97 height 26
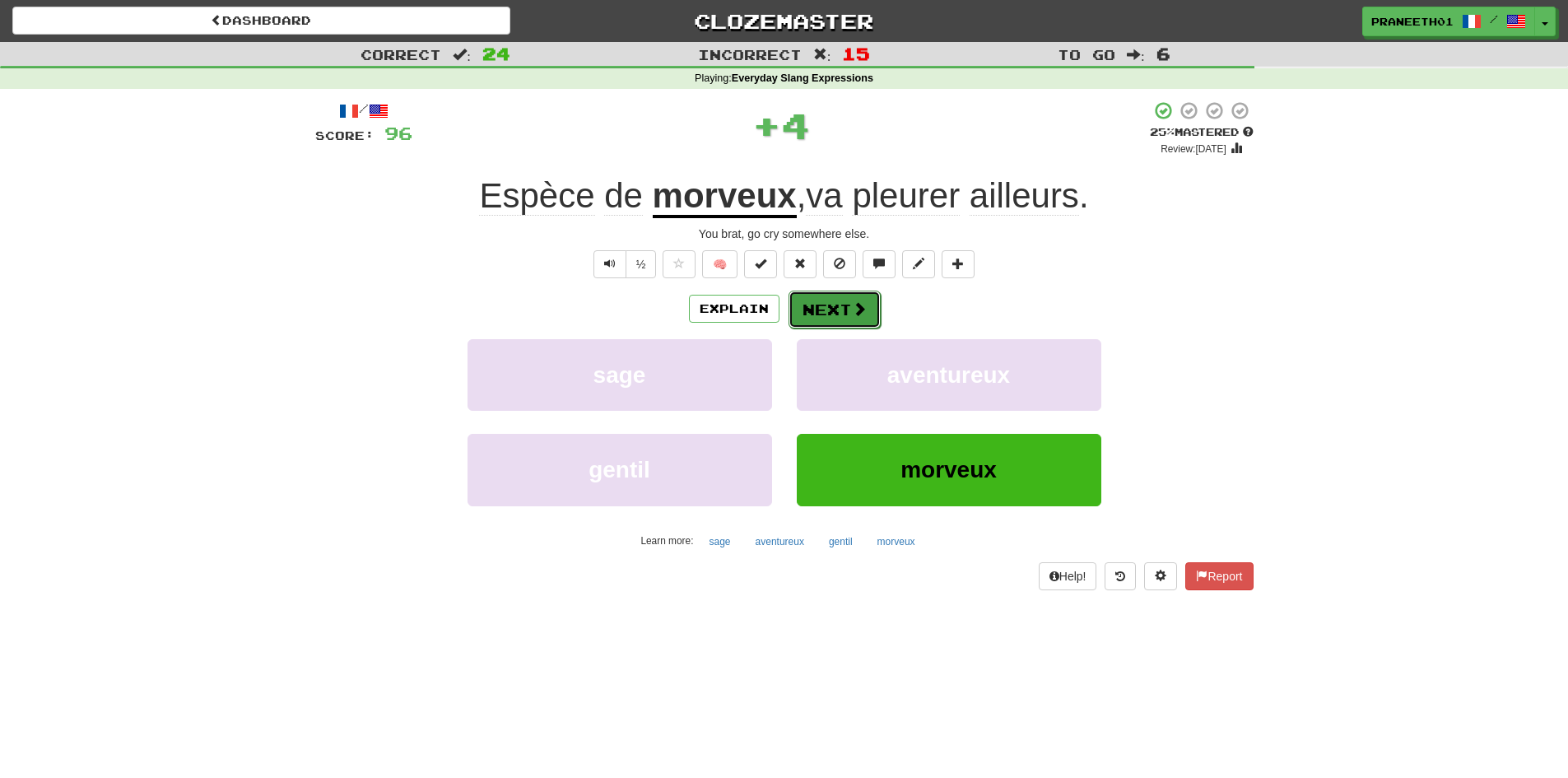
click at [832, 307] on button "Next" at bounding box center [834, 310] width 92 height 38
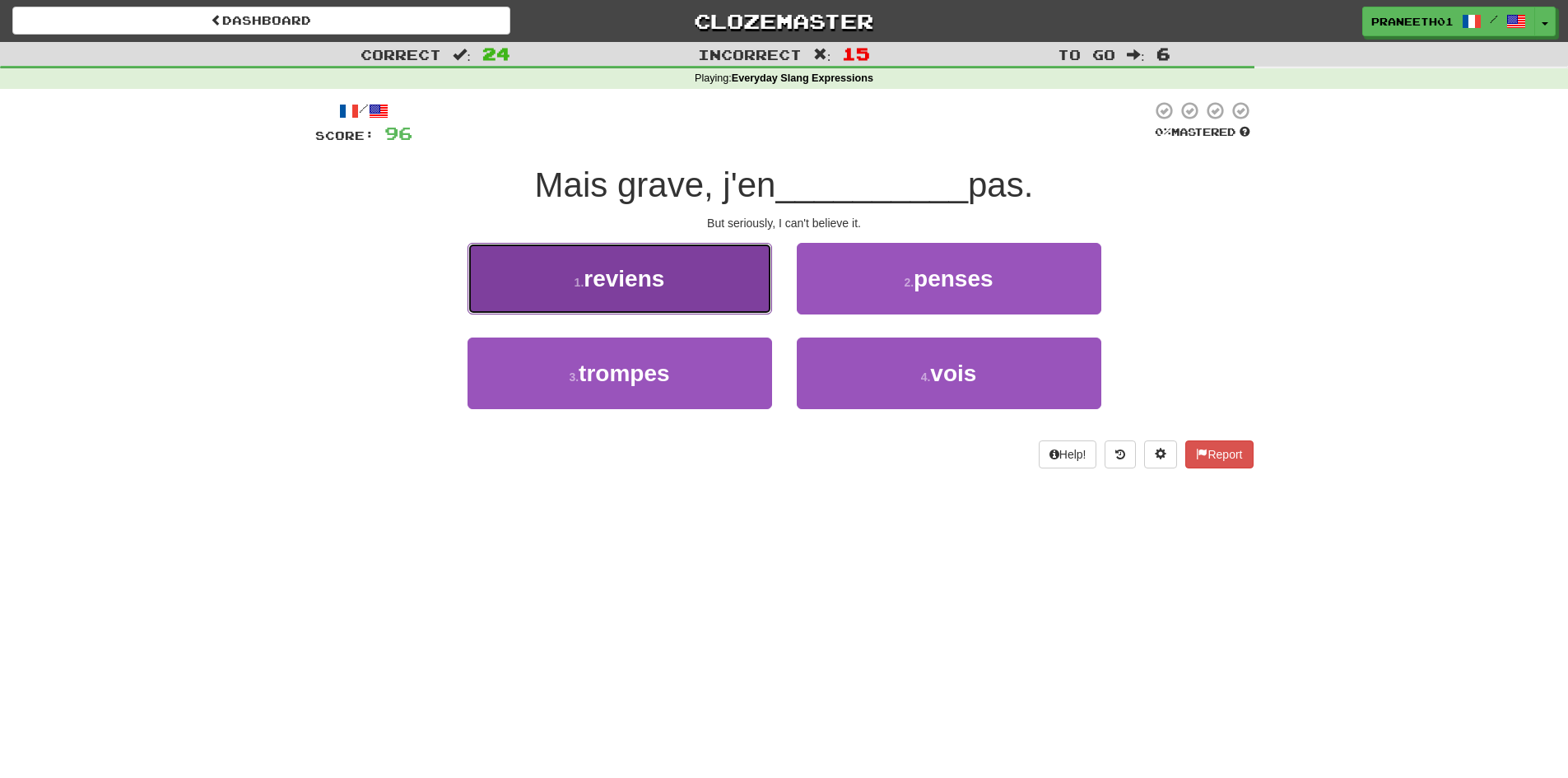
click at [664, 280] on span "reviens" at bounding box center [623, 279] width 80 height 26
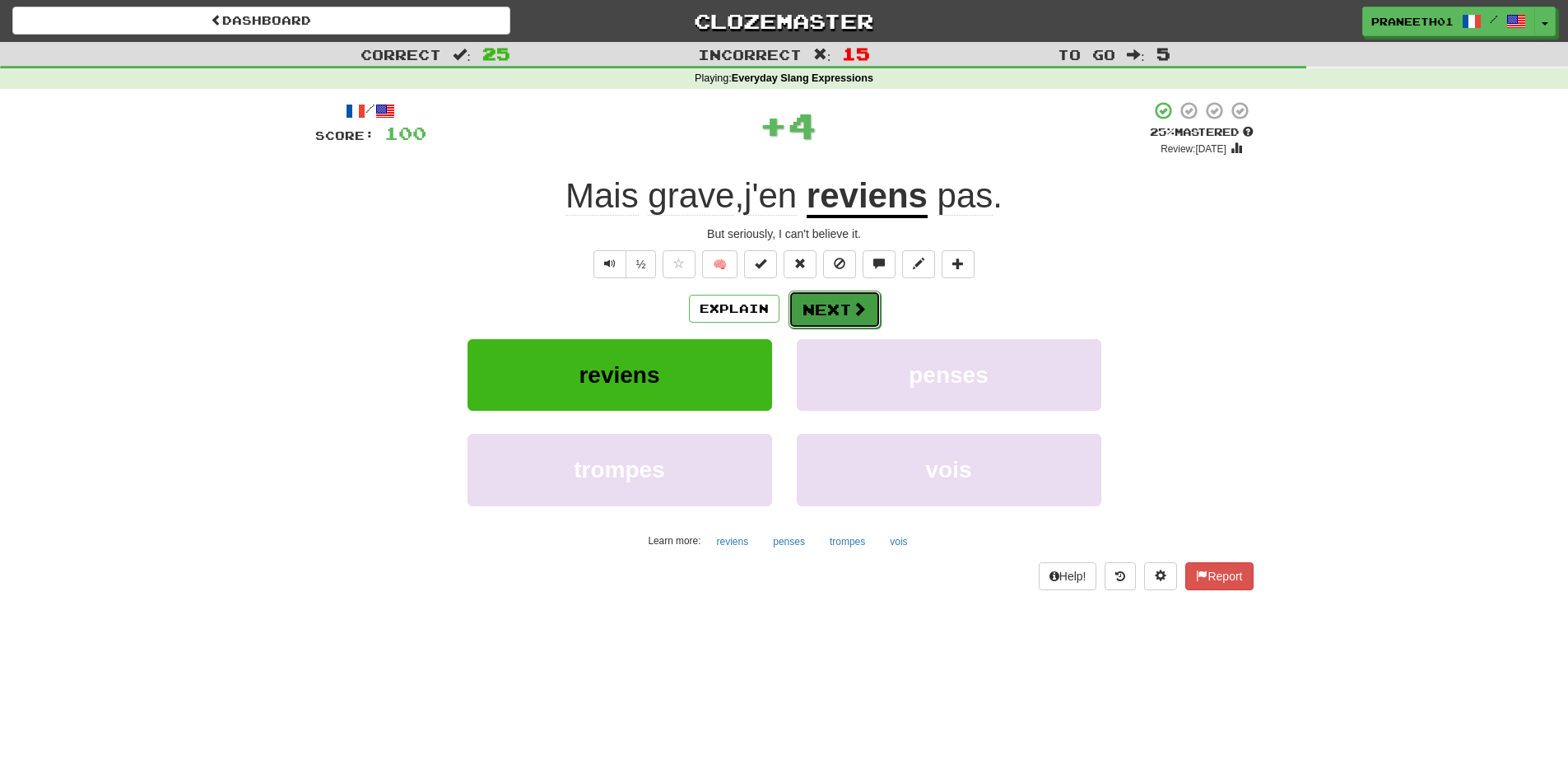
click at [853, 301] on span at bounding box center [859, 308] width 15 height 15
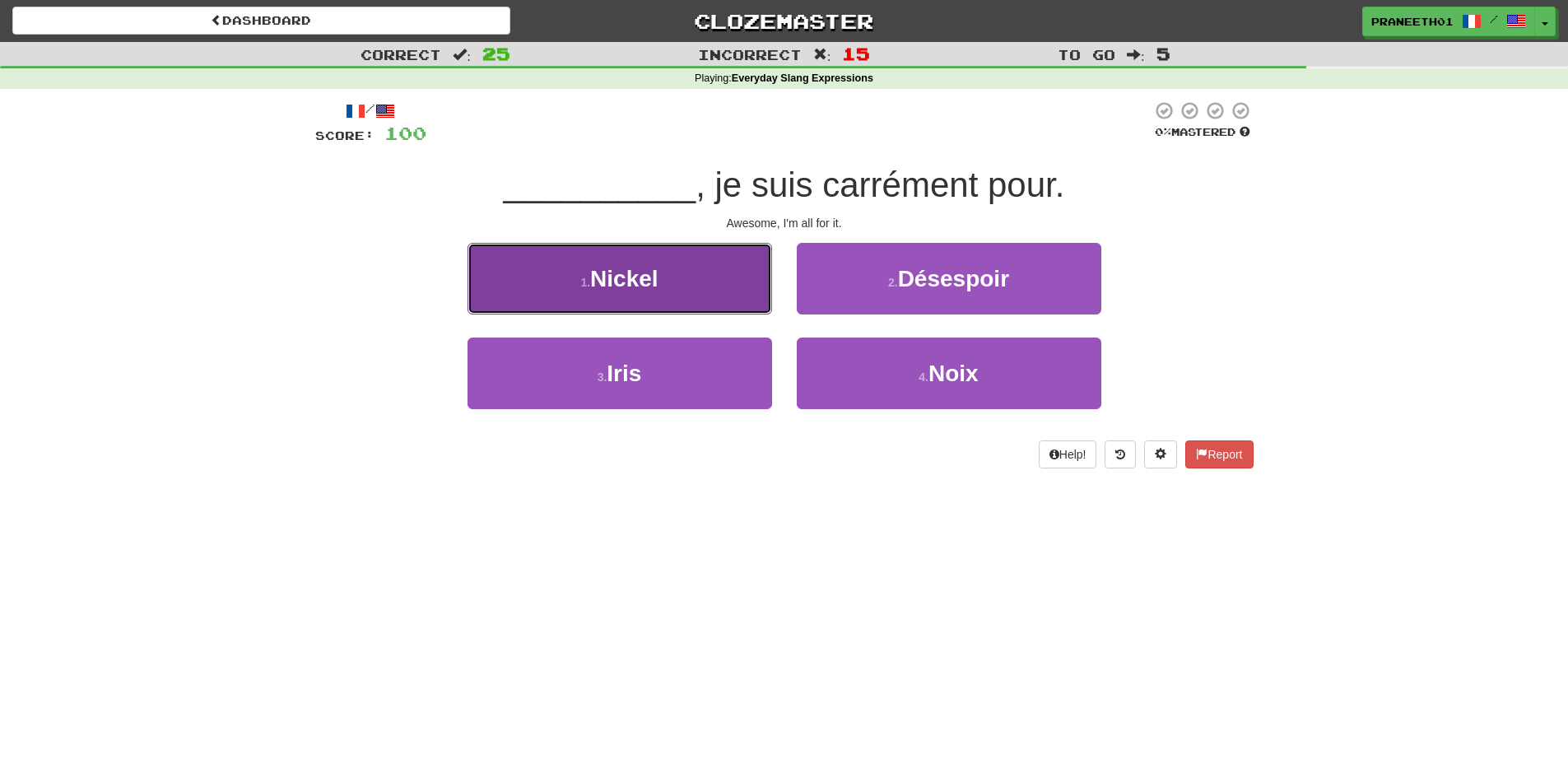
click at [665, 283] on button "1 . Nickel" at bounding box center [620, 278] width 305 height 72
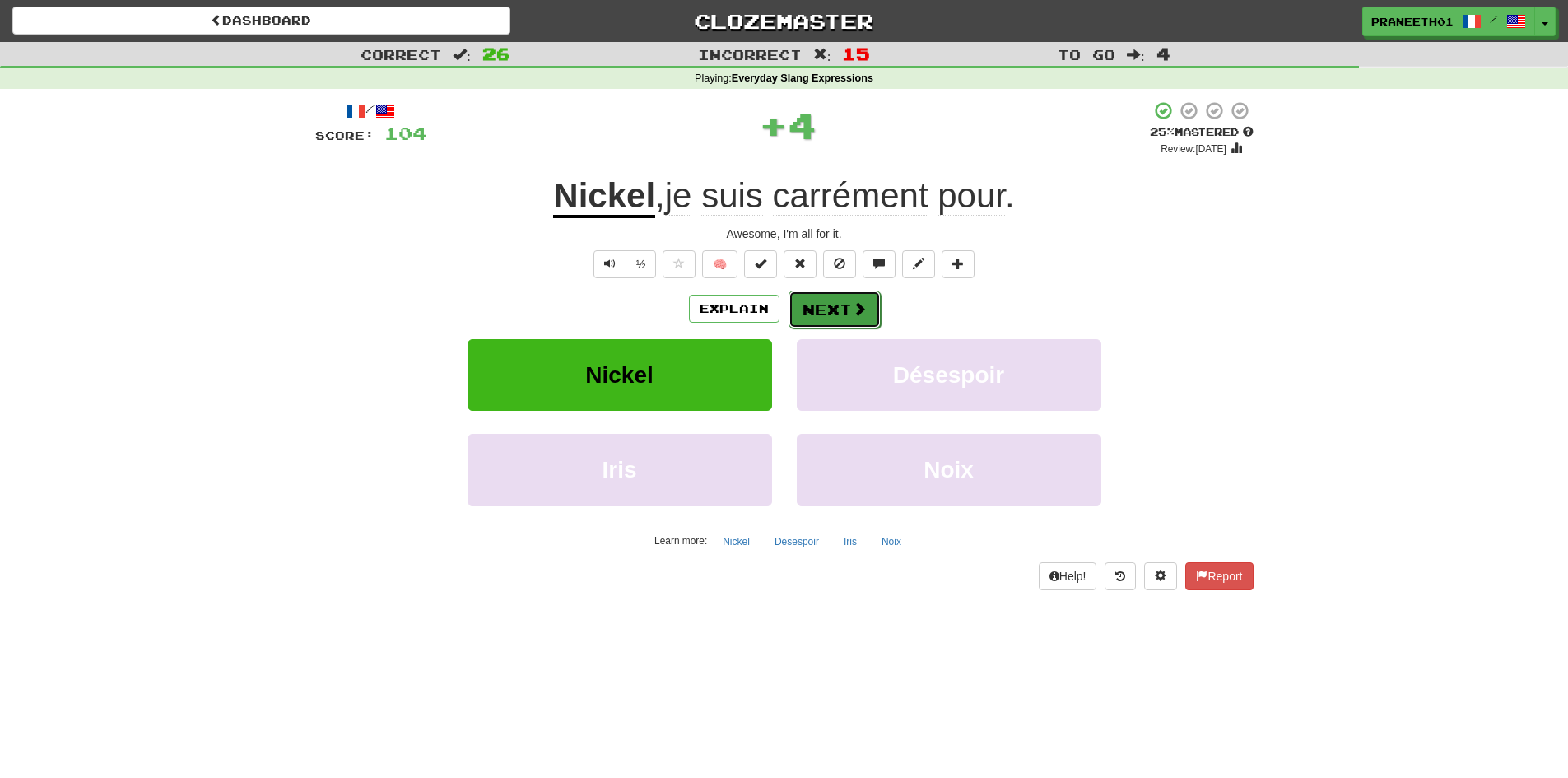
click at [836, 301] on button "Next" at bounding box center [834, 310] width 92 height 38
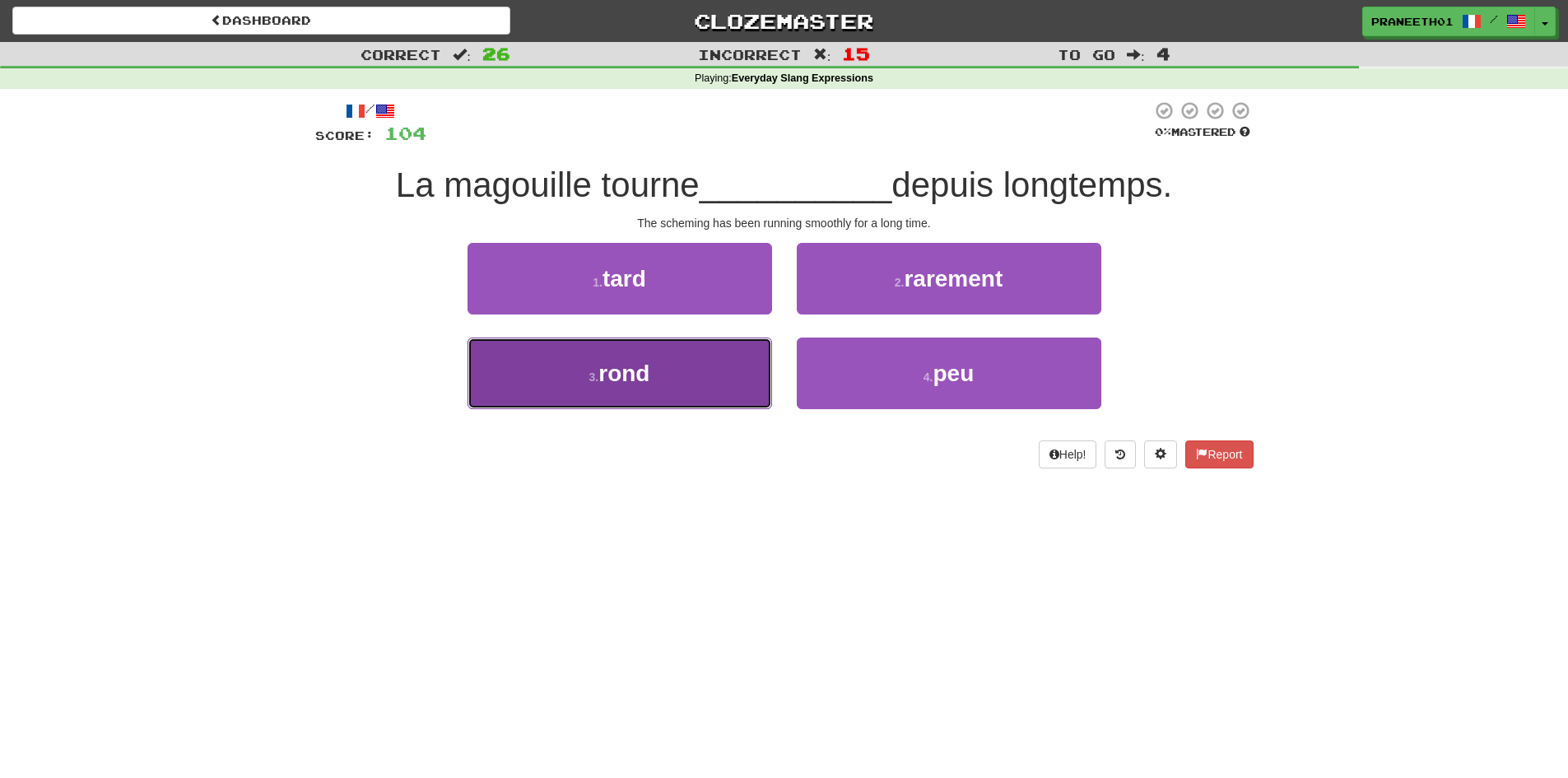
click at [716, 360] on button "3 . rond" at bounding box center [620, 373] width 305 height 72
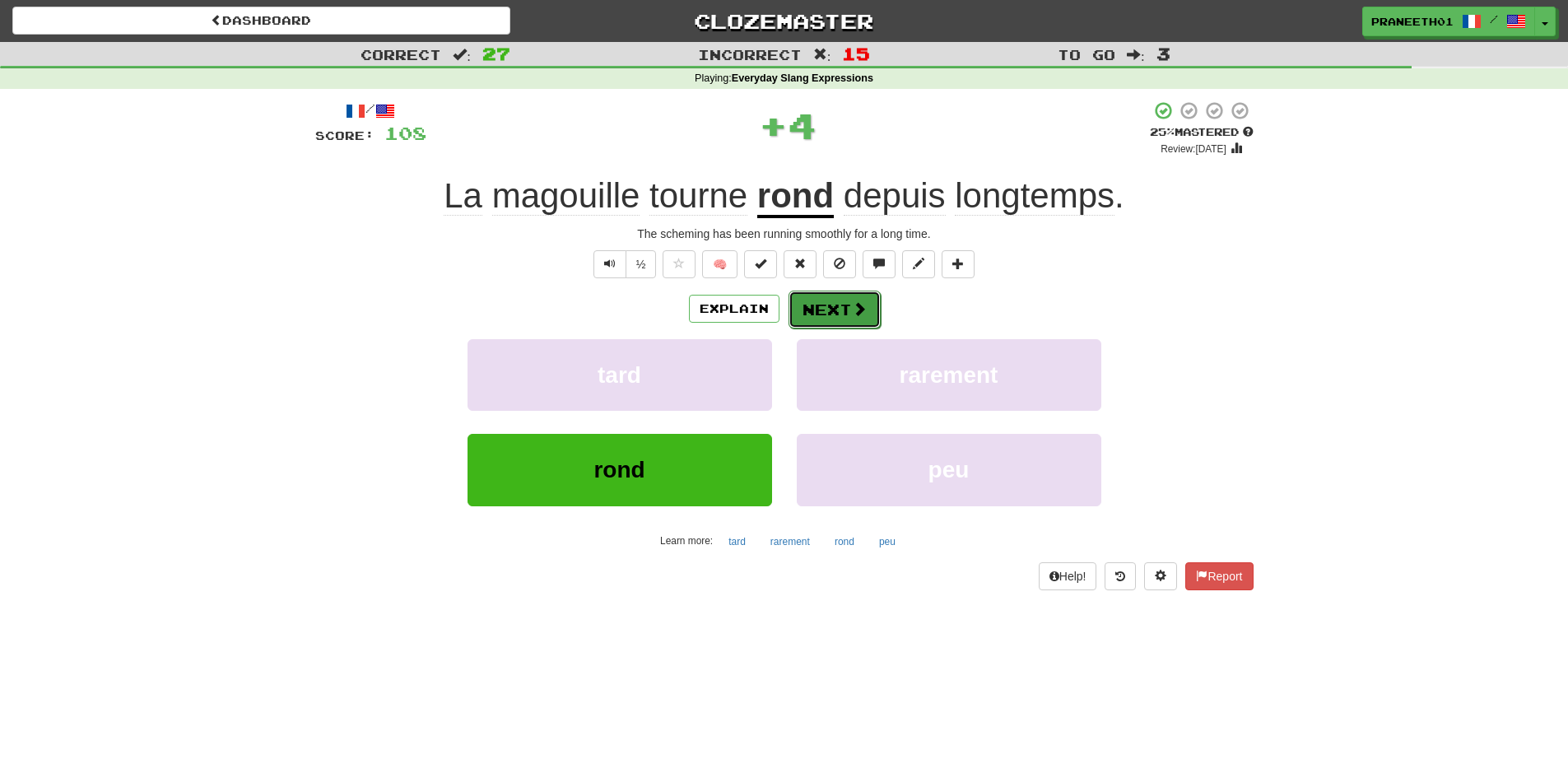
click at [845, 302] on button "Next" at bounding box center [834, 310] width 92 height 38
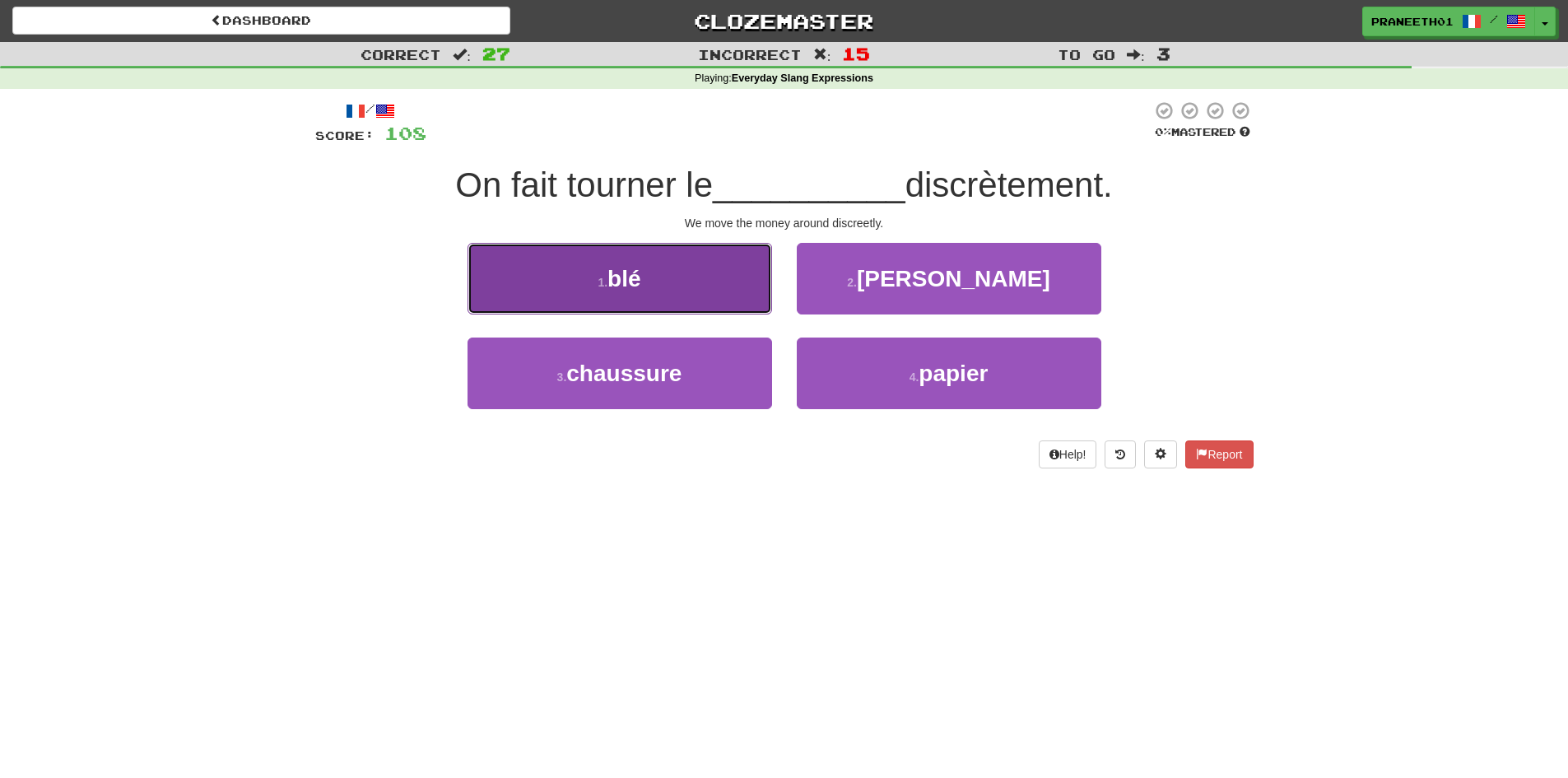
click at [672, 273] on button "1 . blé" at bounding box center [620, 278] width 305 height 72
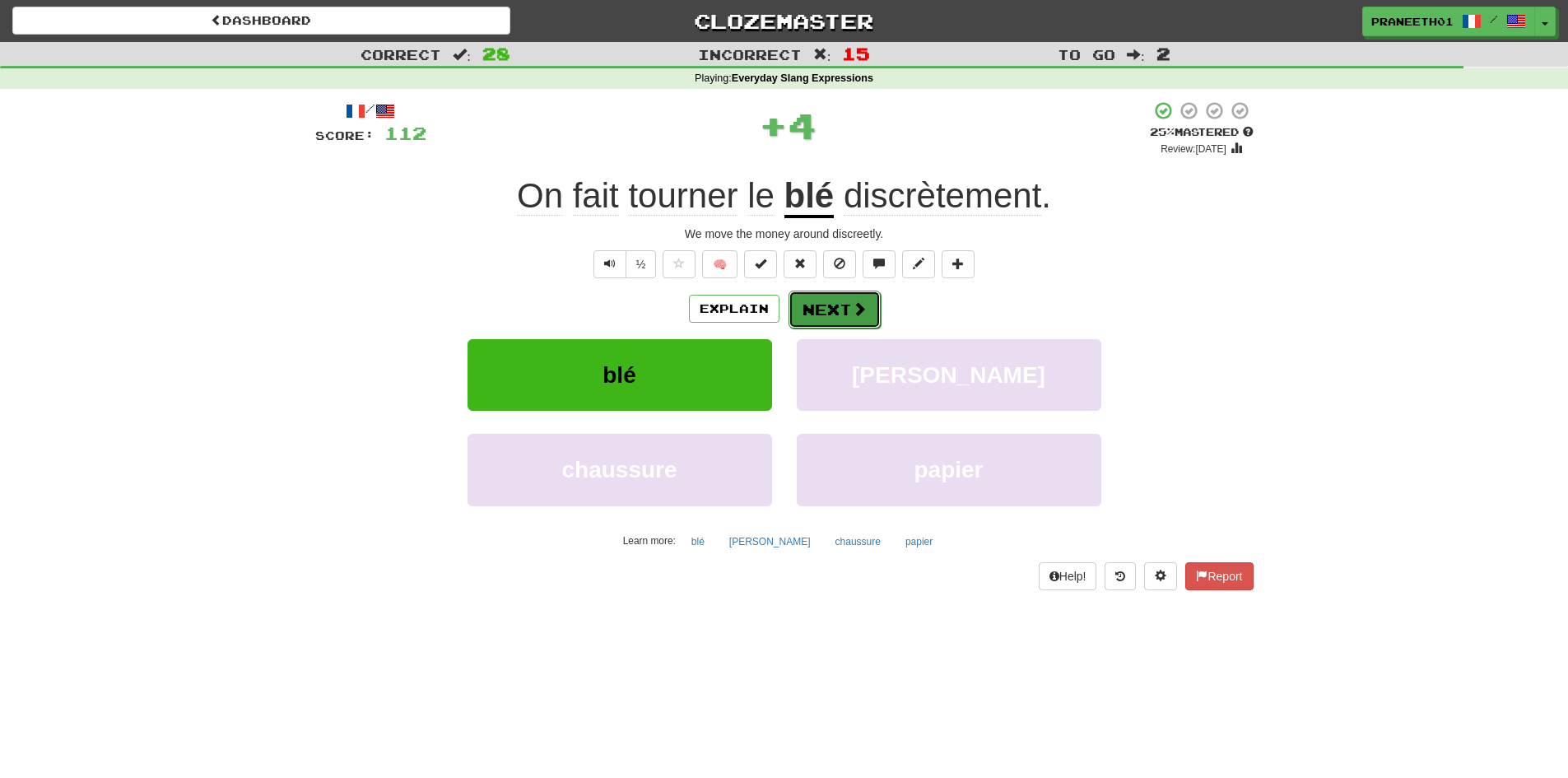
click at [836, 313] on button "Next" at bounding box center [834, 310] width 92 height 38
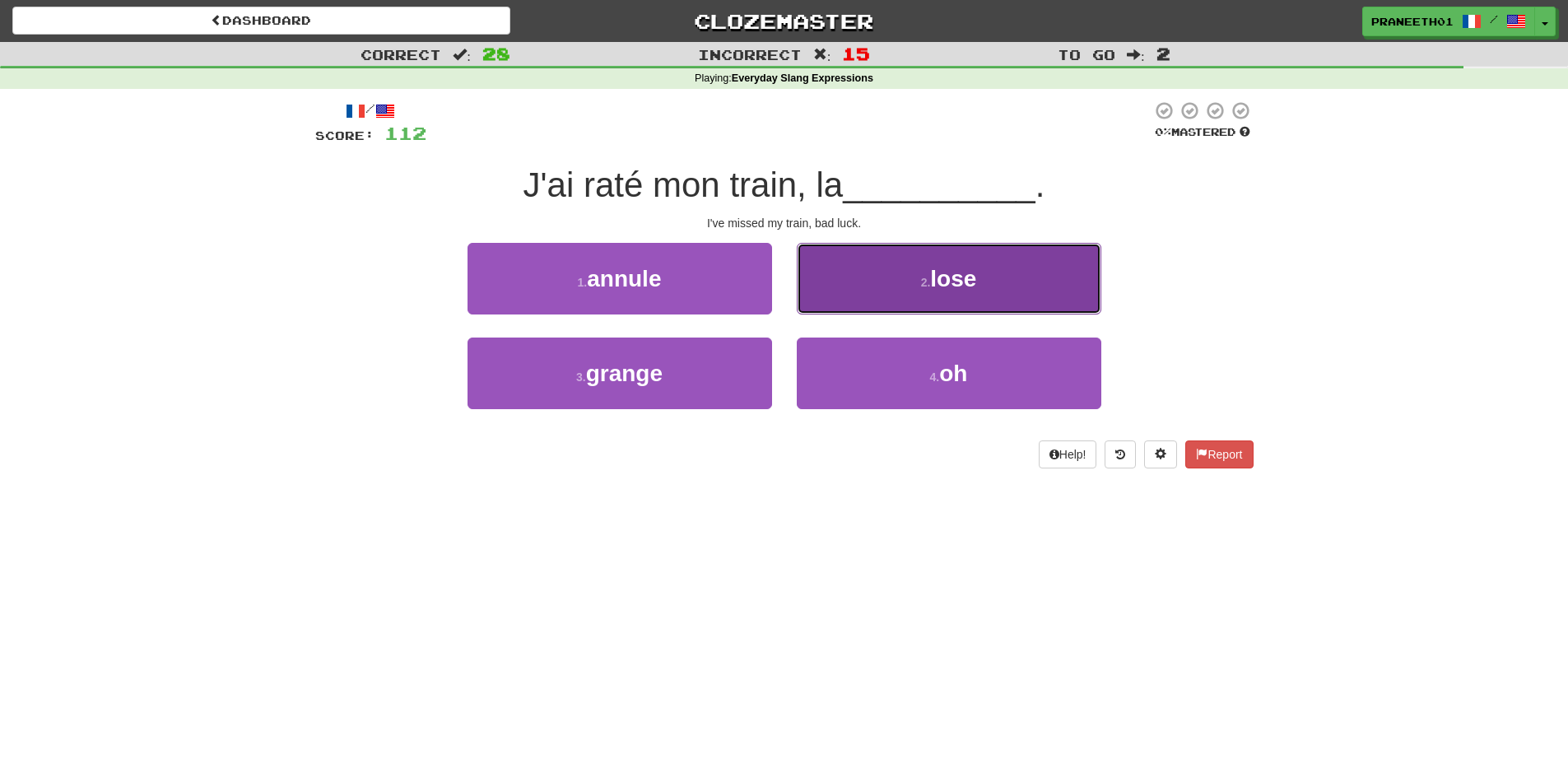
click at [933, 269] on span "lose" at bounding box center [952, 279] width 46 height 26
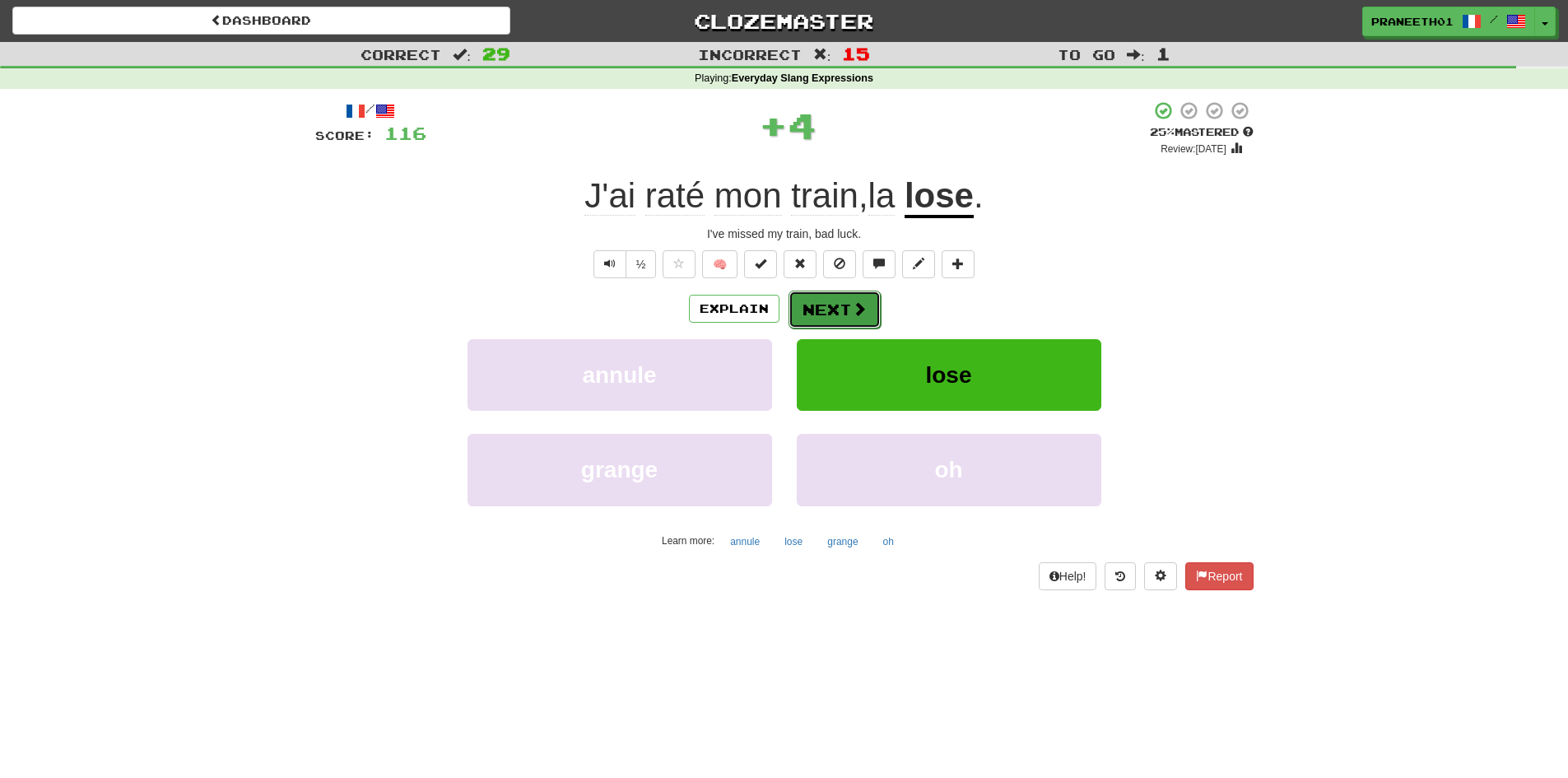
click at [849, 308] on button "Next" at bounding box center [834, 310] width 92 height 38
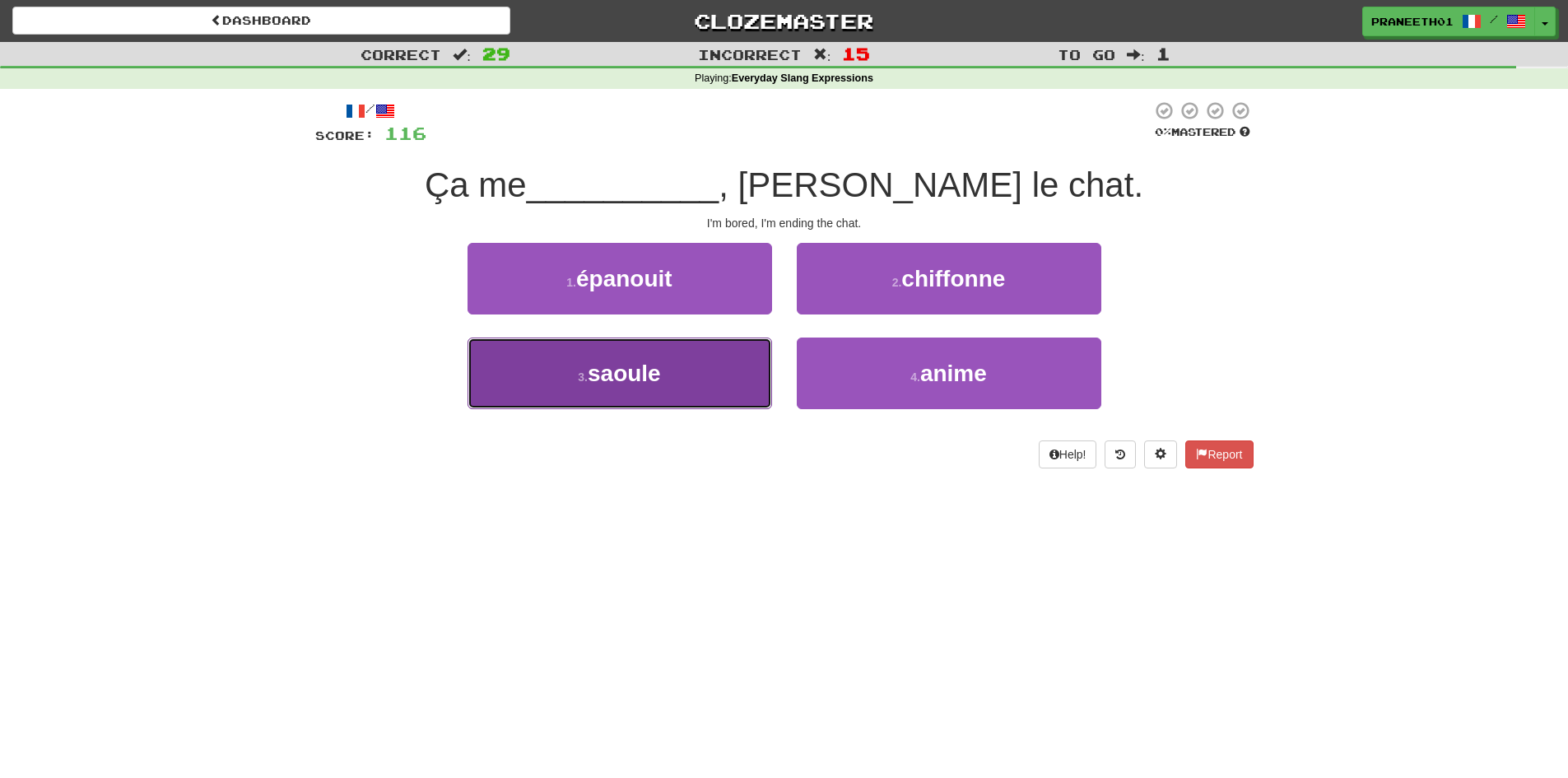
click at [712, 358] on button "3 . saoule" at bounding box center [620, 373] width 305 height 72
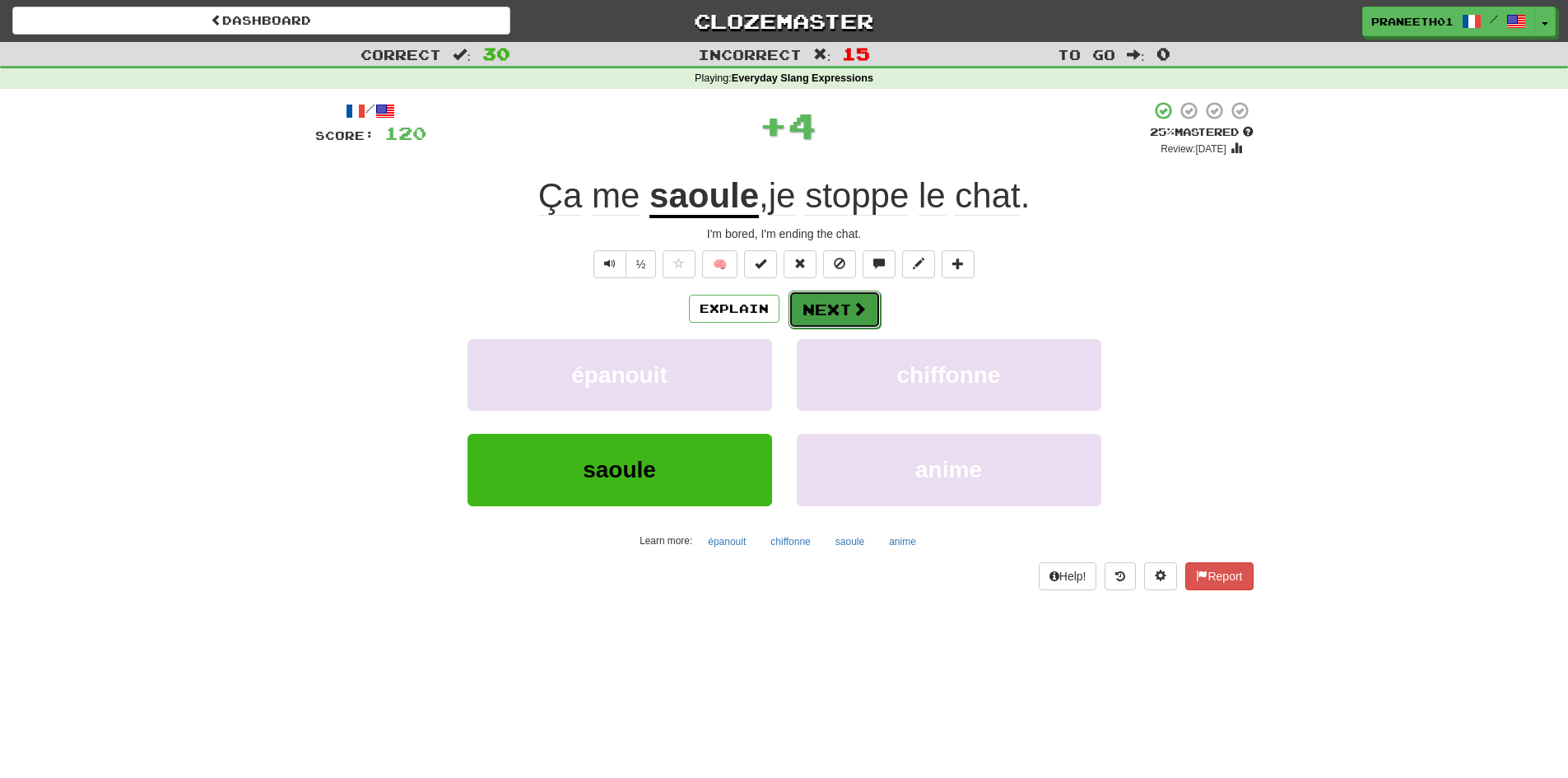
click at [825, 303] on button "Next" at bounding box center [834, 310] width 92 height 38
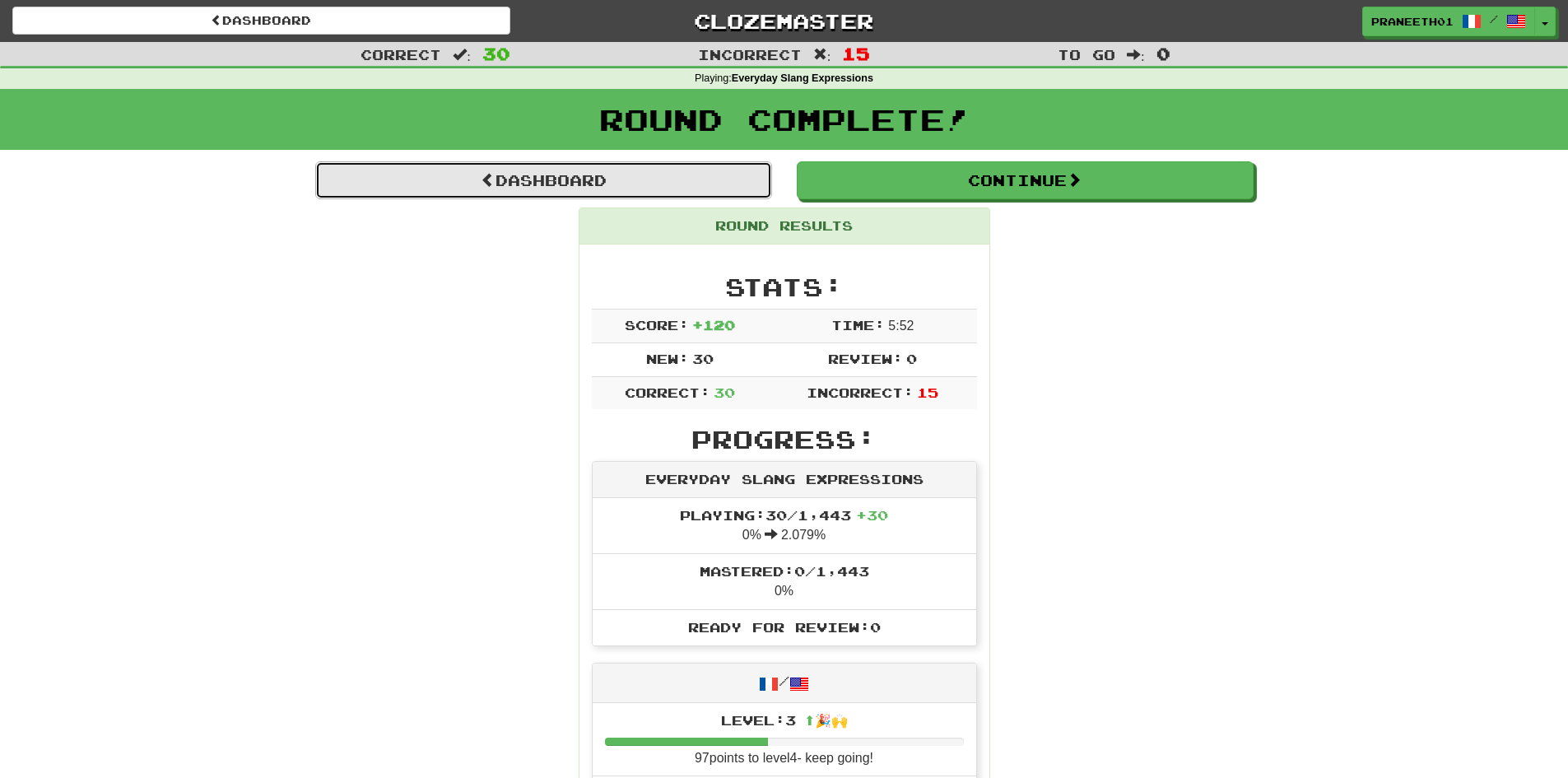
click at [515, 181] on link "Dashboard" at bounding box center [543, 180] width 457 height 38
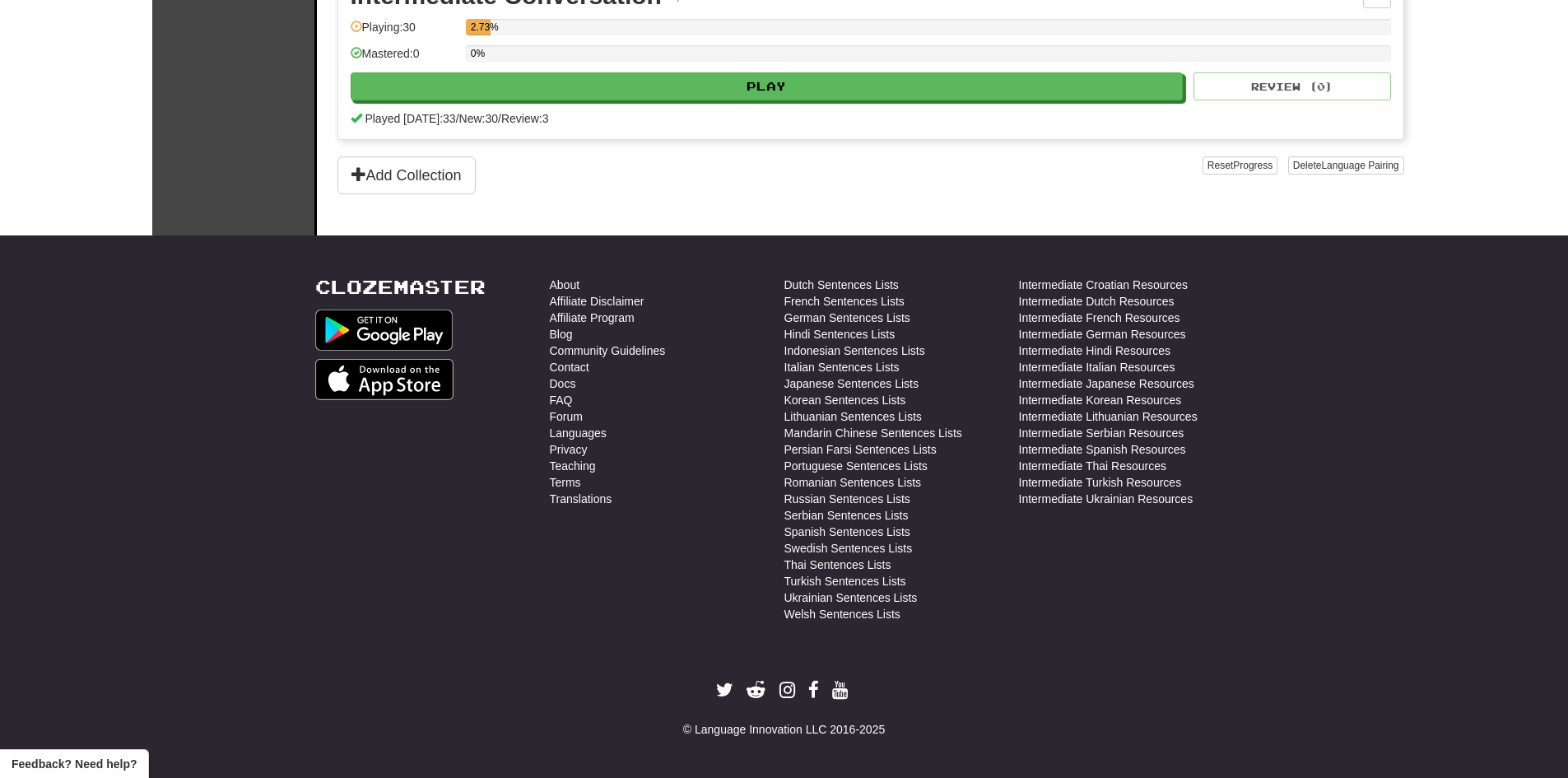
scroll to position [968, 0]
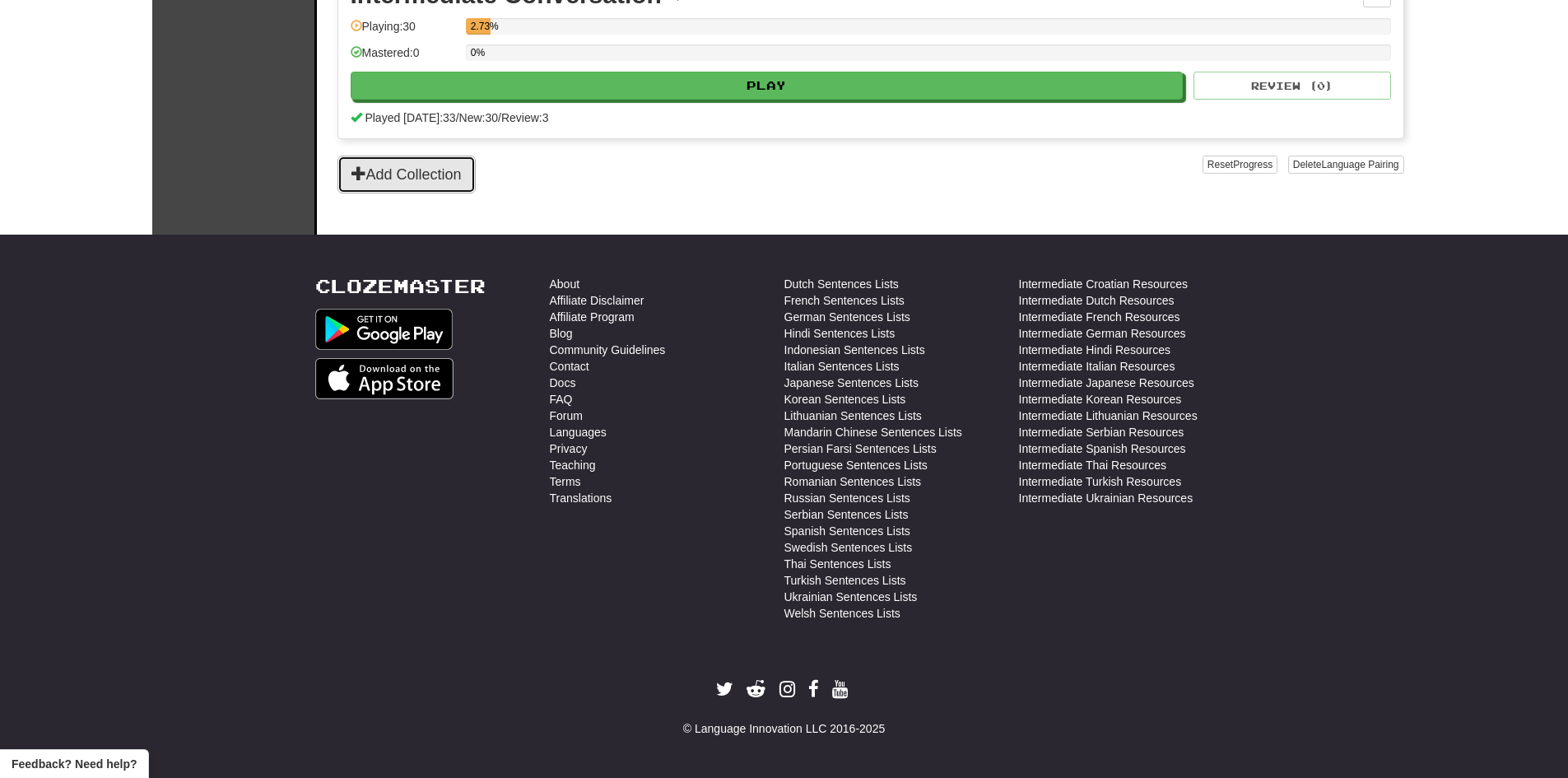
click at [401, 168] on button "Add Collection" at bounding box center [407, 174] width 138 height 38
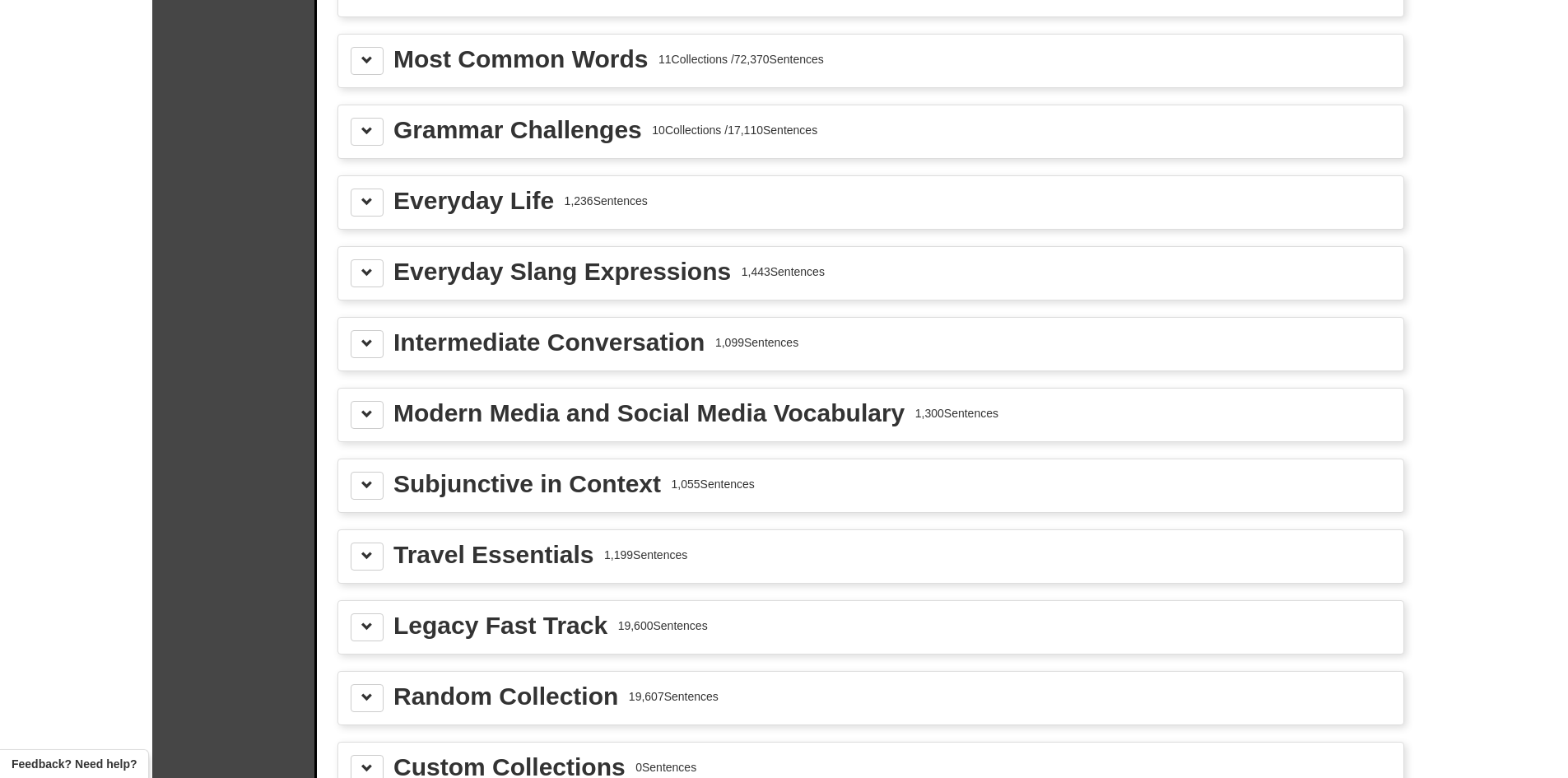
scroll to position [2141, 0]
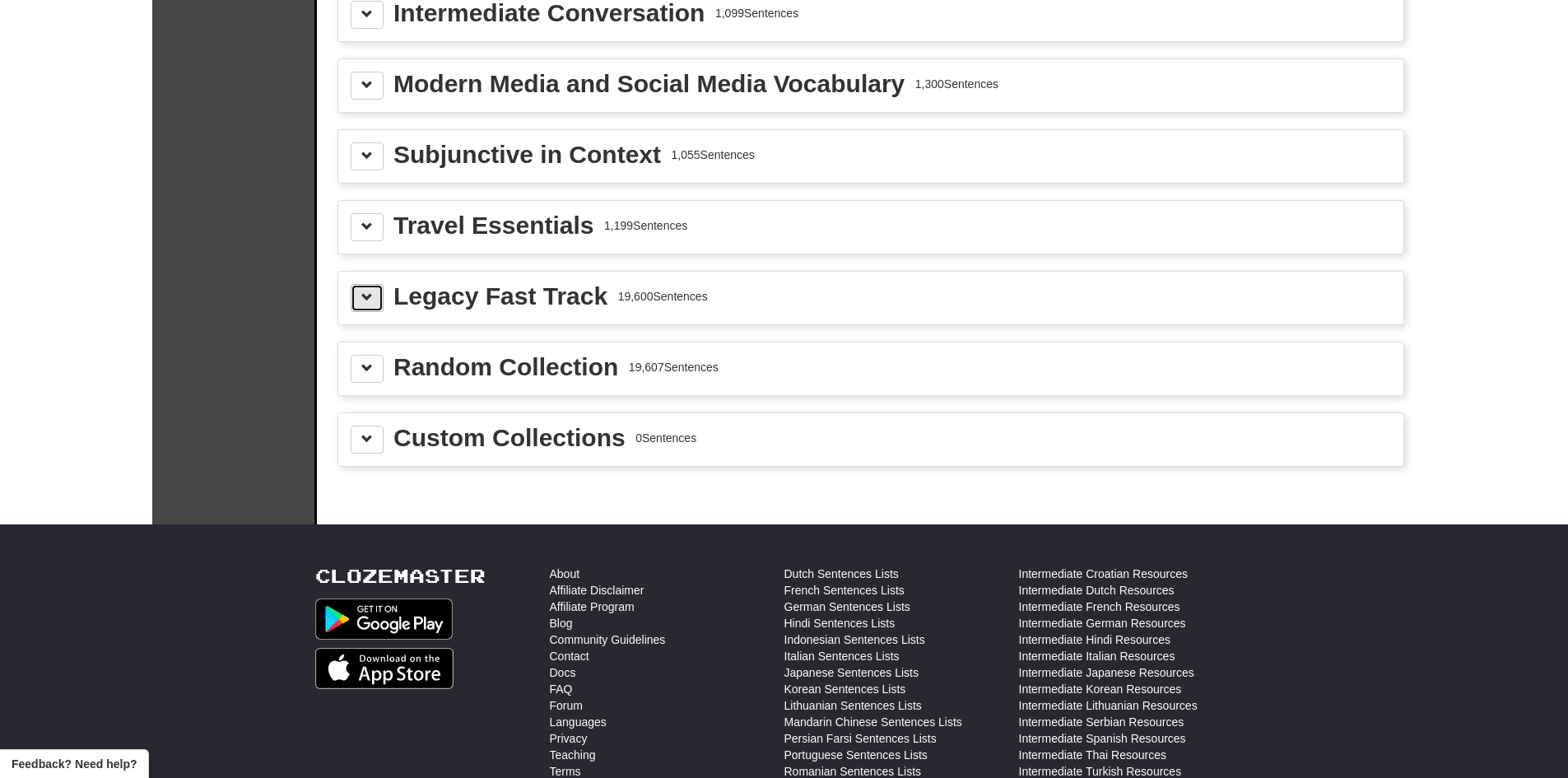
click at [370, 297] on span at bounding box center [367, 297] width 11 height 11
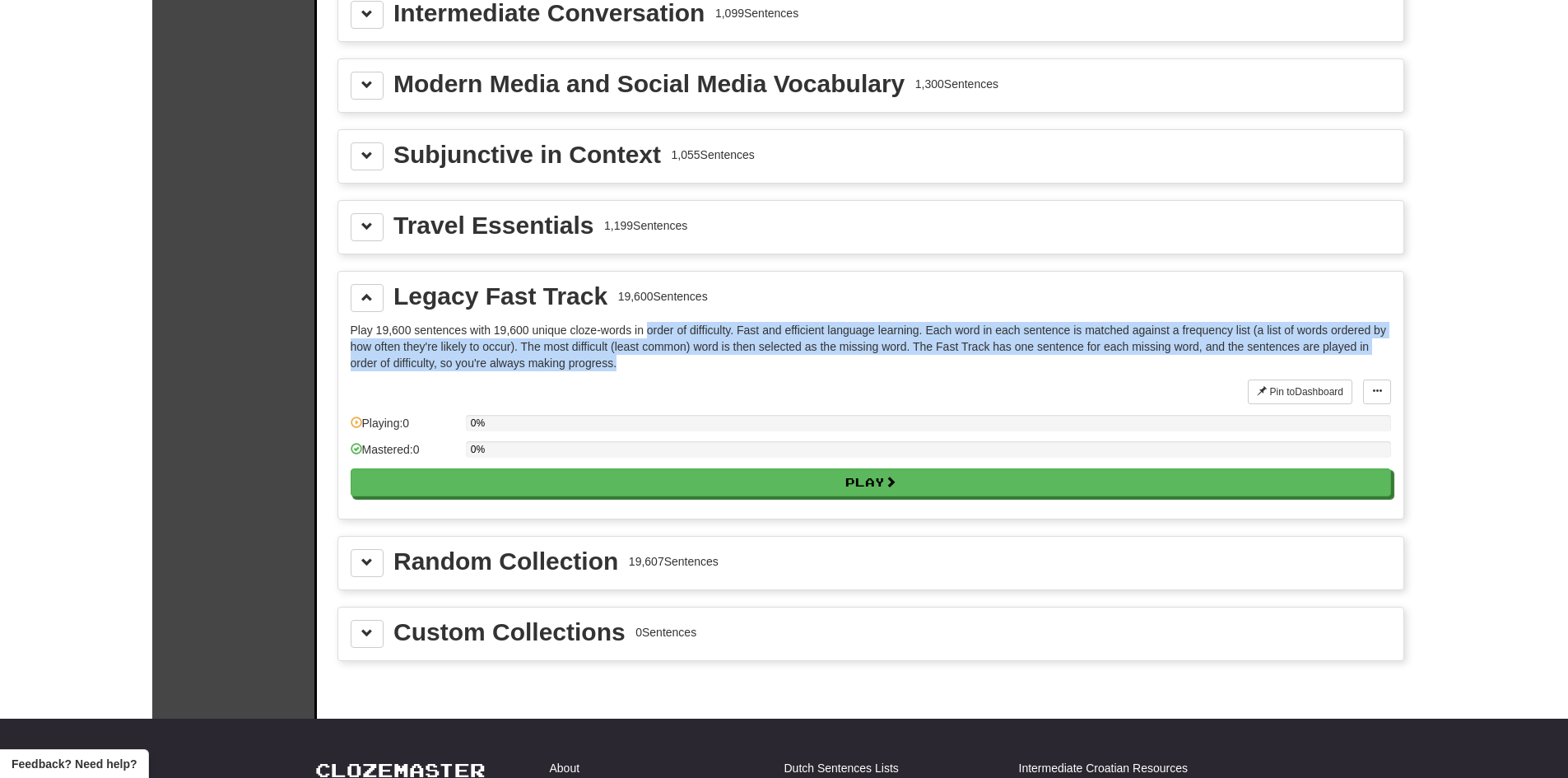
drag, startPoint x: 647, startPoint y: 334, endPoint x: 768, endPoint y: 371, distance: 126.5
click at [768, 371] on div "Play 19,600 sentences with 19,600 unique cloze-words in order of difficulty. Fa…" at bounding box center [870, 414] width 1040 height 185
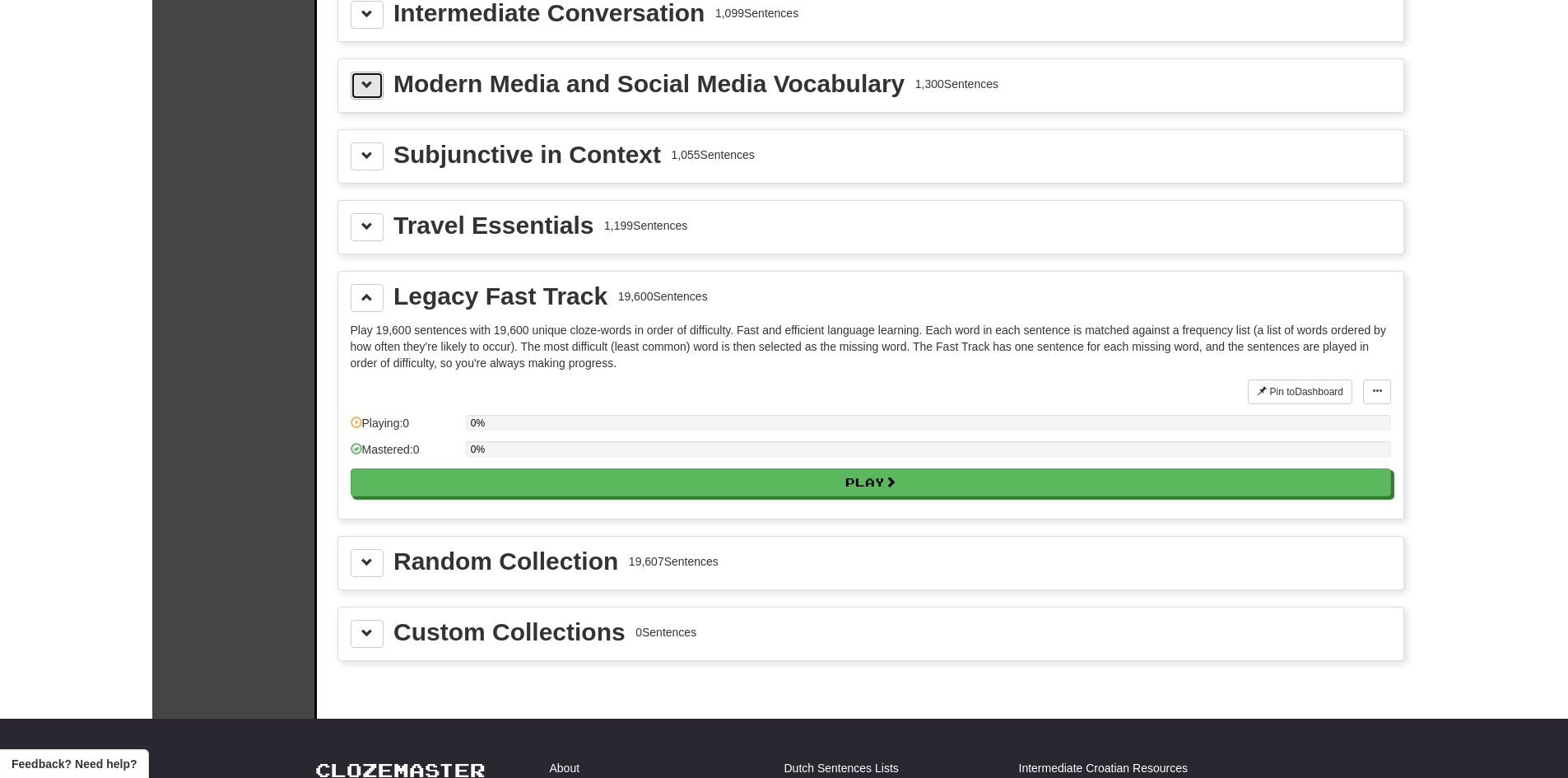
click at [377, 79] on button at bounding box center [367, 85] width 33 height 28
